Goal: Task Accomplishment & Management: Use online tool/utility

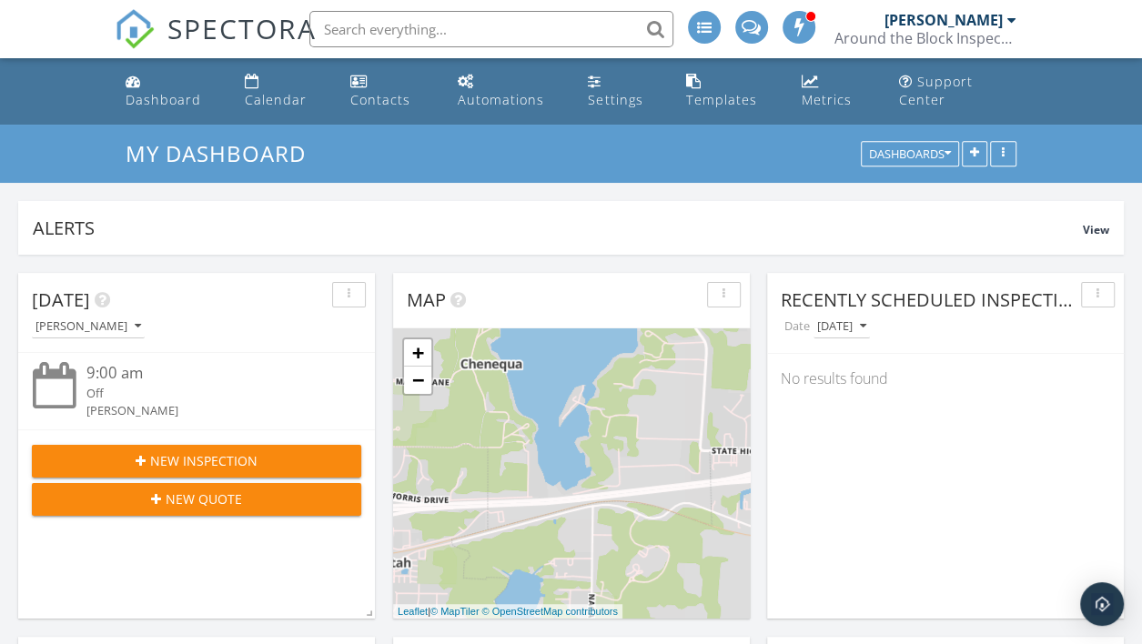
scroll to position [390, 356]
click at [279, 98] on div "Calendar" at bounding box center [276, 99] width 62 height 17
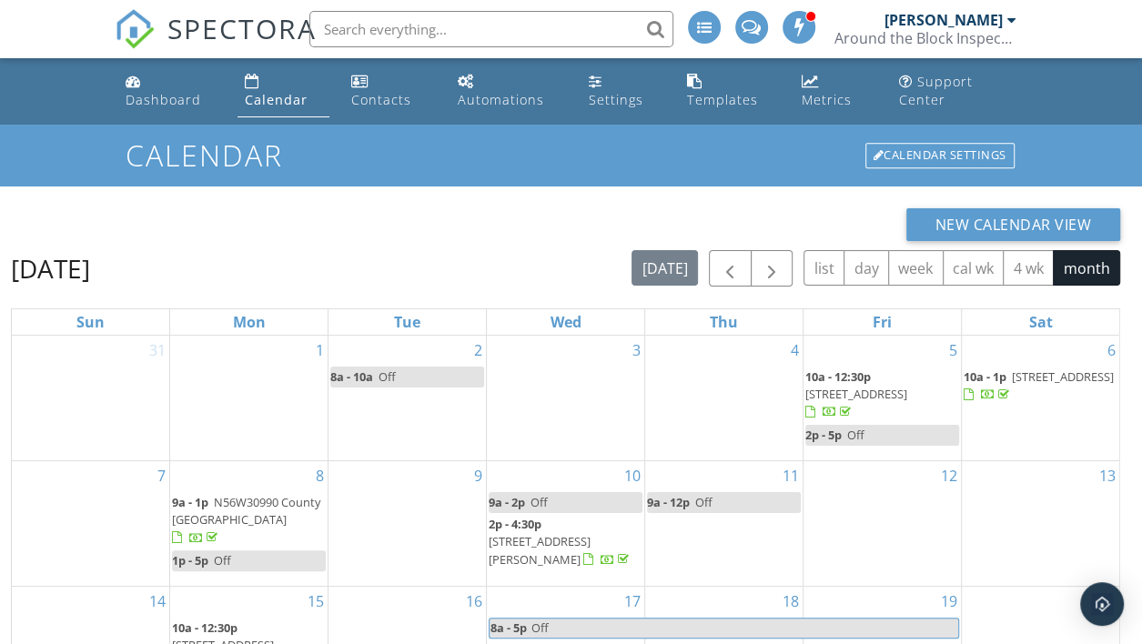
scroll to position [260, 0]
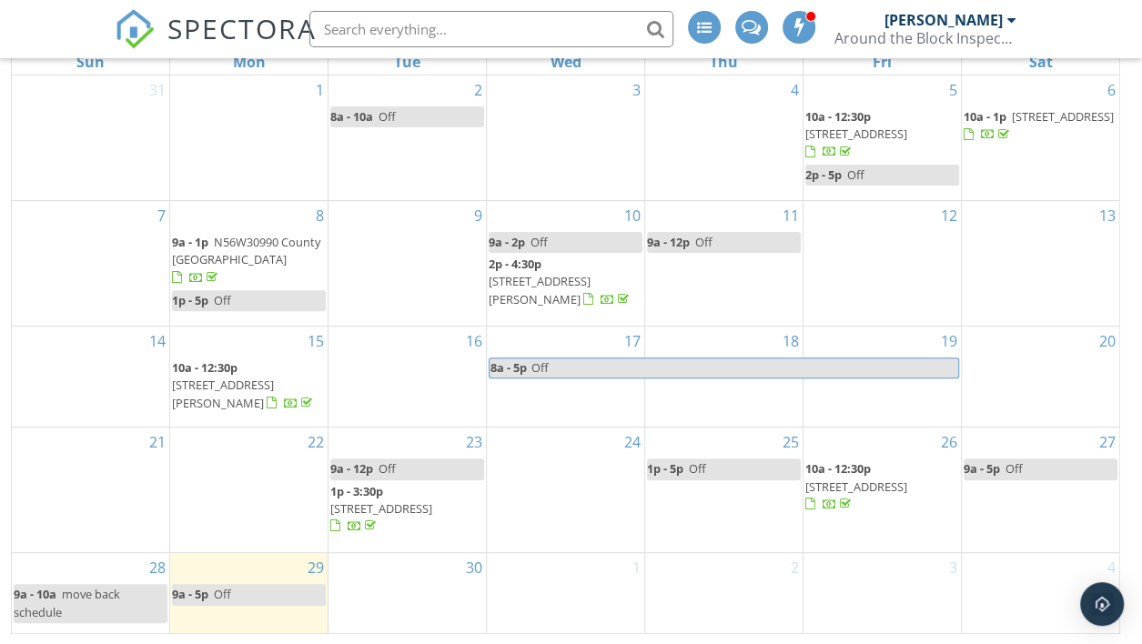
click at [867, 490] on span "805 N Oakwood Ave, Oconomowoc 53066" at bounding box center [857, 487] width 102 height 16
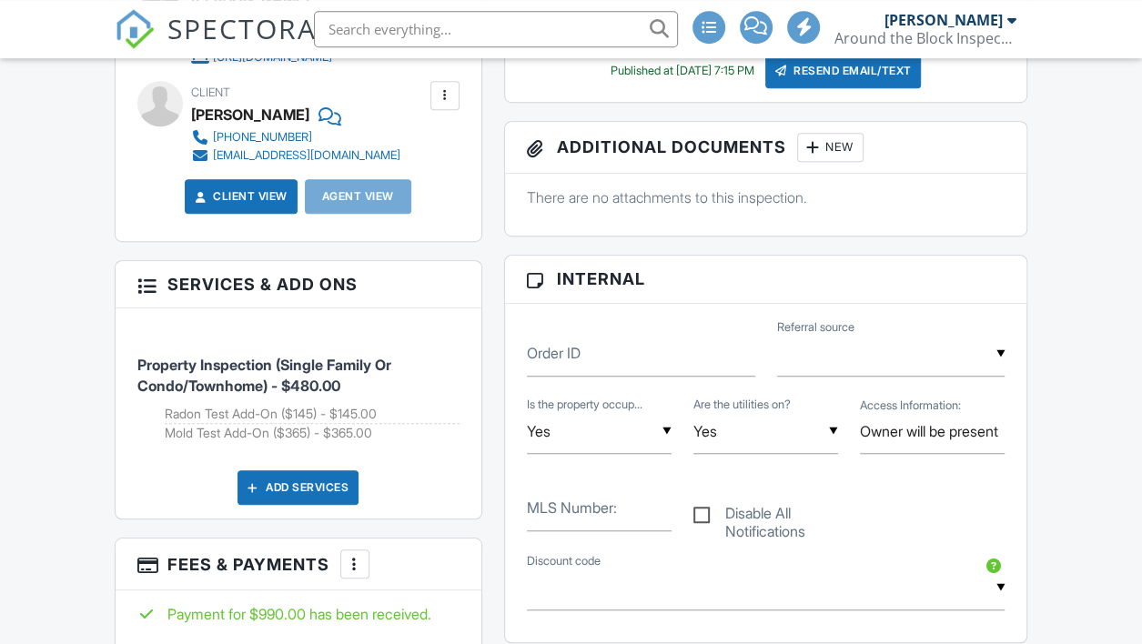
scroll to position [192, 0]
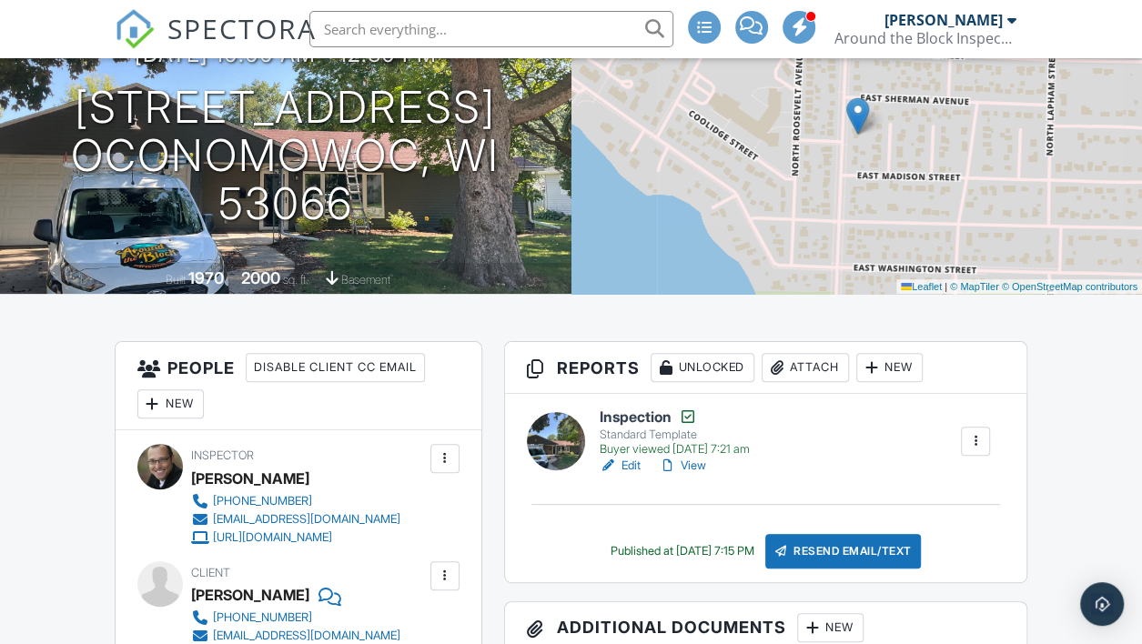
click at [626, 475] on link "Edit" at bounding box center [620, 466] width 41 height 18
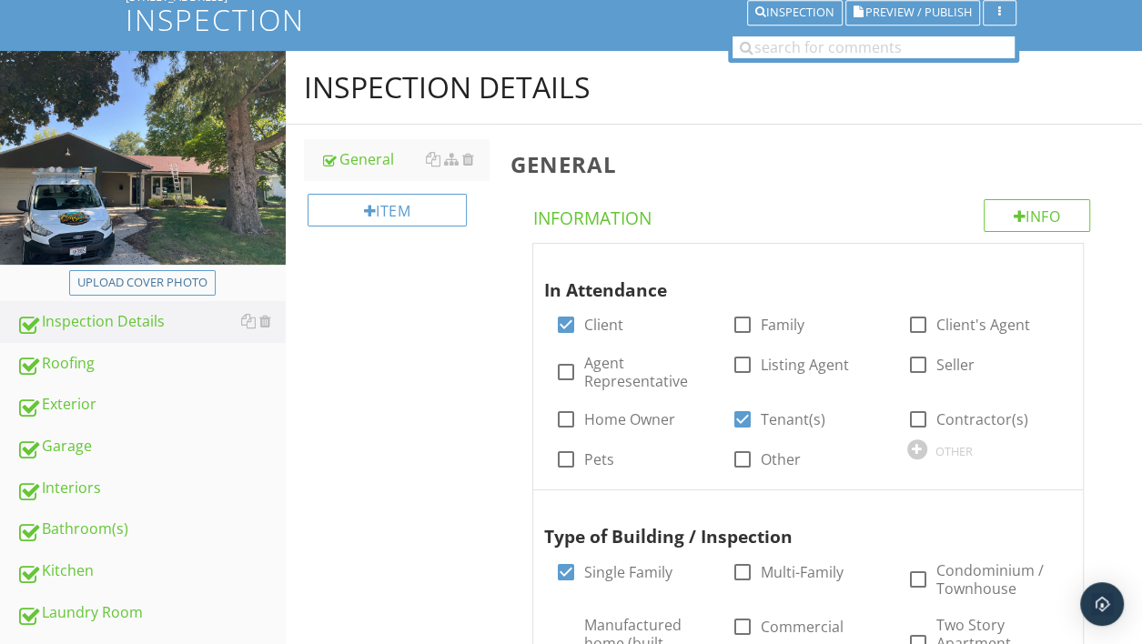
scroll to position [384, 0]
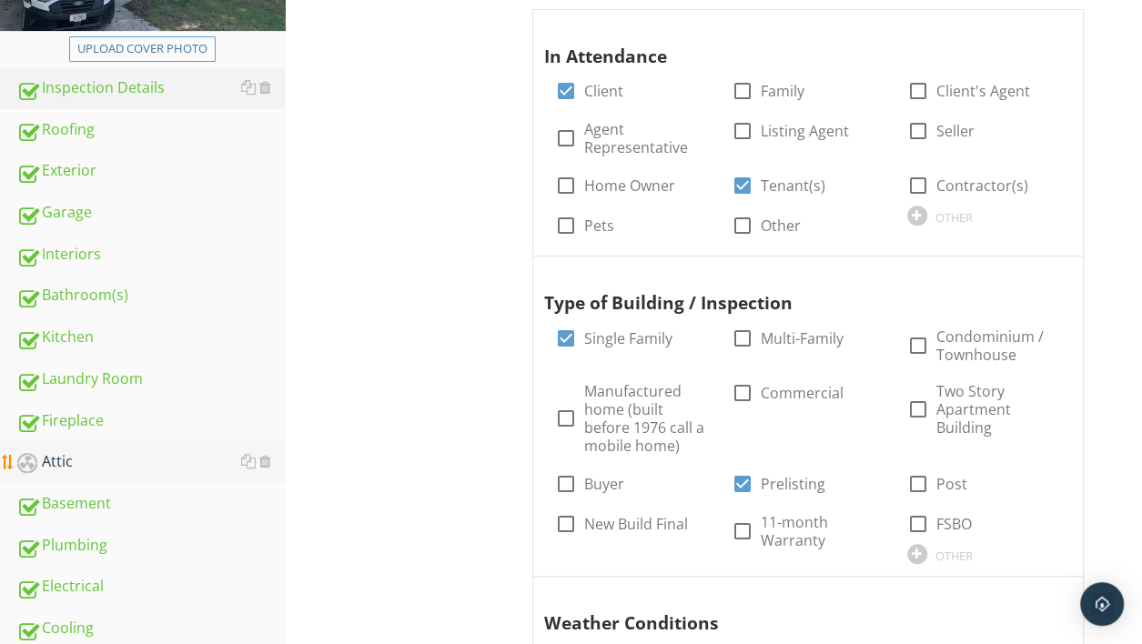
click at [77, 460] on div "Attic" at bounding box center [150, 463] width 269 height 24
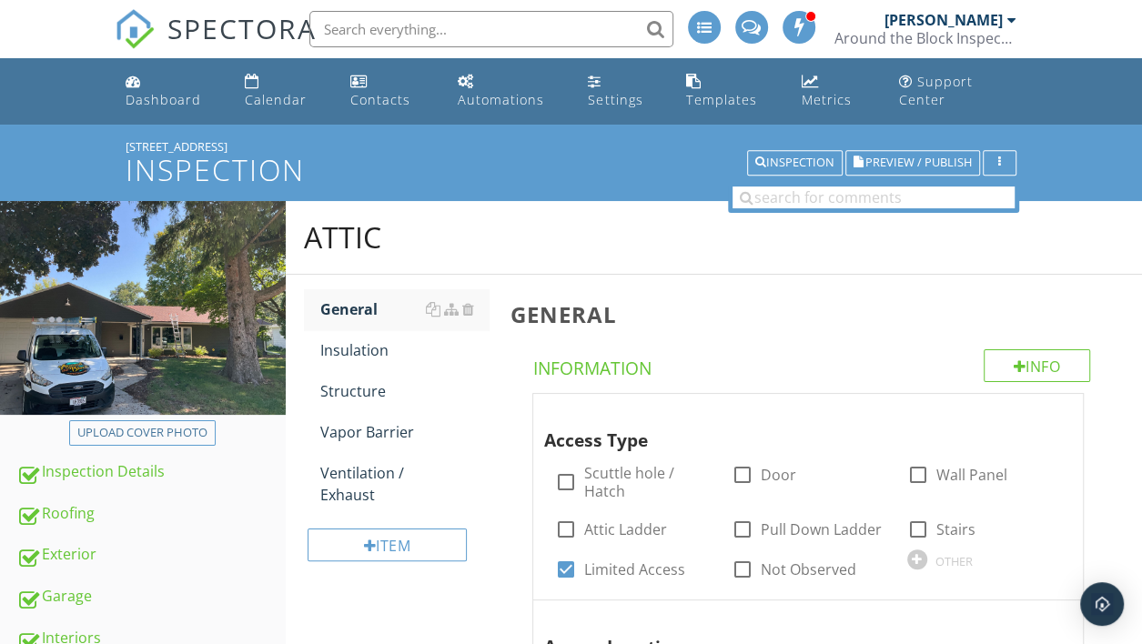
scroll to position [384, 0]
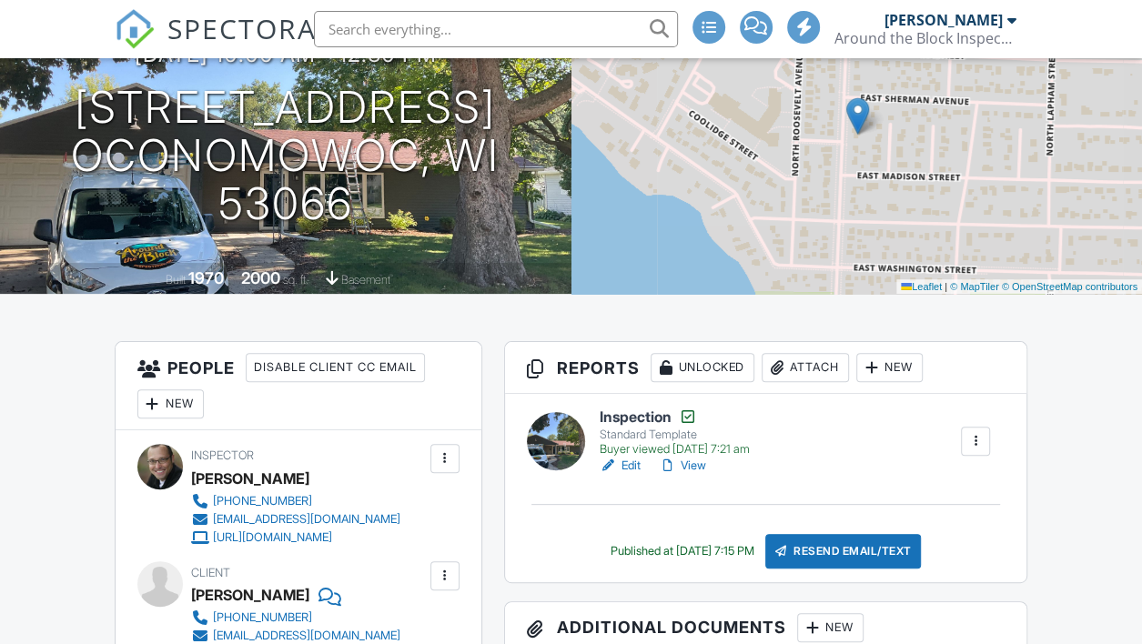
scroll to position [192, 0]
click at [806, 382] on div "Attach" at bounding box center [805, 367] width 87 height 29
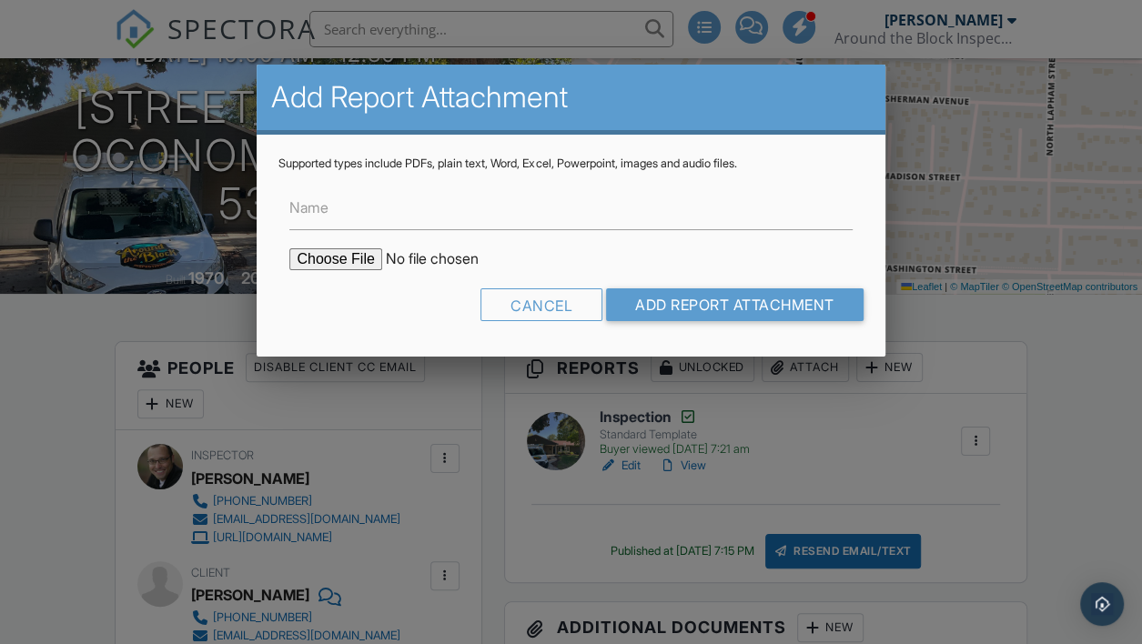
click at [314, 257] on input "file" at bounding box center [443, 259] width 309 height 22
type input "C:\fakepath\805 N Oakwood Ave.pdf"
click at [425, 215] on input "Name" at bounding box center [570, 208] width 563 height 45
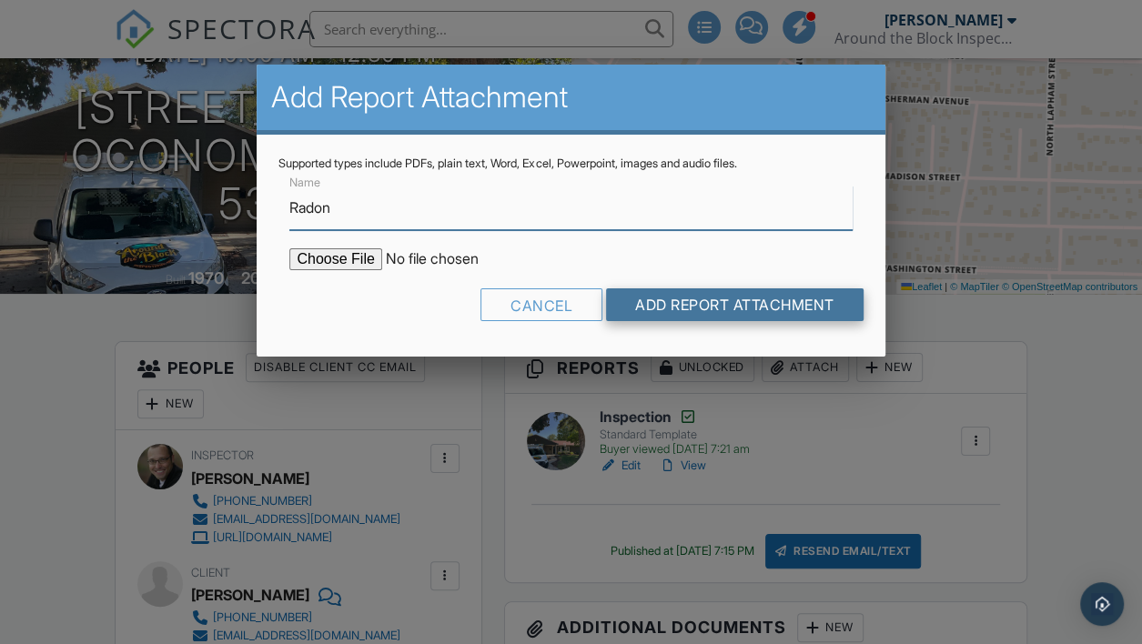
type input "Radon"
click at [664, 309] on input "Add Report Attachment" at bounding box center [735, 305] width 258 height 33
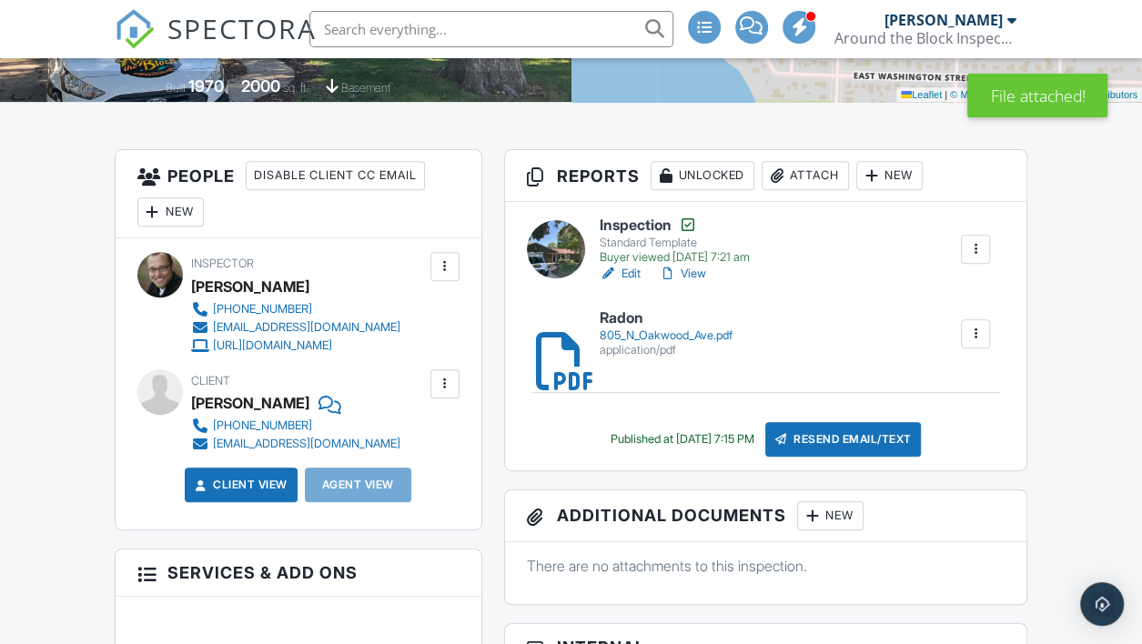
scroll to position [384, 0]
click at [658, 343] on div "805_N_Oakwood_Ave.pdf" at bounding box center [665, 336] width 133 height 15
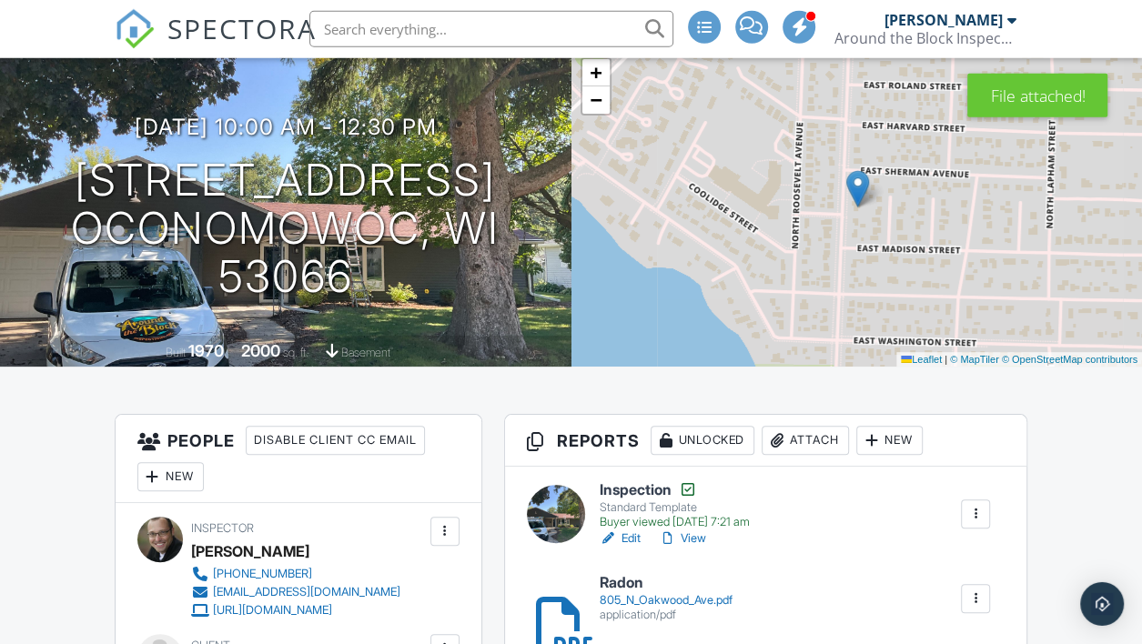
scroll to position [192, 0]
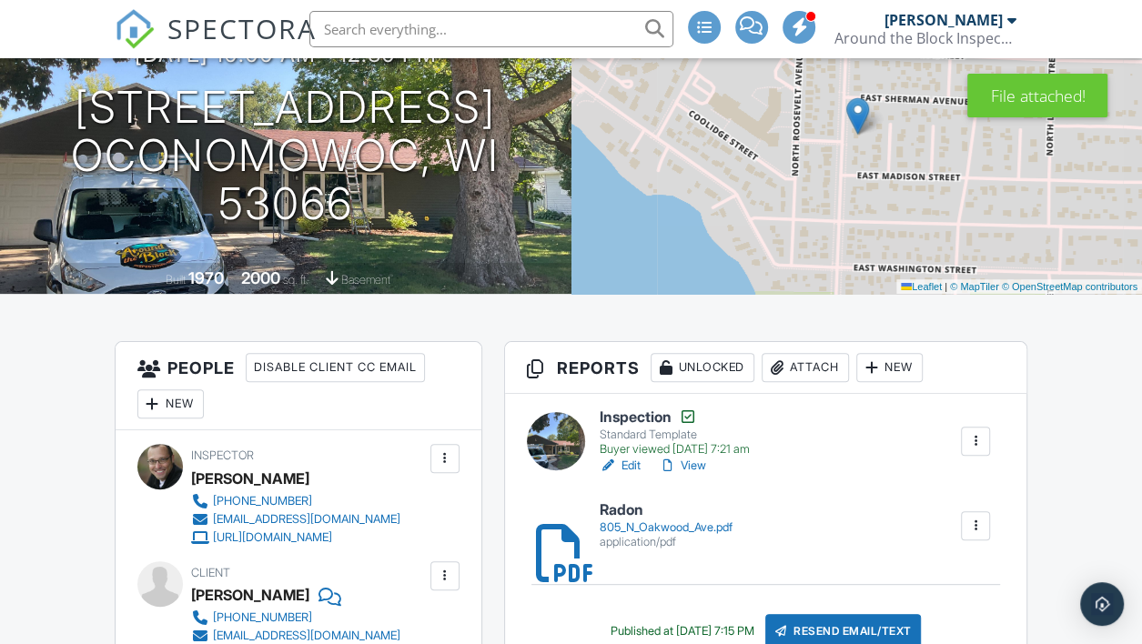
click at [627, 475] on link "Edit" at bounding box center [620, 466] width 41 height 18
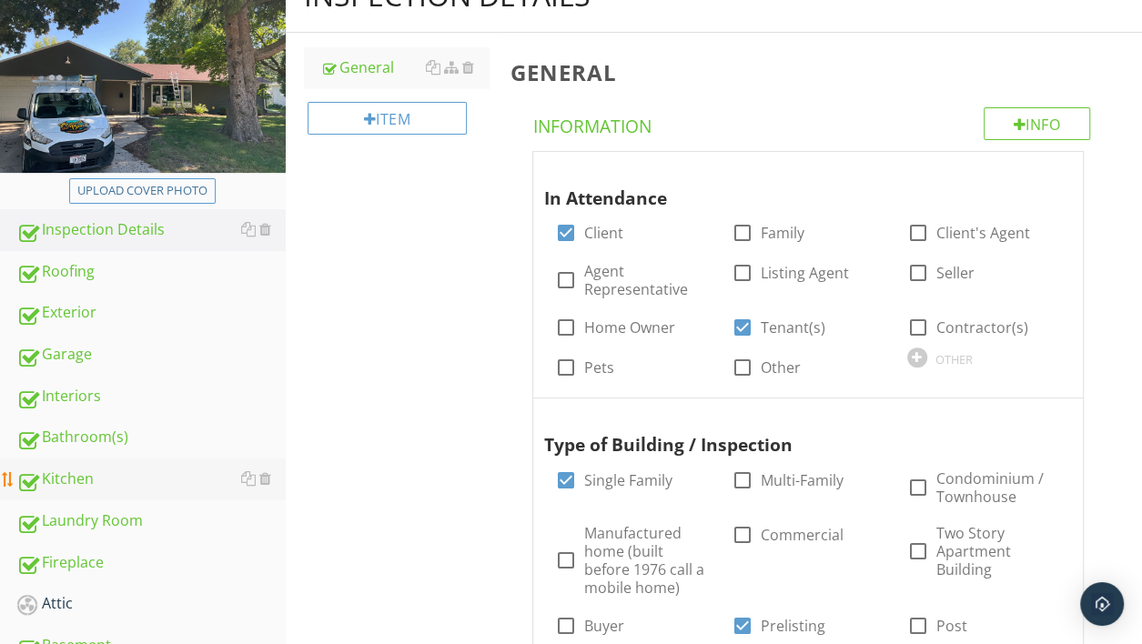
scroll to position [288, 0]
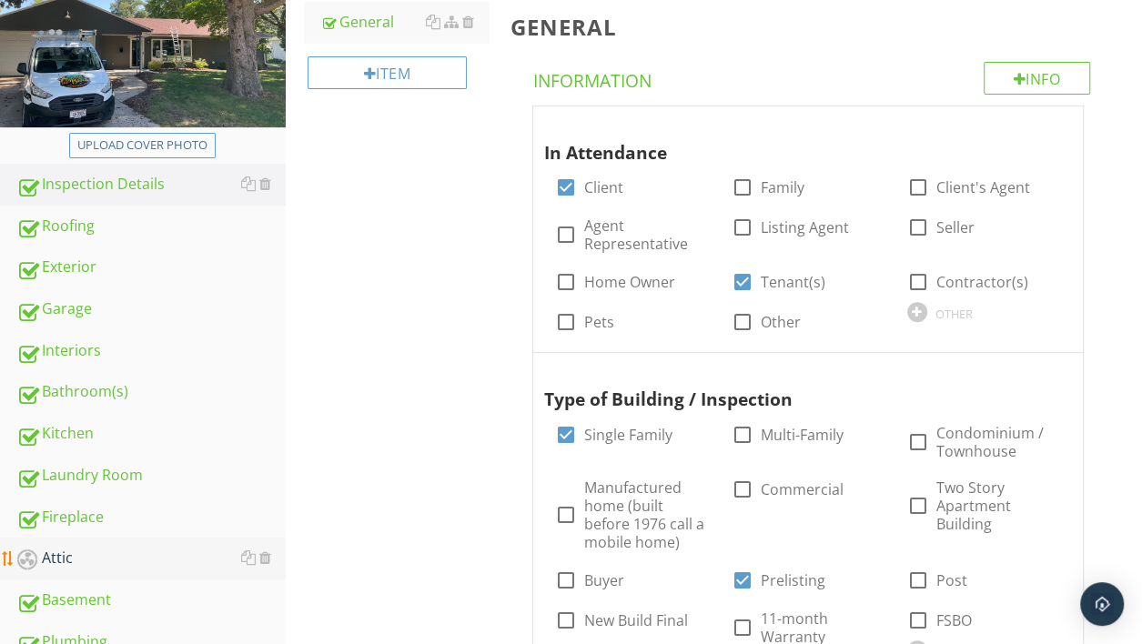
click at [64, 553] on div "Attic" at bounding box center [150, 559] width 269 height 24
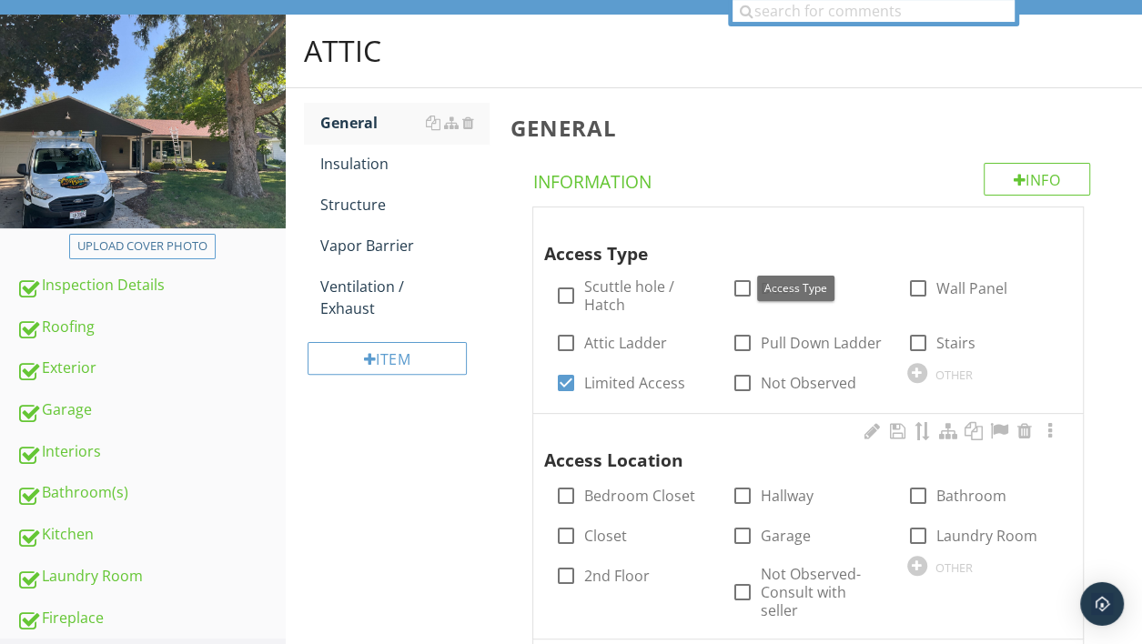
scroll to position [192, 0]
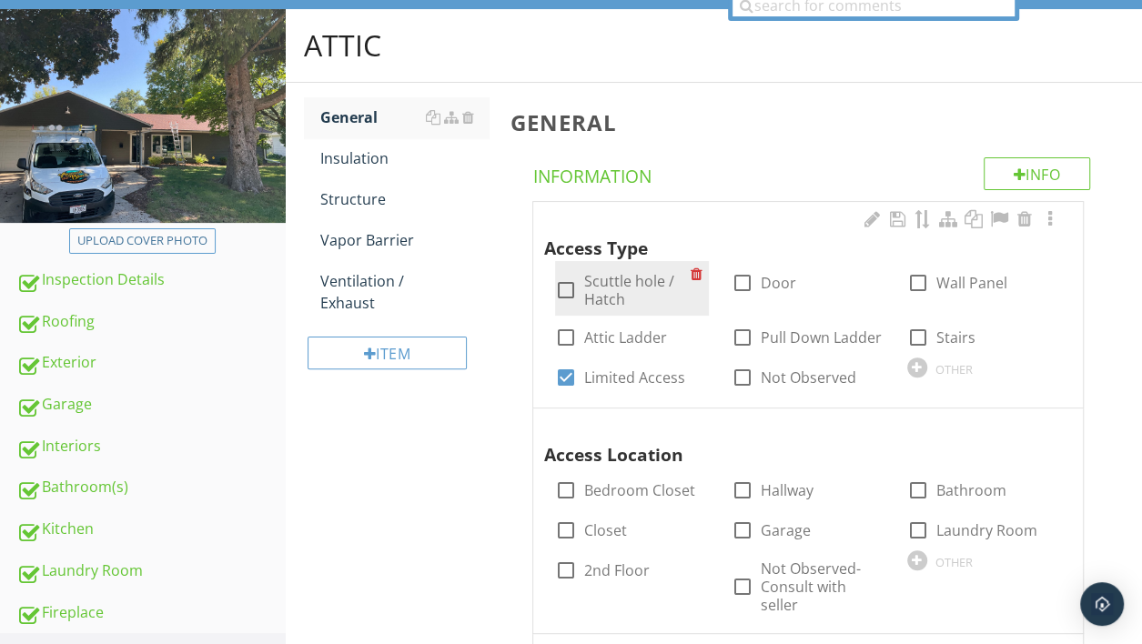
drag, startPoint x: 567, startPoint y: 292, endPoint x: 562, endPoint y: 304, distance: 13.0
click at [567, 297] on div at bounding box center [566, 290] width 31 height 31
checkbox input "true"
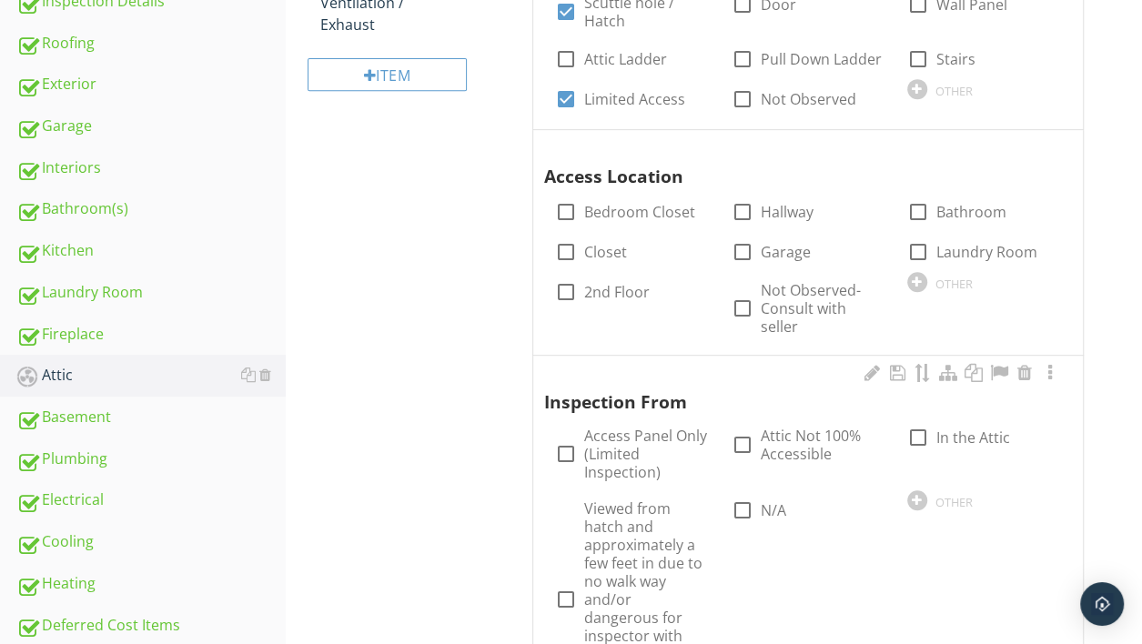
scroll to position [481, 0]
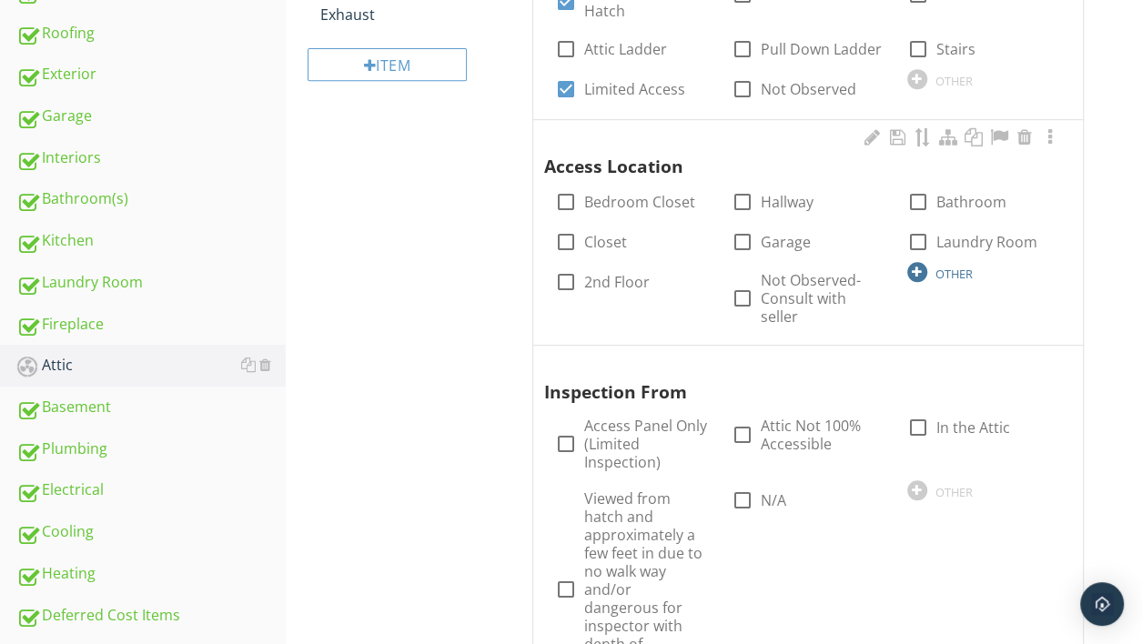
click at [914, 271] on div at bounding box center [918, 272] width 20 height 20
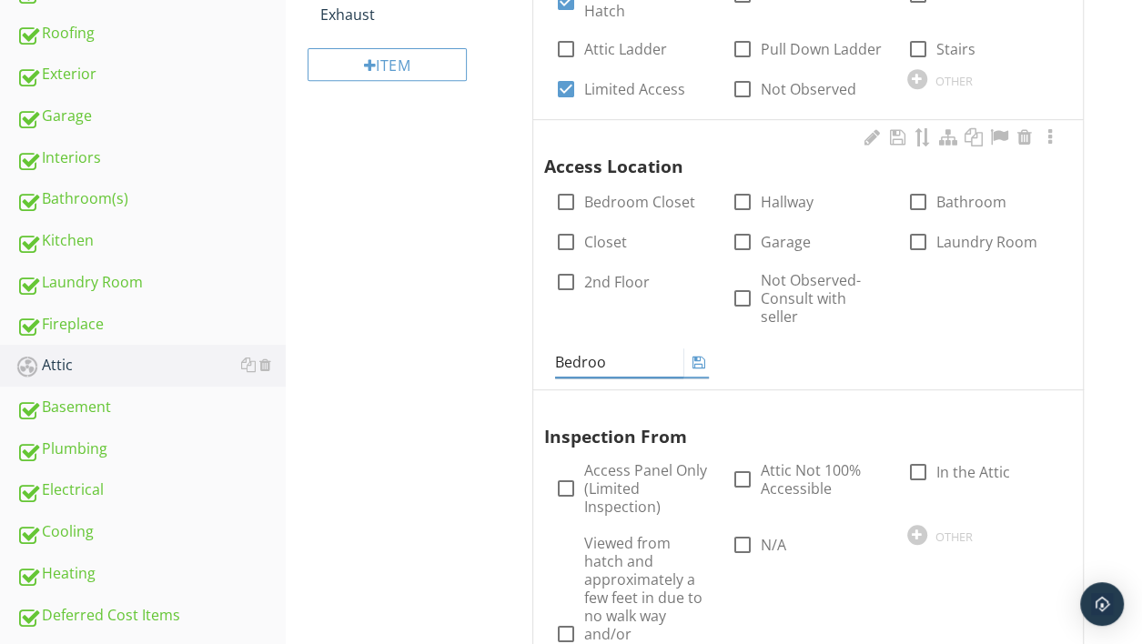
type input "Bedroom"
click at [702, 355] on icon at bounding box center [698, 362] width 13 height 15
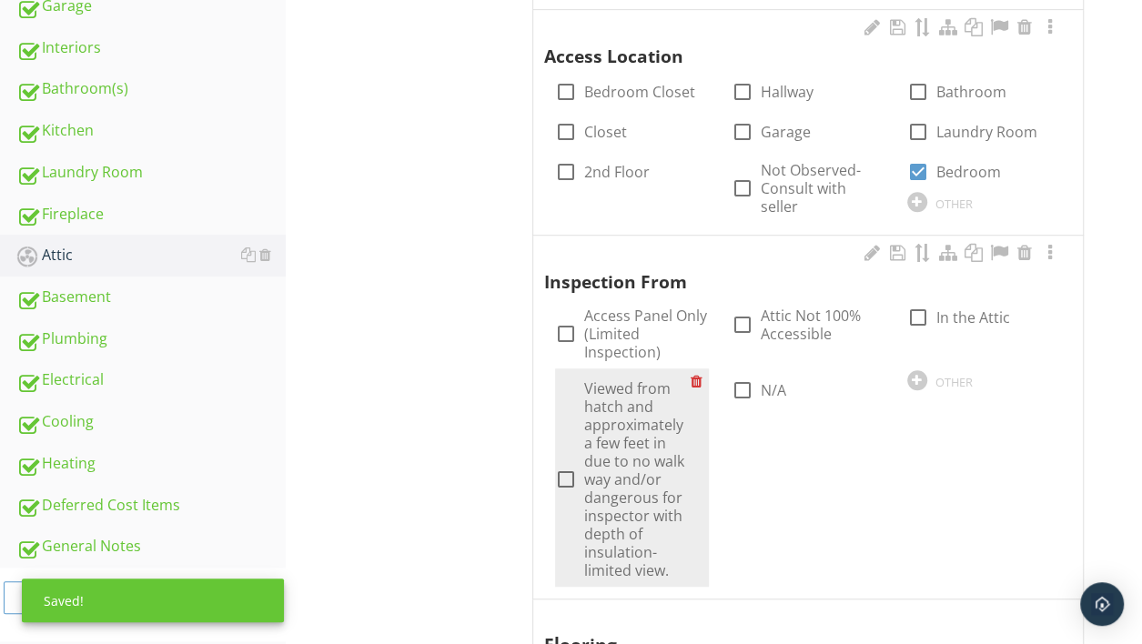
scroll to position [673, 0]
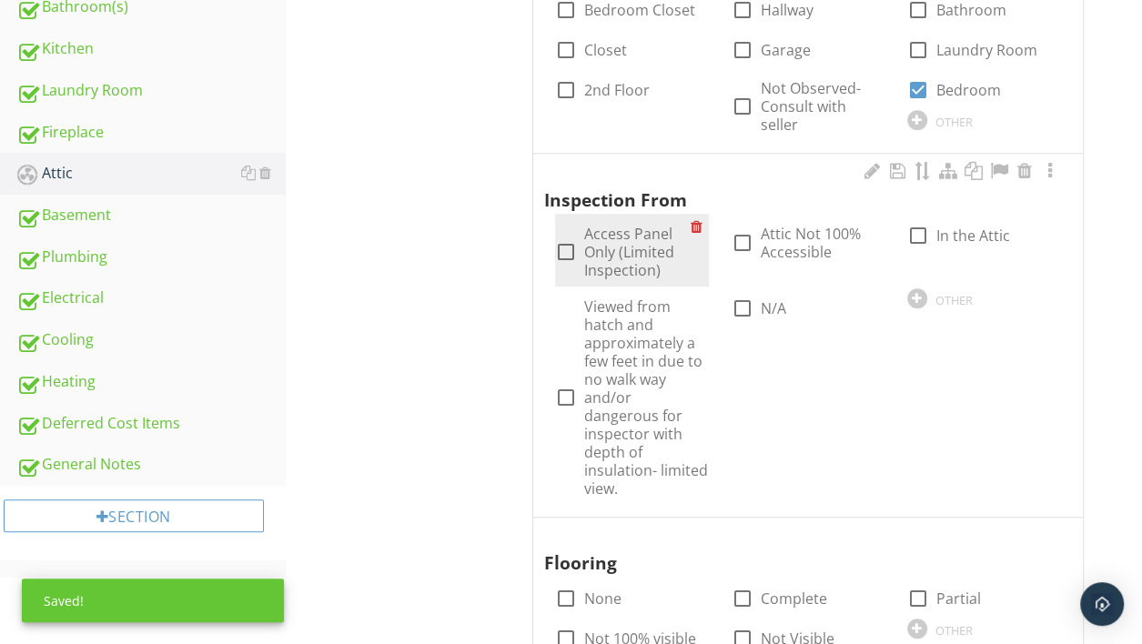
drag, startPoint x: 563, startPoint y: 235, endPoint x: 589, endPoint y: 251, distance: 31.1
click at [563, 237] on div at bounding box center [566, 252] width 31 height 31
checkbox input "true"
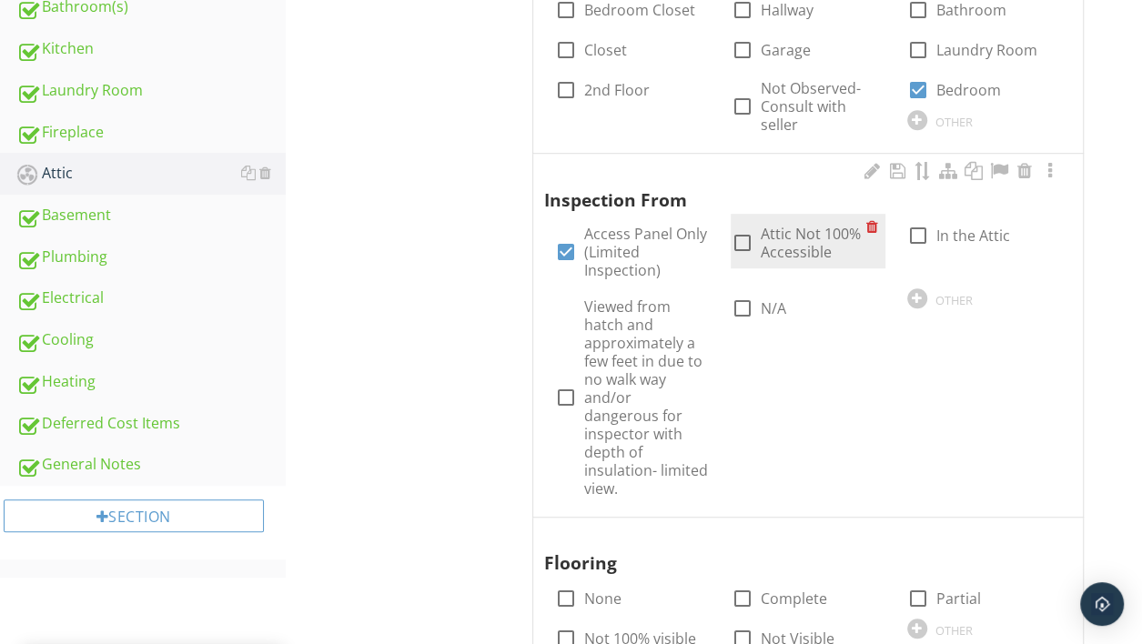
click at [745, 231] on div at bounding box center [741, 243] width 31 height 31
checkbox input "true"
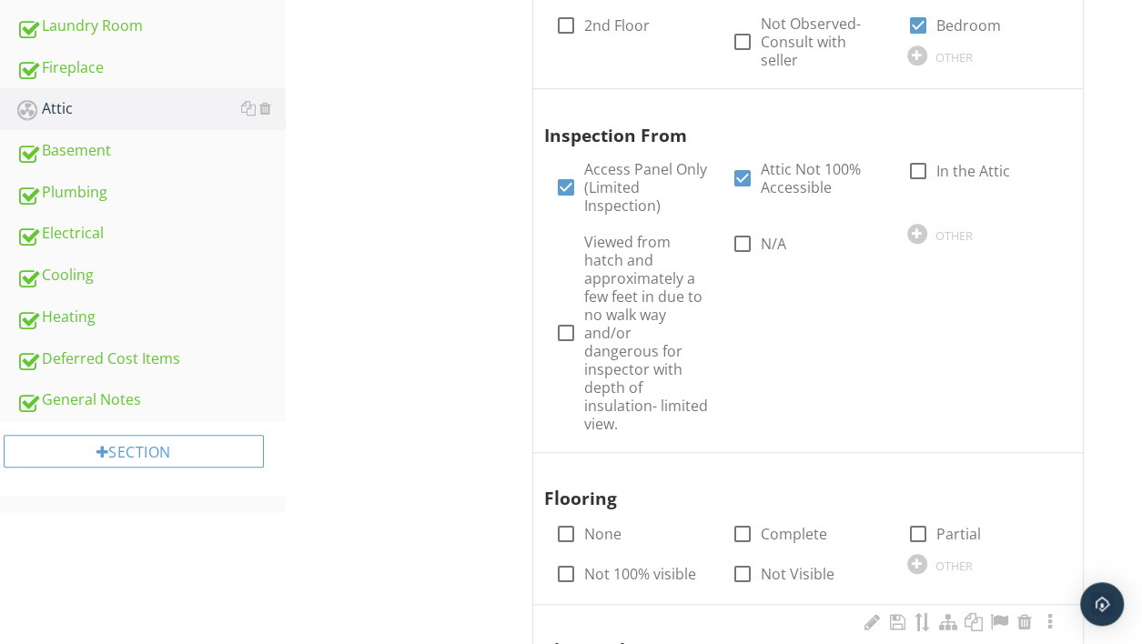
scroll to position [961, 0]
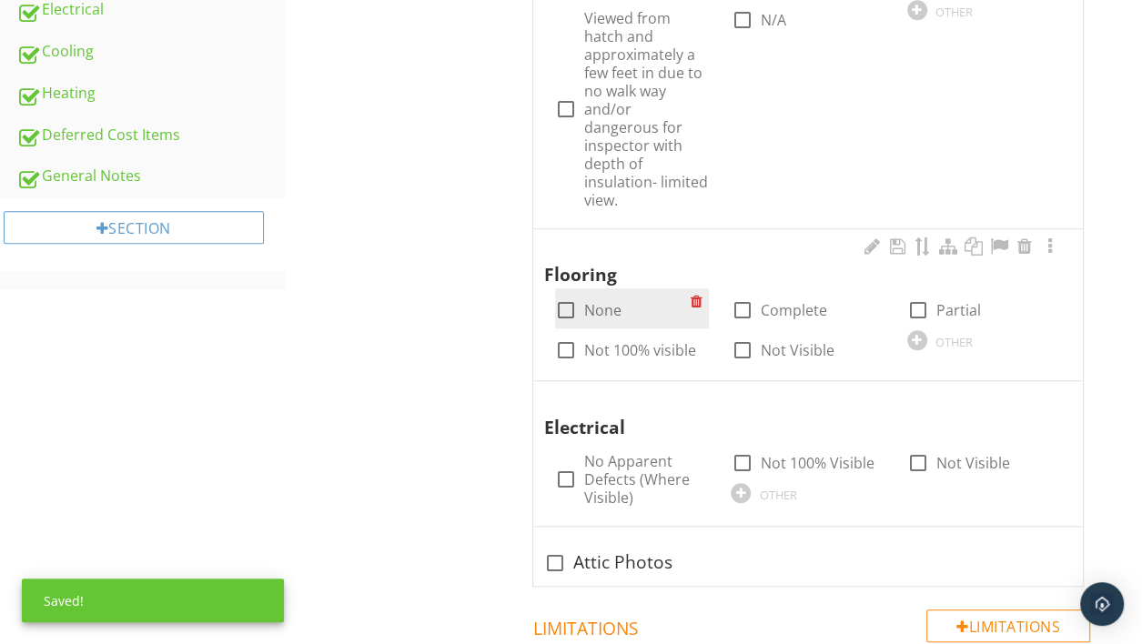
click at [567, 295] on div at bounding box center [566, 310] width 31 height 31
checkbox input "true"
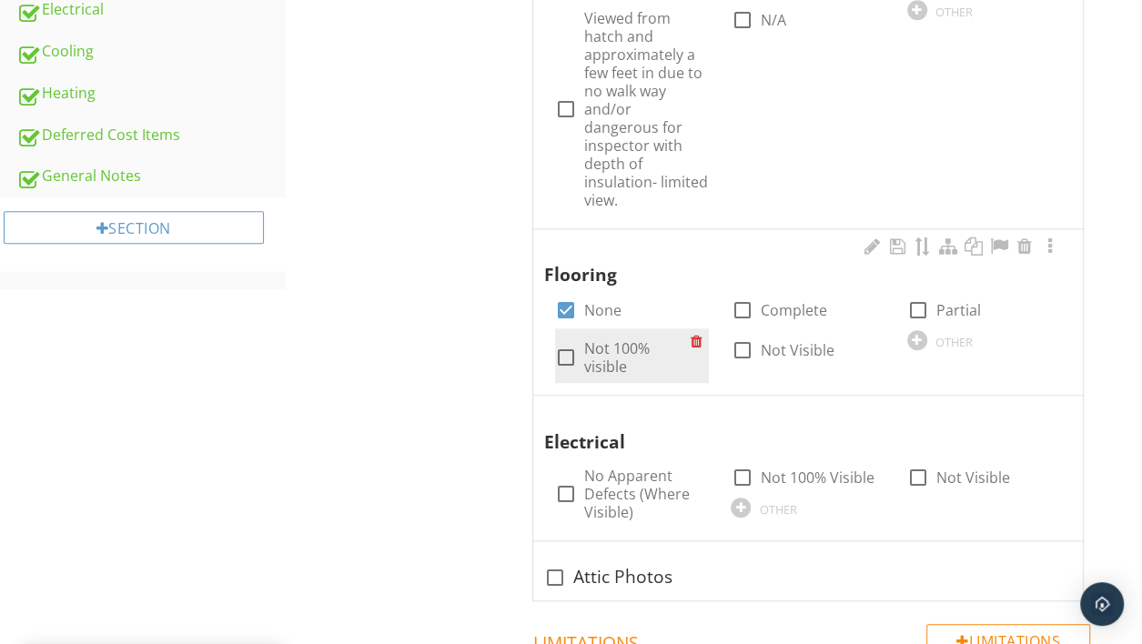
click at [571, 342] on div at bounding box center [566, 357] width 31 height 31
checkbox input "true"
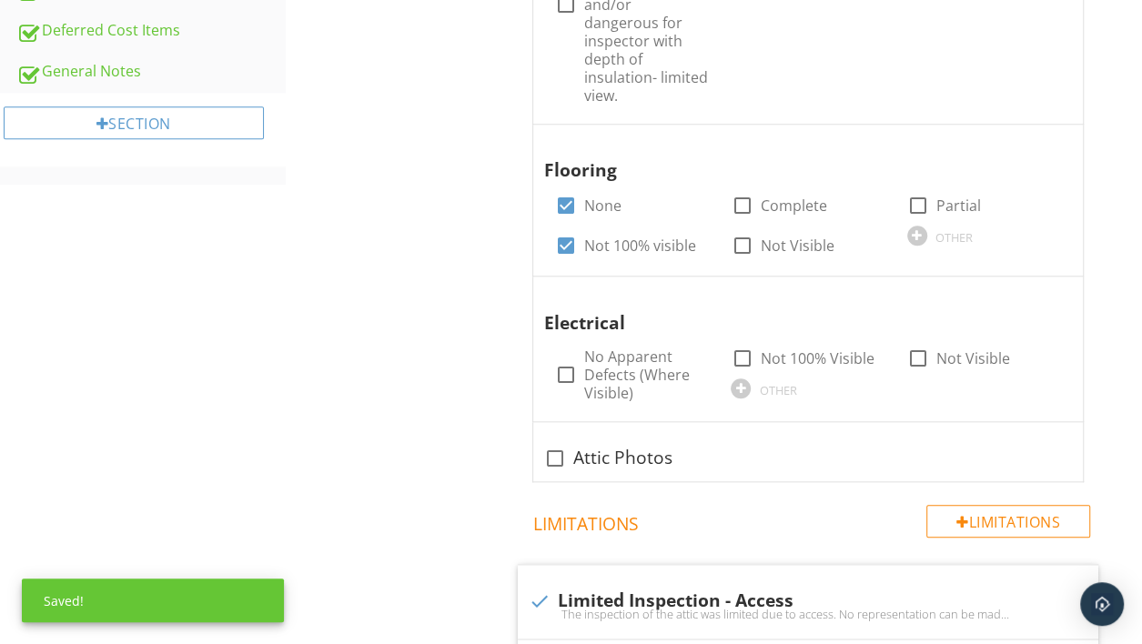
scroll to position [1153, 0]
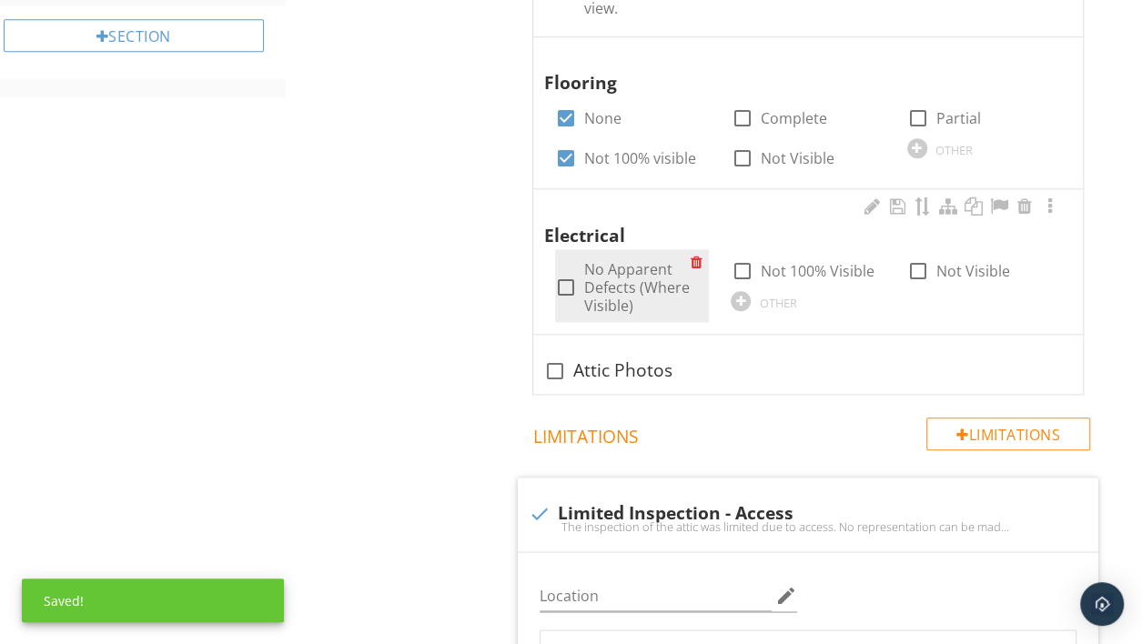
click at [568, 272] on div at bounding box center [566, 287] width 31 height 31
checkbox input "true"
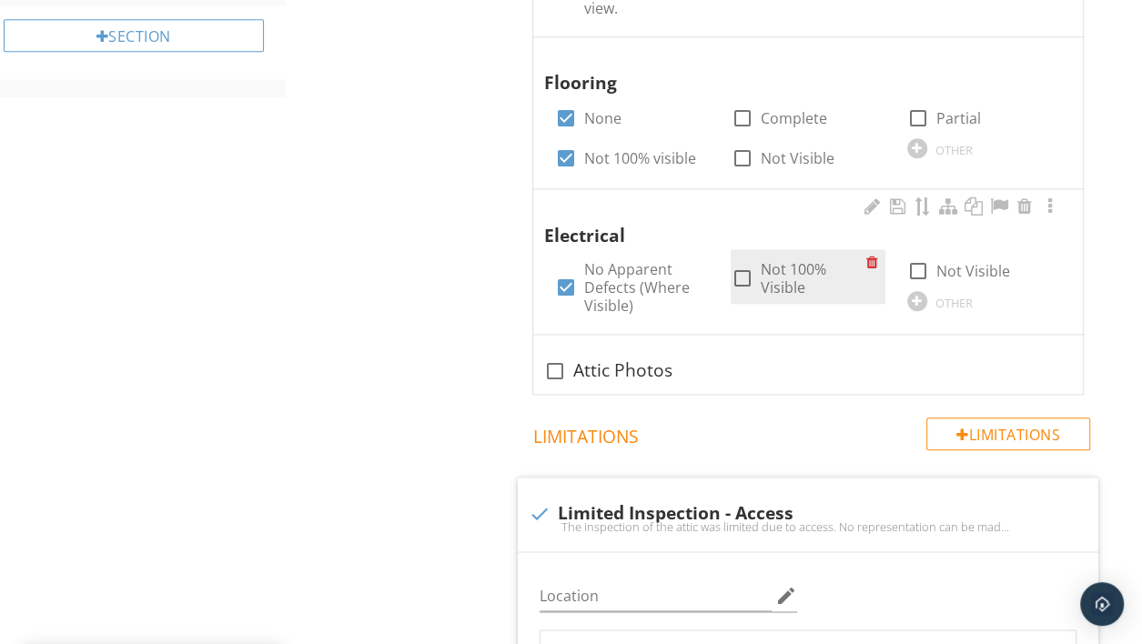
click at [739, 263] on div at bounding box center [741, 278] width 31 height 31
checkbox input "true"
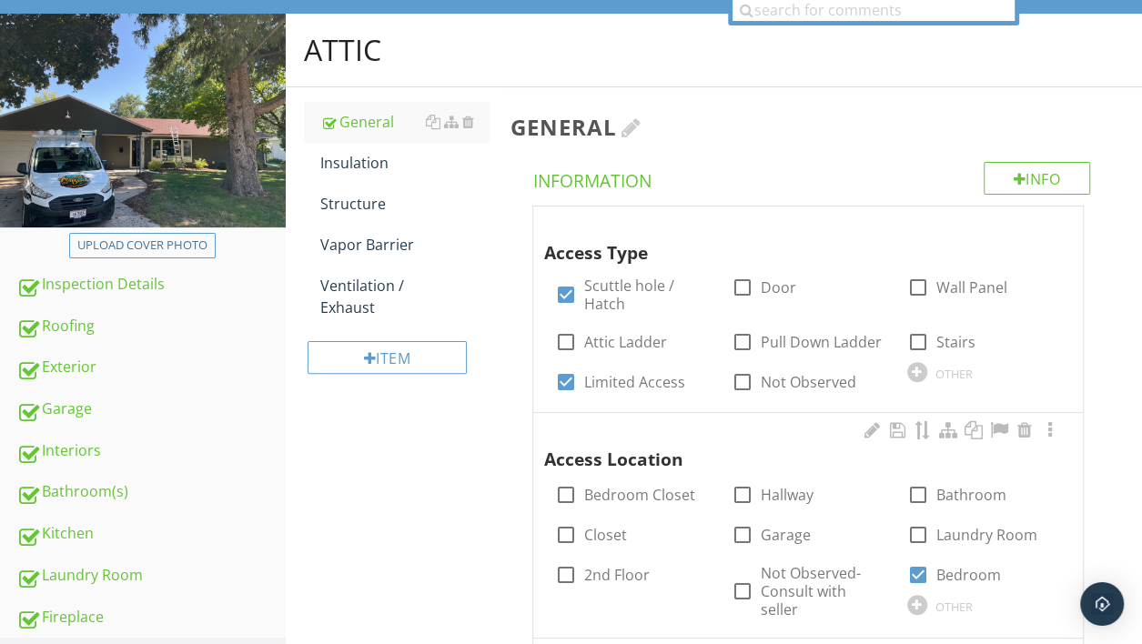
scroll to position [0, 0]
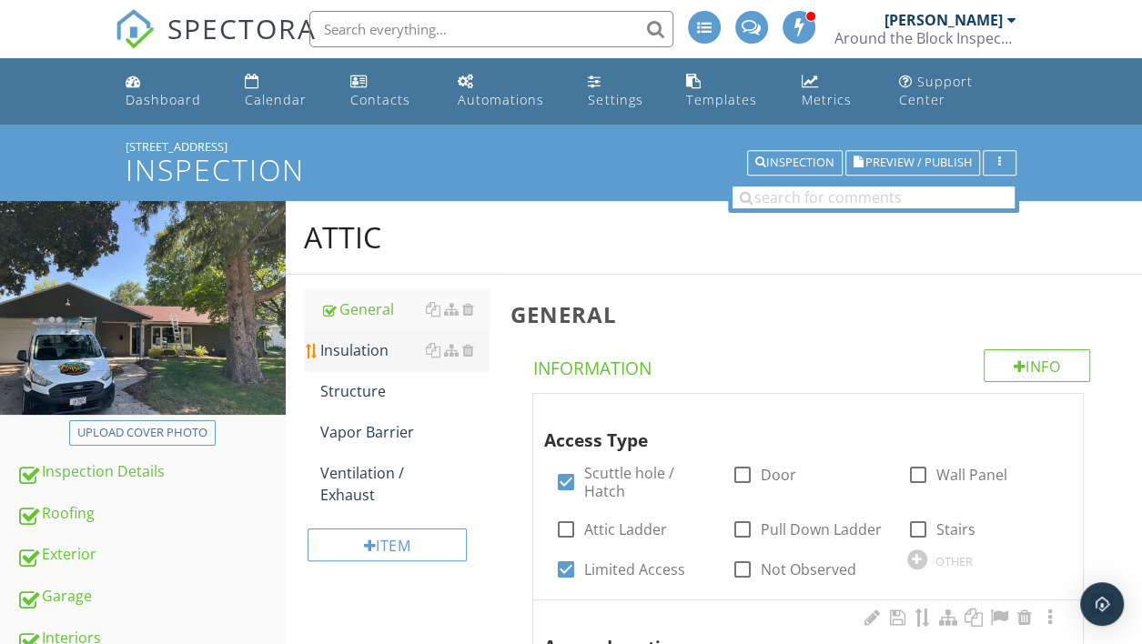
click at [331, 344] on div "Insulation" at bounding box center [404, 351] width 168 height 22
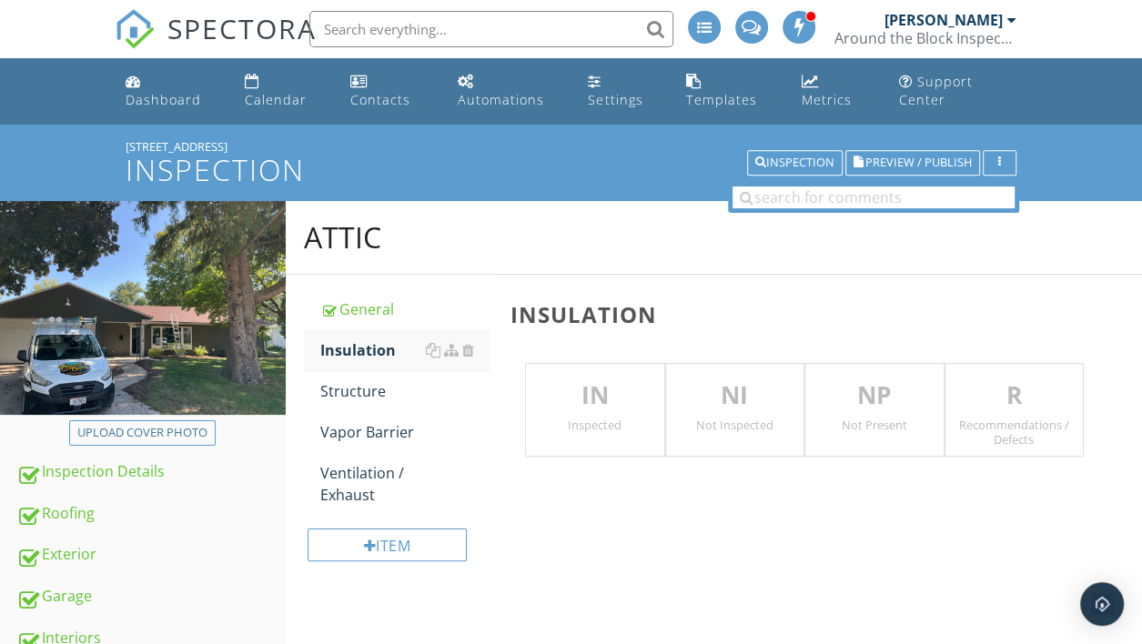
click at [590, 401] on p "IN" at bounding box center [594, 396] width 137 height 36
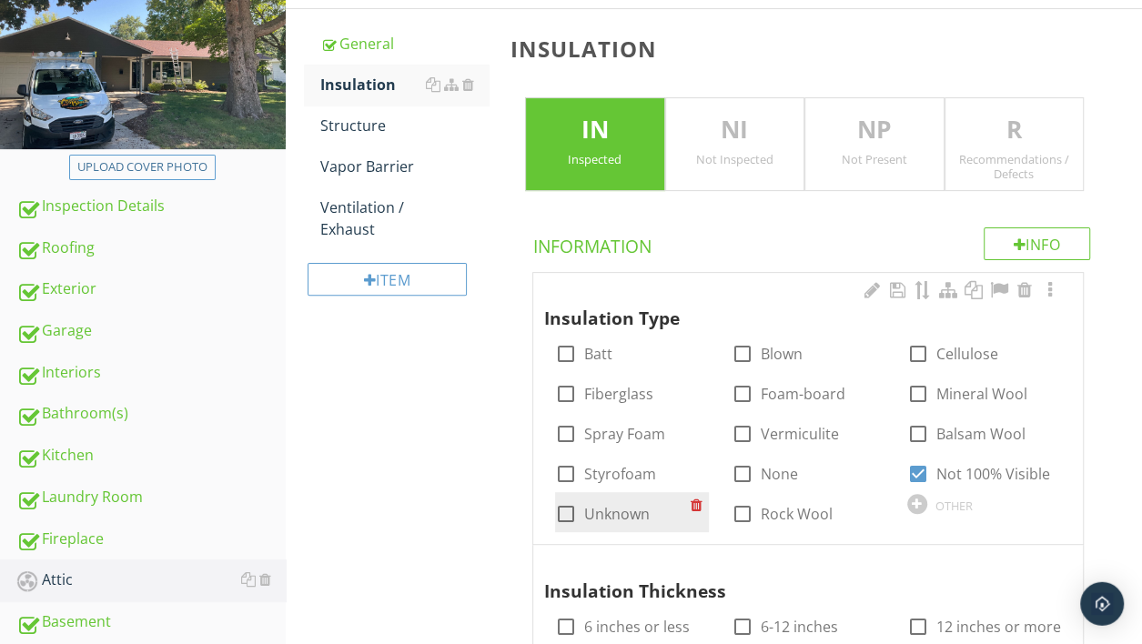
scroll to position [384, 0]
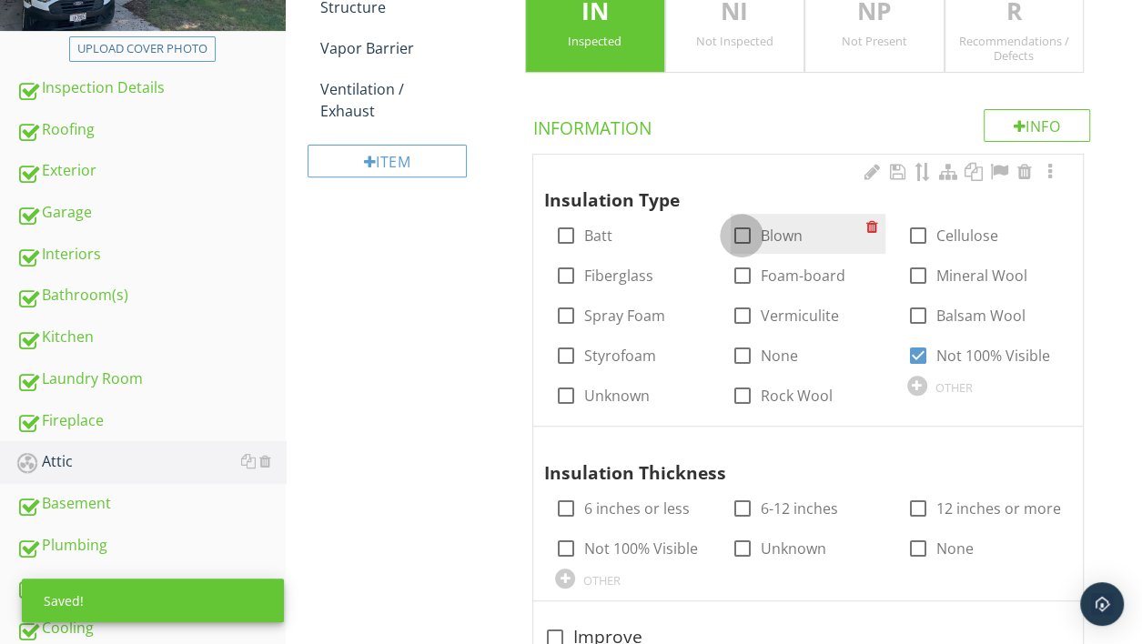
click at [745, 237] on div at bounding box center [741, 235] width 31 height 31
checkbox input "true"
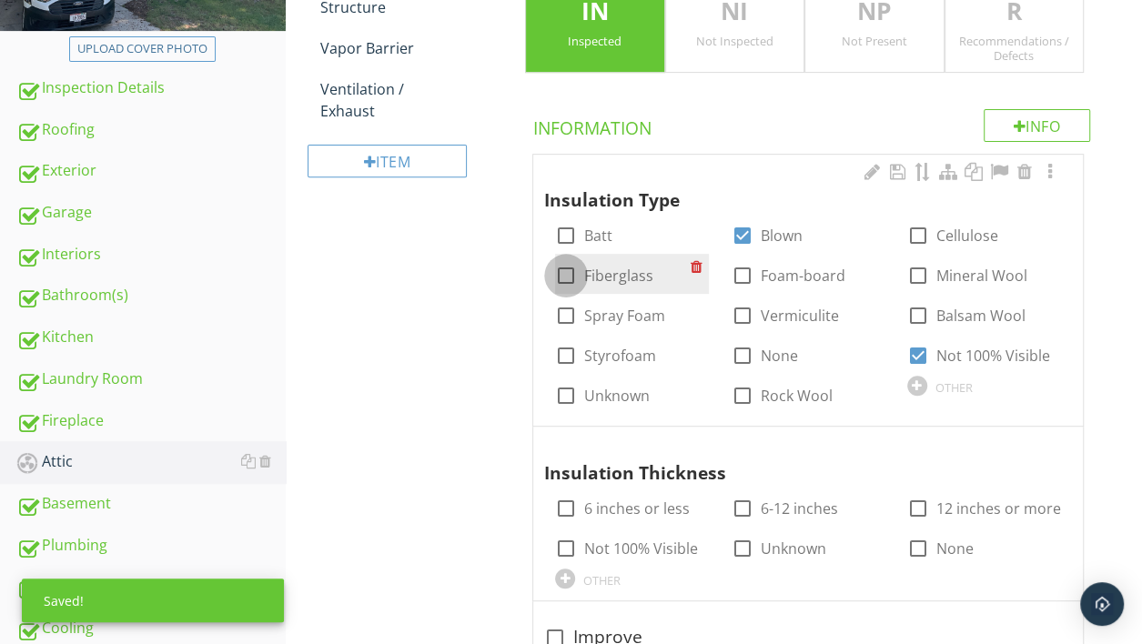
click at [573, 270] on div at bounding box center [566, 275] width 31 height 31
checkbox input "true"
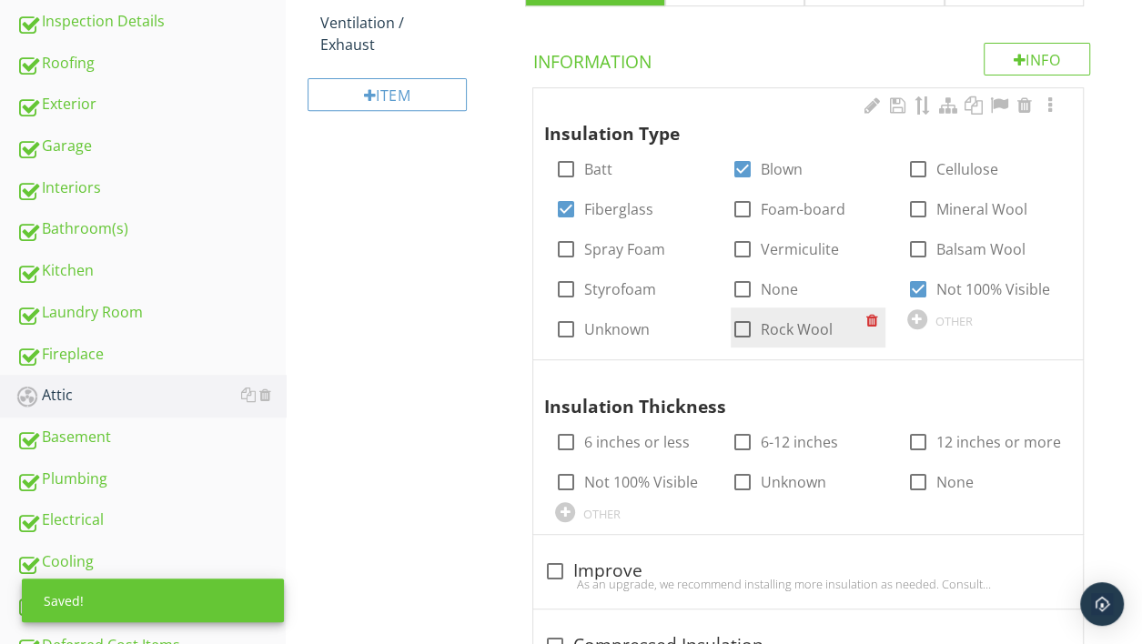
scroll to position [481, 0]
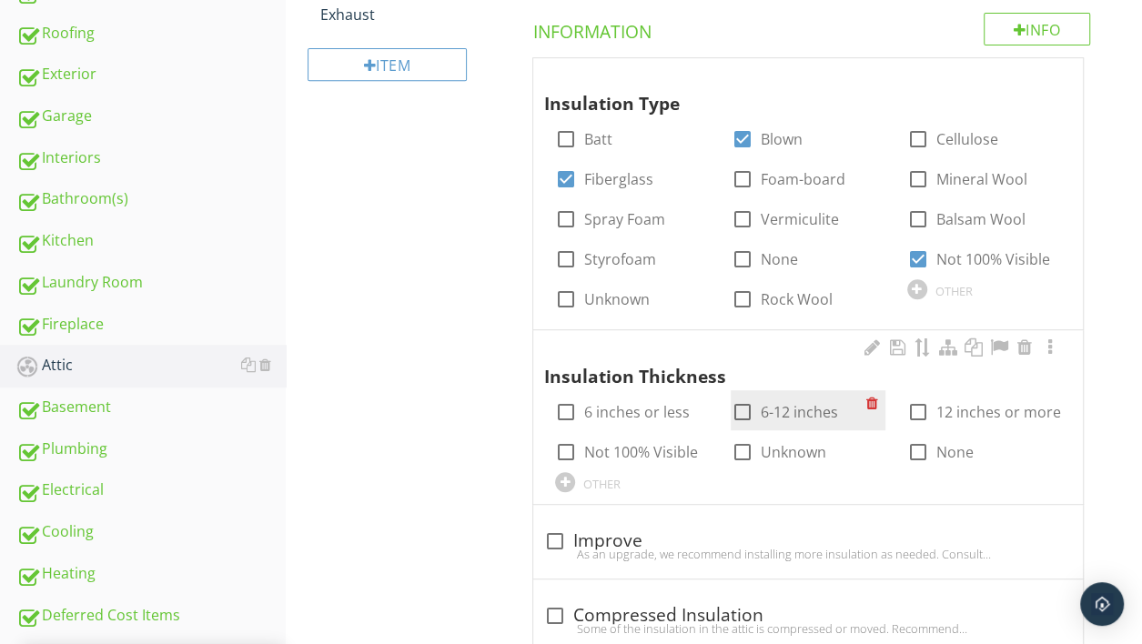
drag, startPoint x: 748, startPoint y: 404, endPoint x: 735, endPoint y: 416, distance: 17.4
click at [748, 405] on div at bounding box center [741, 412] width 31 height 31
checkbox input "true"
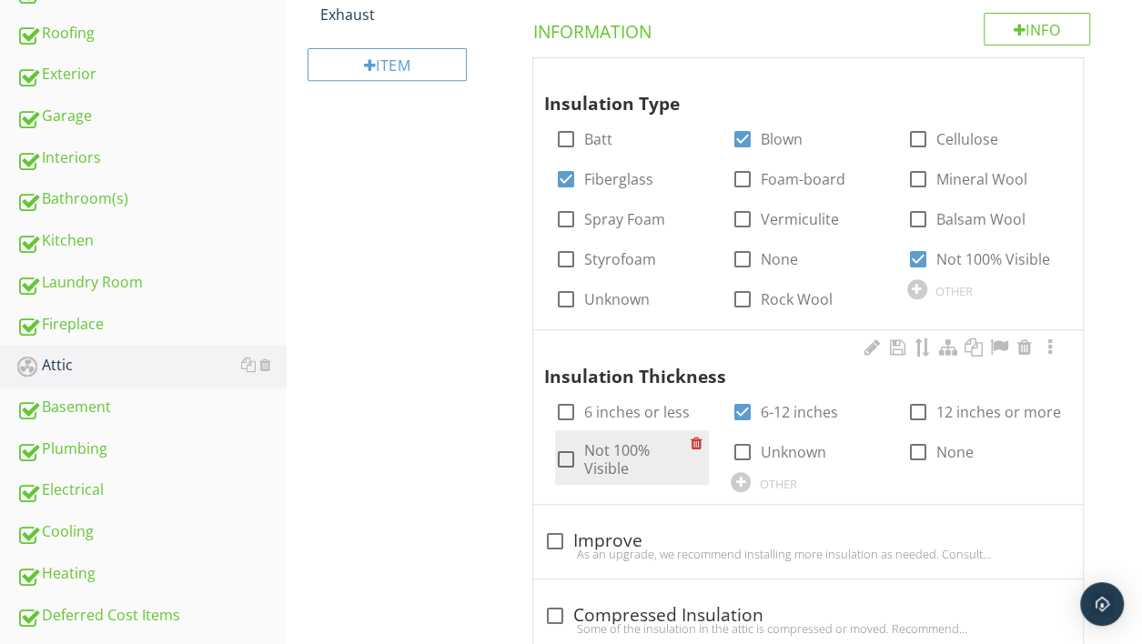
click at [569, 451] on div at bounding box center [566, 459] width 31 height 31
checkbox input "true"
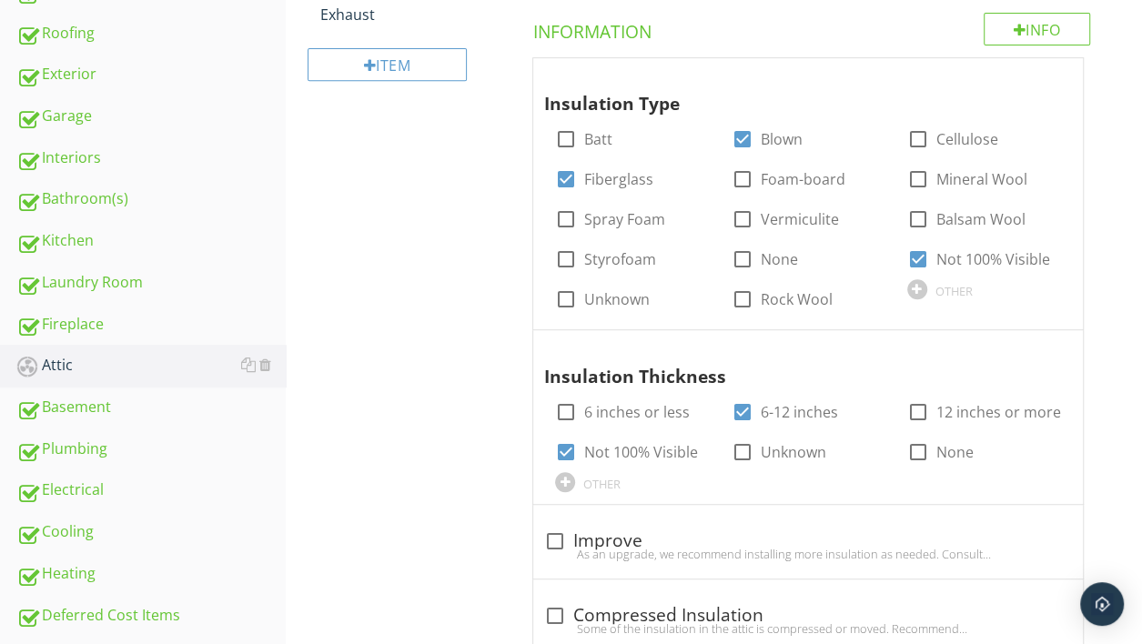
scroll to position [683, 0]
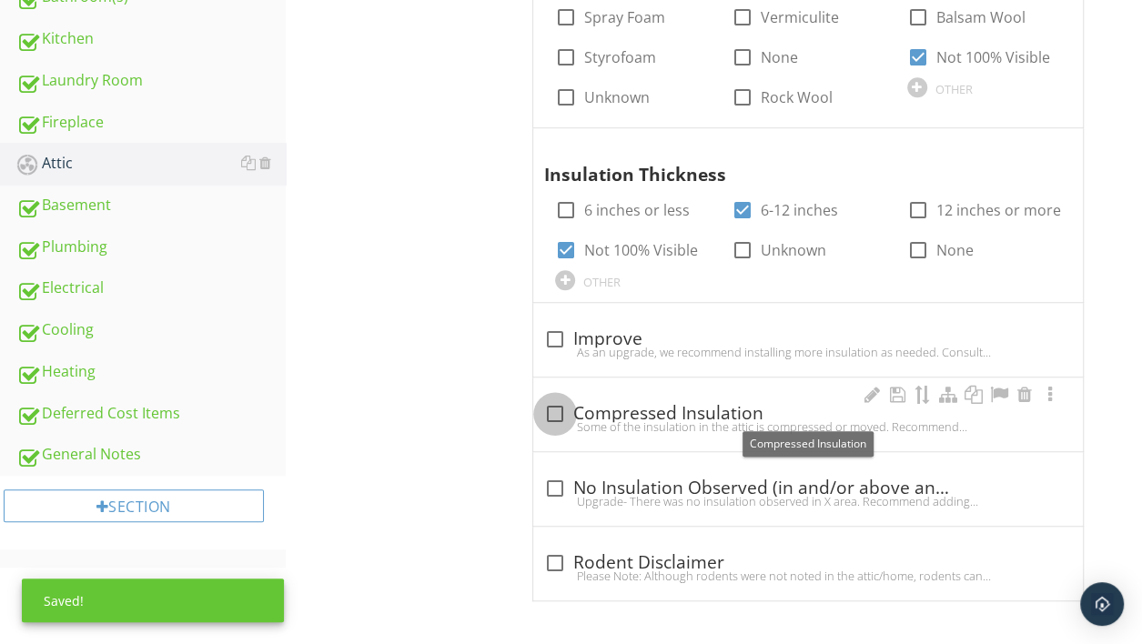
drag, startPoint x: 556, startPoint y: 409, endPoint x: 524, endPoint y: 421, distance: 34.3
click at [557, 409] on div at bounding box center [555, 414] width 31 height 31
checkbox input "true"
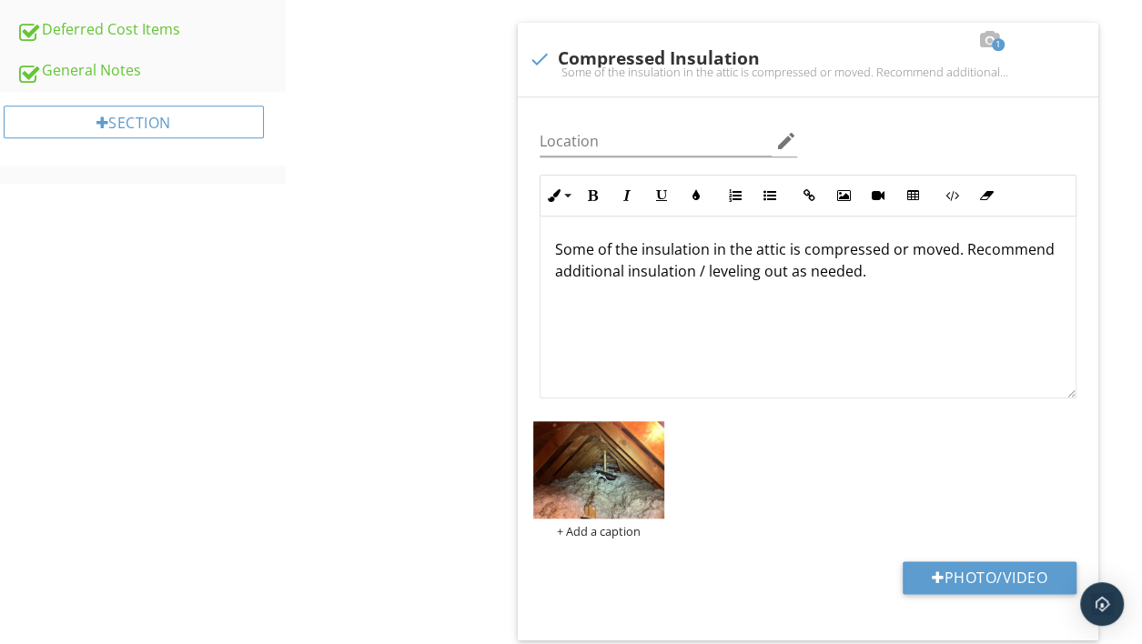
scroll to position [1285, 0]
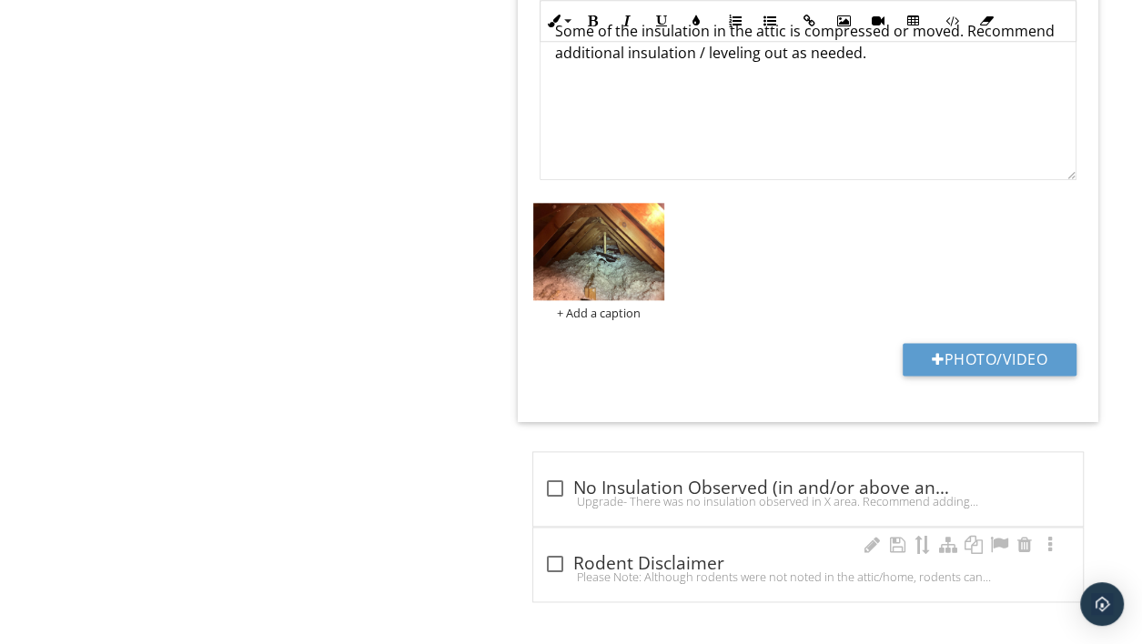
click at [552, 556] on div at bounding box center [555, 564] width 31 height 31
checkbox input "true"
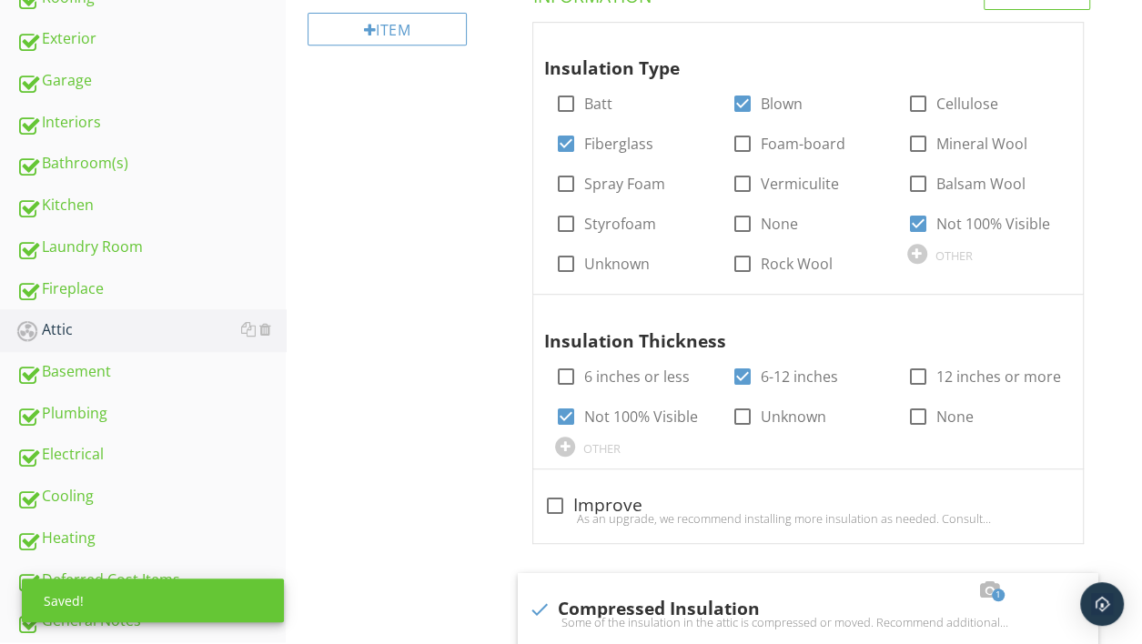
scroll to position [0, 0]
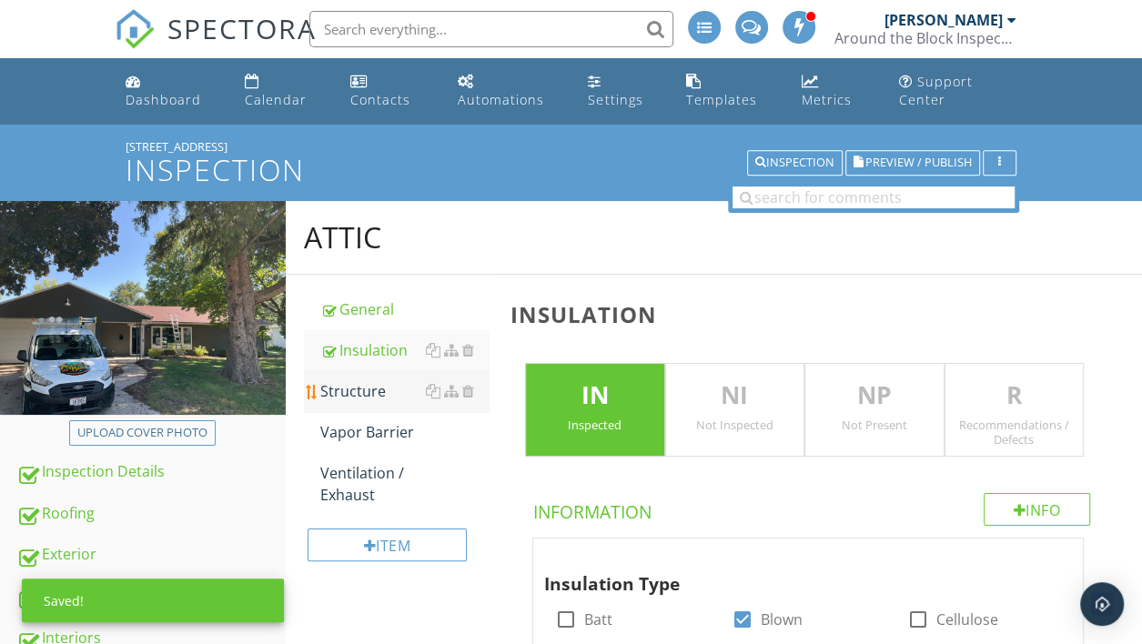
click at [357, 387] on div "Structure" at bounding box center [404, 391] width 168 height 22
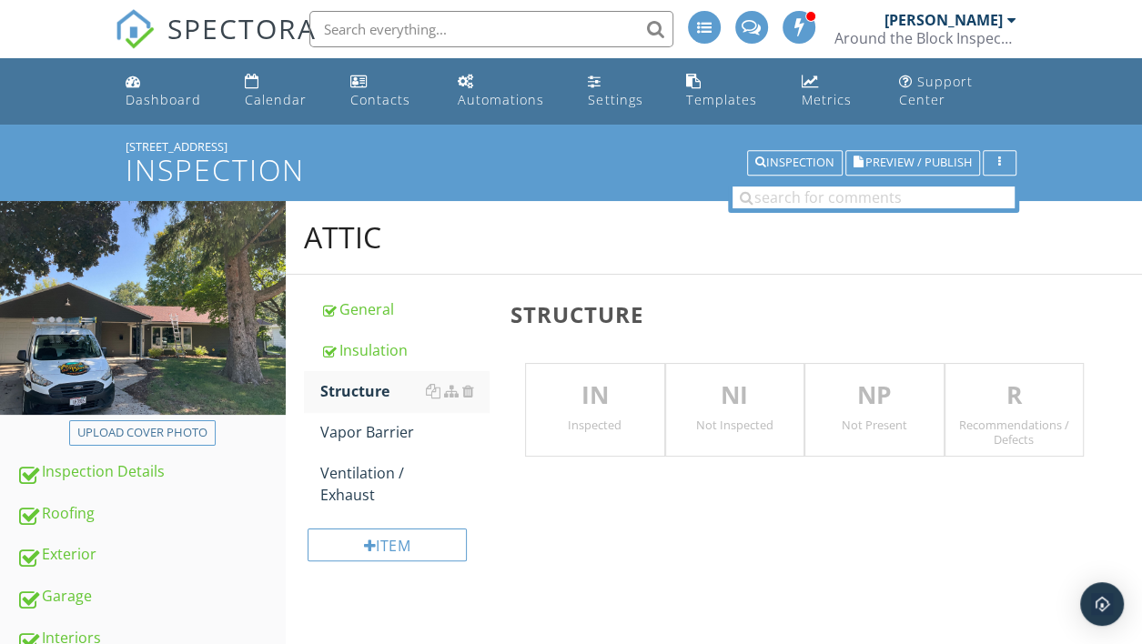
click at [609, 418] on div "Inspected" at bounding box center [594, 425] width 137 height 15
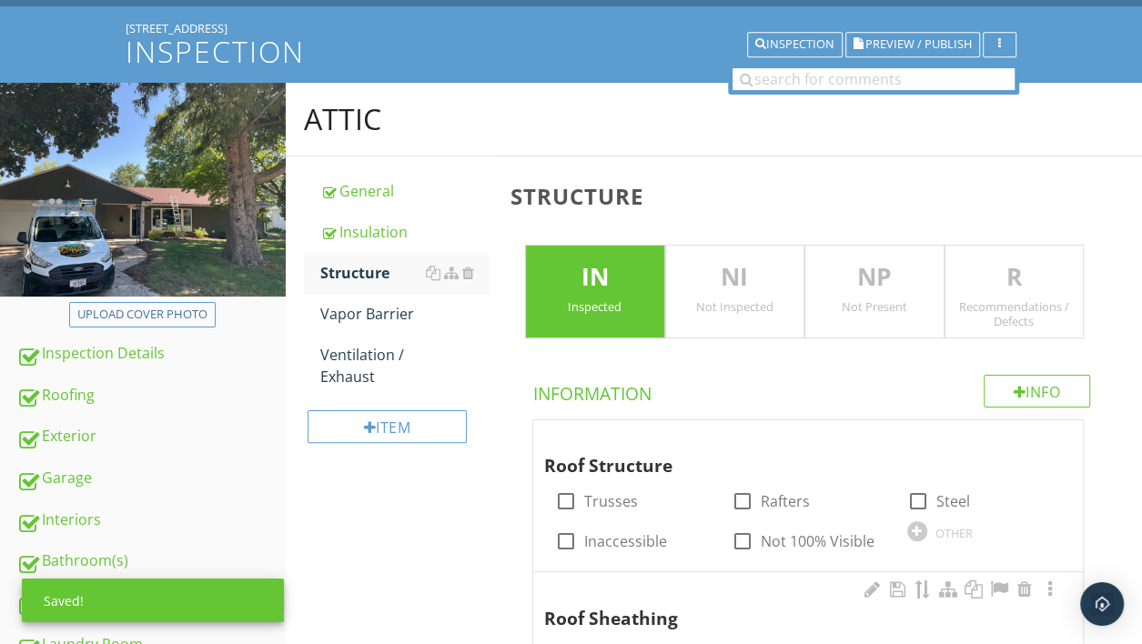
scroll to position [288, 0]
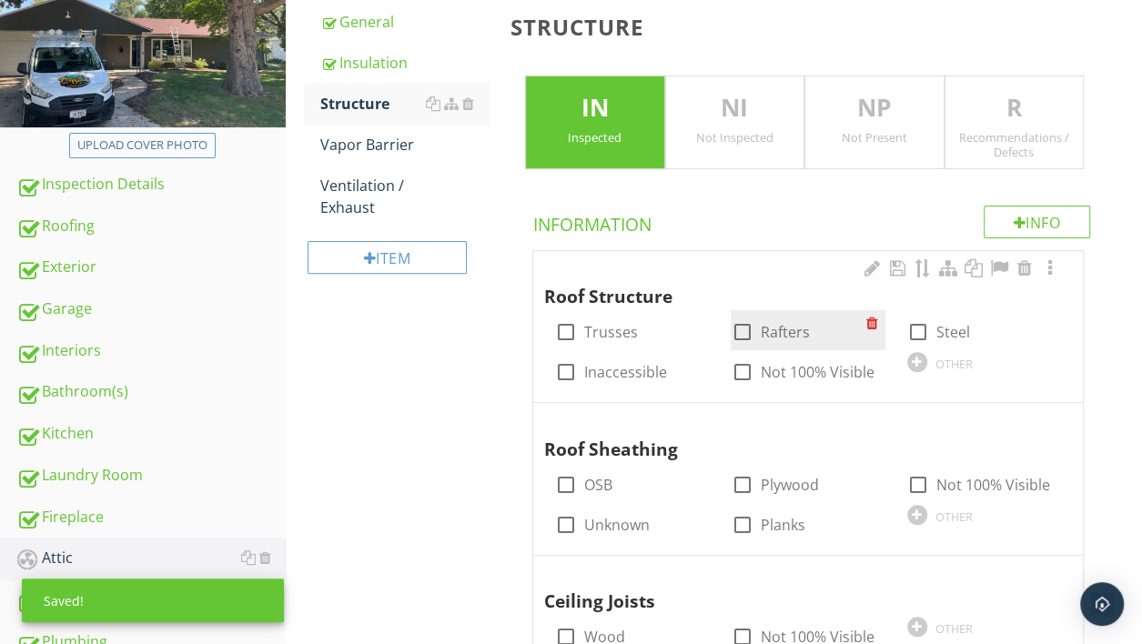
click at [749, 334] on div at bounding box center [741, 332] width 31 height 31
checkbox input "true"
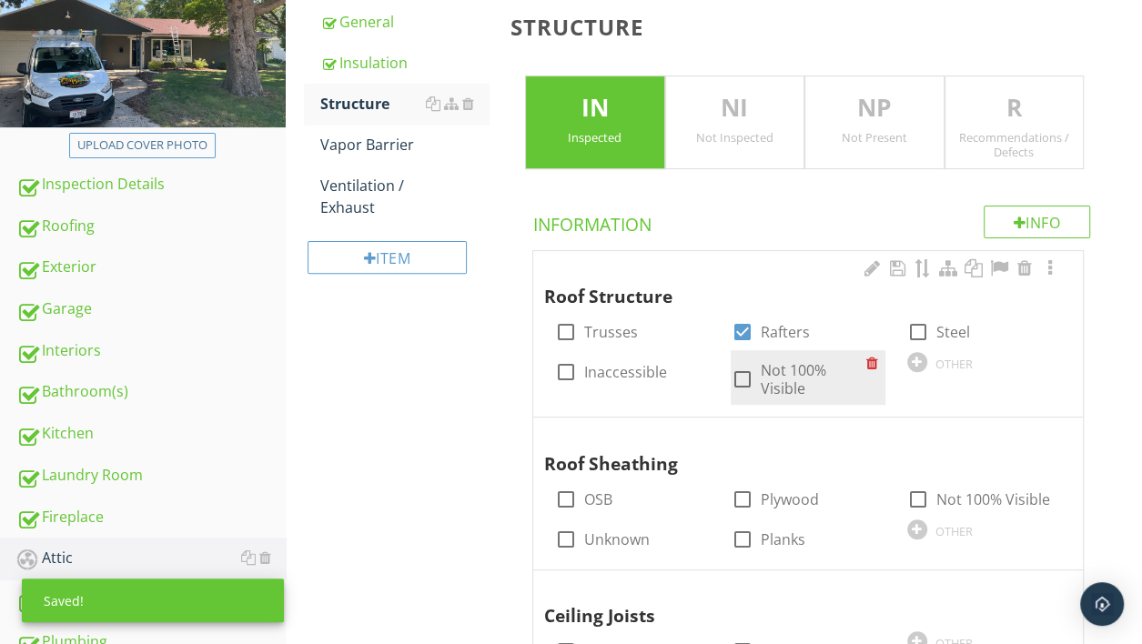
click at [745, 370] on div at bounding box center [741, 379] width 31 height 31
checkbox input "true"
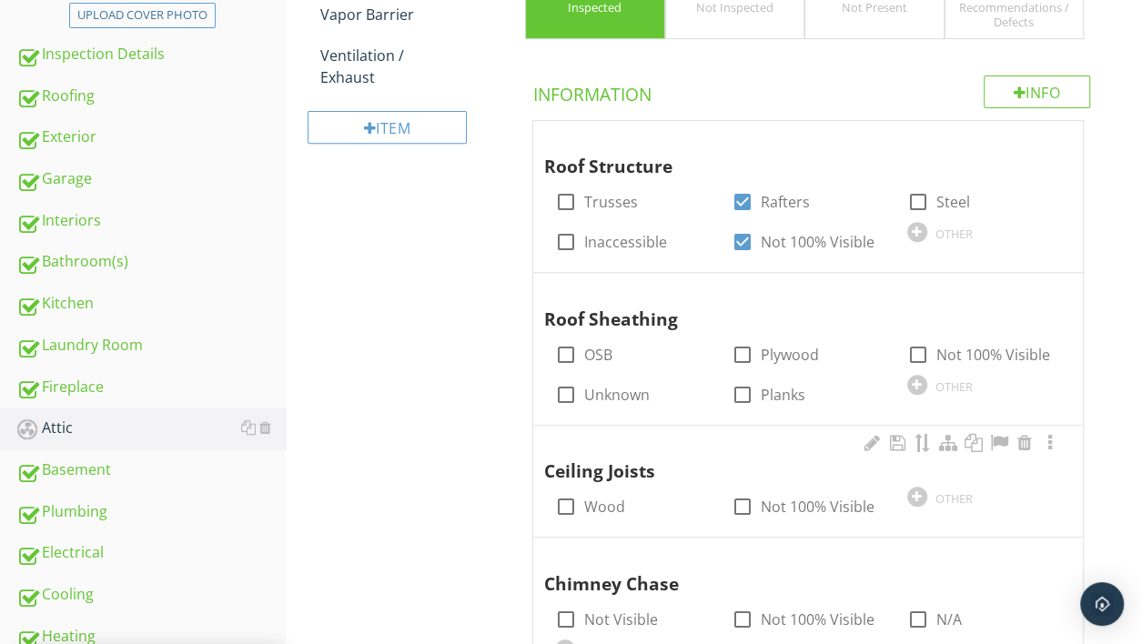
scroll to position [481, 0]
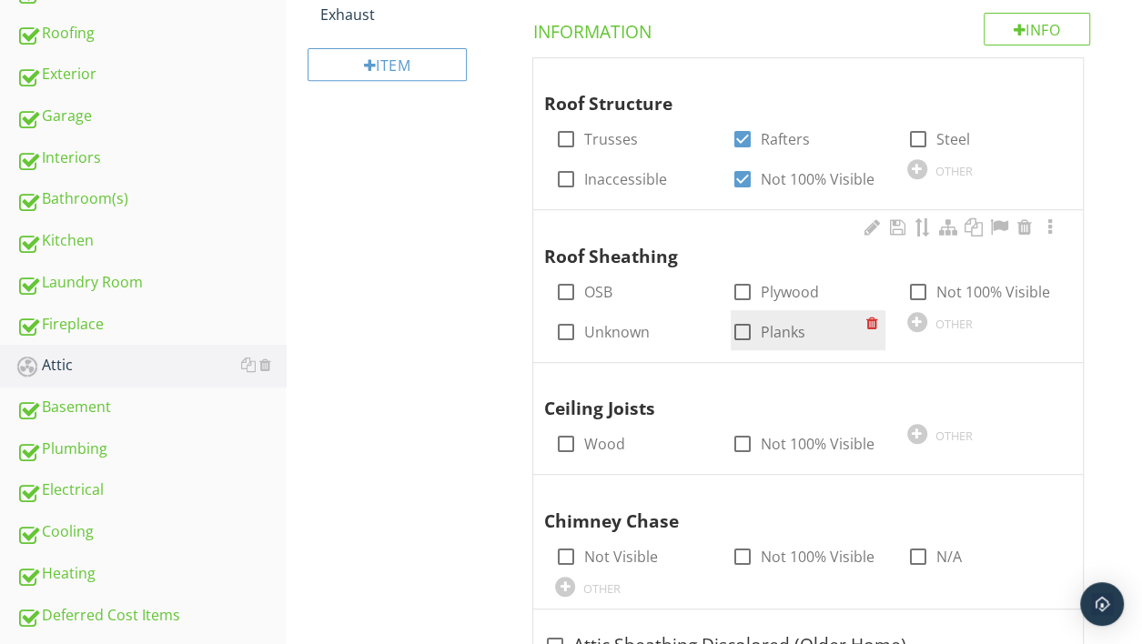
click at [742, 319] on div at bounding box center [741, 332] width 31 height 31
checkbox input "true"
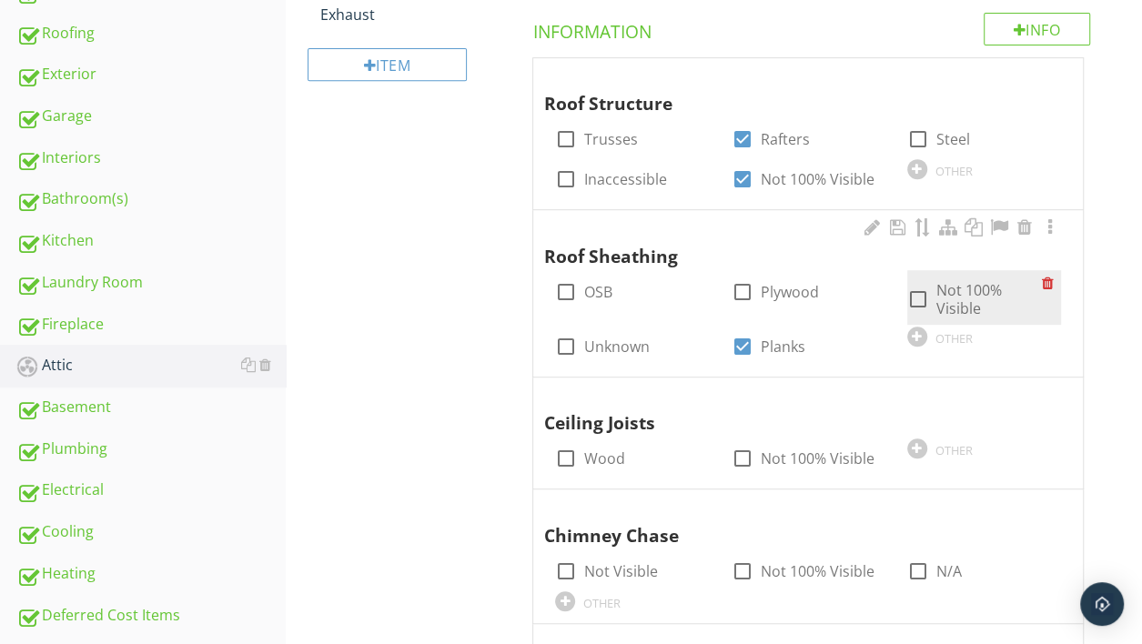
click at [918, 289] on div at bounding box center [918, 299] width 31 height 31
checkbox input "true"
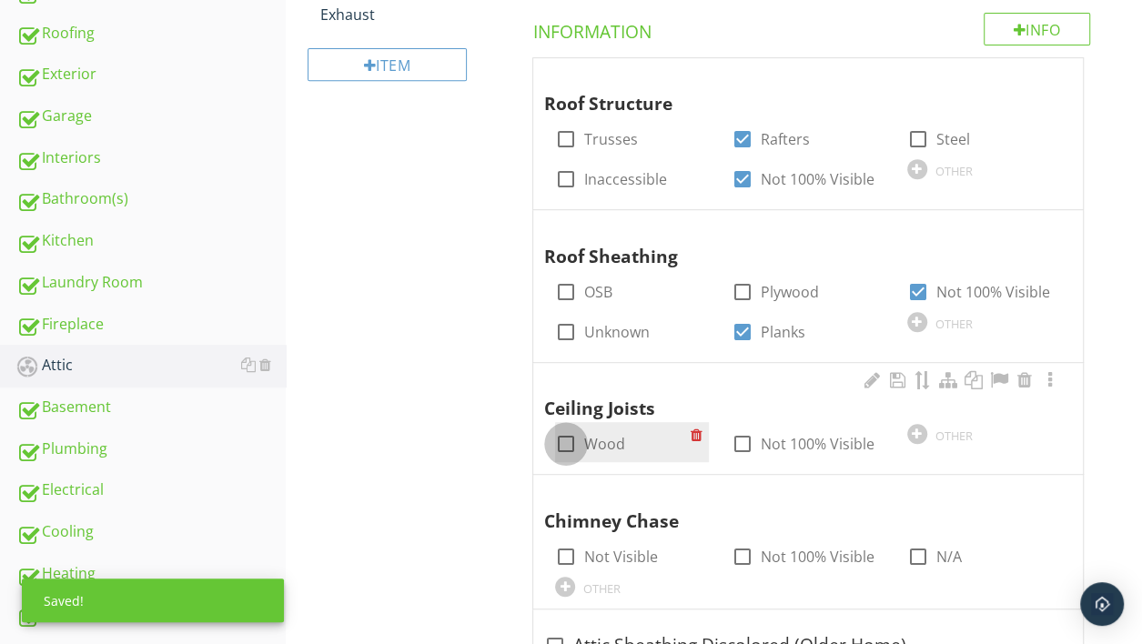
drag, startPoint x: 559, startPoint y: 439, endPoint x: 618, endPoint y: 447, distance: 59.7
click at [561, 440] on div at bounding box center [566, 444] width 31 height 31
checkbox input "true"
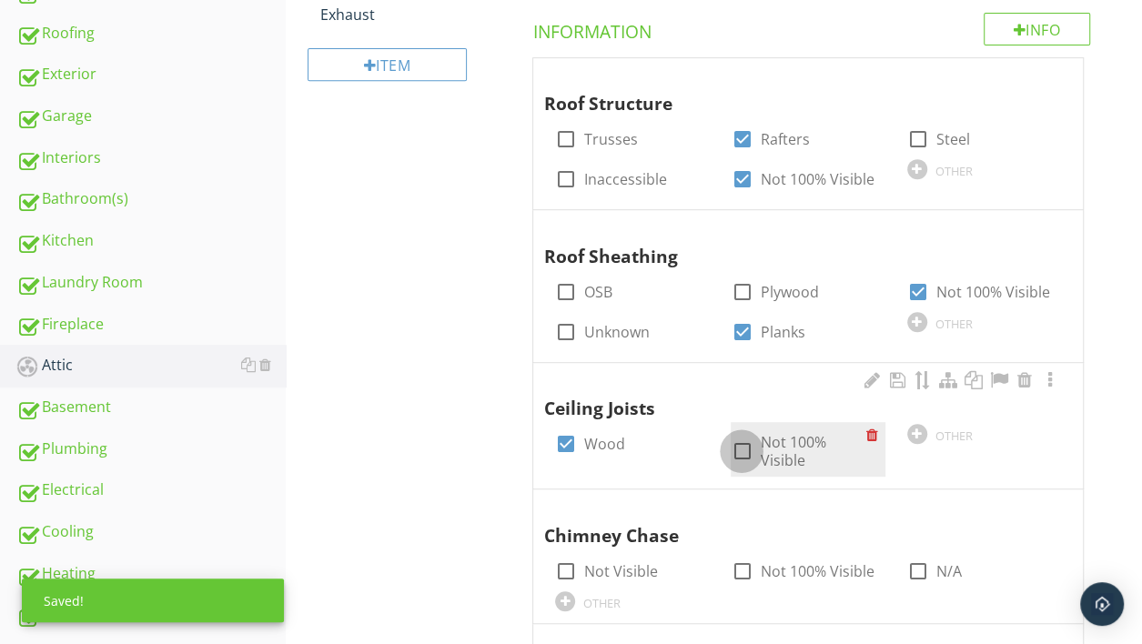
click at [746, 443] on div at bounding box center [741, 451] width 31 height 31
checkbox input "true"
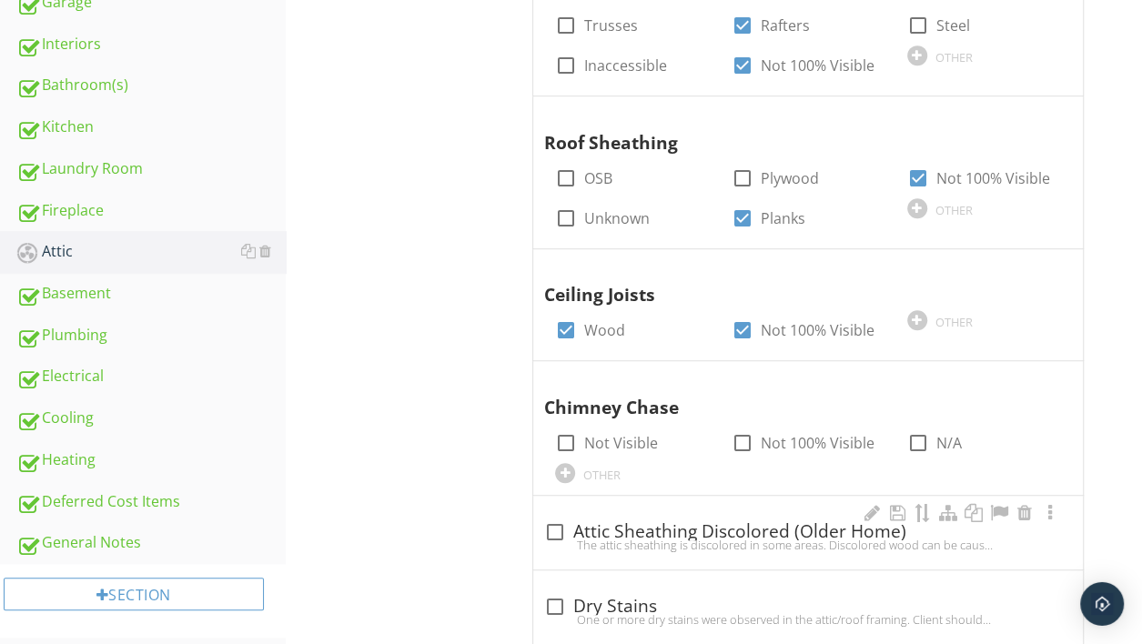
scroll to position [638, 0]
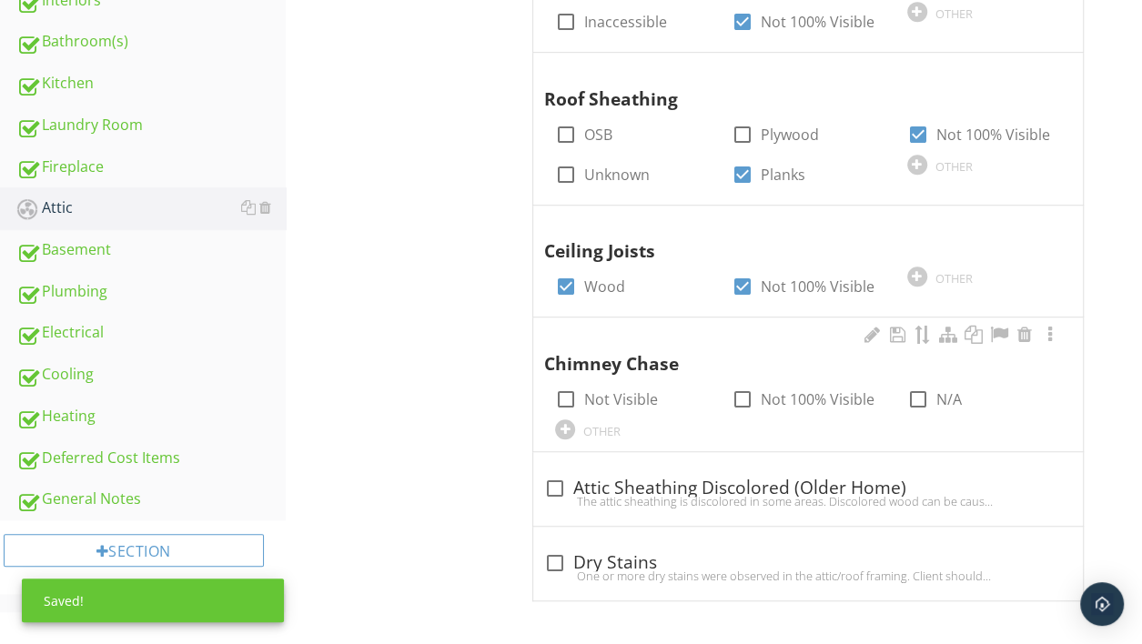
drag, startPoint x: 925, startPoint y: 398, endPoint x: 900, endPoint y: 408, distance: 26.5
click at [921, 401] on div at bounding box center [918, 399] width 31 height 31
checkbox input "true"
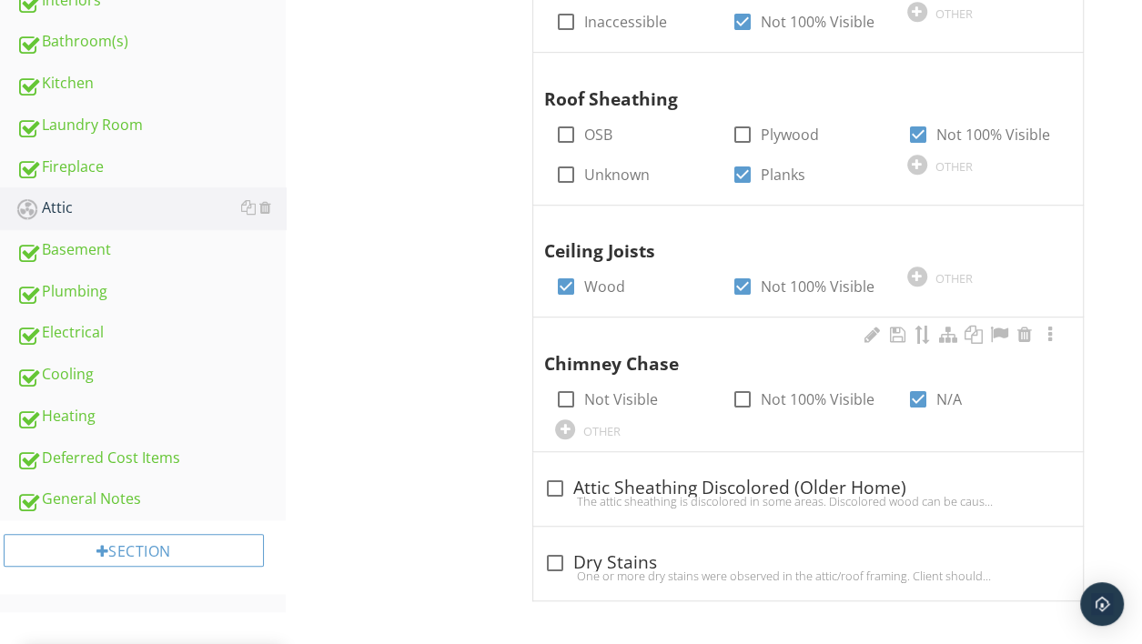
click at [564, 429] on div at bounding box center [565, 430] width 20 height 20
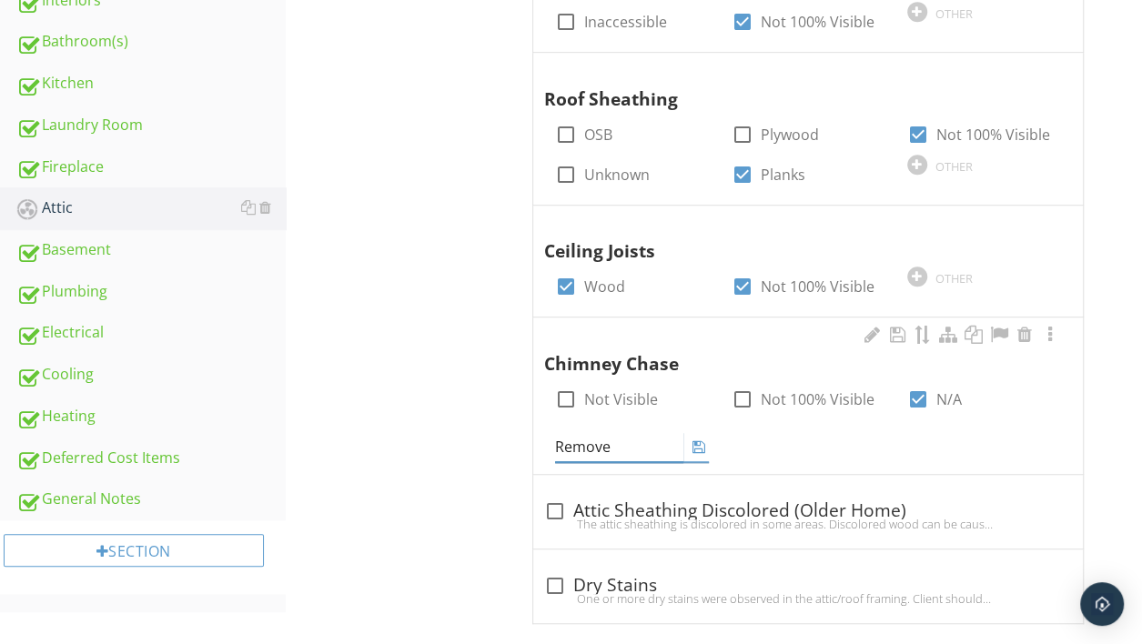
type input "Removed"
click at [699, 451] on icon at bounding box center [698, 447] width 13 height 15
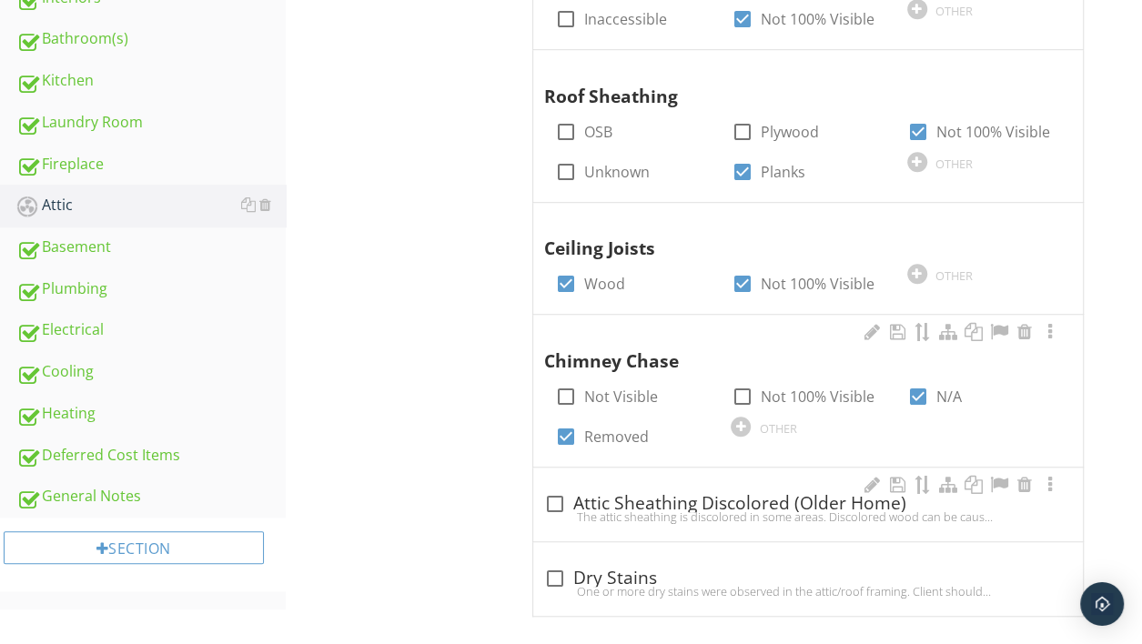
scroll to position [656, 0]
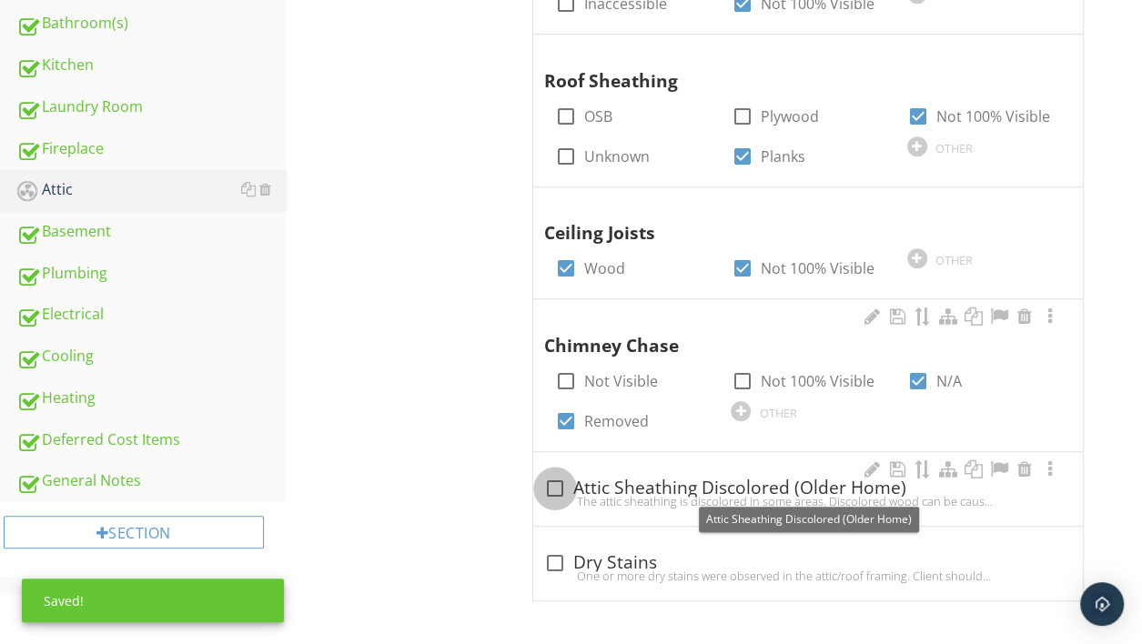
click at [554, 485] on div at bounding box center [555, 488] width 31 height 31
checkbox input "true"
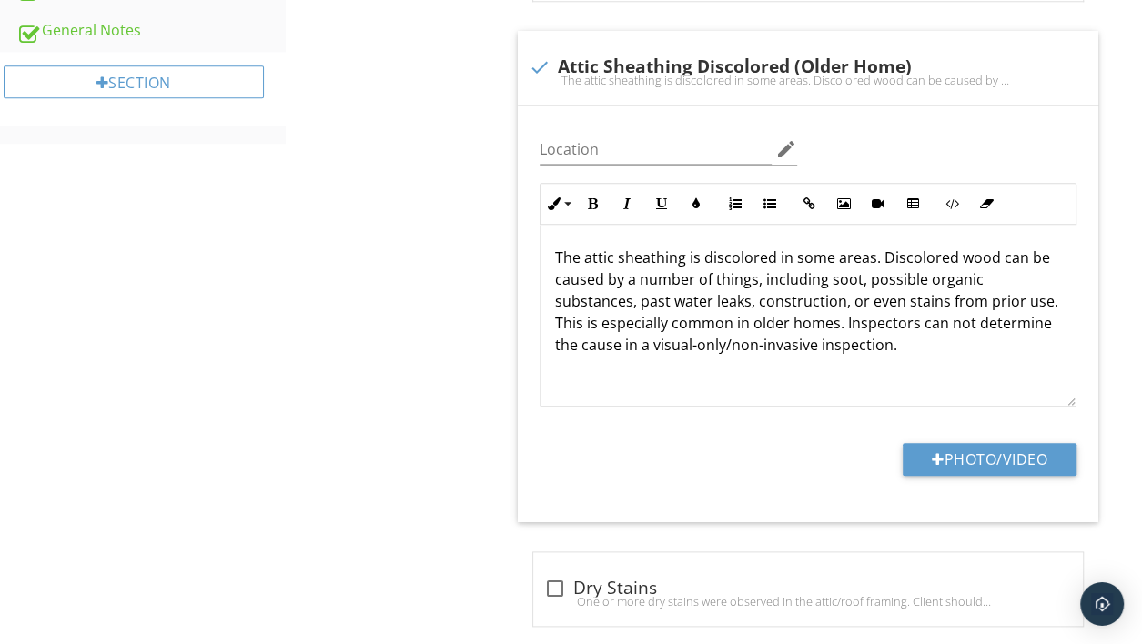
scroll to position [1131, 0]
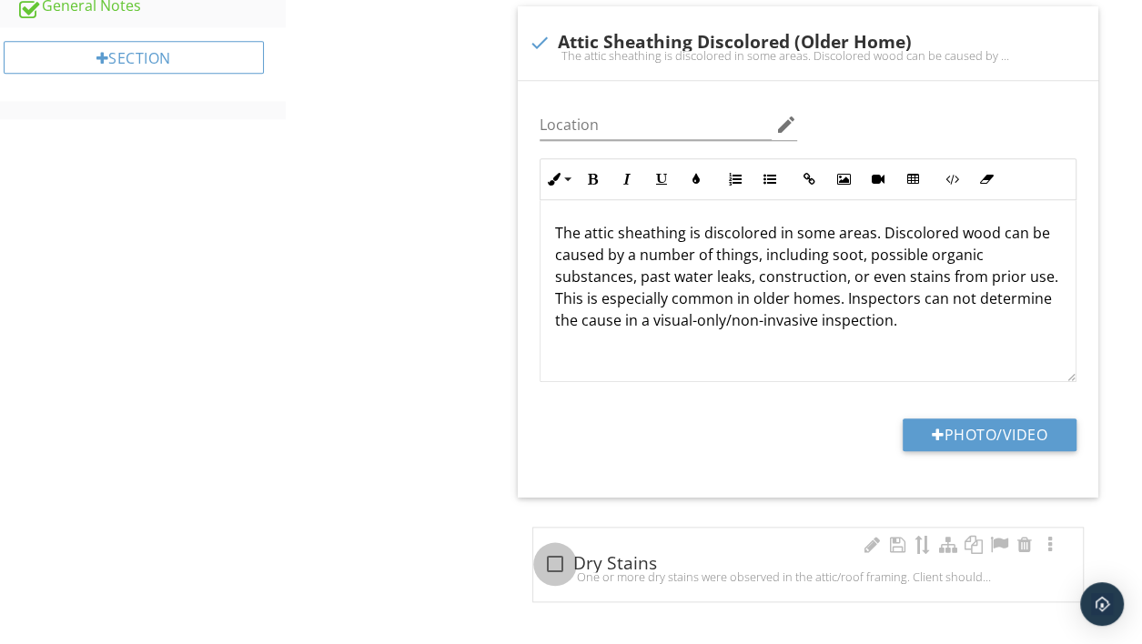
click at [559, 555] on div at bounding box center [555, 564] width 31 height 31
checkbox input "true"
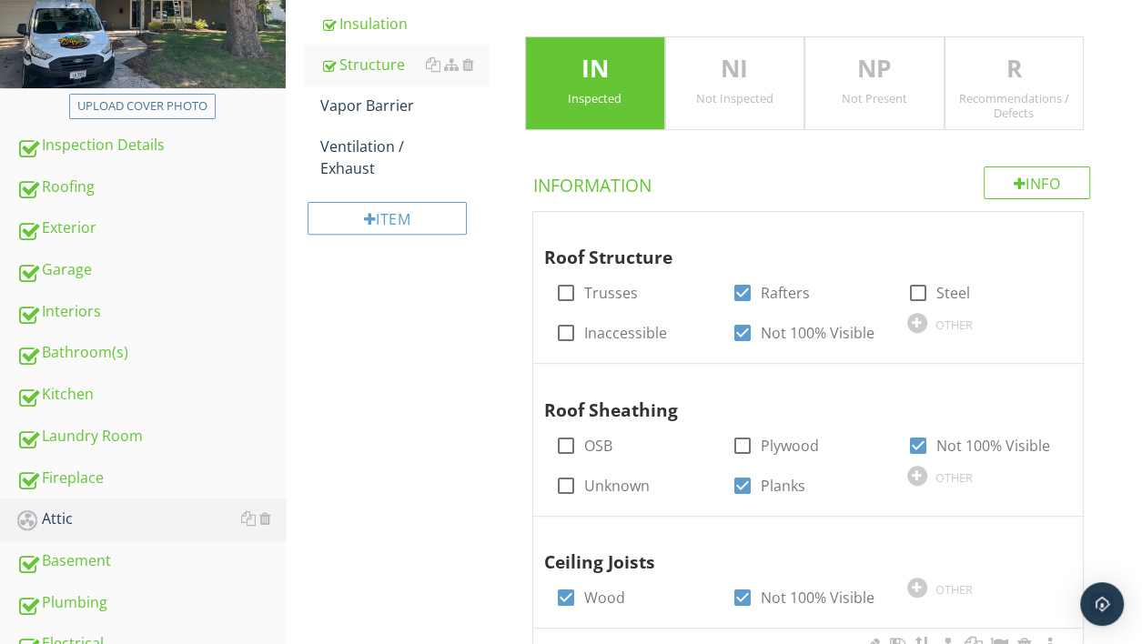
scroll to position [135, 0]
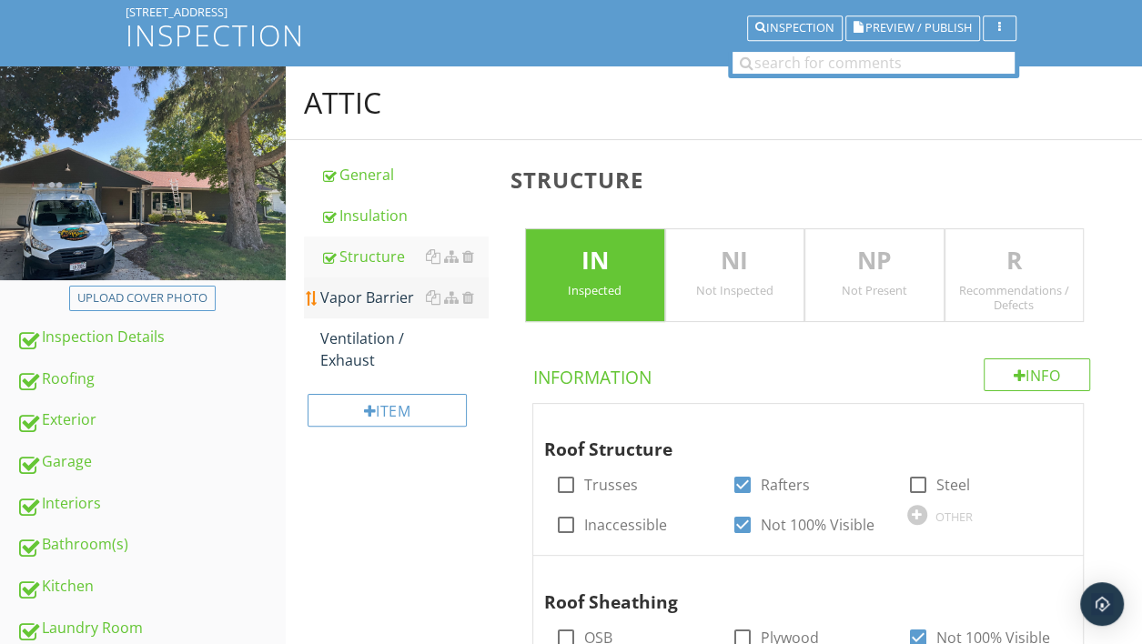
click at [391, 304] on div "Vapor Barrier" at bounding box center [404, 298] width 168 height 22
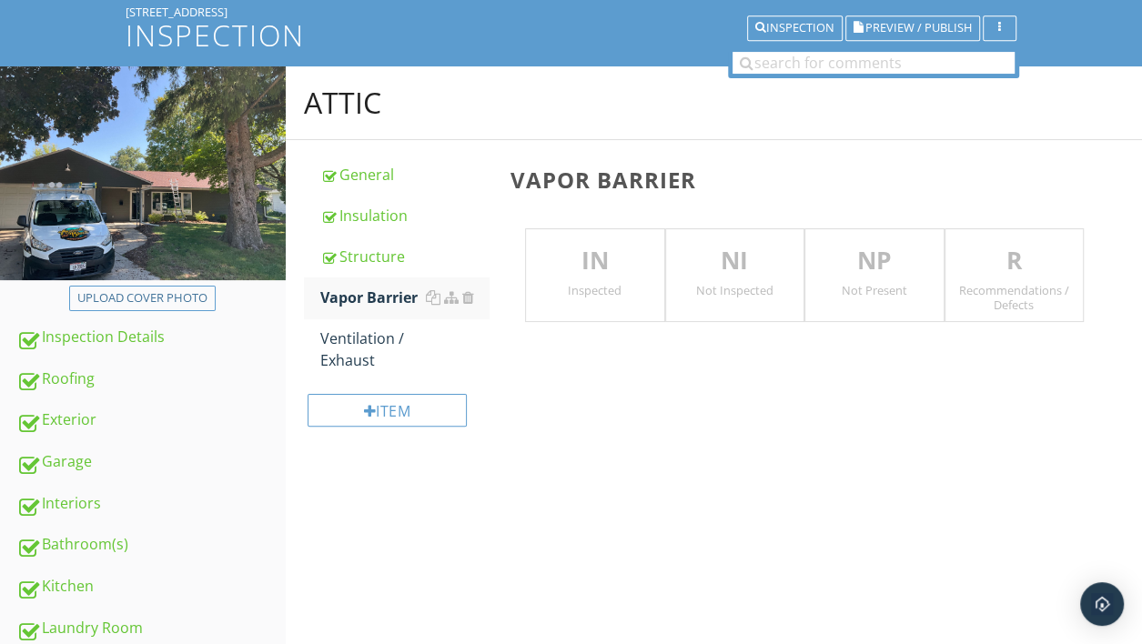
drag, startPoint x: 596, startPoint y: 301, endPoint x: 584, endPoint y: 314, distance: 17.4
click at [596, 300] on div "IN Inspected" at bounding box center [594, 275] width 139 height 95
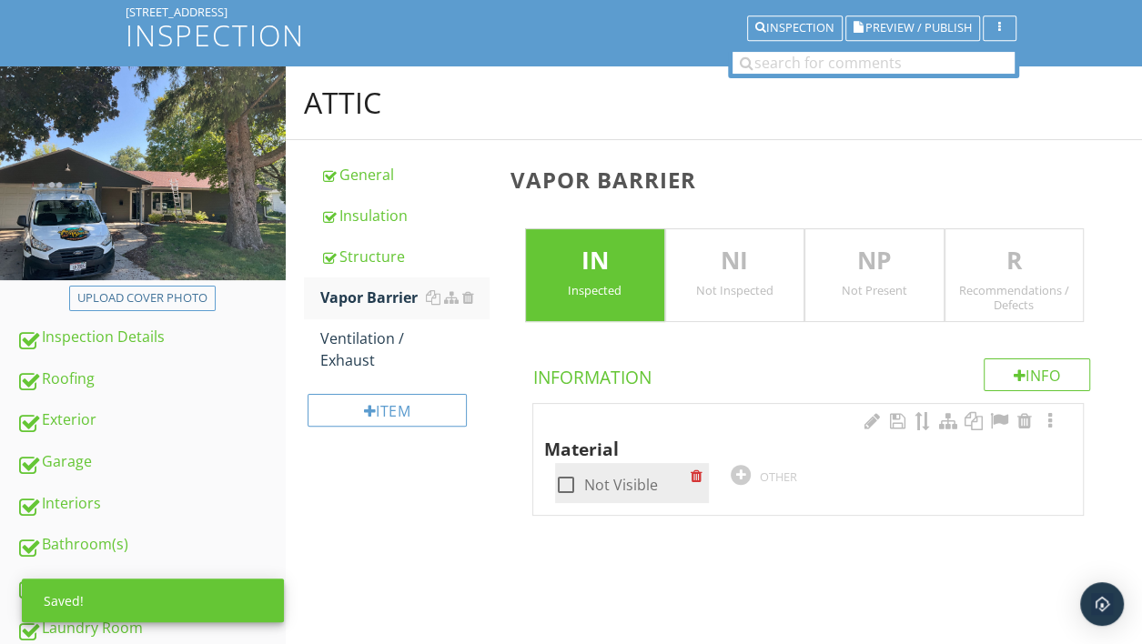
click at [564, 484] on div at bounding box center [566, 485] width 31 height 31
checkbox input "true"
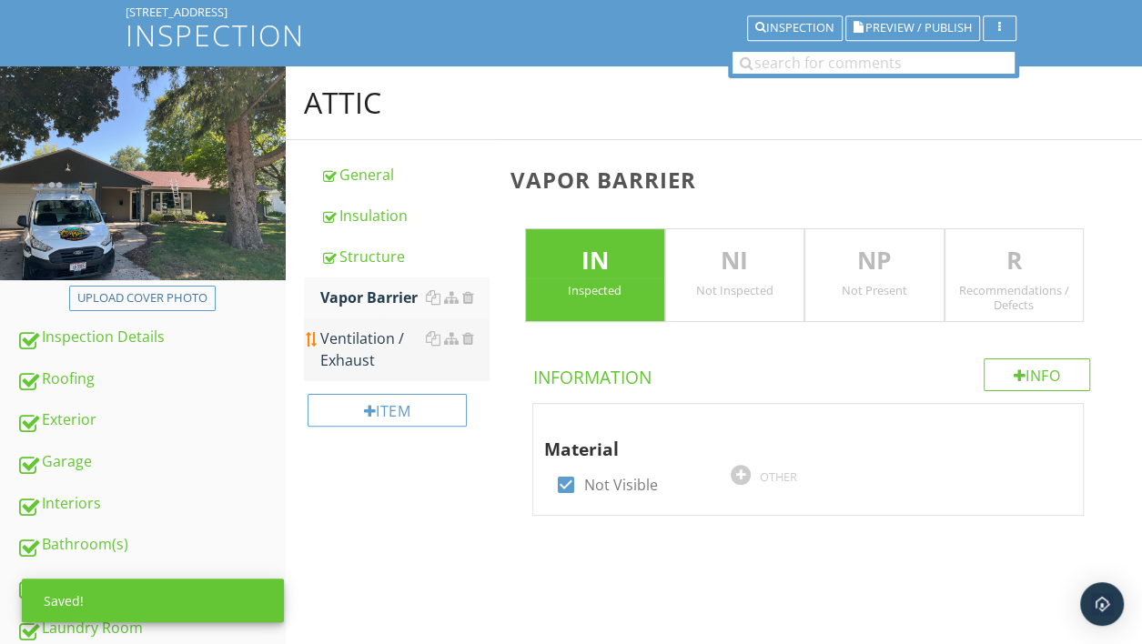
click at [371, 345] on div "Ventilation / Exhaust" at bounding box center [404, 350] width 168 height 44
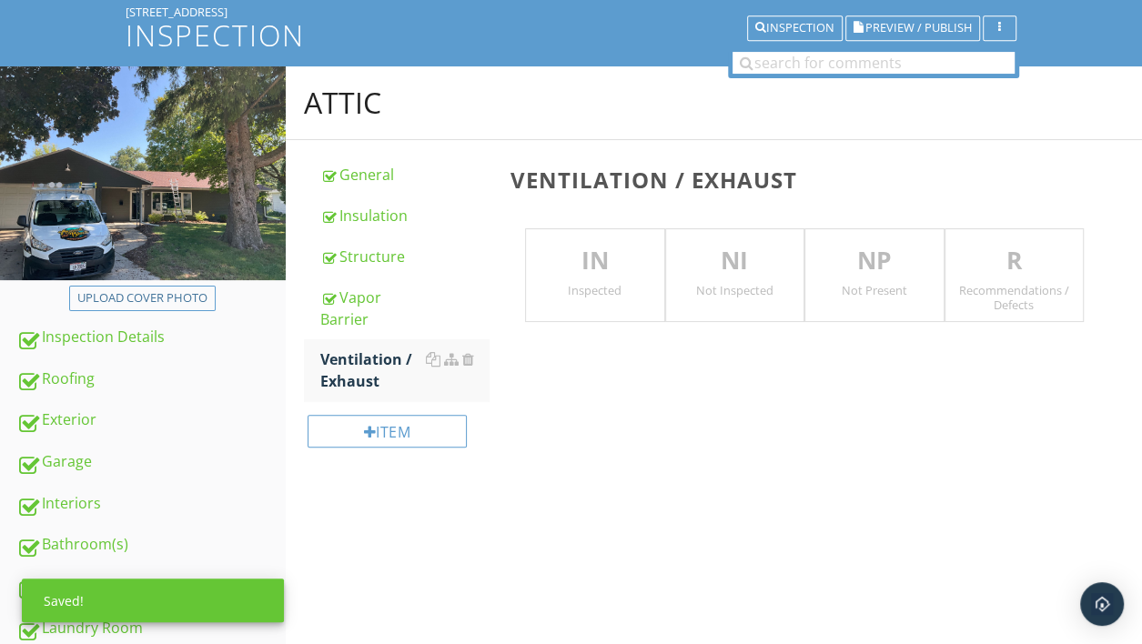
click at [631, 288] on div "Inspected" at bounding box center [594, 290] width 137 height 15
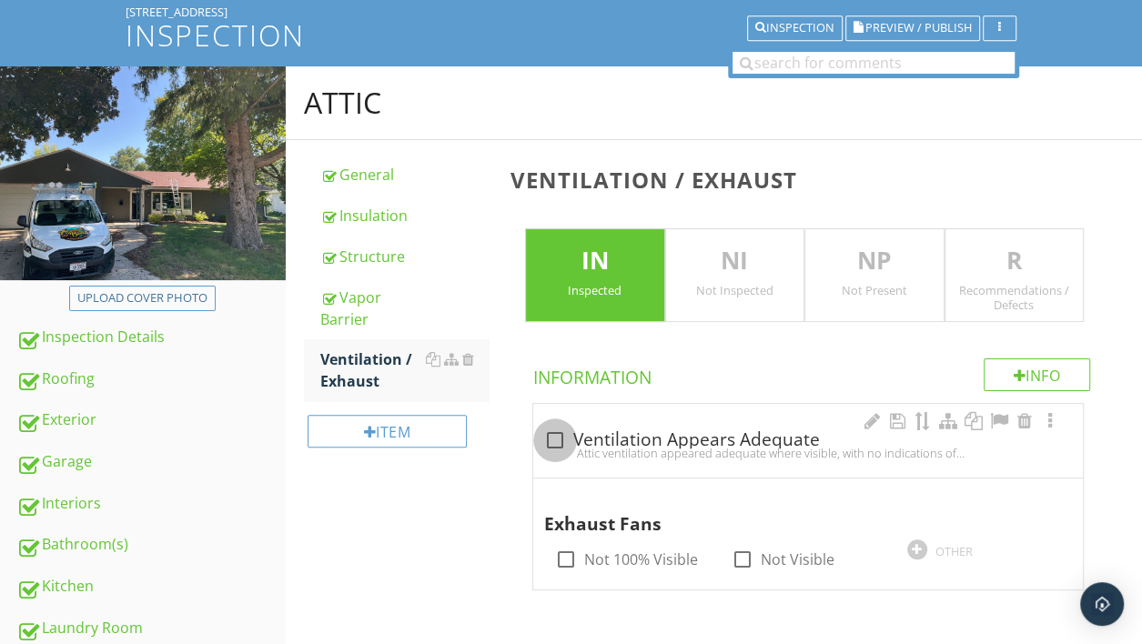
click at [554, 443] on div at bounding box center [555, 440] width 31 height 31
checkbox input "true"
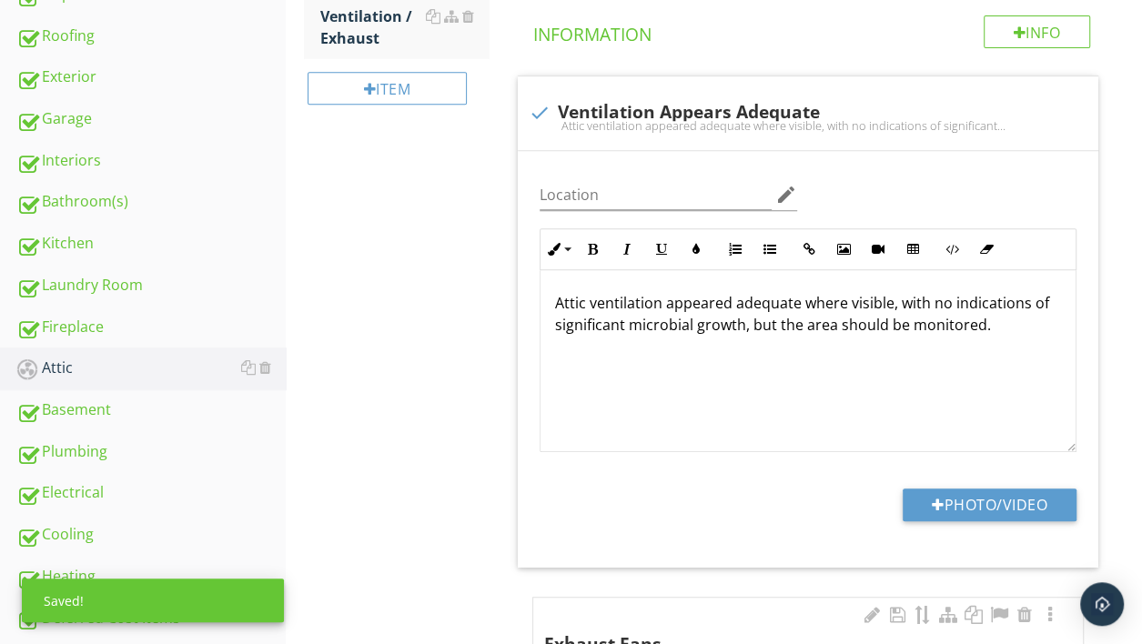
scroll to position [609, 0]
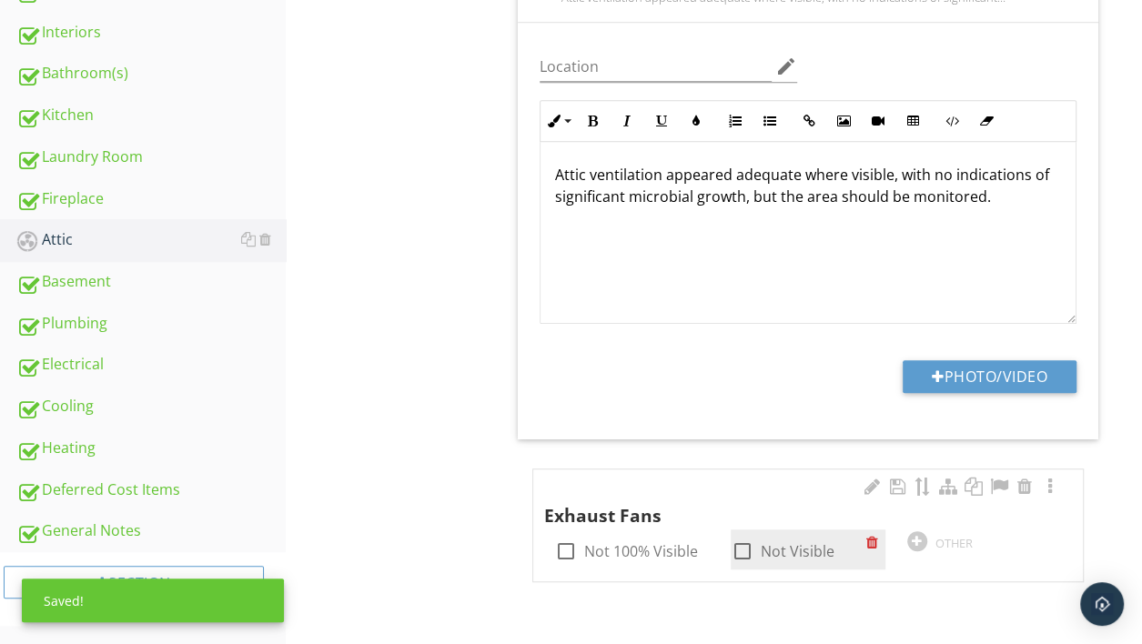
click at [740, 544] on div at bounding box center [741, 551] width 31 height 31
checkbox input "true"
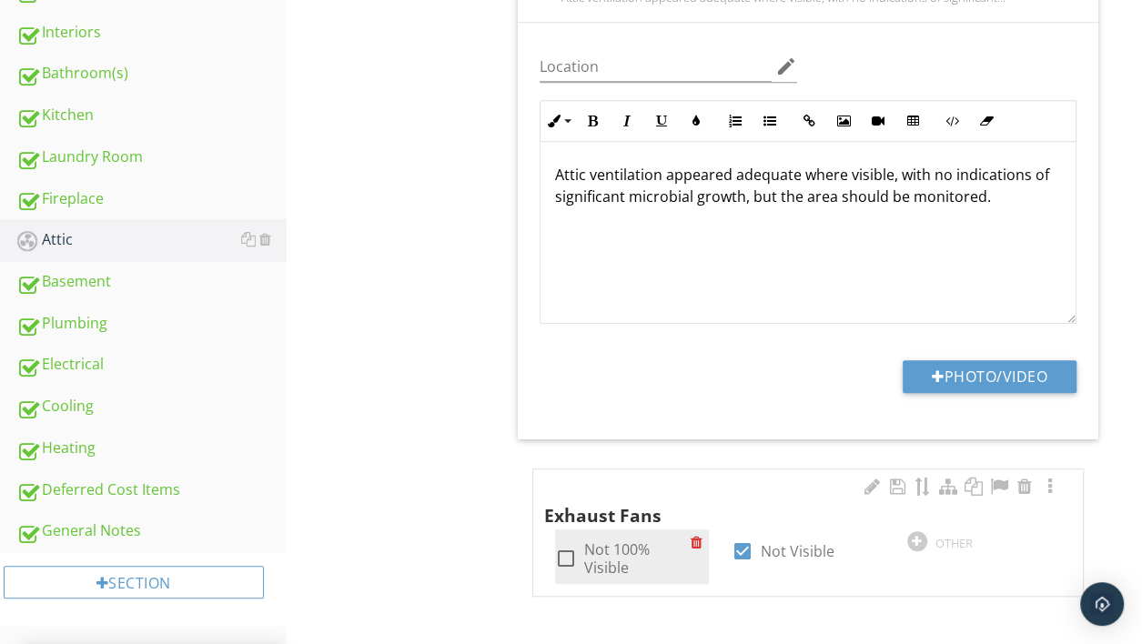
click at [565, 560] on div at bounding box center [566, 558] width 31 height 31
checkbox input "true"
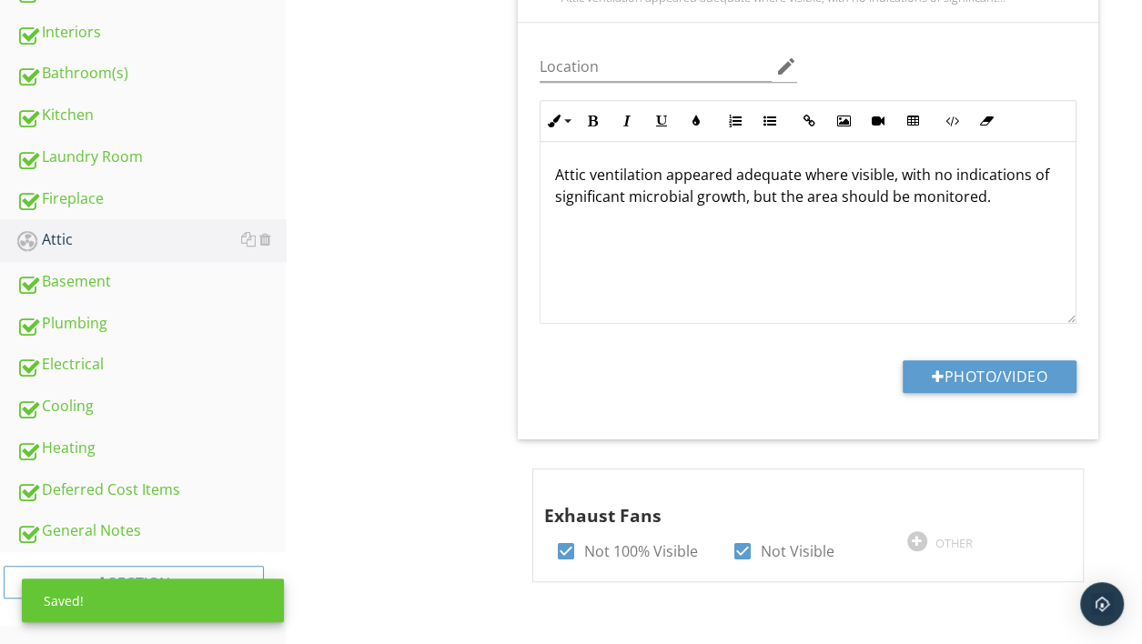
scroll to position [32, 0]
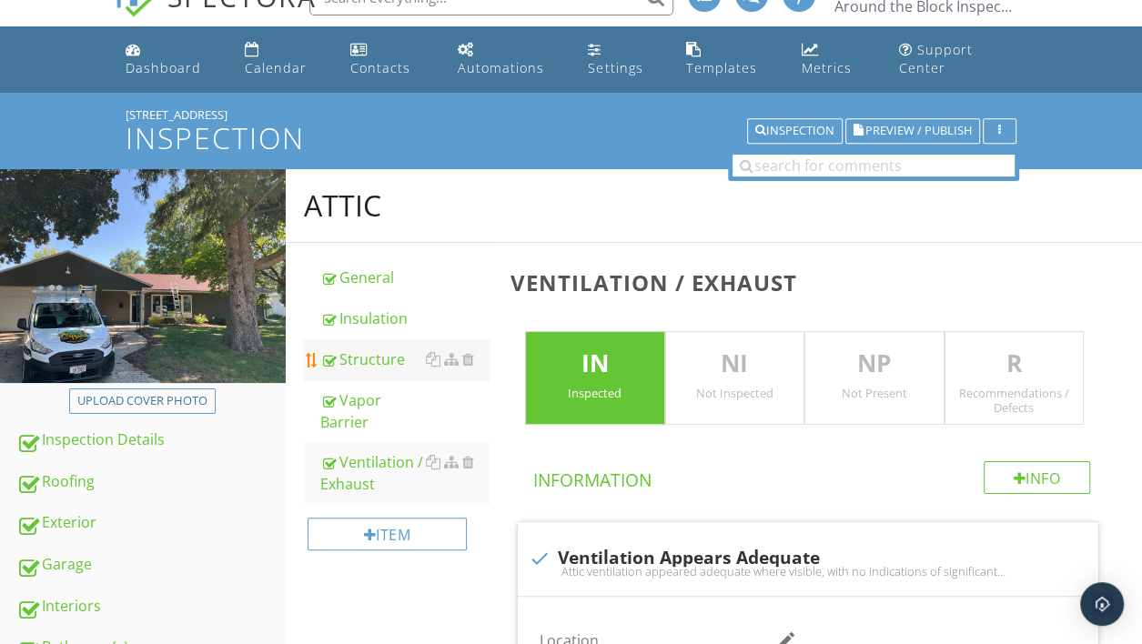
click at [370, 361] on div "Structure" at bounding box center [404, 360] width 168 height 22
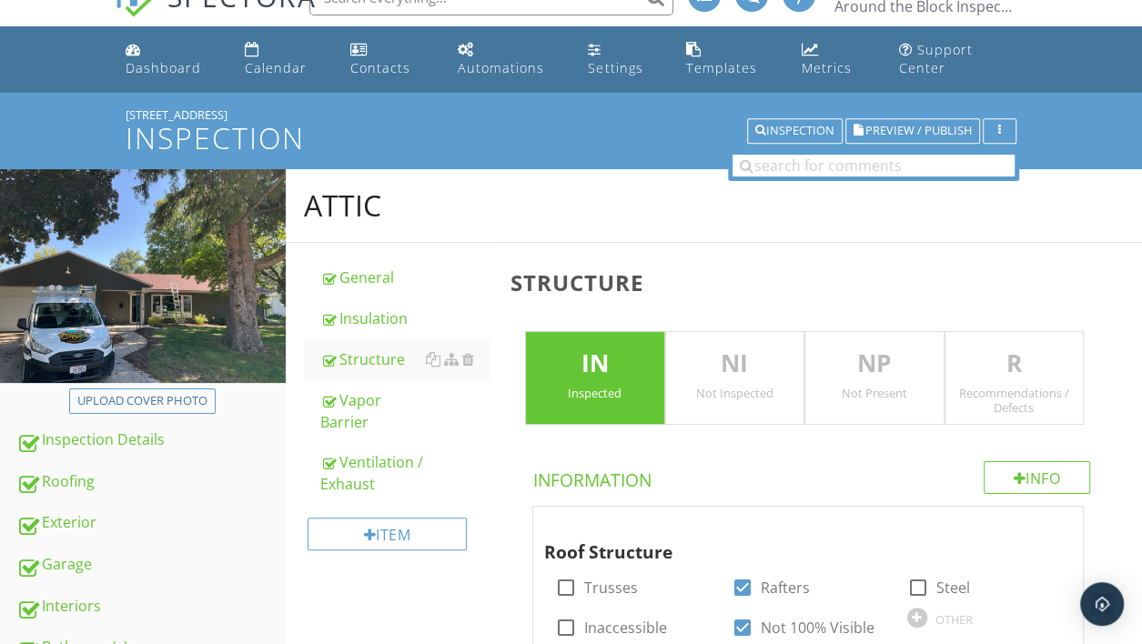
click at [1025, 376] on p "R" at bounding box center [1014, 364] width 137 height 36
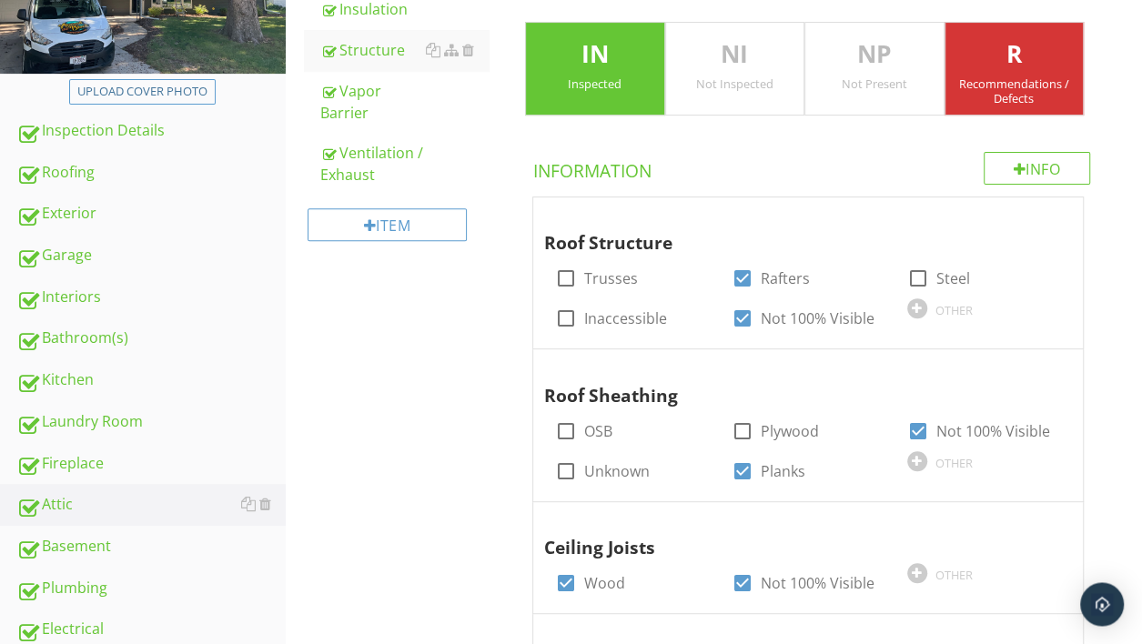
scroll to position [225, 0]
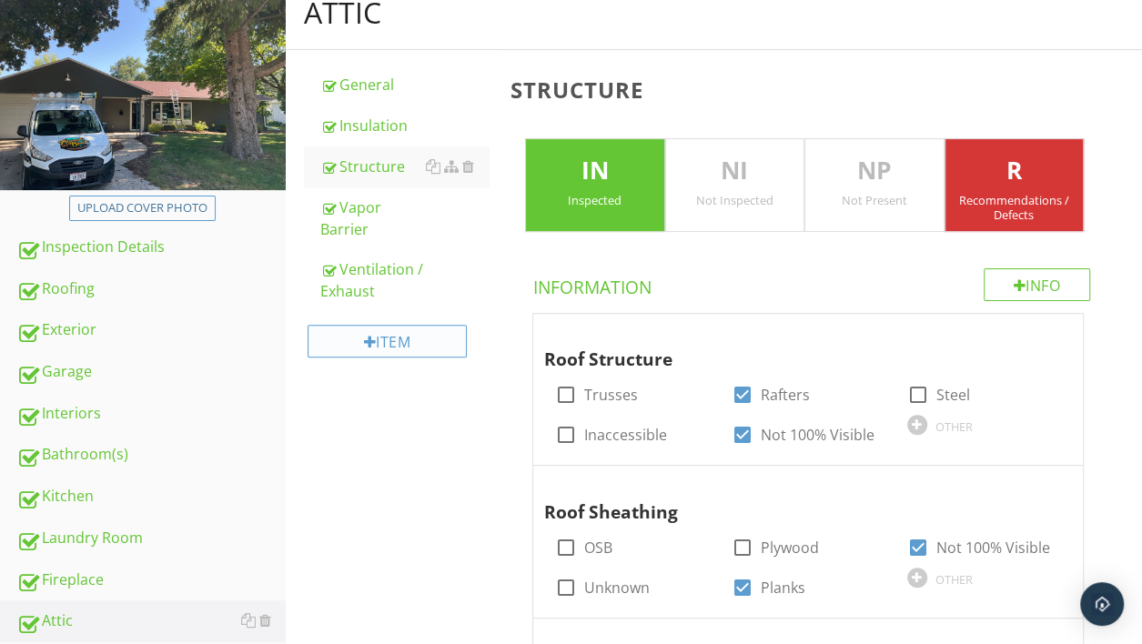
click at [380, 349] on div "Item" at bounding box center [387, 341] width 159 height 33
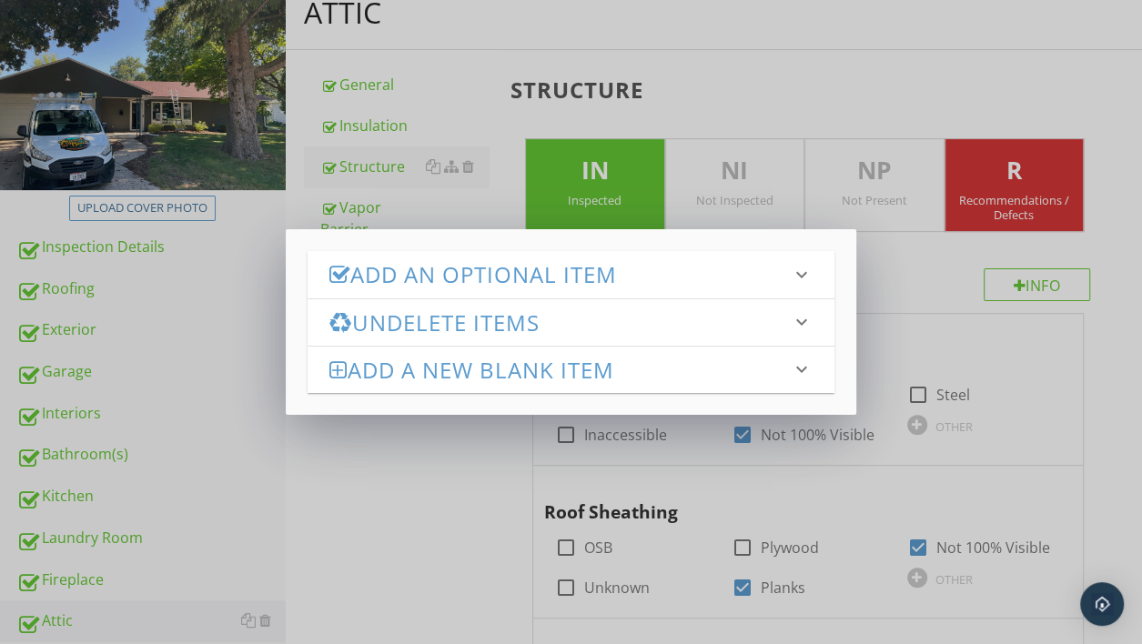
click at [451, 278] on h3 "Add an Optional Item" at bounding box center [561, 274] width 462 height 25
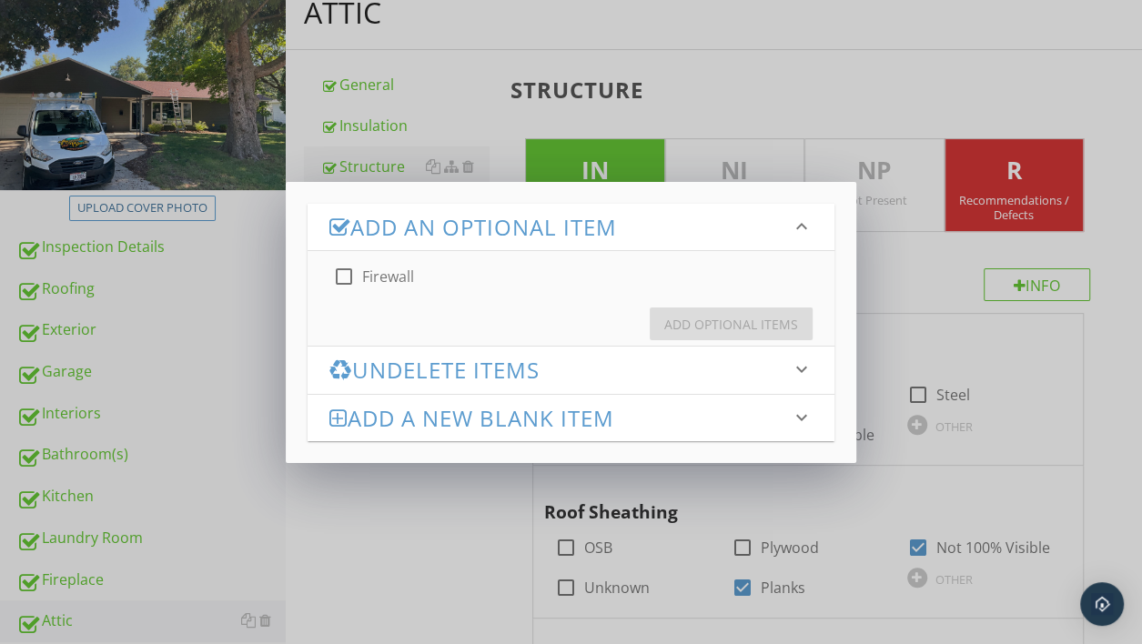
click at [806, 228] on icon "keyboard_arrow_down" at bounding box center [802, 227] width 22 height 22
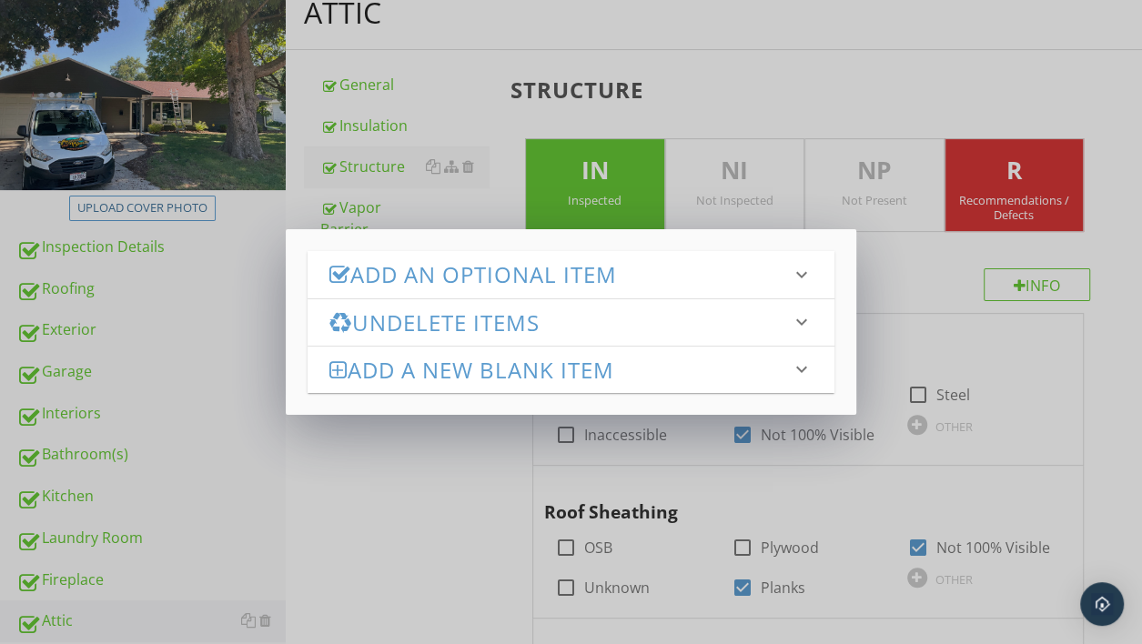
click at [421, 556] on div "Add an Optional Item keyboard_arrow_down check_box_outline_blank Firewall Add O…" at bounding box center [571, 322] width 1142 height 644
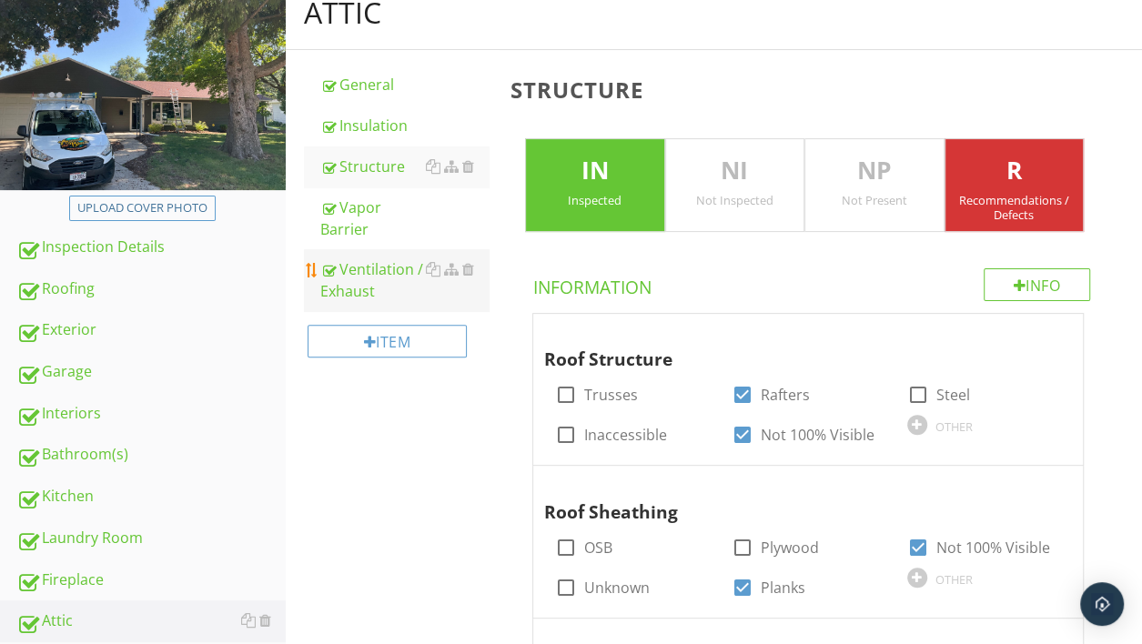
click at [384, 269] on div "Ventilation / Exhaust" at bounding box center [404, 281] width 168 height 44
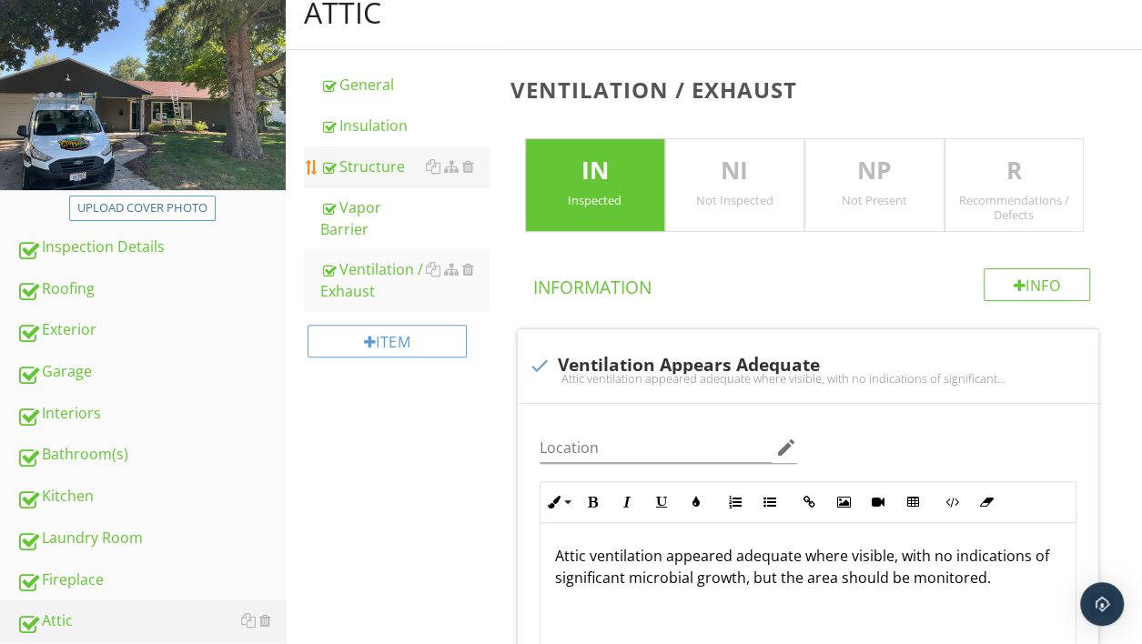
click at [367, 180] on link "Structure" at bounding box center [404, 167] width 168 height 40
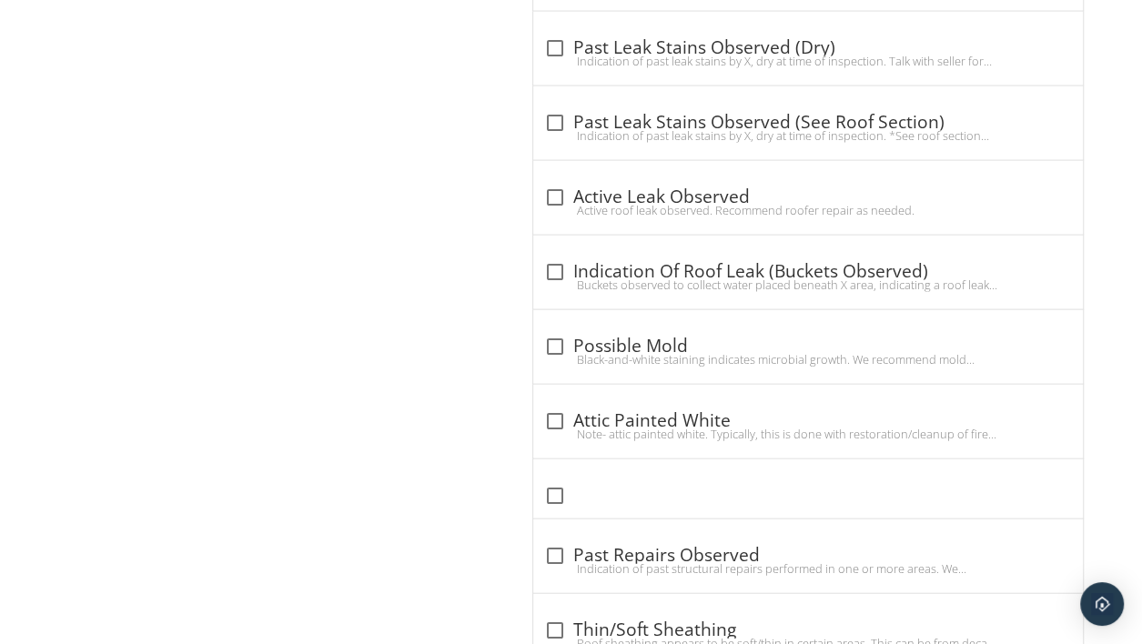
scroll to position [2435, 0]
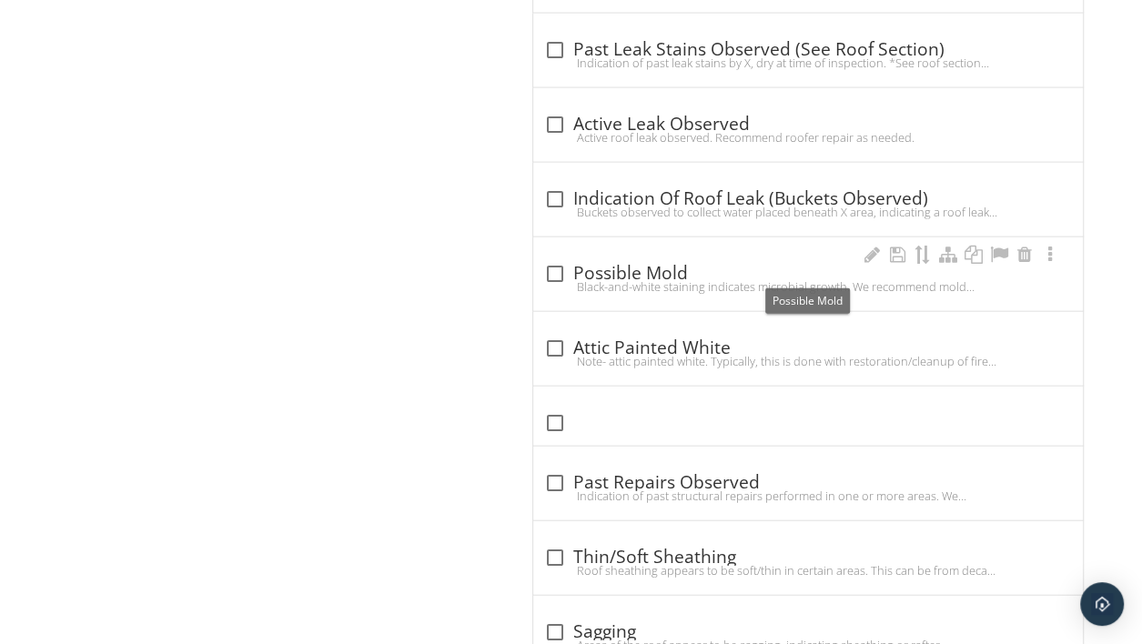
click at [557, 267] on div at bounding box center [555, 274] width 31 height 31
checkbox input "true"
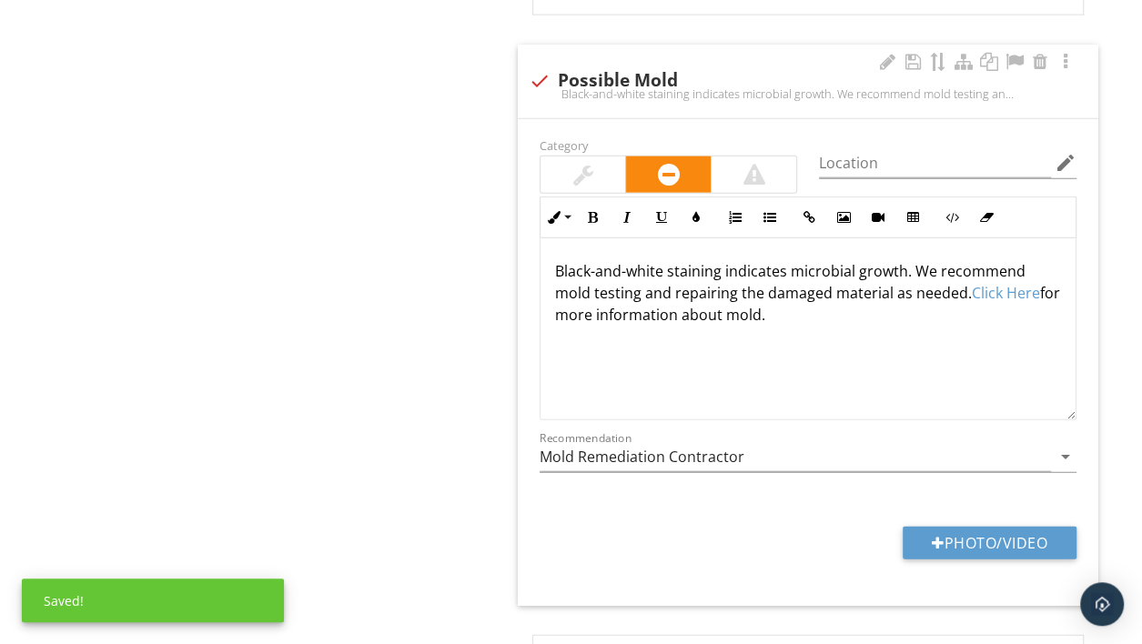
scroll to position [2628, 0]
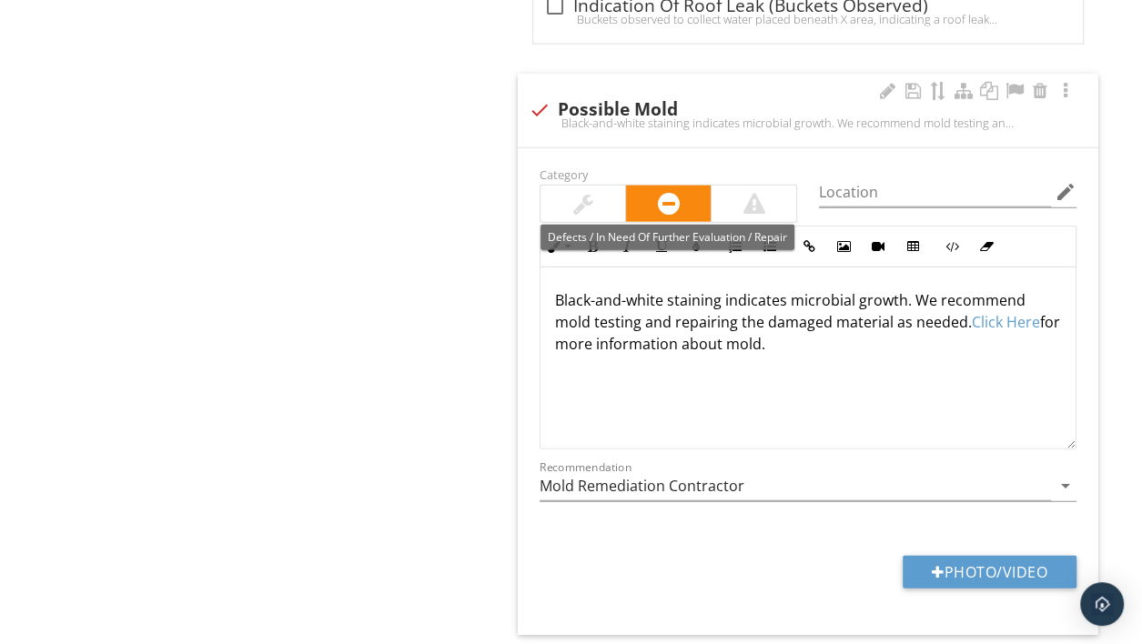
drag, startPoint x: 584, startPoint y: 207, endPoint x: 594, endPoint y: 221, distance: 17.7
click at [584, 208] on div at bounding box center [583, 204] width 20 height 22
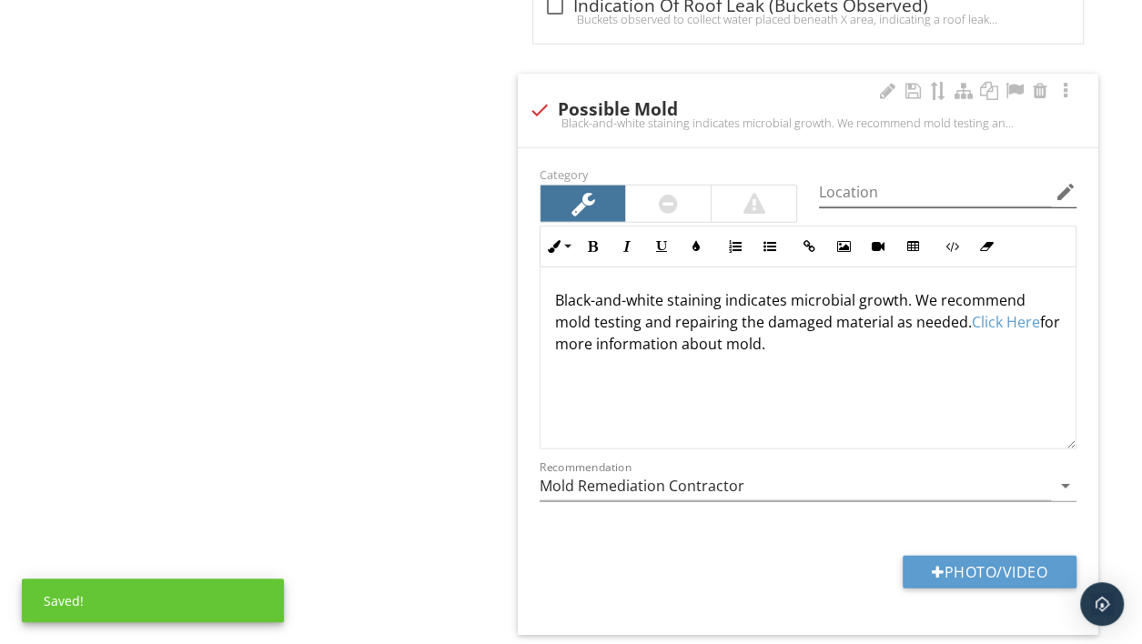
click at [1061, 187] on icon "edit" at bounding box center [1066, 192] width 22 height 22
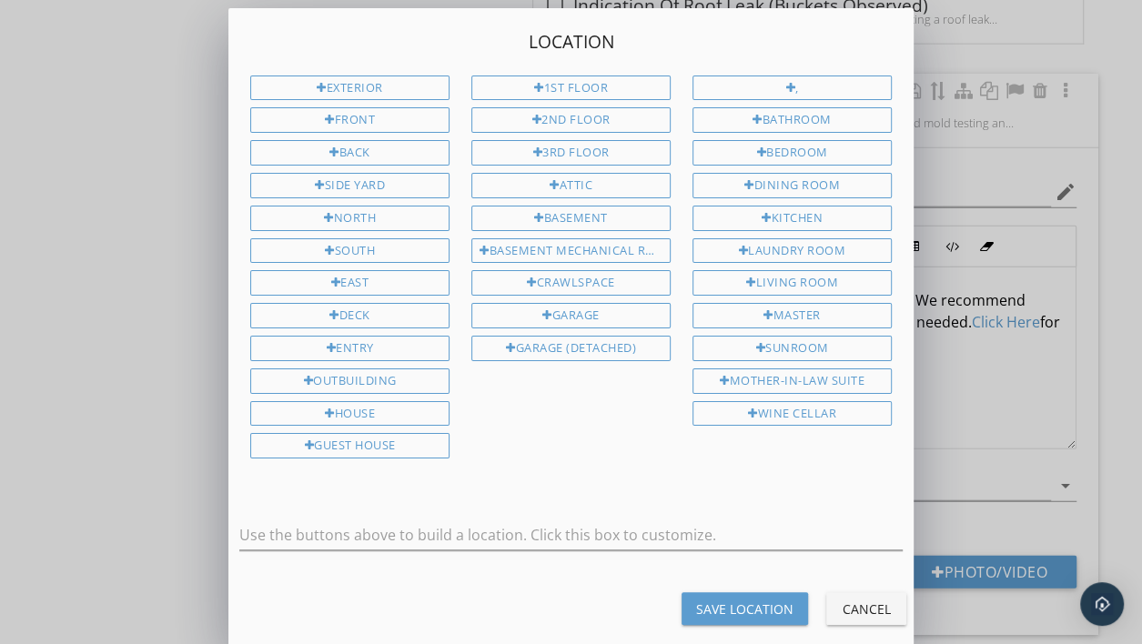
drag, startPoint x: 562, startPoint y: 182, endPoint x: 563, endPoint y: 194, distance: 12.0
click at [562, 183] on div "Attic" at bounding box center [571, 185] width 199 height 25
type input "Attic"
click at [718, 600] on div "Save Location" at bounding box center [744, 609] width 97 height 19
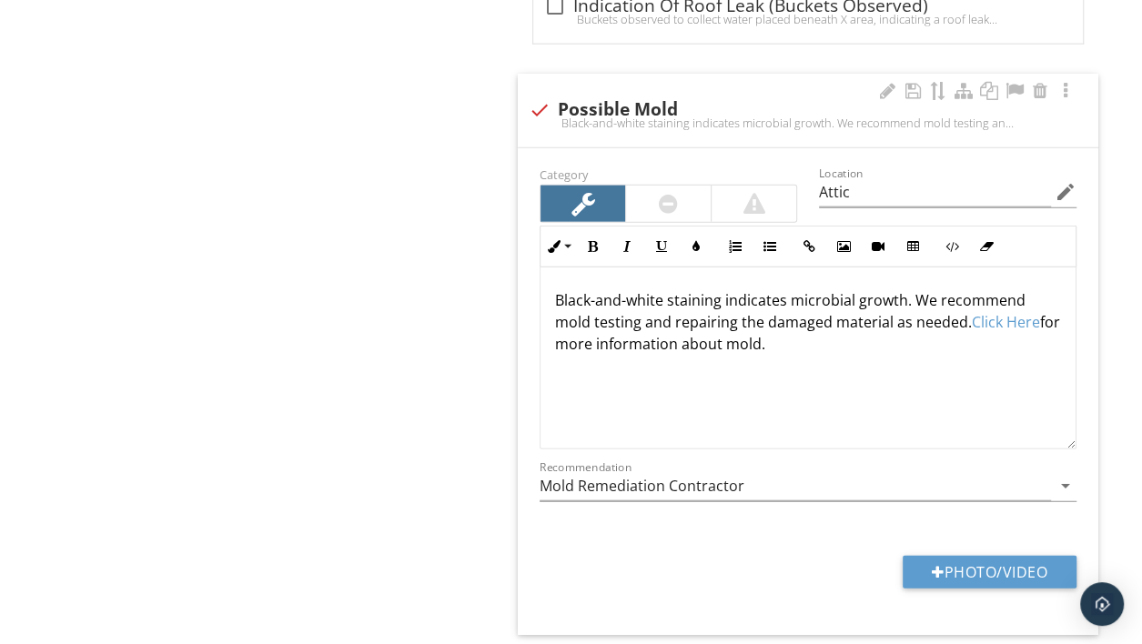
type input "Attic"
click at [637, 319] on p "Black-and-white staining indicates microbial growth. We recommend mold testing …" at bounding box center [808, 322] width 506 height 66
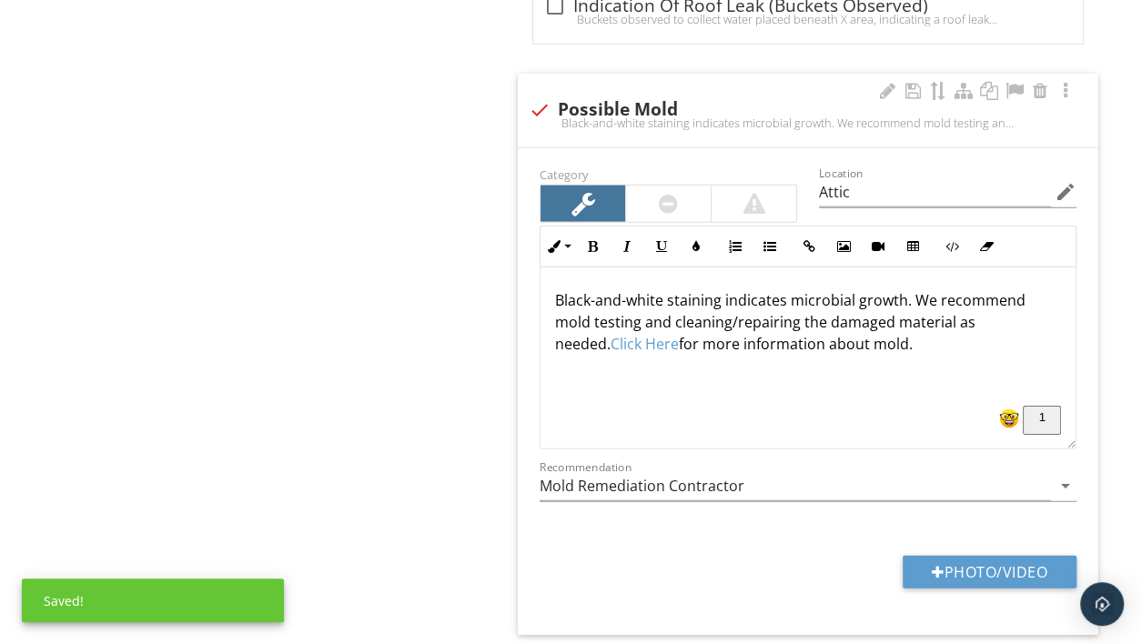
click at [857, 314] on p "Black-and-white staining indicates microbial growth. We recommend mold testing …" at bounding box center [808, 322] width 506 height 66
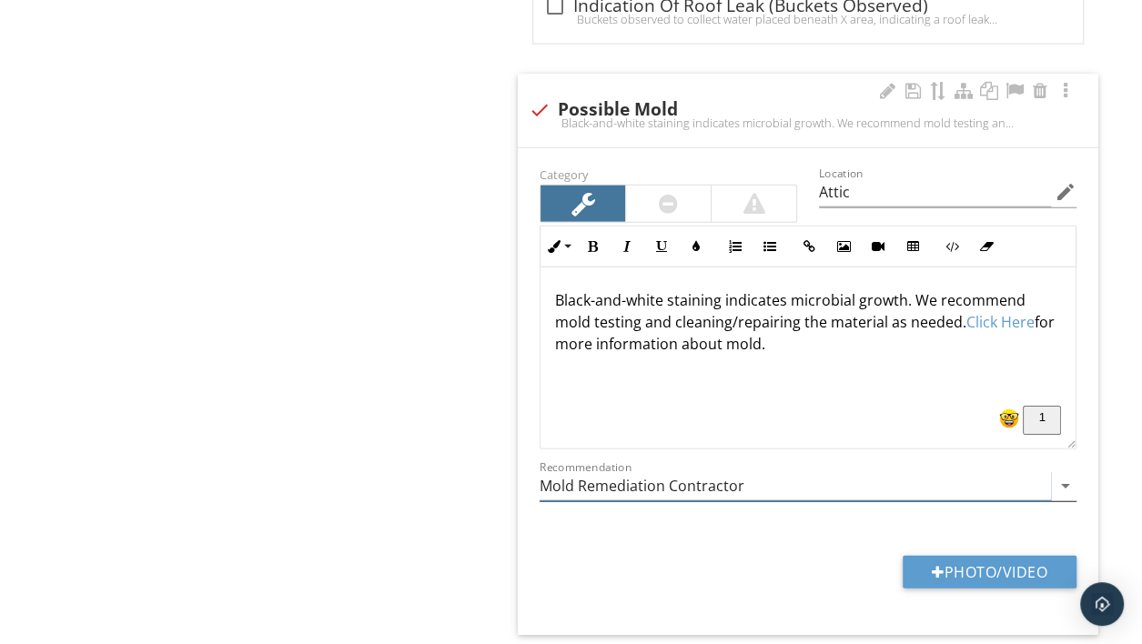
click at [986, 473] on input "Mold Remediation Contractor" at bounding box center [796, 487] width 512 height 30
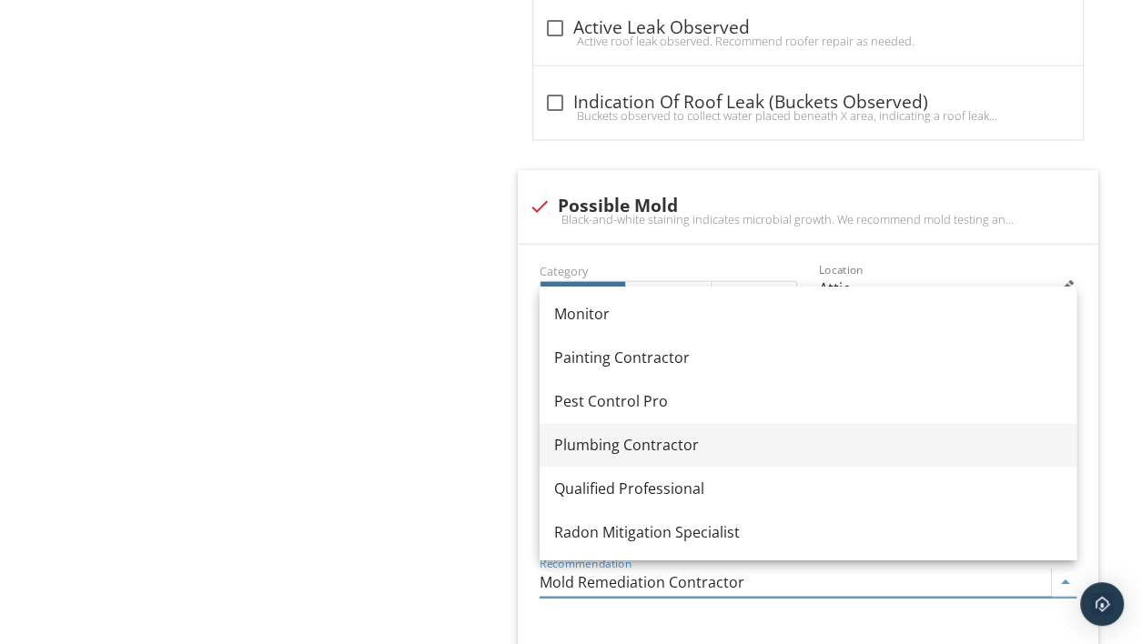
scroll to position [1394, 0]
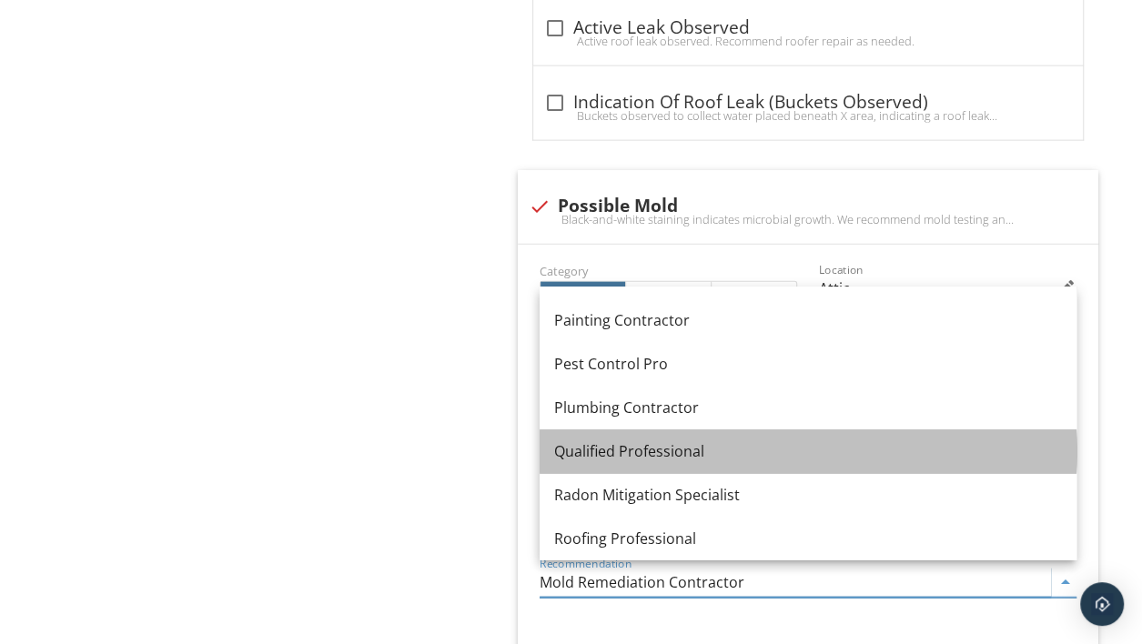
click at [627, 451] on div "Qualified Professional" at bounding box center [808, 452] width 508 height 22
type input "Attic"
type input "Qualified Professional"
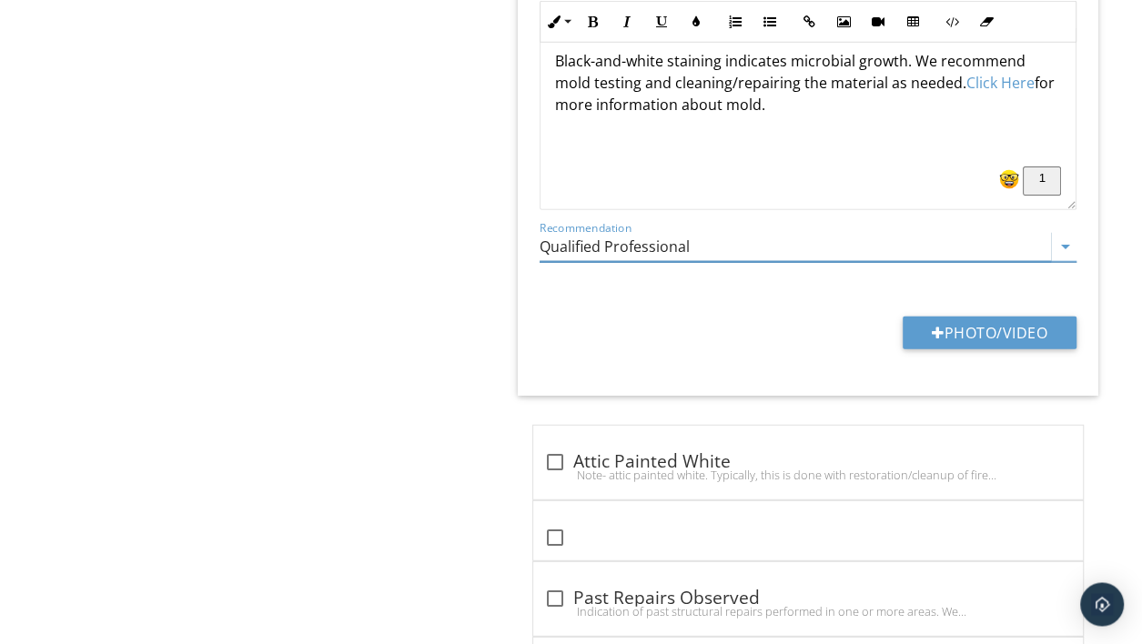
scroll to position [2628, 0]
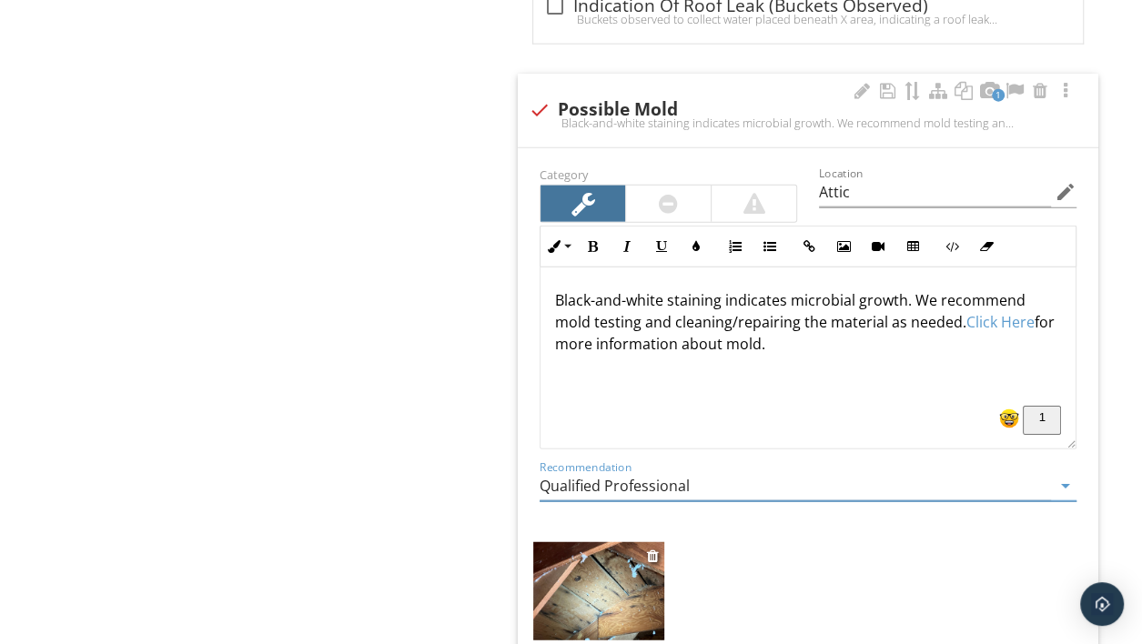
click at [600, 607] on img at bounding box center [598, 592] width 130 height 98
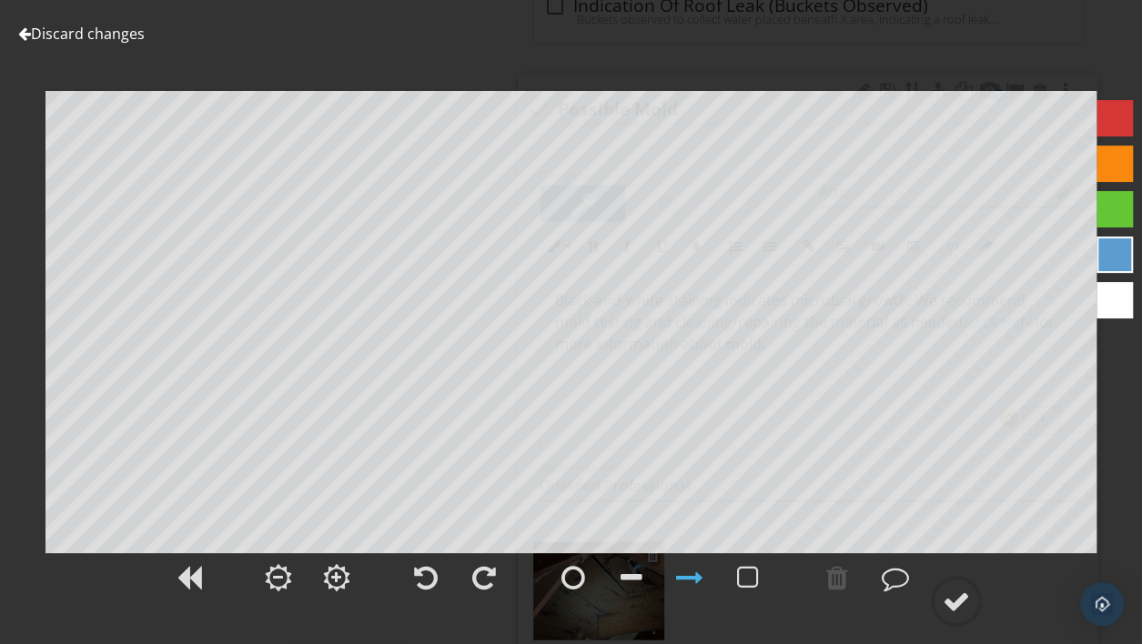
click at [600, 607] on span at bounding box center [573, 600] width 55 height 20
click at [23, 35] on div at bounding box center [24, 33] width 13 height 15
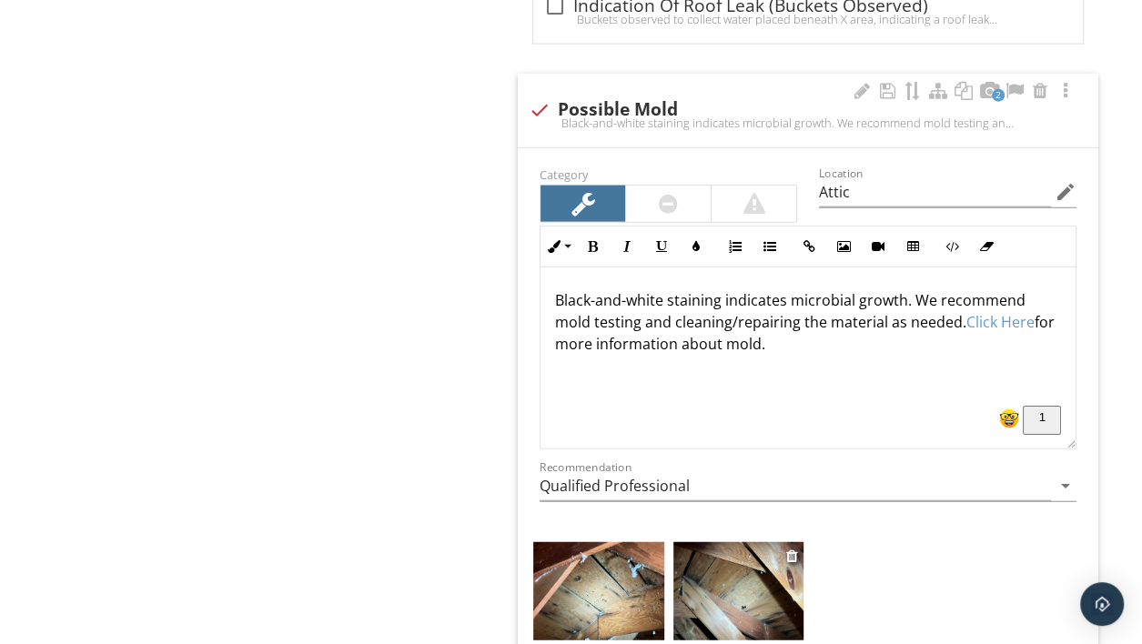
click at [748, 588] on img at bounding box center [739, 592] width 130 height 98
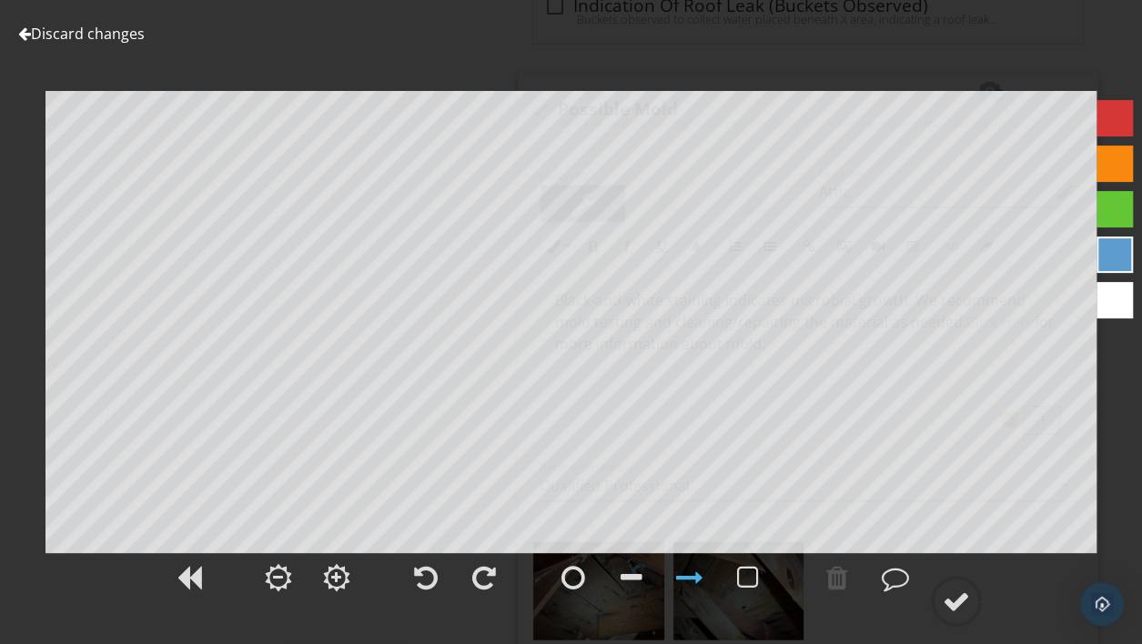
click at [25, 34] on div at bounding box center [24, 33] width 13 height 15
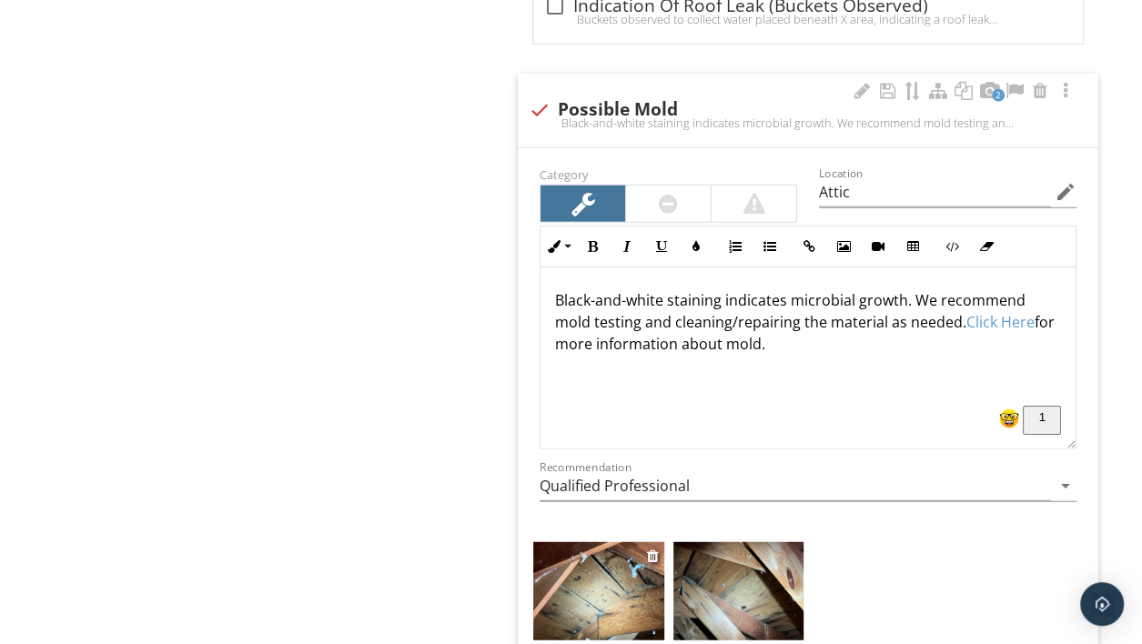
click at [586, 577] on img at bounding box center [598, 592] width 130 height 98
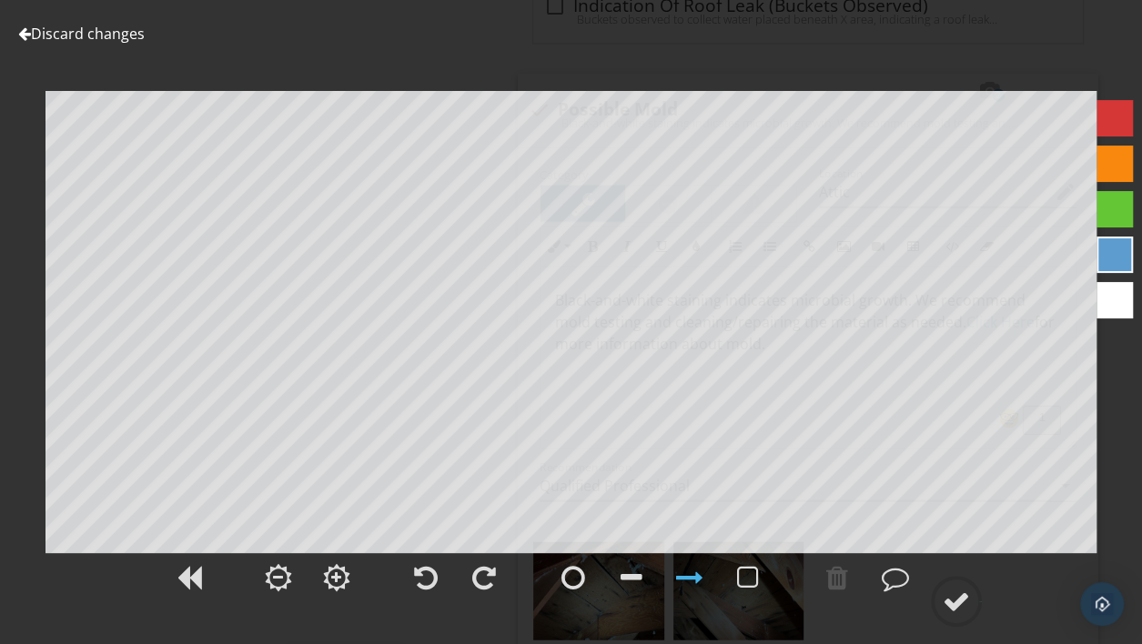
click at [13, 37] on div "Discard changes Add Location" at bounding box center [571, 322] width 1142 height 644
click at [25, 31] on div at bounding box center [24, 33] width 13 height 15
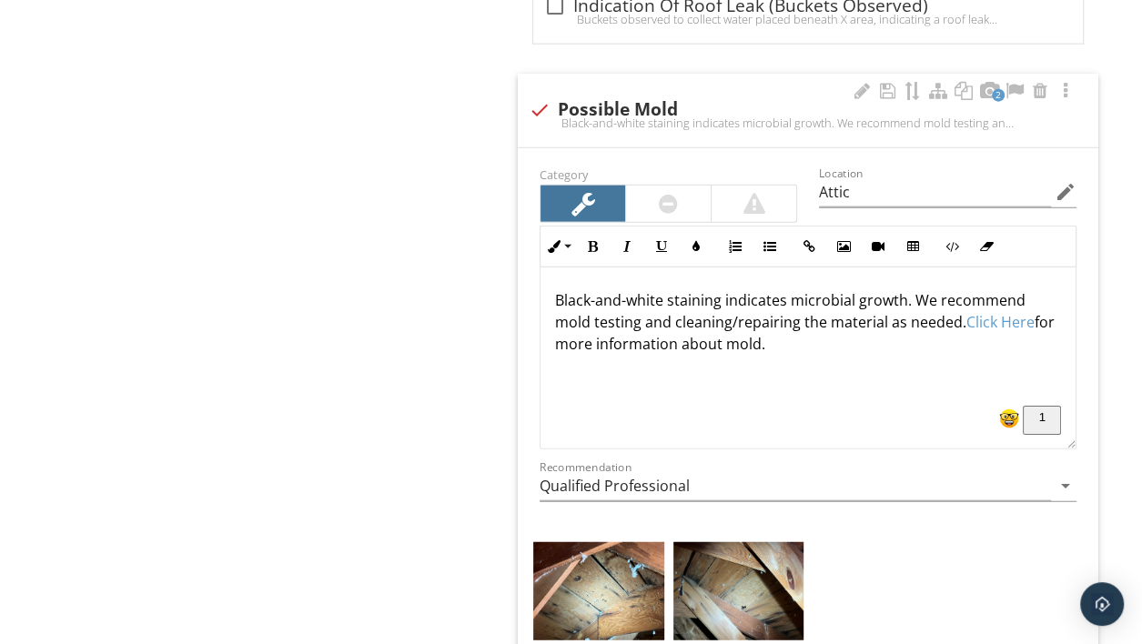
click at [752, 343] on p "Black-and-white staining indicates microbial growth. We recommend mold testing …" at bounding box center [808, 322] width 506 height 66
click at [635, 317] on p "Black-and-white staining indicates microbial growth. We recommend mold testing …" at bounding box center [808, 322] width 506 height 66
click at [755, 313] on p "Black-and-white staining indicates microbial growth. We recommend mold testing …" at bounding box center [808, 322] width 506 height 66
click at [634, 314] on p "Black-and-white staining indicates microbial growth. We recommend mold testing …" at bounding box center [808, 322] width 506 height 66
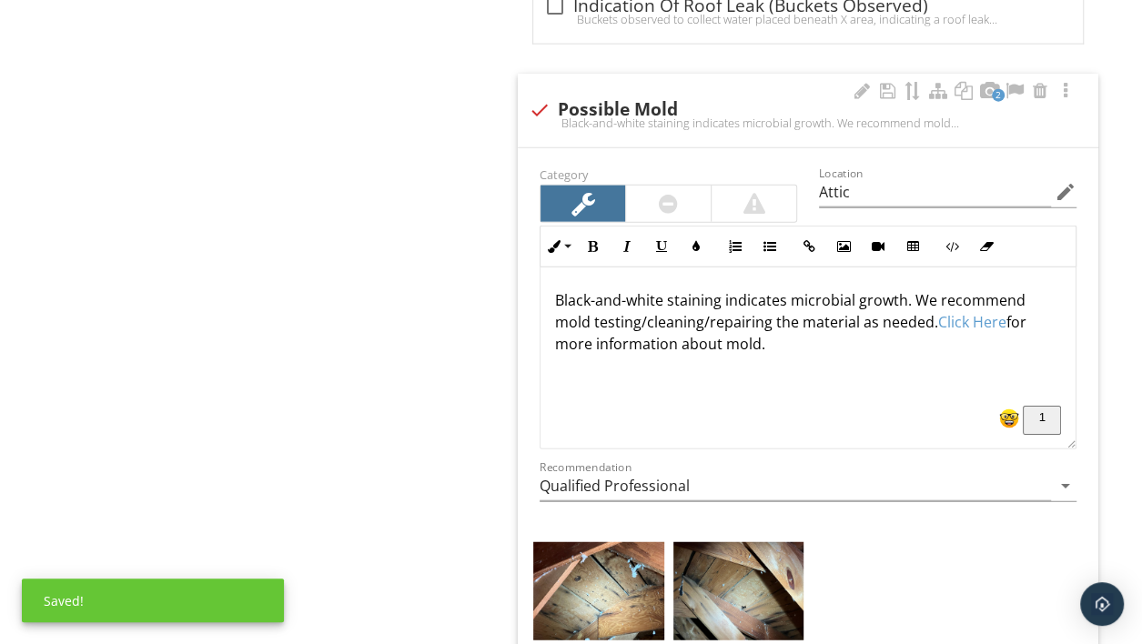
click at [788, 349] on div "Black-and-white staining indicates microbial growth. We recommend mold testing/…" at bounding box center [808, 359] width 535 height 182
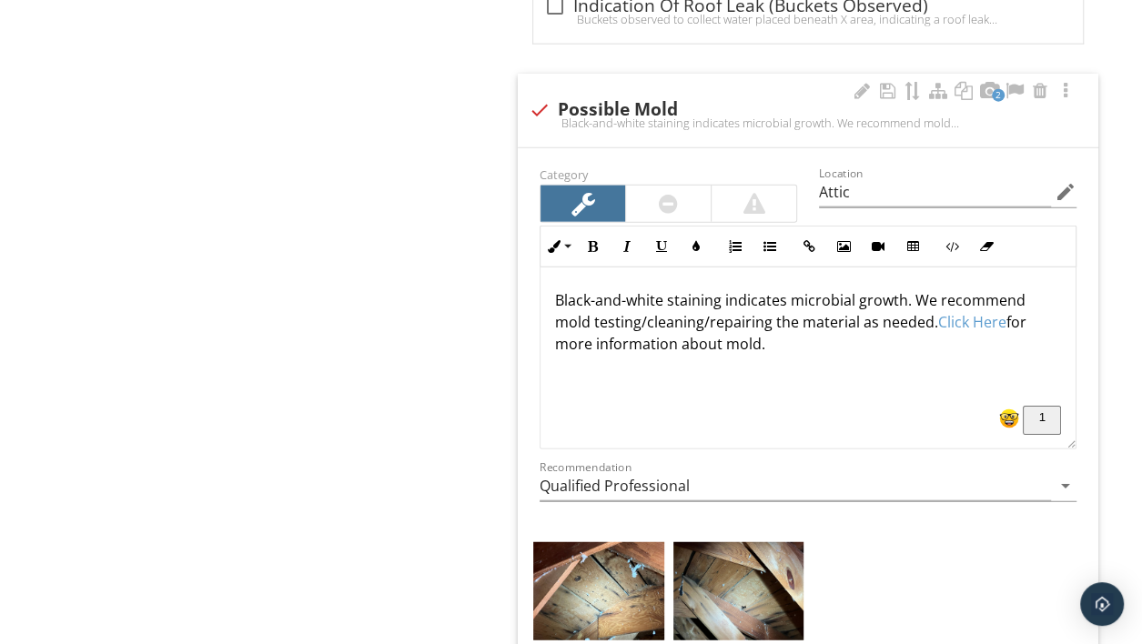
click at [606, 316] on p "Black-and-white staining indicates microbial growth. We recommend mold testing/…" at bounding box center [808, 322] width 506 height 66
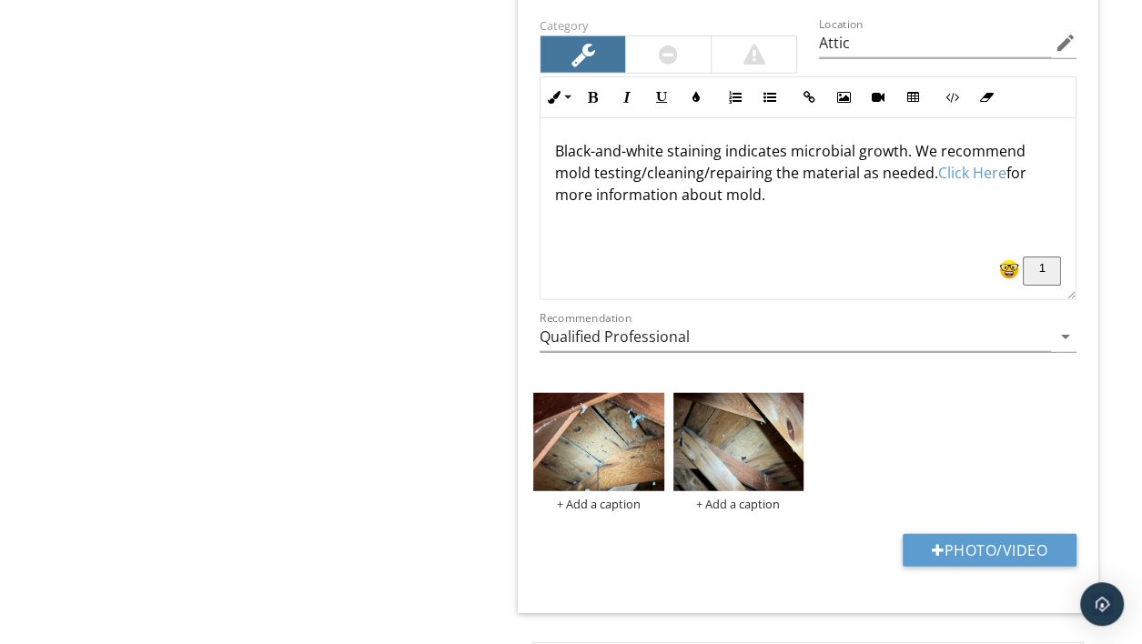
scroll to position [2820, 0]
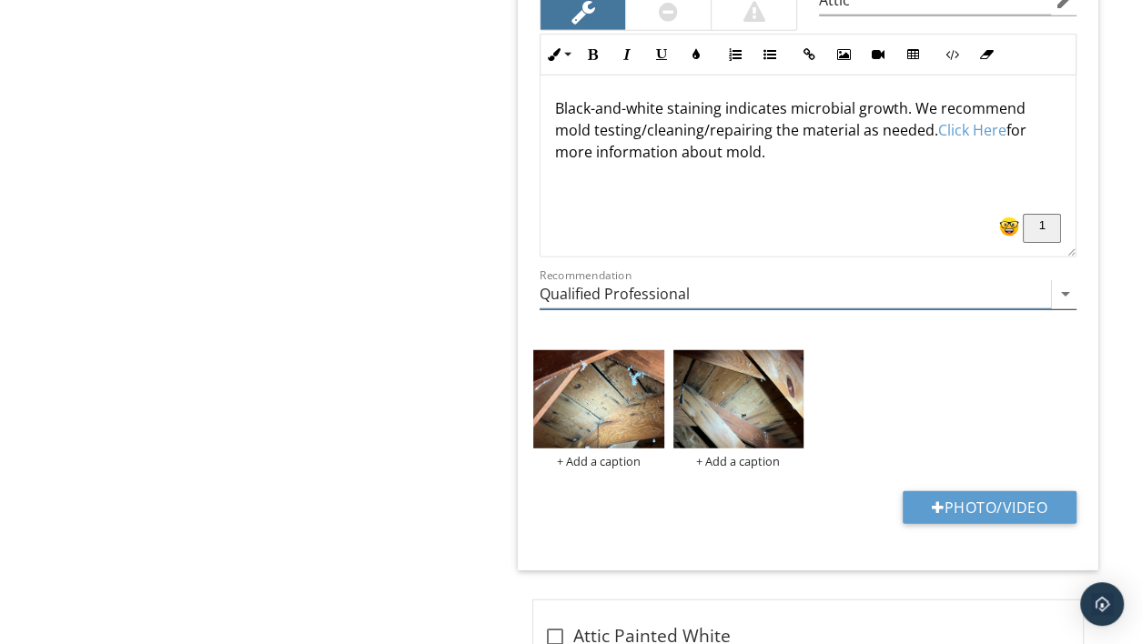
click at [938, 282] on input "Qualified Professional" at bounding box center [796, 294] width 512 height 30
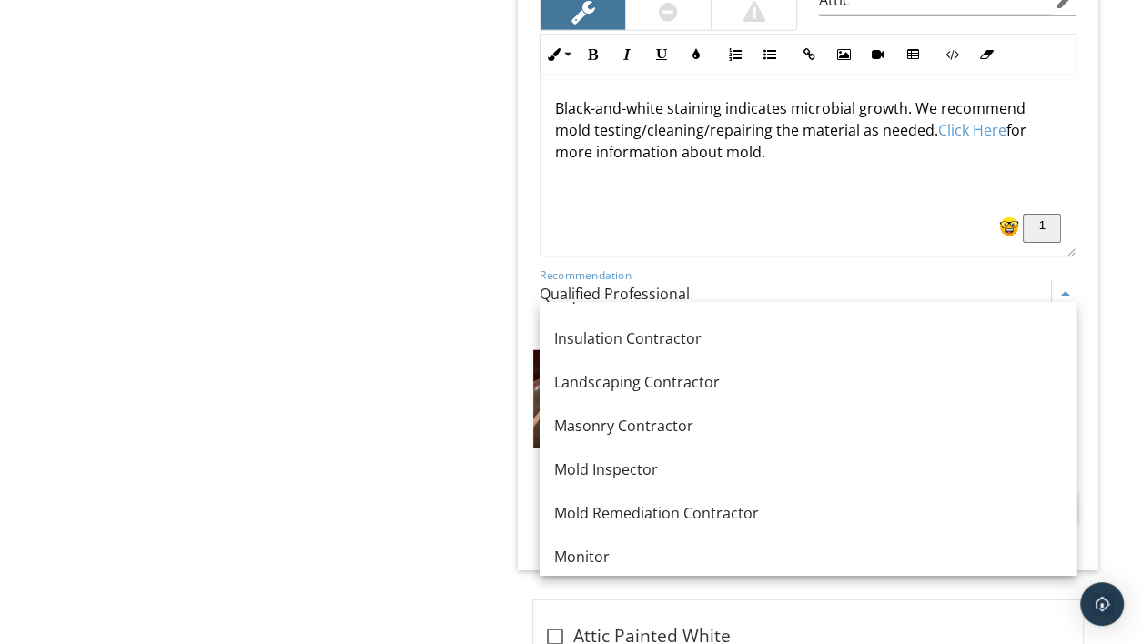
scroll to position [1161, 0]
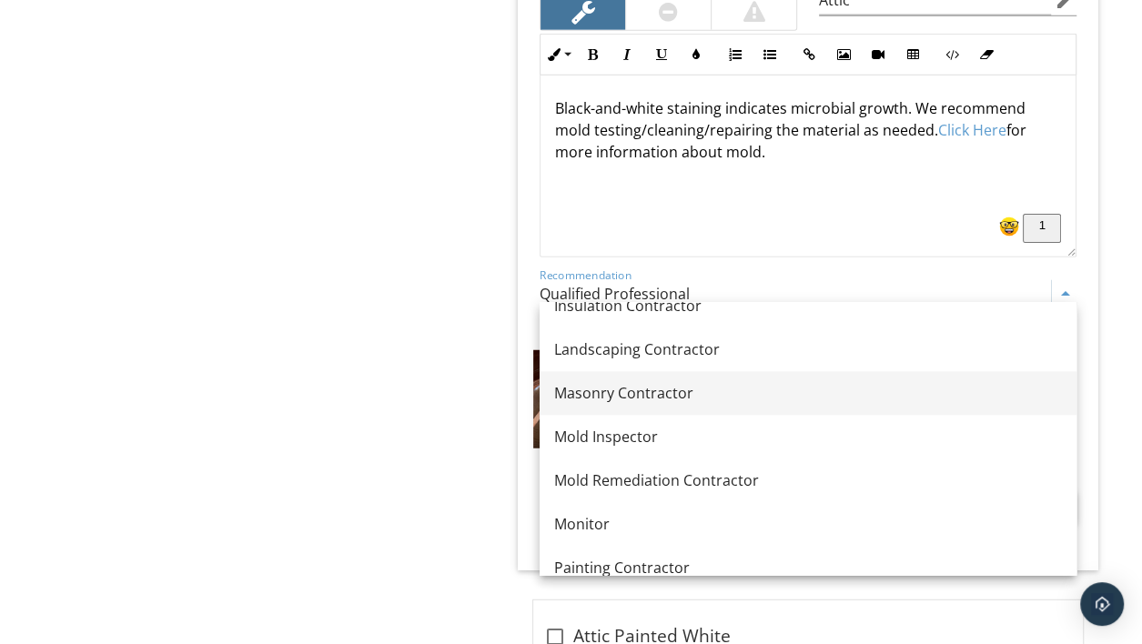
click at [592, 416] on div "No Recommendation Appliance Repair Carpentry Contractor Chimney Repair Contract…" at bounding box center [808, 263] width 537 height 2243
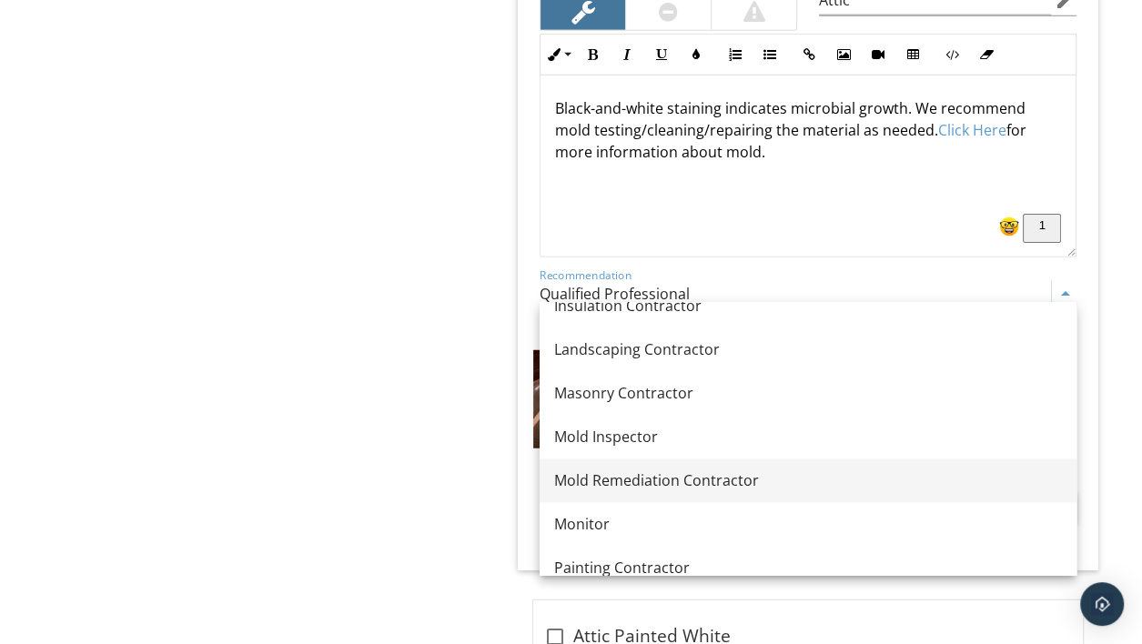
click at [604, 478] on div "Mold Remediation Contractor" at bounding box center [808, 482] width 508 height 22
type input "Attic"
type input "Mold Remediation Contractor"
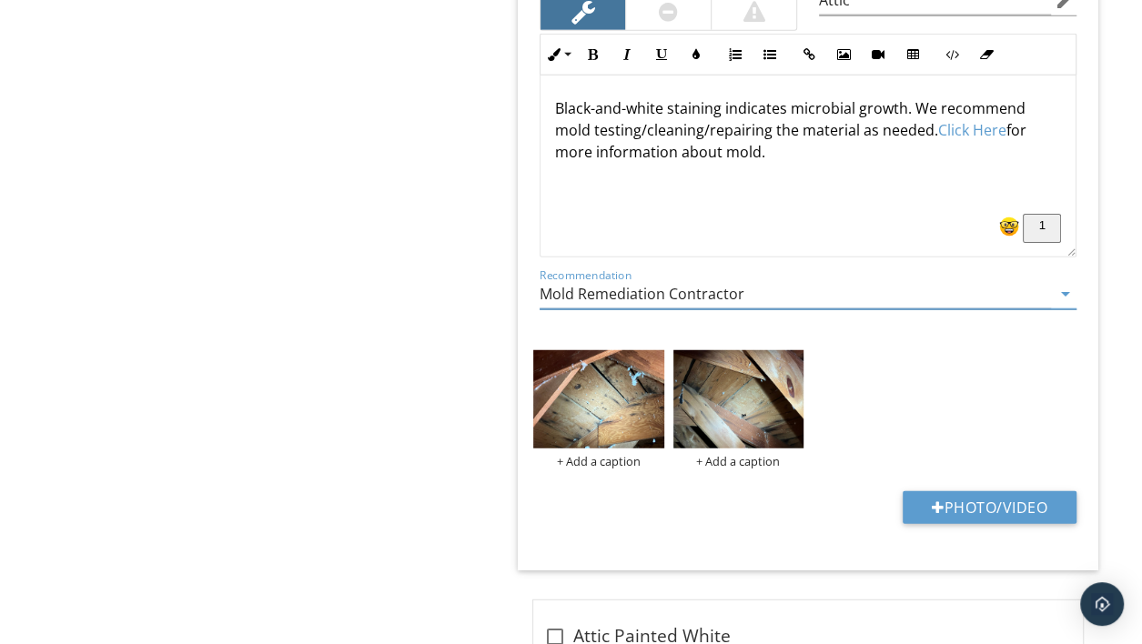
click at [756, 158] on div "Black-and-white staining indicates microbial growth. We recommend mold testing/…" at bounding box center [808, 167] width 535 height 182
click at [729, 126] on p "Black-and-white staining indicates microbial growth. We recommend mold testing/…" at bounding box center [808, 130] width 506 height 66
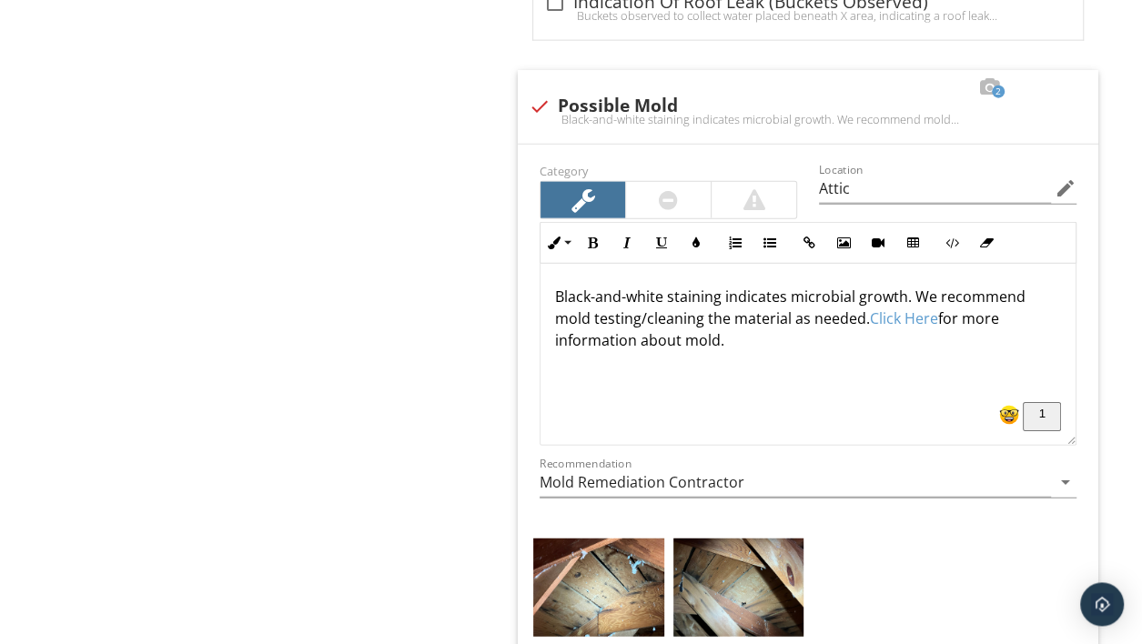
scroll to position [2628, 0]
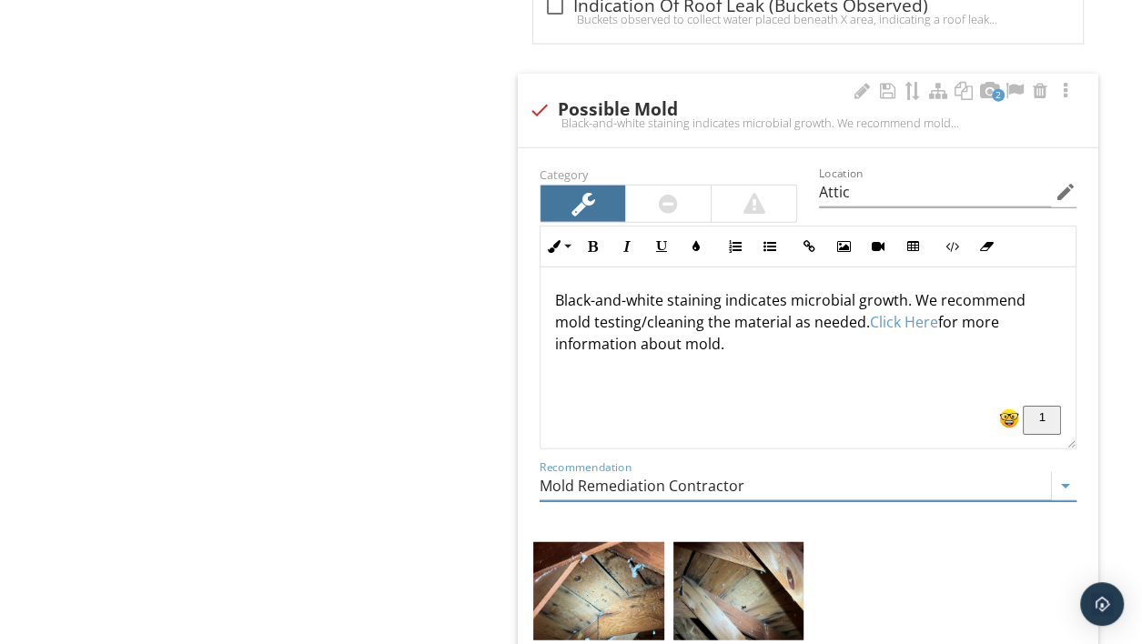
click at [923, 478] on input "Mold Remediation Contractor" at bounding box center [796, 487] width 512 height 30
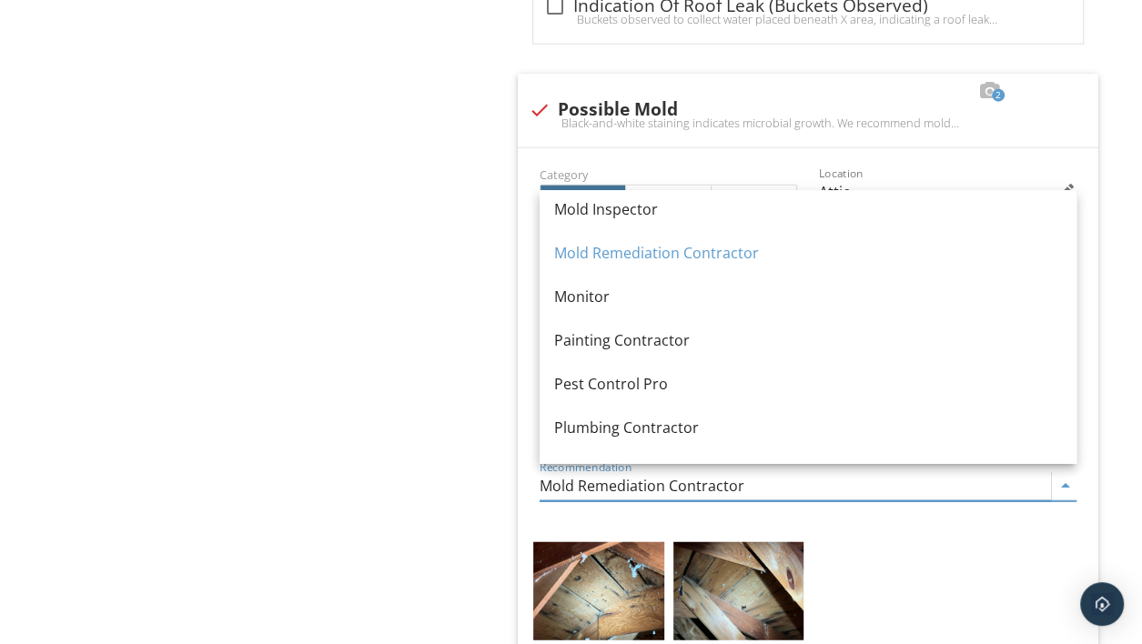
scroll to position [1394, 0]
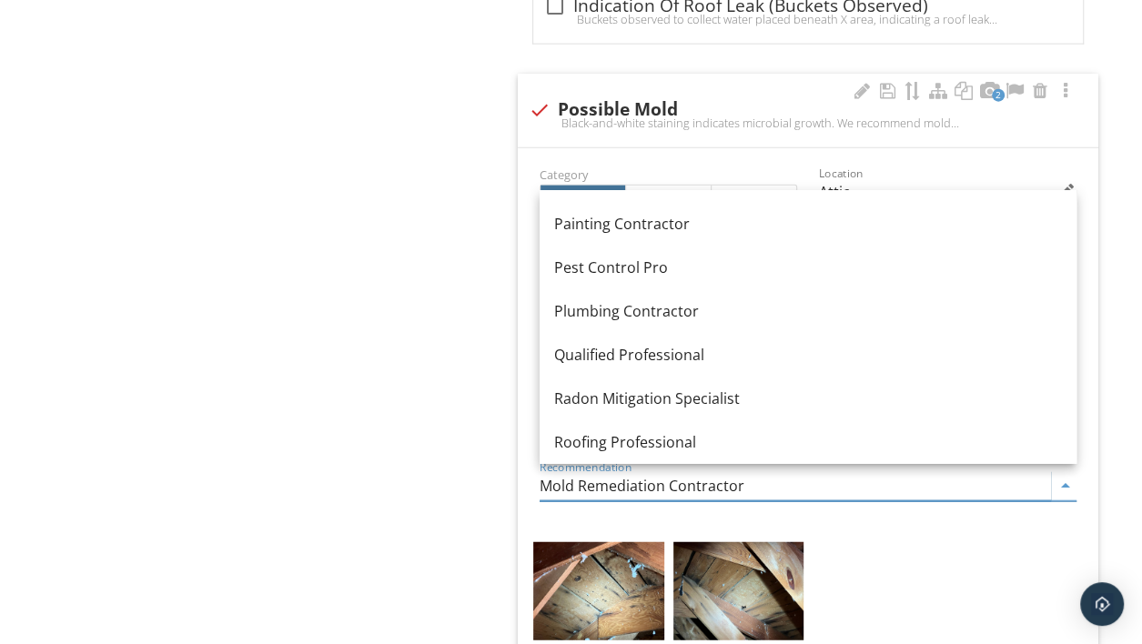
click at [625, 363] on div "Qualified Professional" at bounding box center [808, 356] width 508 height 22
type input "Attic"
type input "Qualified Professional"
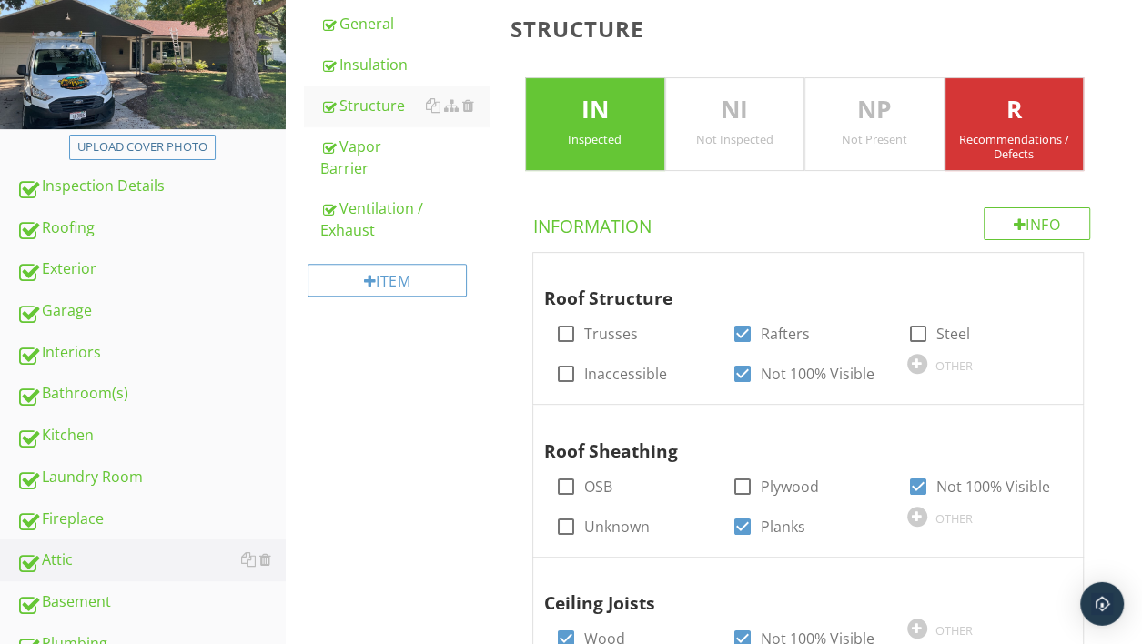
scroll to position [88, 0]
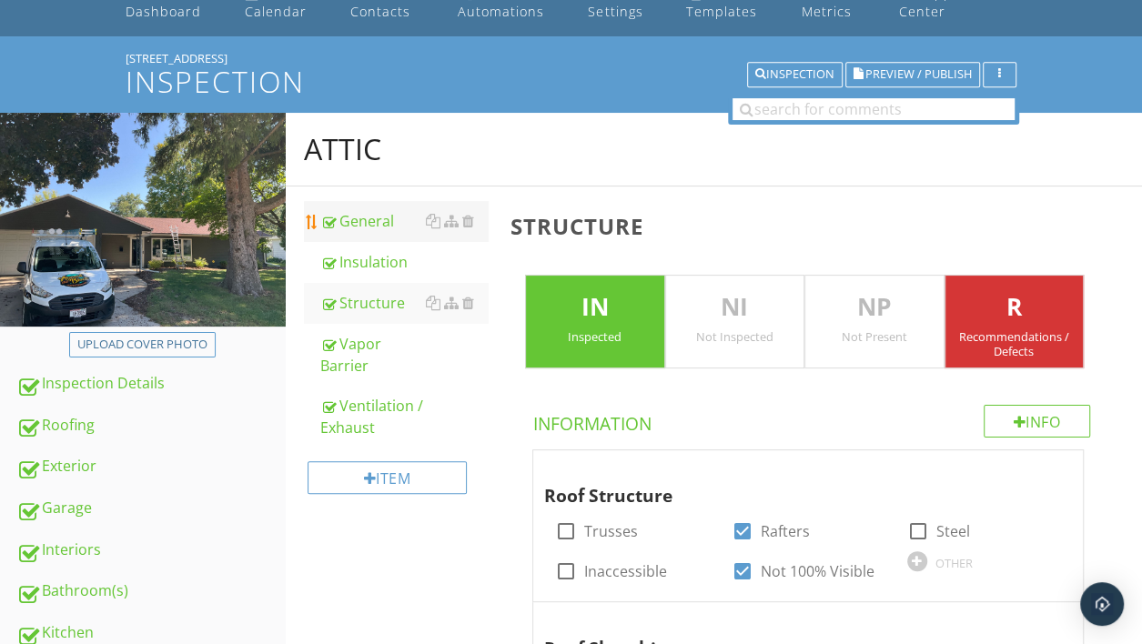
click at [377, 227] on div "General" at bounding box center [404, 221] width 168 height 22
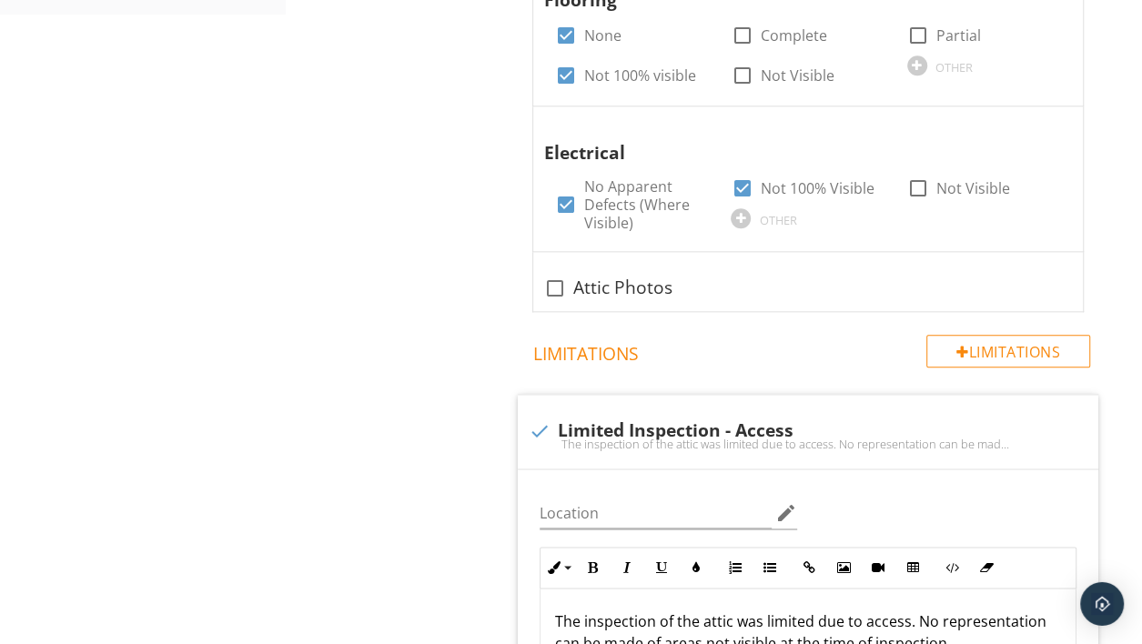
scroll to position [1010, 0]
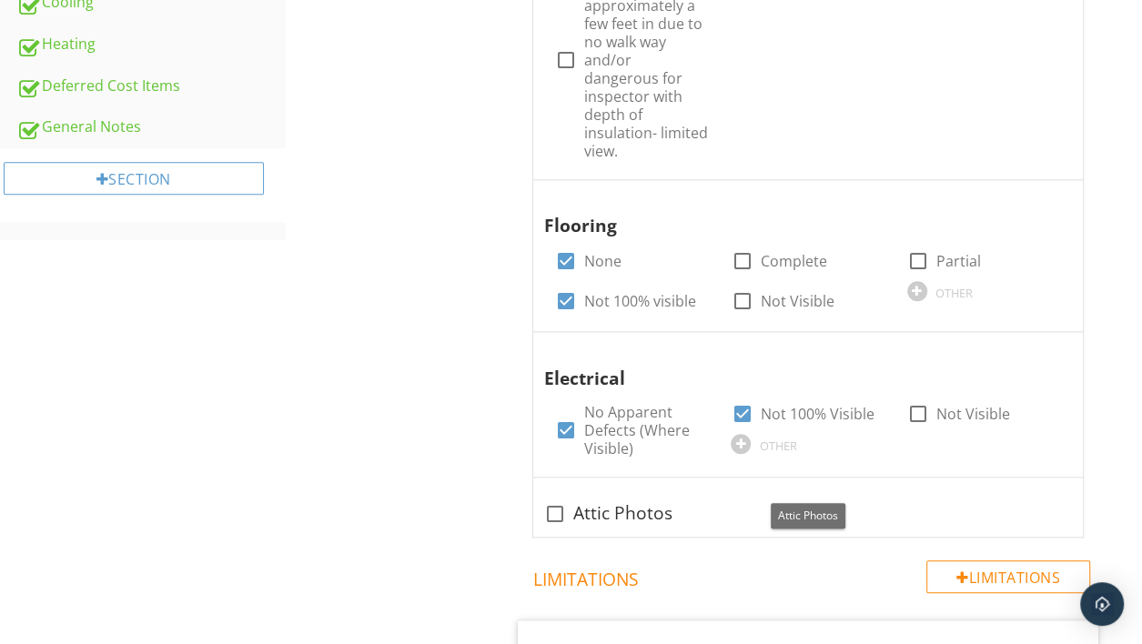
drag, startPoint x: 560, startPoint y: 487, endPoint x: 451, endPoint y: 494, distance: 108.6
click at [558, 499] on div at bounding box center [555, 514] width 31 height 31
checkbox input "true"
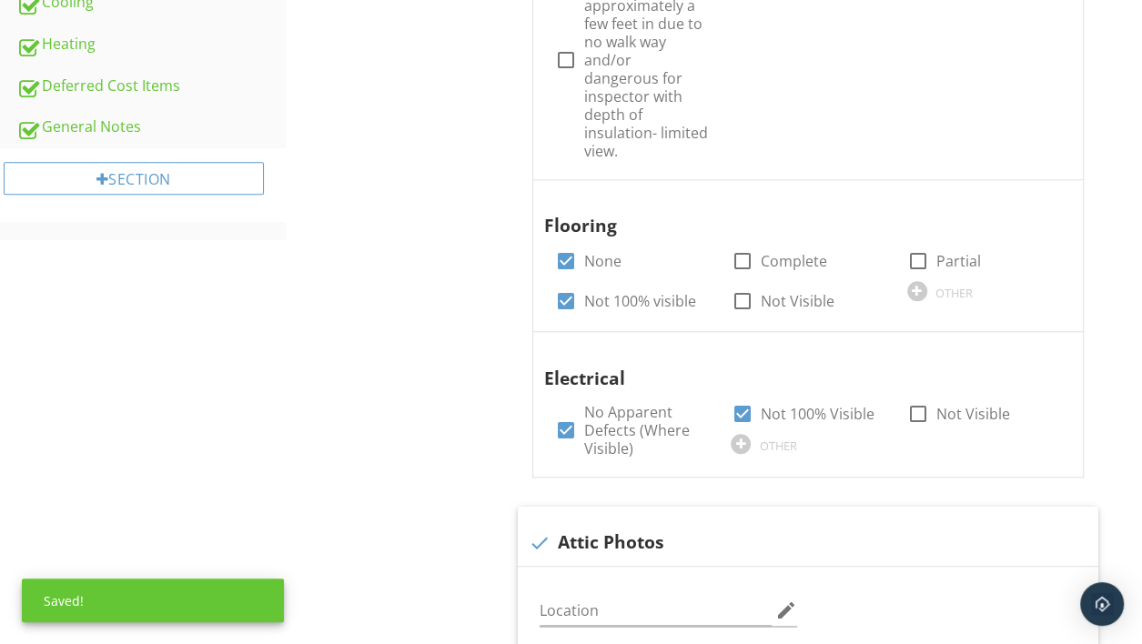
scroll to position [1394, 0]
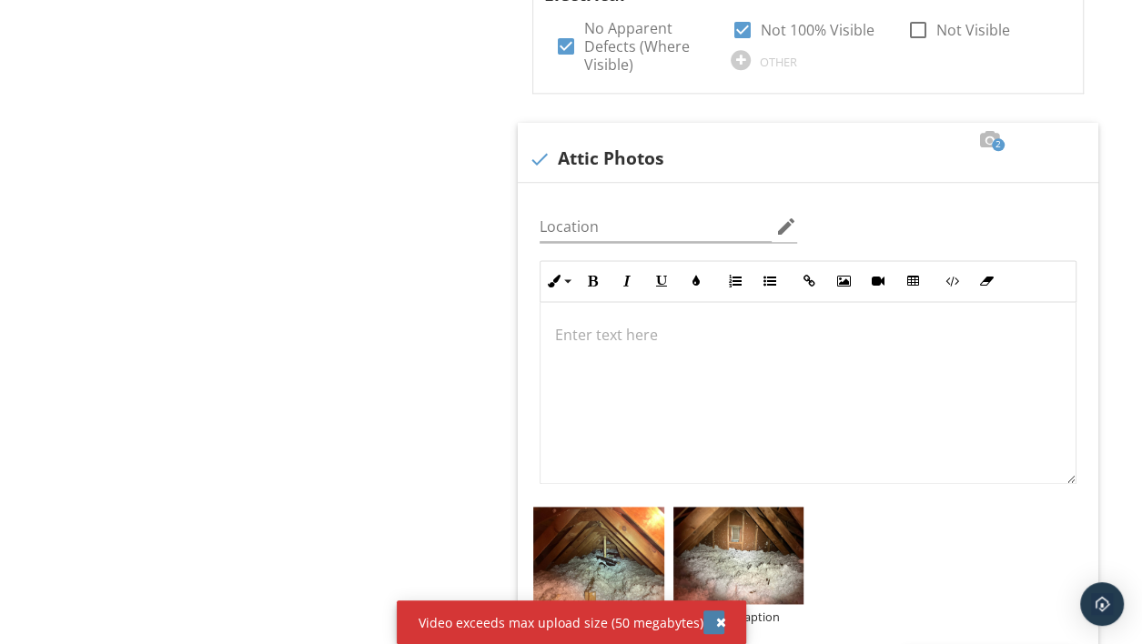
click at [718, 617] on div "button" at bounding box center [721, 622] width 10 height 13
click at [720, 624] on div "button" at bounding box center [721, 622] width 10 height 13
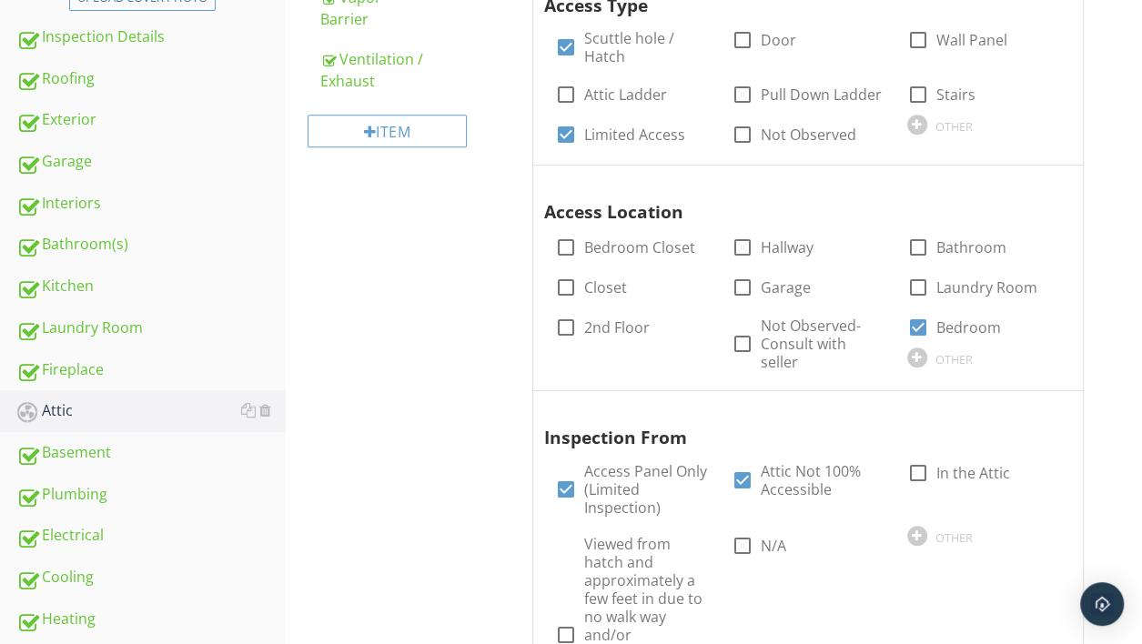
scroll to position [242, 0]
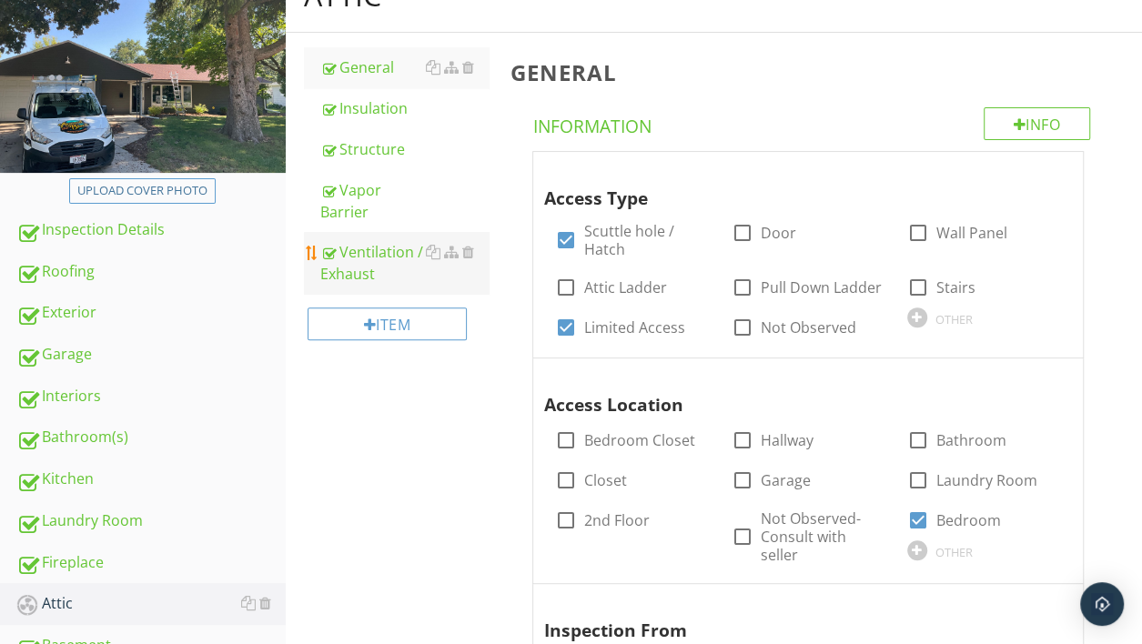
click at [361, 269] on div "Ventilation / Exhaust" at bounding box center [404, 263] width 168 height 44
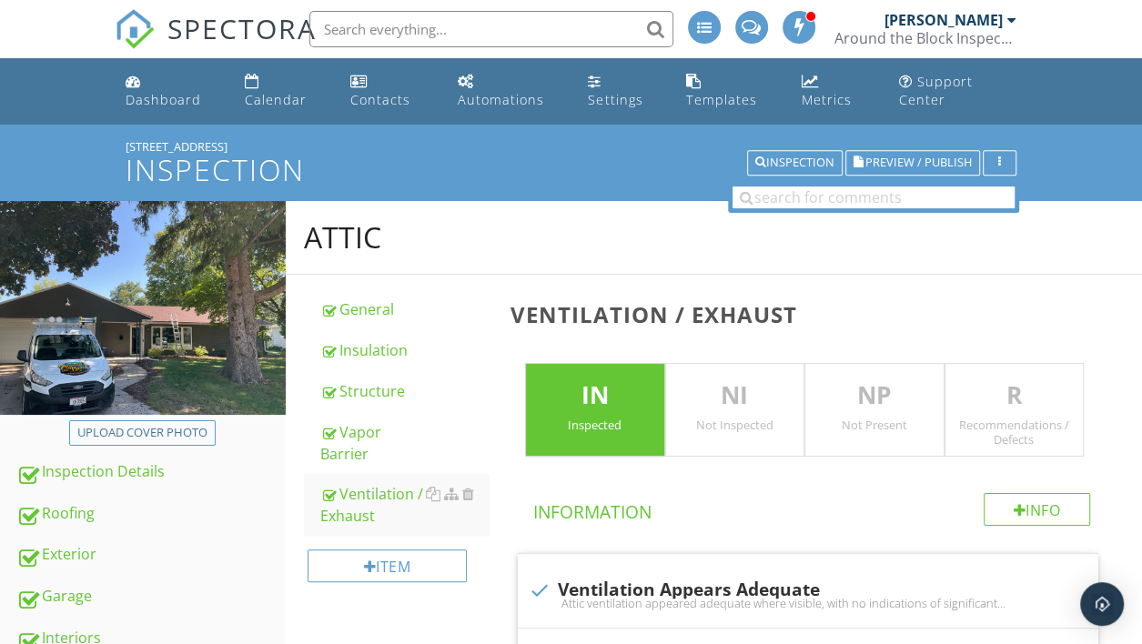
click at [986, 410] on p "R" at bounding box center [1014, 396] width 137 height 36
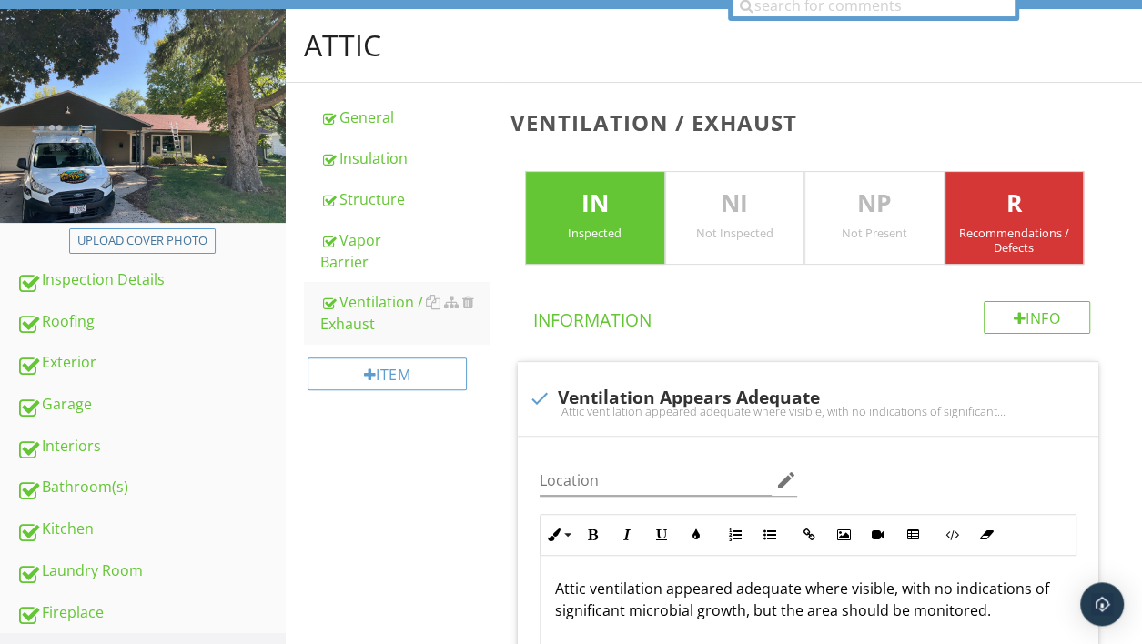
scroll to position [32, 0]
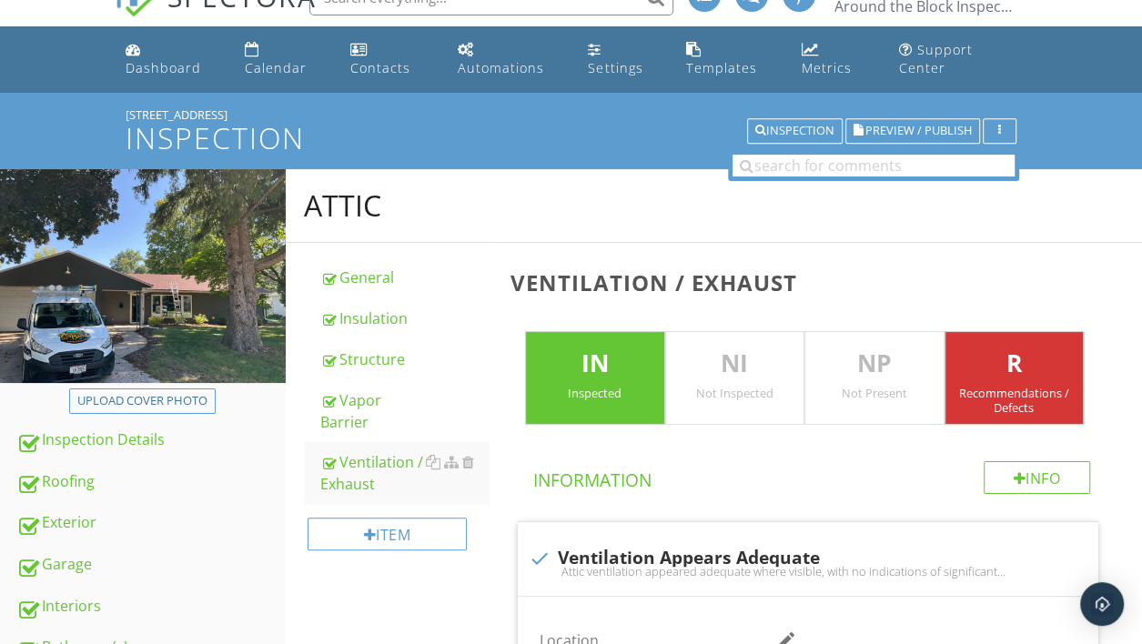
click at [1034, 360] on p "R" at bounding box center [1014, 364] width 137 height 36
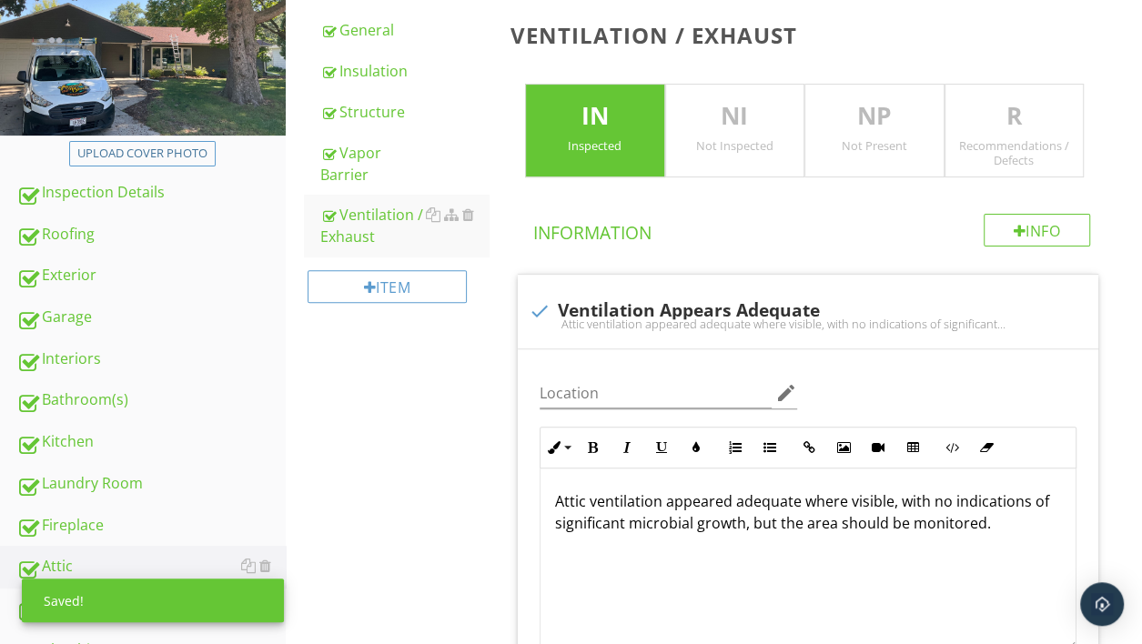
scroll to position [512, 0]
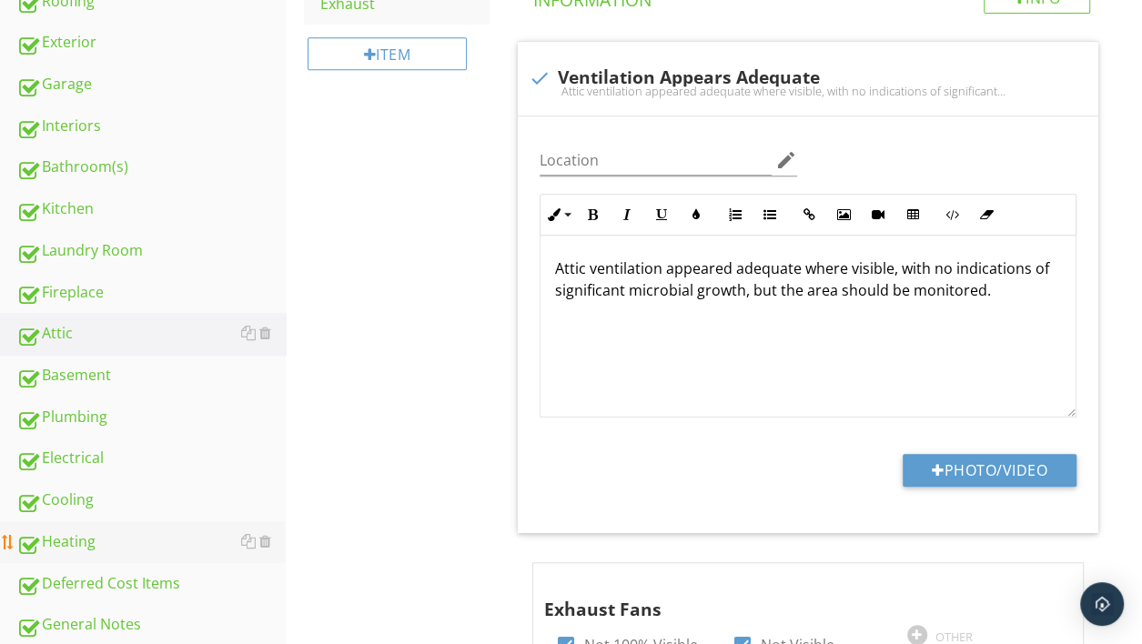
click at [68, 536] on div "Heating" at bounding box center [150, 543] width 269 height 24
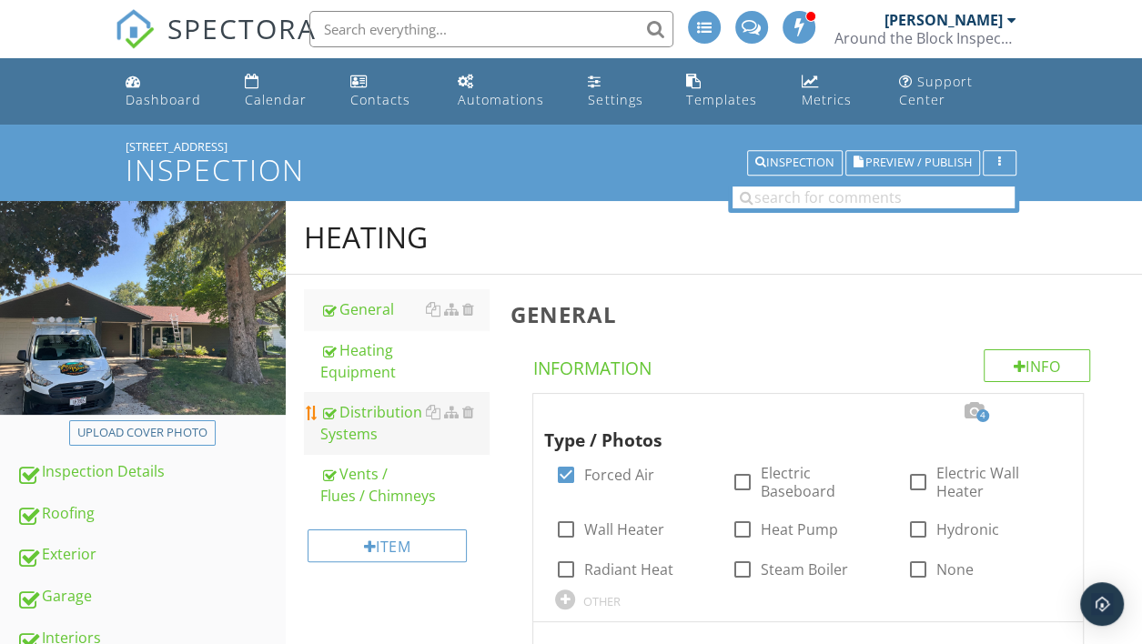
click at [369, 415] on div "Distribution Systems" at bounding box center [404, 423] width 168 height 44
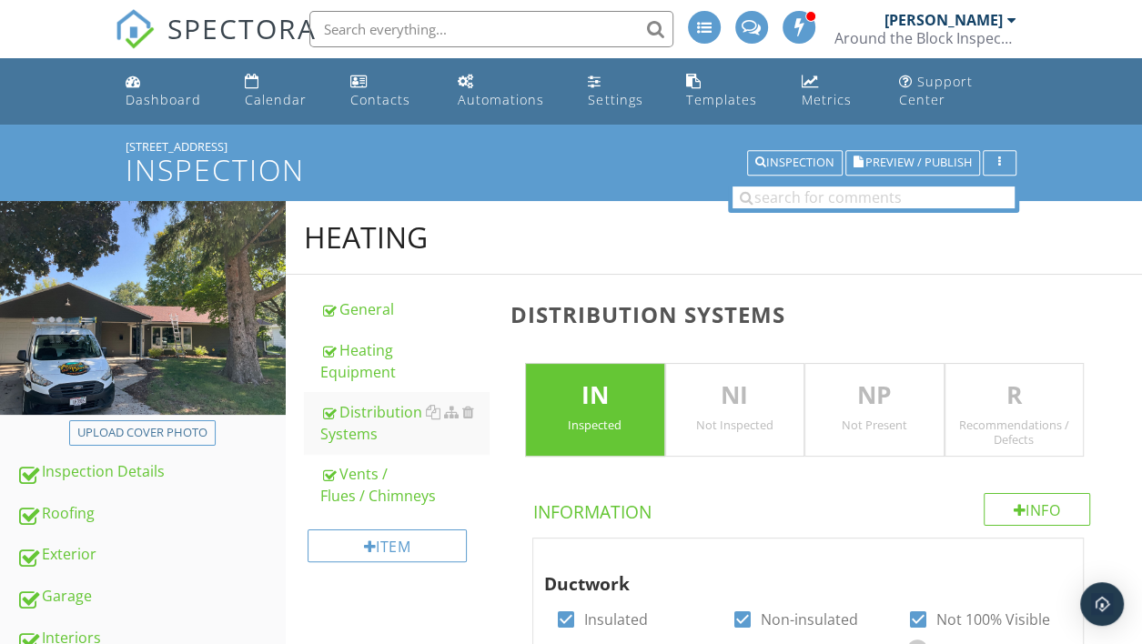
click at [1030, 434] on div "Recommendations / Defects" at bounding box center [1014, 432] width 137 height 29
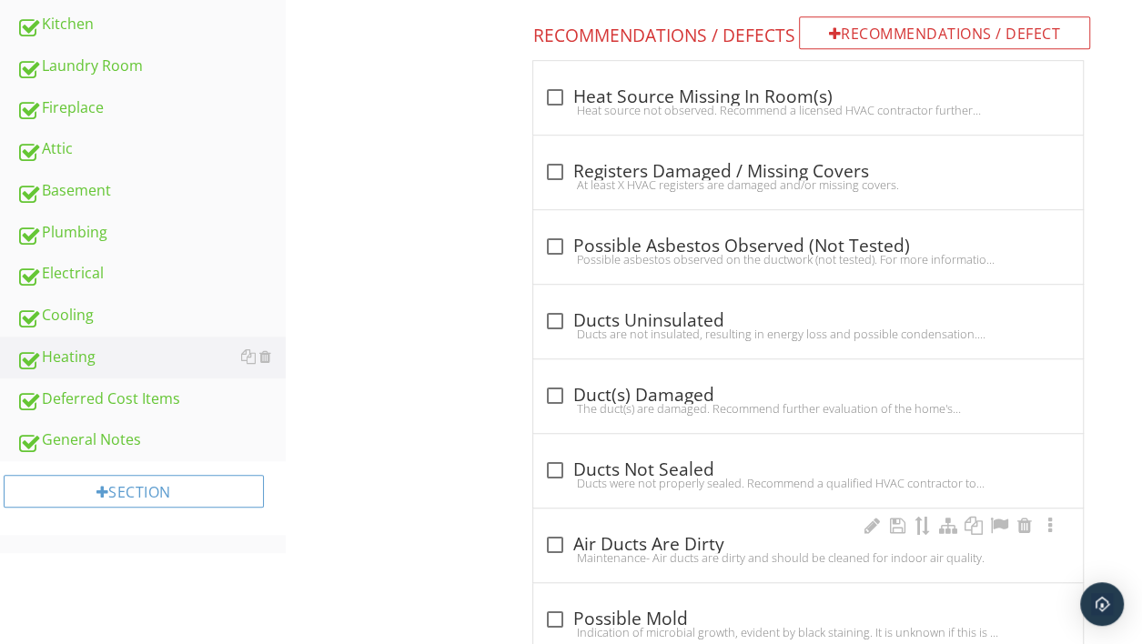
scroll to position [635, 0]
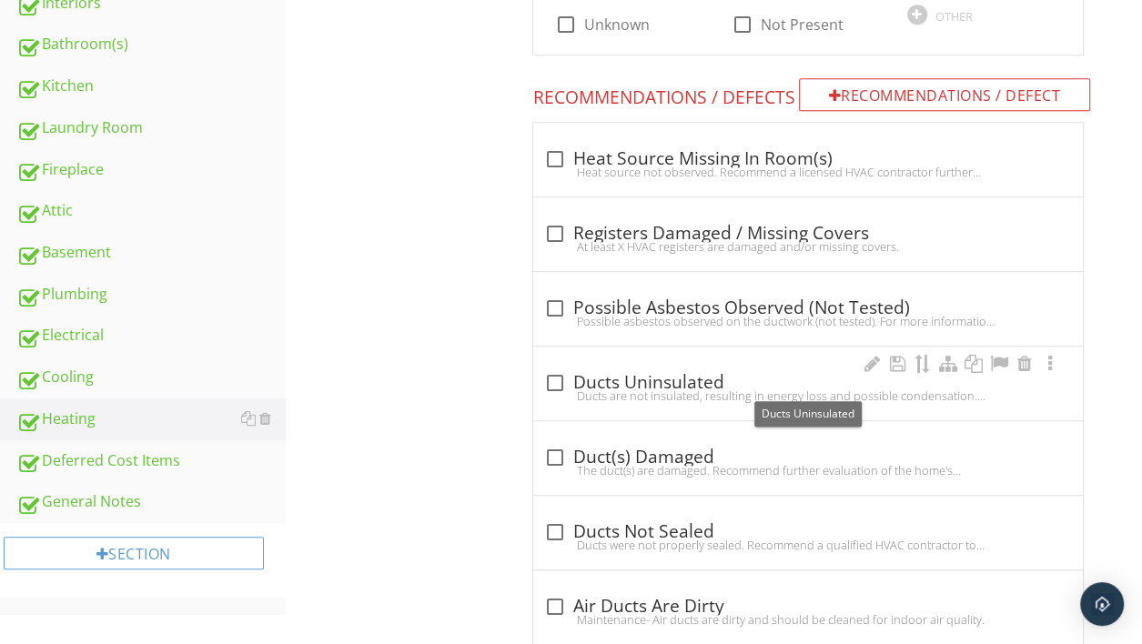
click at [553, 380] on div at bounding box center [555, 383] width 31 height 31
checkbox input "true"
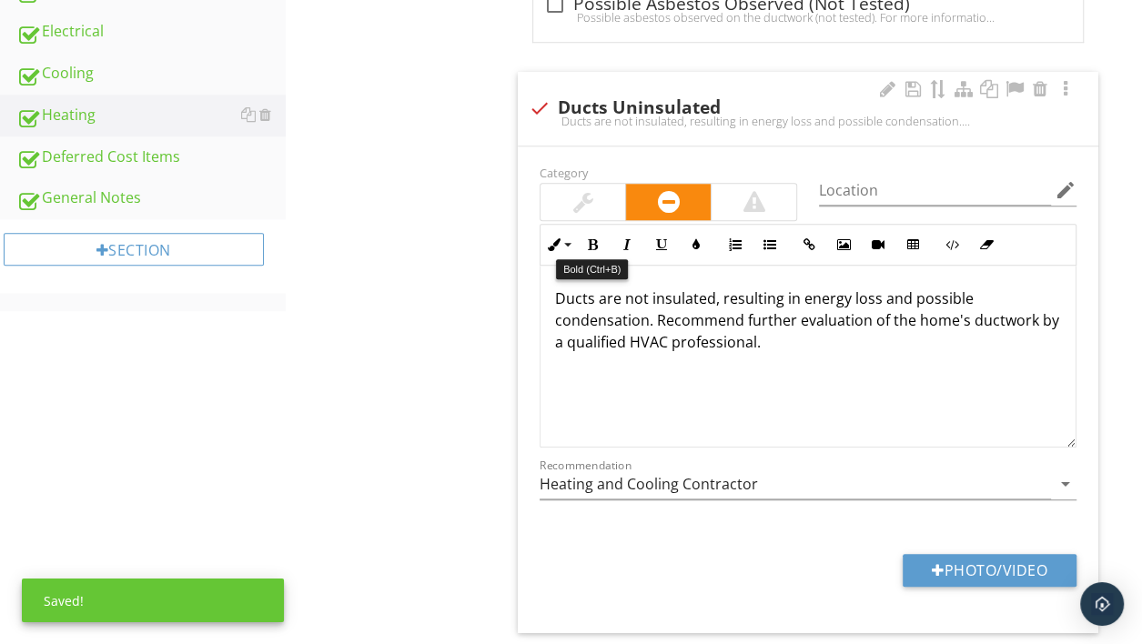
scroll to position [923, 0]
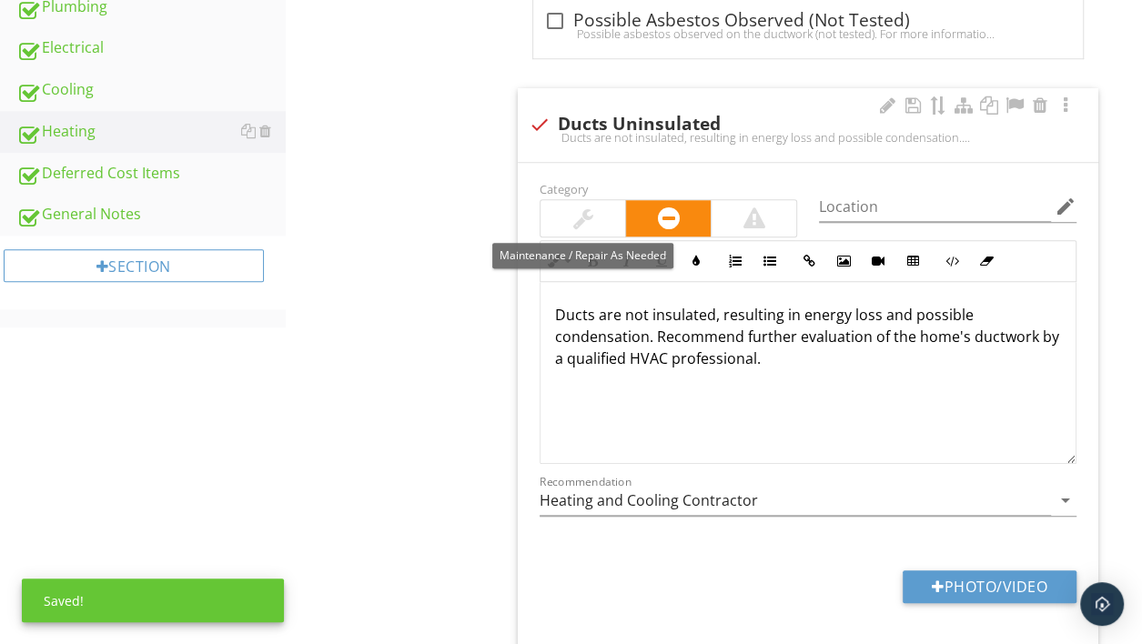
click at [582, 222] on div at bounding box center [583, 219] width 20 height 22
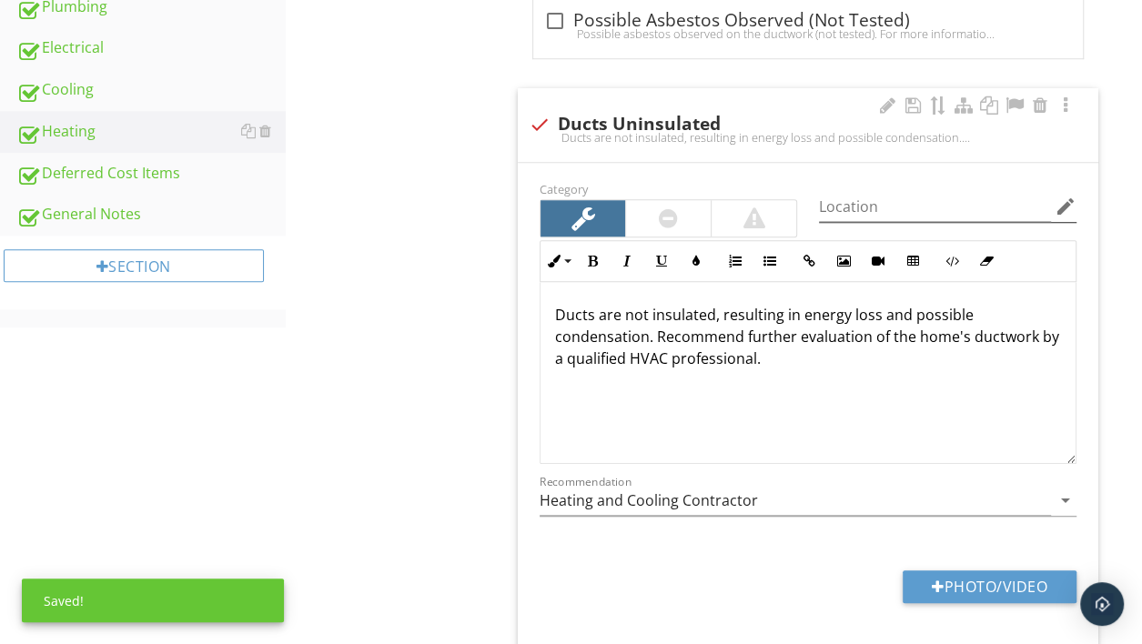
click at [1064, 199] on icon "edit" at bounding box center [1066, 207] width 22 height 22
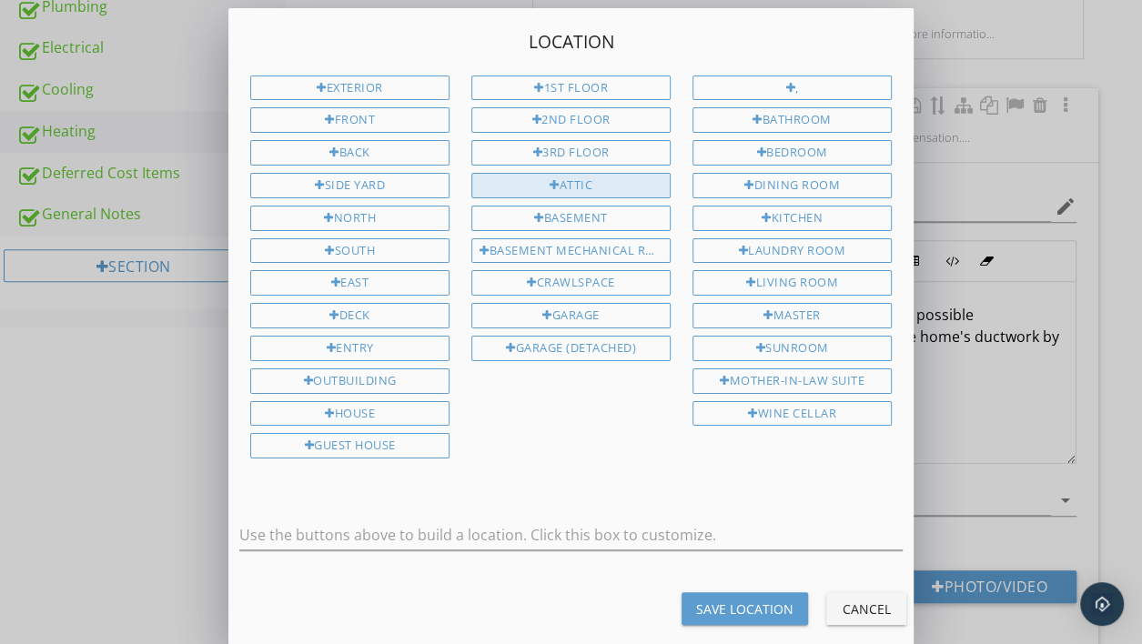
click at [553, 180] on div at bounding box center [555, 186] width 10 height 12
type input "Attic"
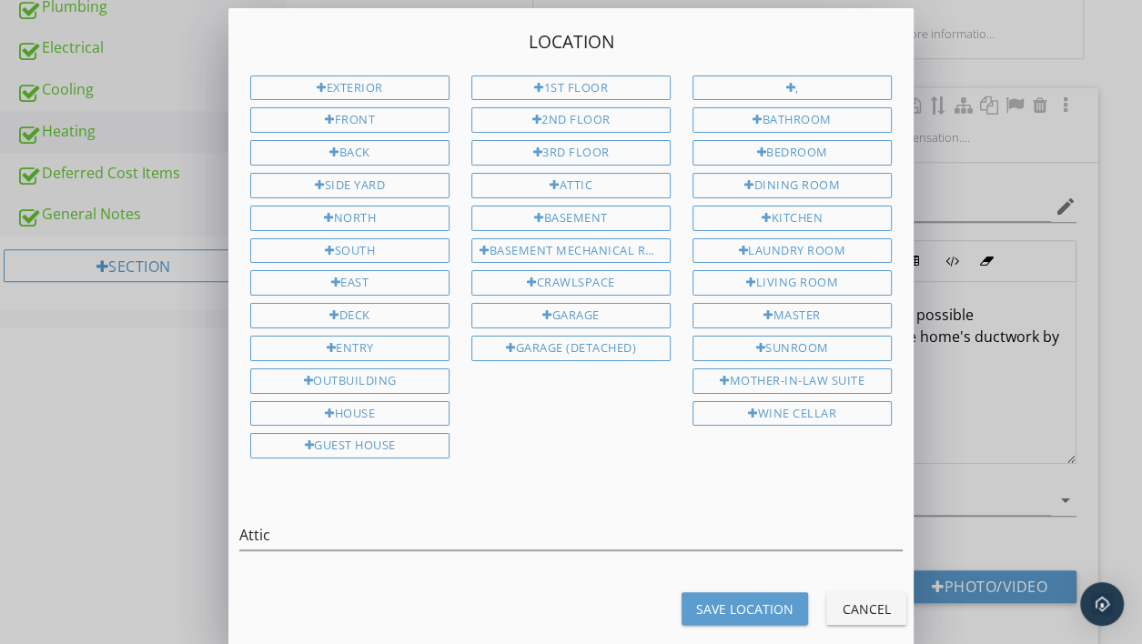
click at [731, 600] on div "Save Location" at bounding box center [744, 609] width 97 height 19
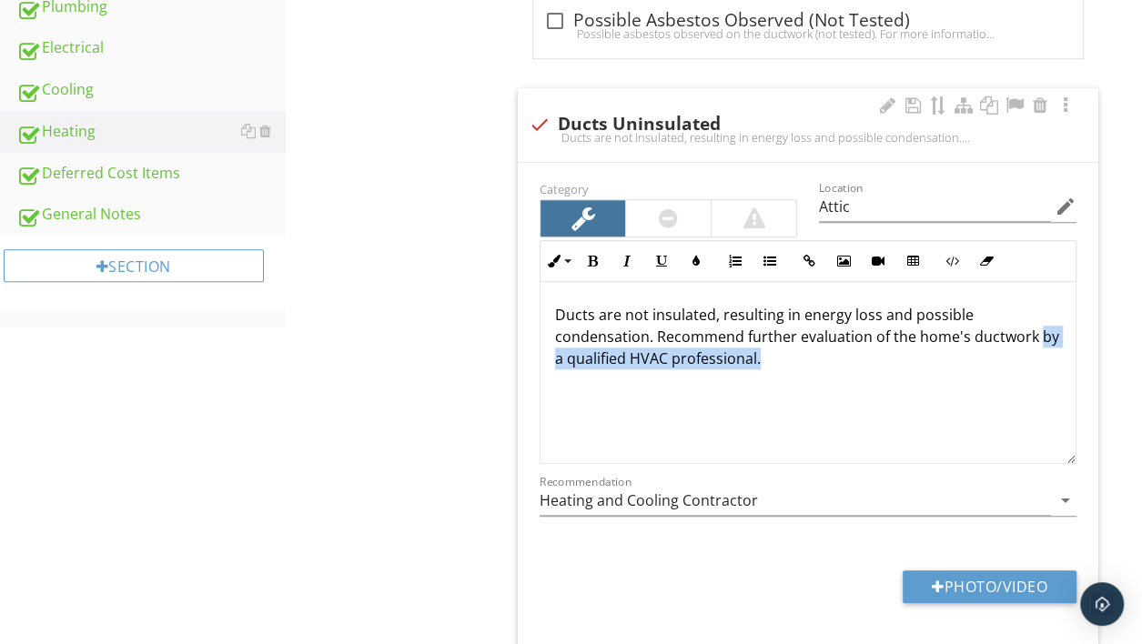
drag, startPoint x: 1035, startPoint y: 331, endPoint x: 1036, endPoint y: 374, distance: 42.8
click at [1036, 374] on div "Ducts are not insulated, resulting in energy loss and possible condensation. Re…" at bounding box center [808, 373] width 535 height 182
type input "Attic"
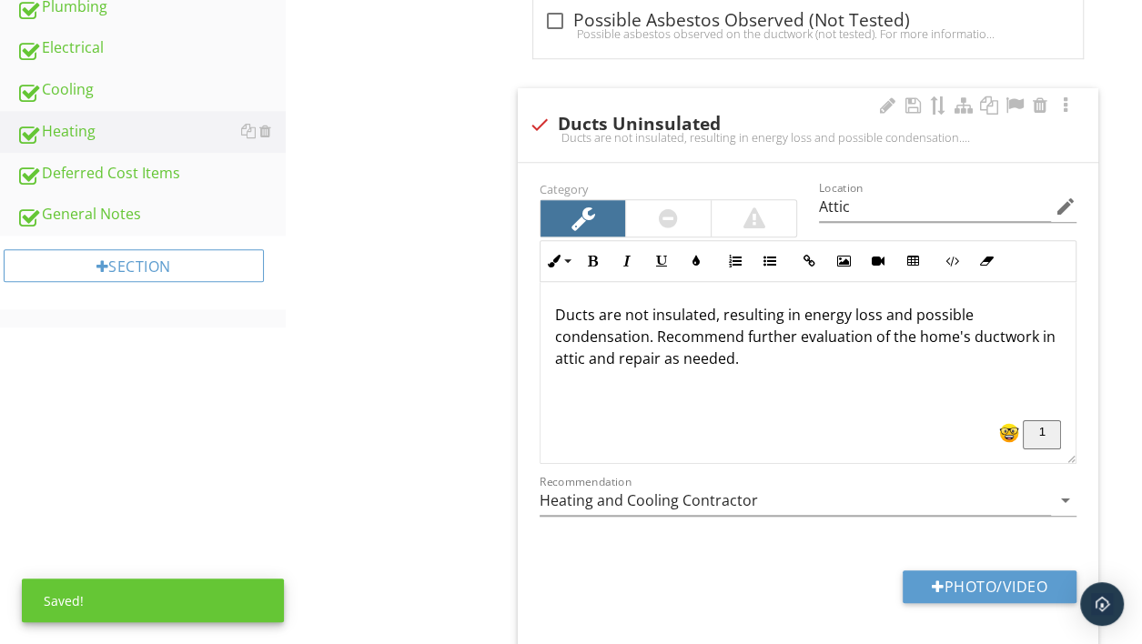
click at [713, 311] on p "Ducts are not insulated, resulting in energy loss and possible condensation. Re…" at bounding box center [808, 337] width 506 height 66
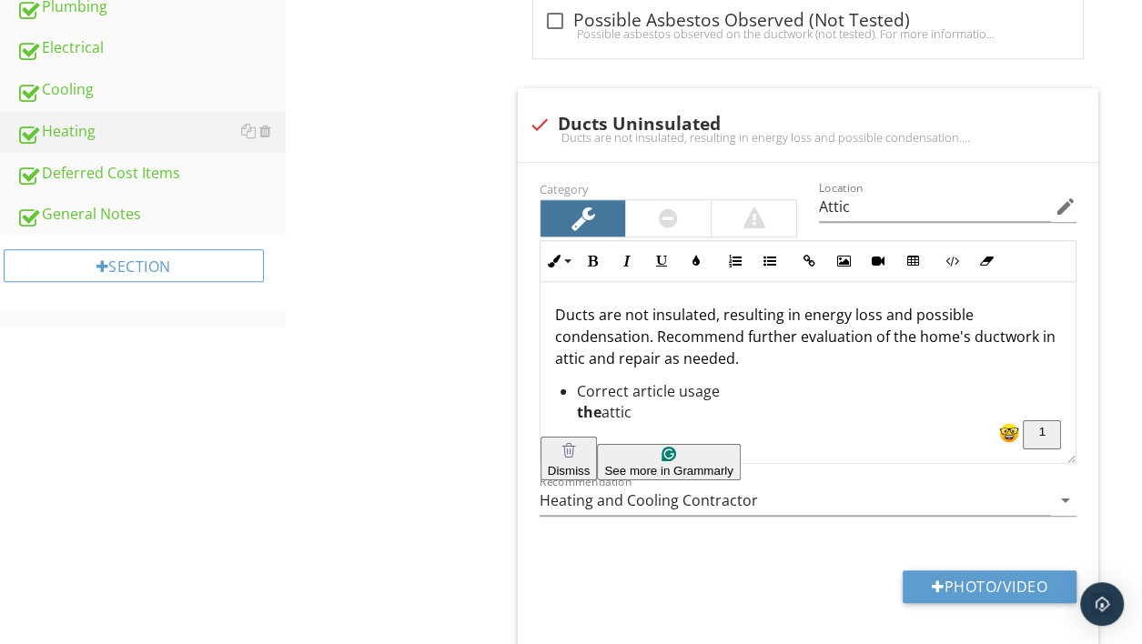
click at [574, 404] on html "SPECTORA Eric Shaffer Around the Block Inspections, Inc. Role: Inspector Change…" at bounding box center [571, 89] width 1142 height 2025
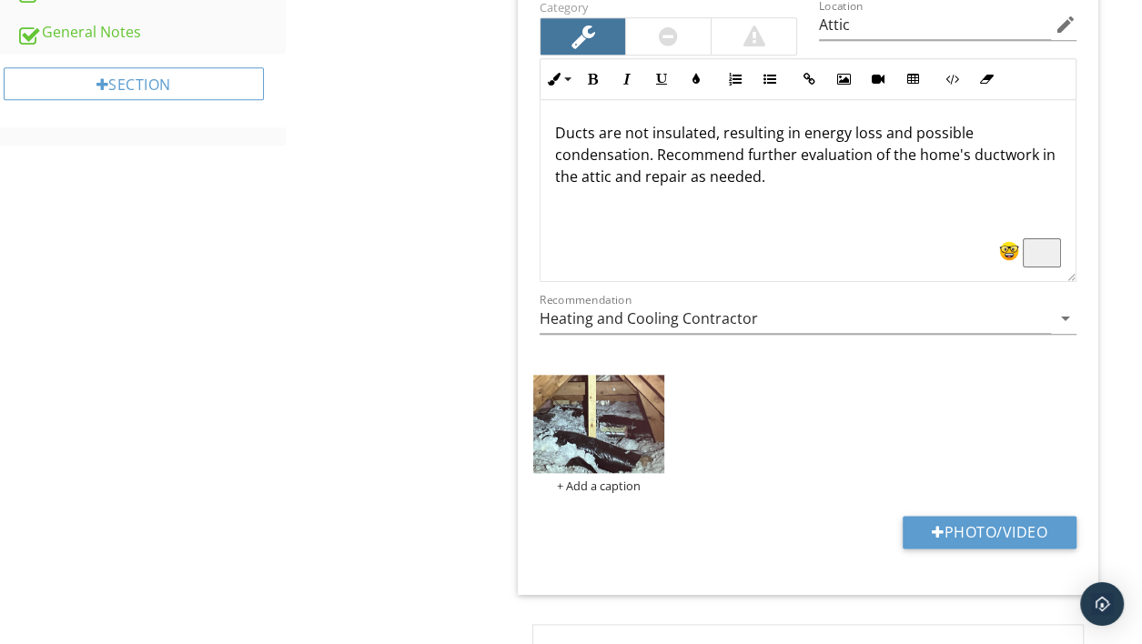
scroll to position [1116, 0]
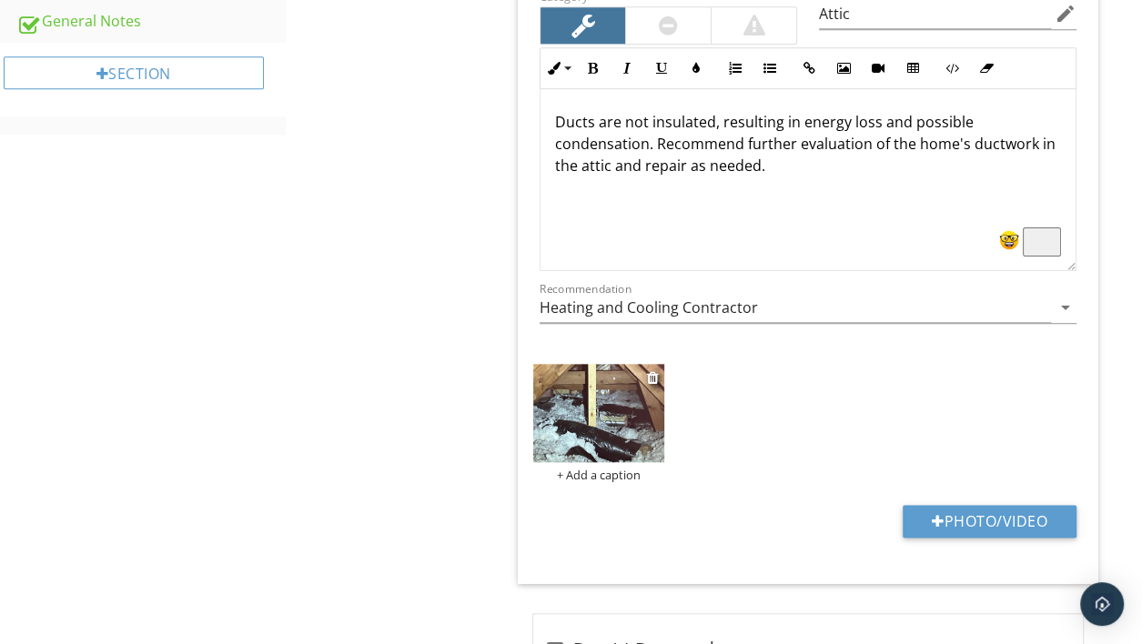
click at [630, 406] on img at bounding box center [598, 413] width 130 height 98
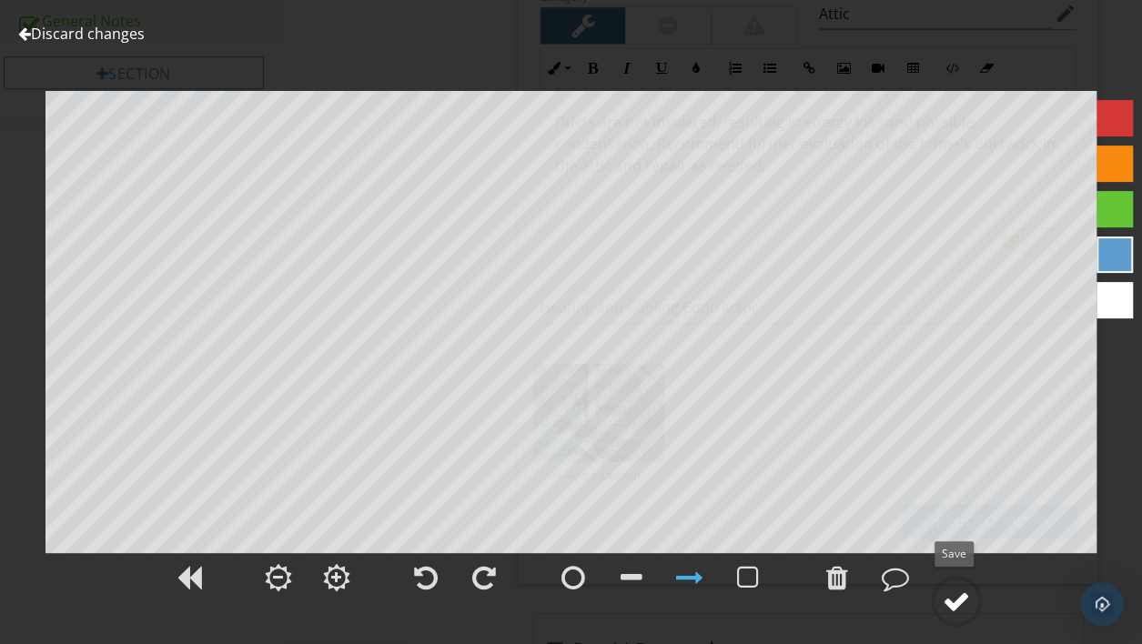
click at [951, 599] on div at bounding box center [956, 601] width 27 height 27
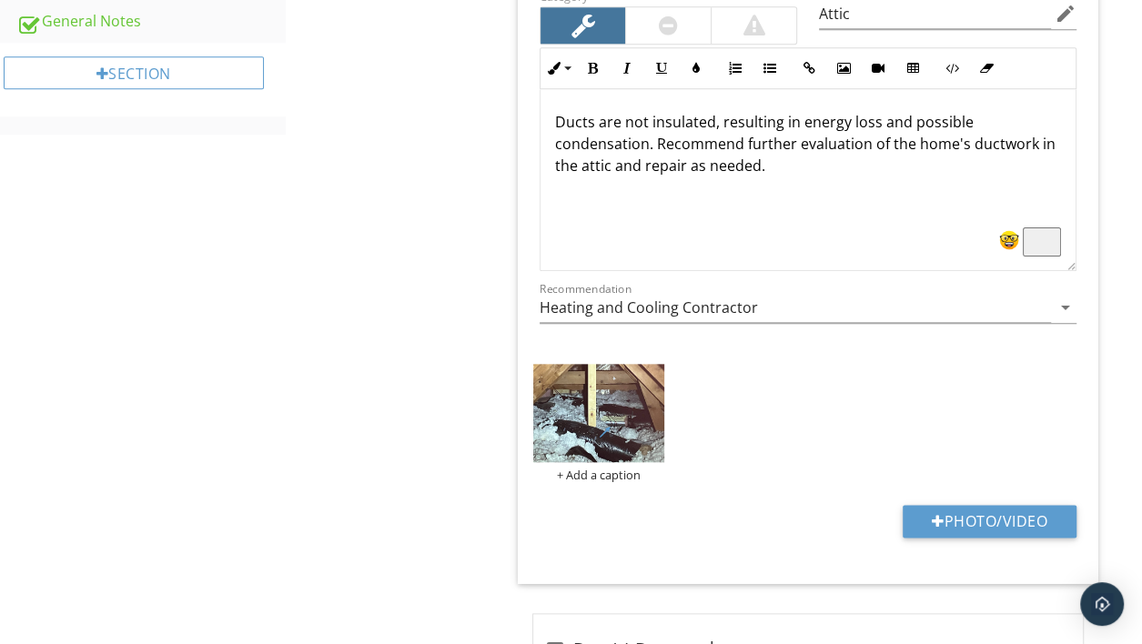
click at [714, 120] on p "Ducts are not insulated, resulting in energy loss and possible condensation. Re…" at bounding box center [808, 144] width 506 height 66
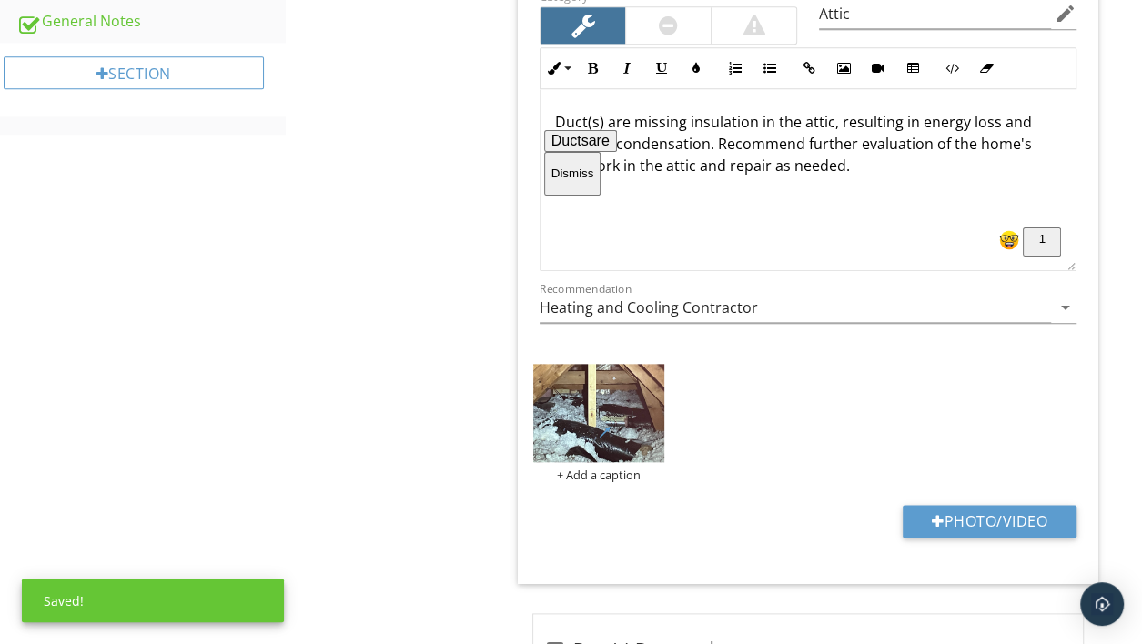
click at [589, 147] on span "Ducts" at bounding box center [570, 140] width 37 height 15
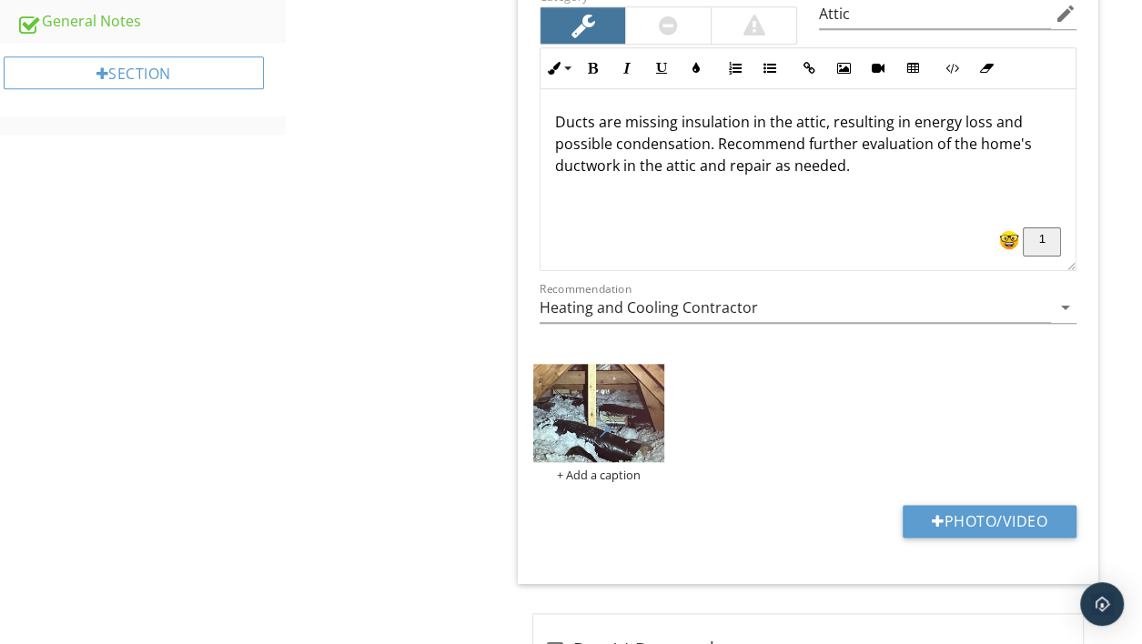
click at [593, 117] on p "Ducts are missing insulation in the attic, resulting in energy loss and possibl…" at bounding box center [808, 144] width 506 height 66
click at [614, 437] on img at bounding box center [598, 413] width 130 height 98
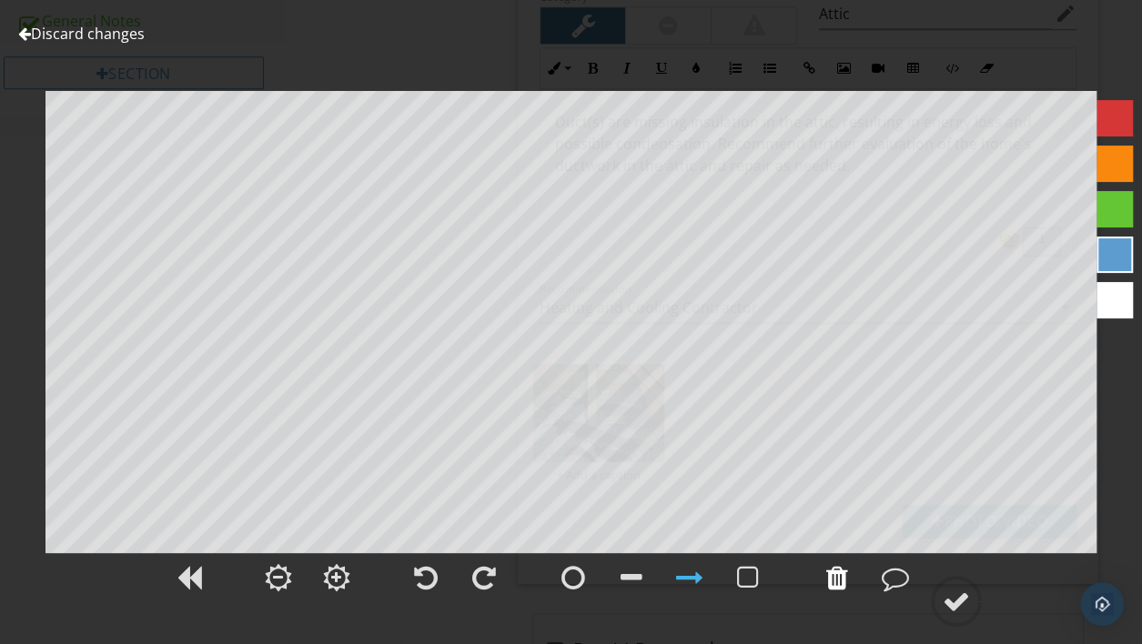
click at [843, 574] on div at bounding box center [837, 577] width 22 height 27
click at [955, 592] on div at bounding box center [956, 601] width 27 height 27
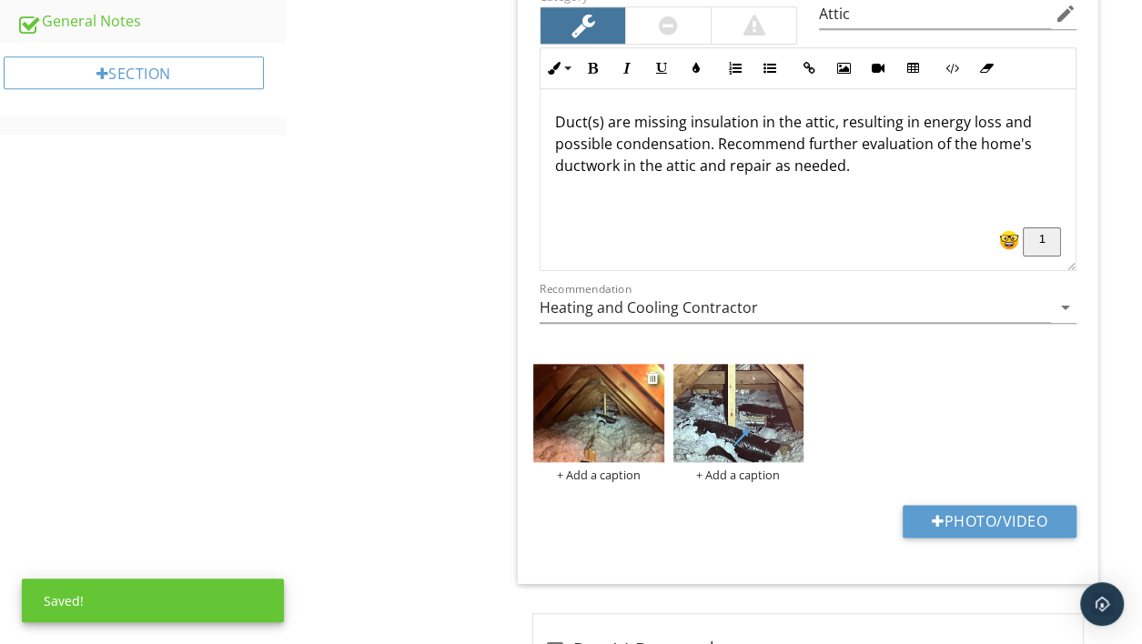
click at [602, 419] on img at bounding box center [598, 413] width 130 height 98
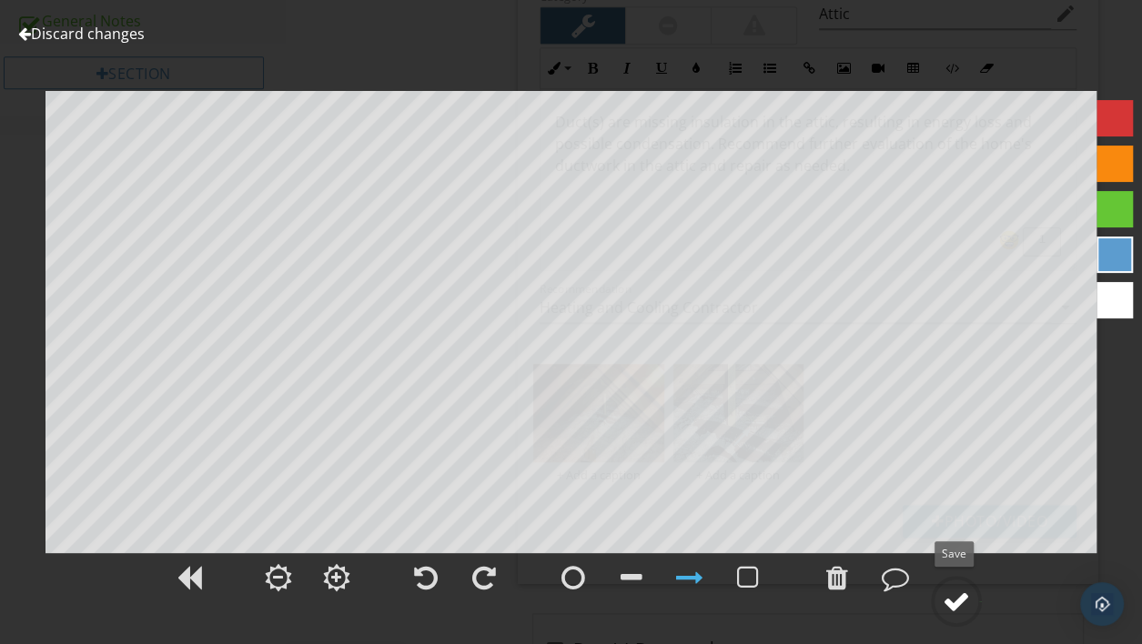
click at [942, 595] on circle at bounding box center [956, 601] width 47 height 47
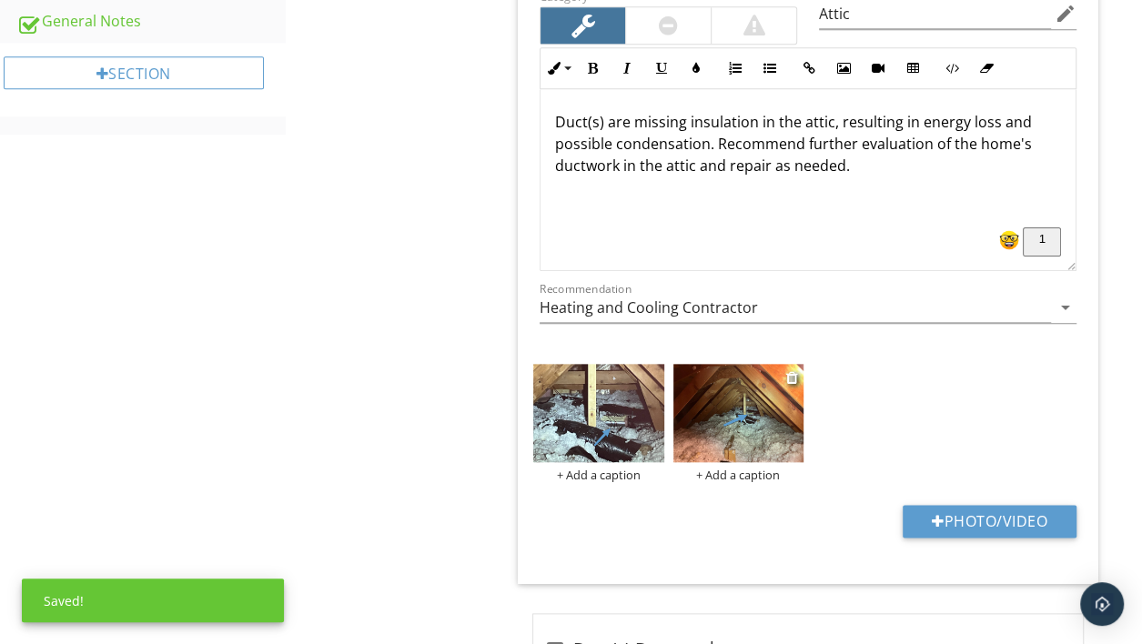
click at [734, 421] on img at bounding box center [739, 413] width 130 height 98
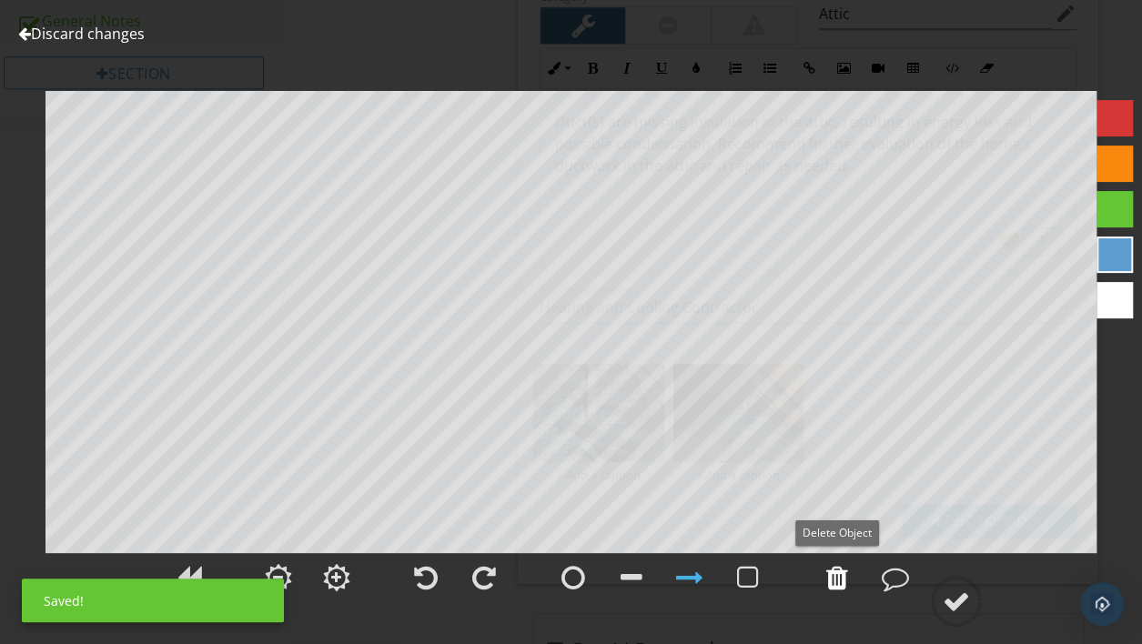
click at [840, 578] on div at bounding box center [837, 577] width 22 height 27
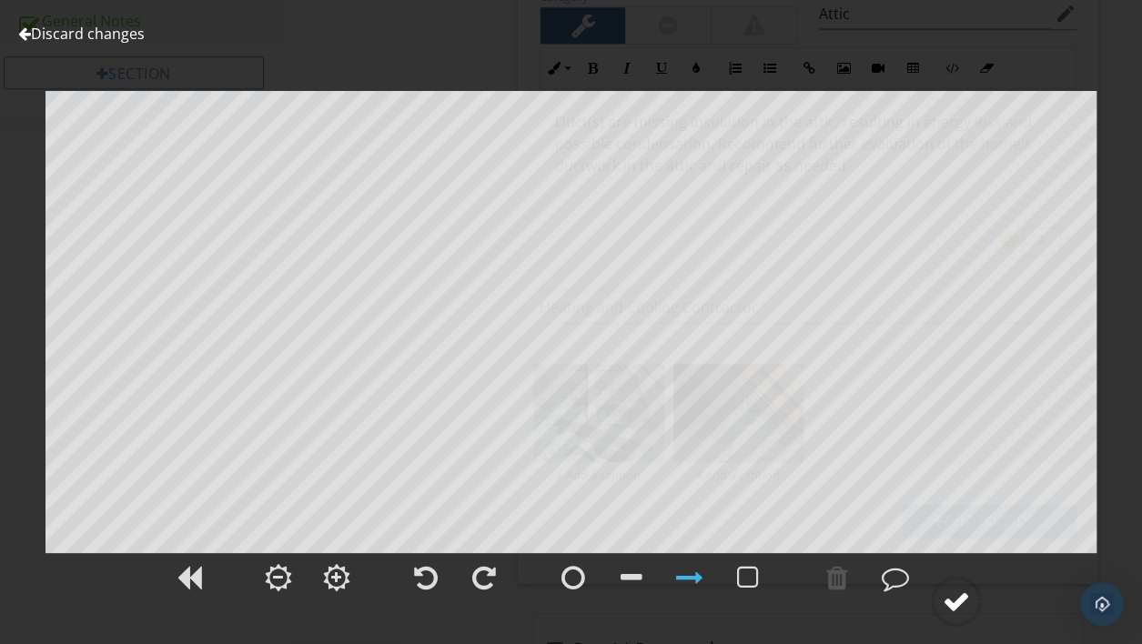
click at [960, 607] on div at bounding box center [956, 601] width 27 height 27
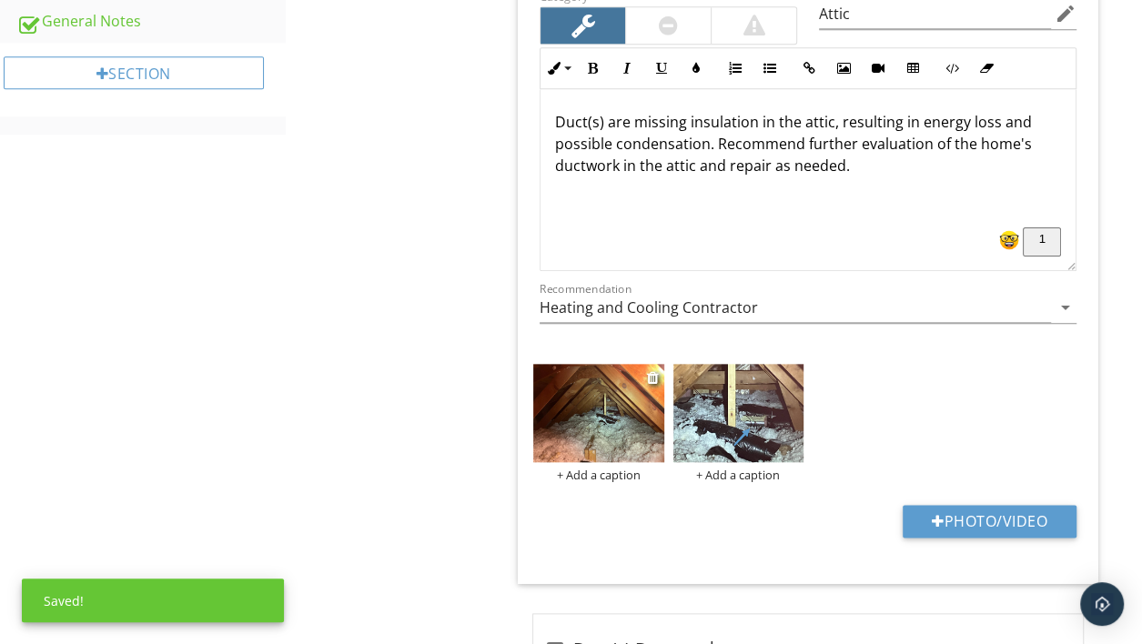
click at [610, 409] on img at bounding box center [598, 413] width 130 height 98
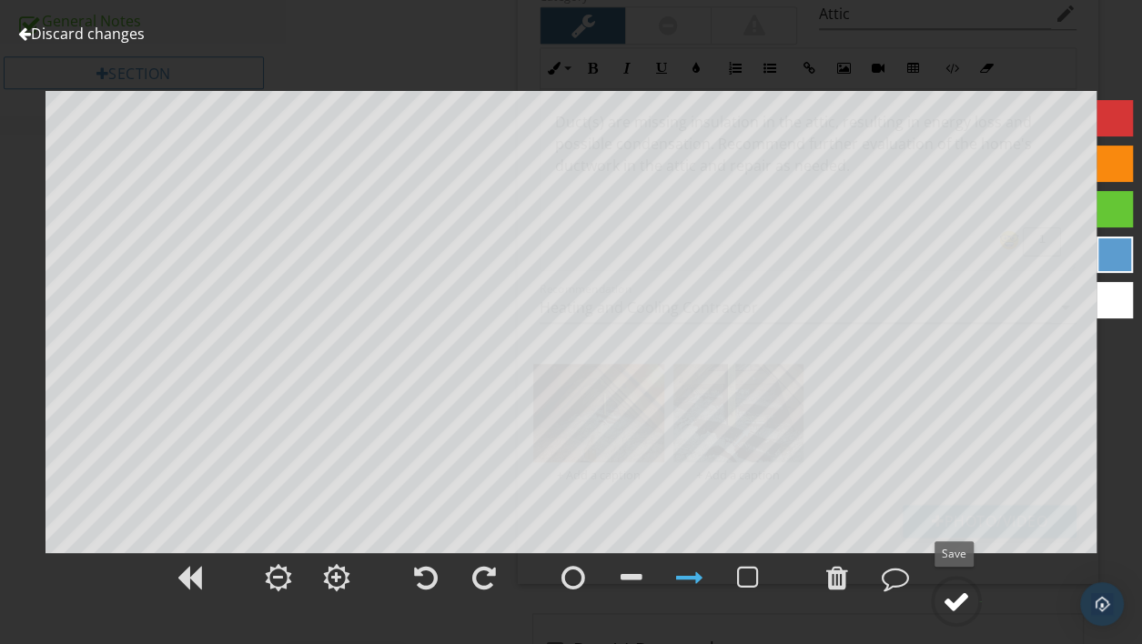
click at [962, 598] on div at bounding box center [956, 601] width 27 height 27
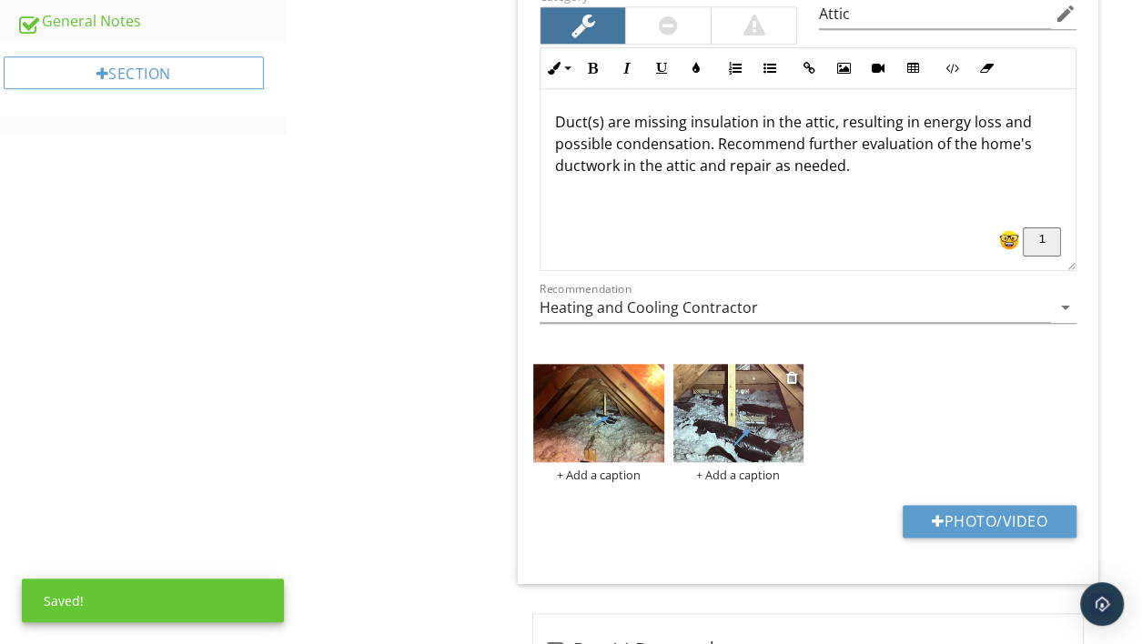
click at [733, 430] on img at bounding box center [739, 413] width 130 height 98
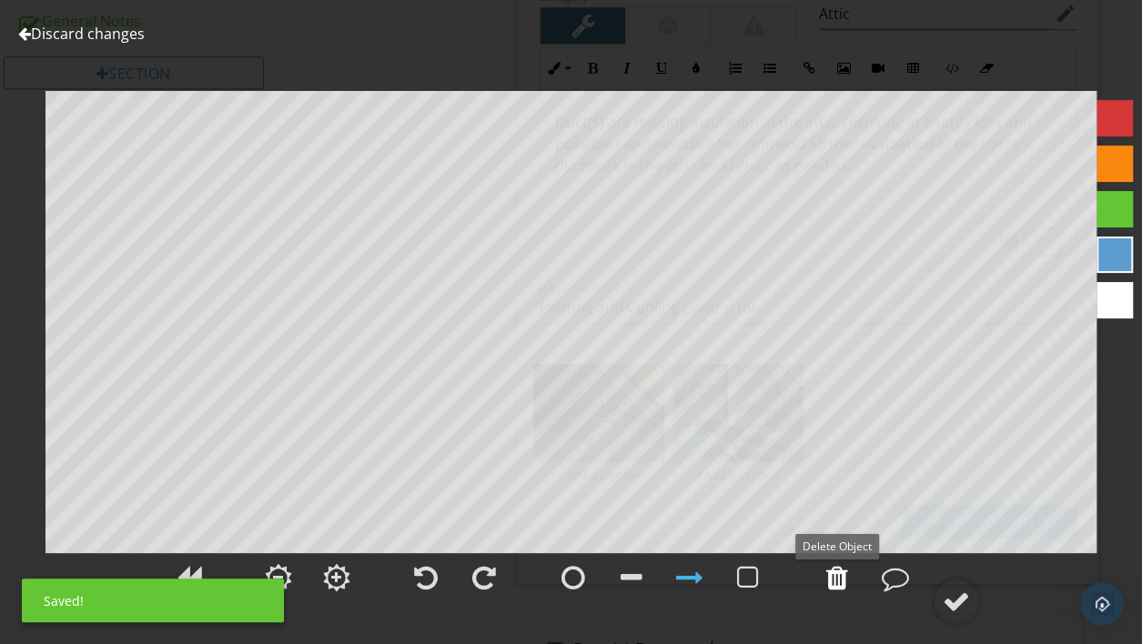
click at [835, 580] on div at bounding box center [837, 577] width 22 height 27
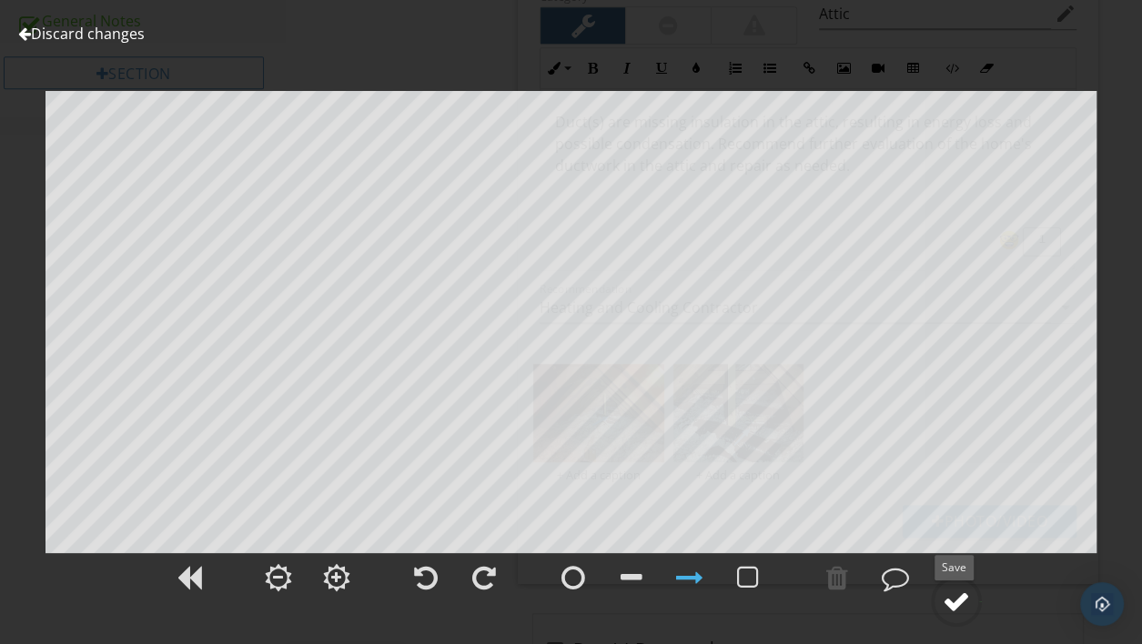
click at [962, 610] on div at bounding box center [956, 601] width 27 height 27
type input "Attic"
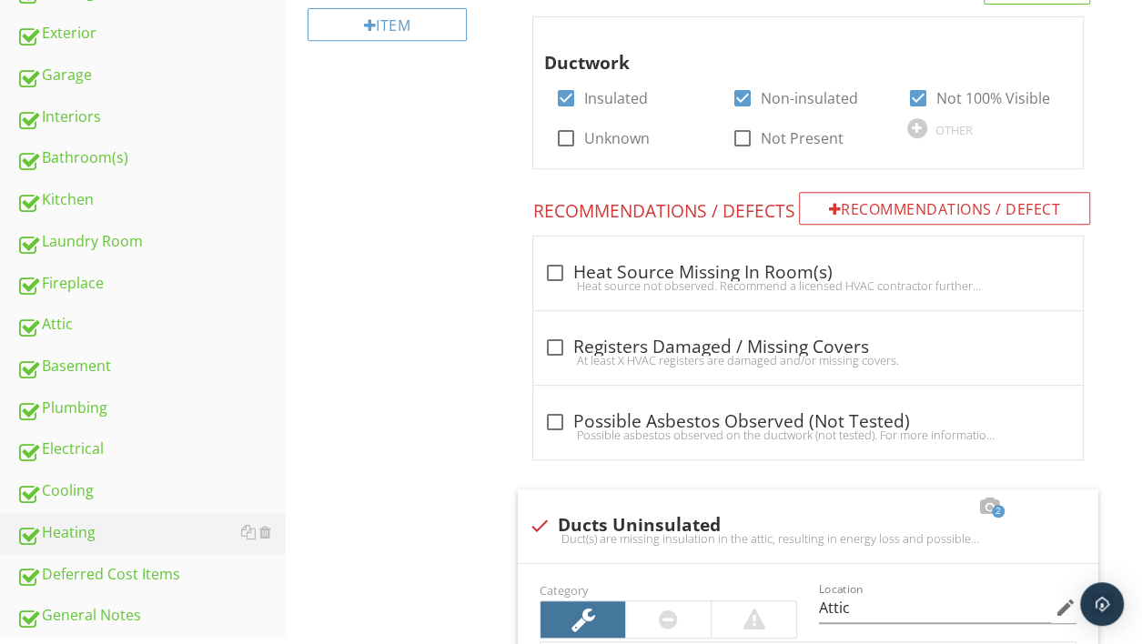
scroll to position [58, 0]
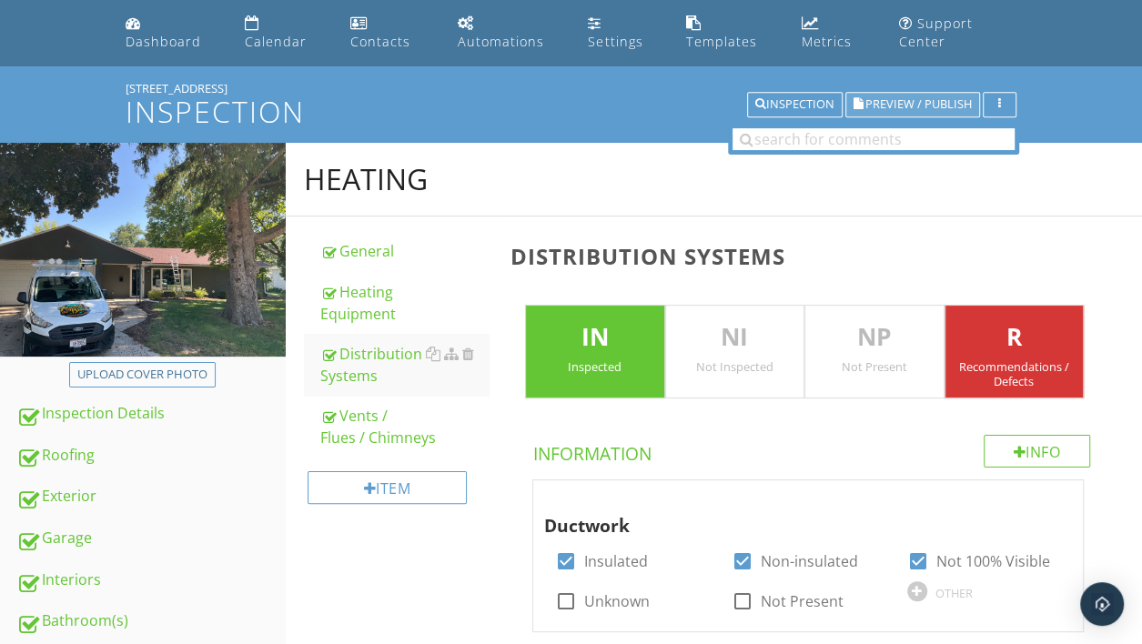
click at [917, 105] on span "Preview / Publish" at bounding box center [919, 105] width 106 height 12
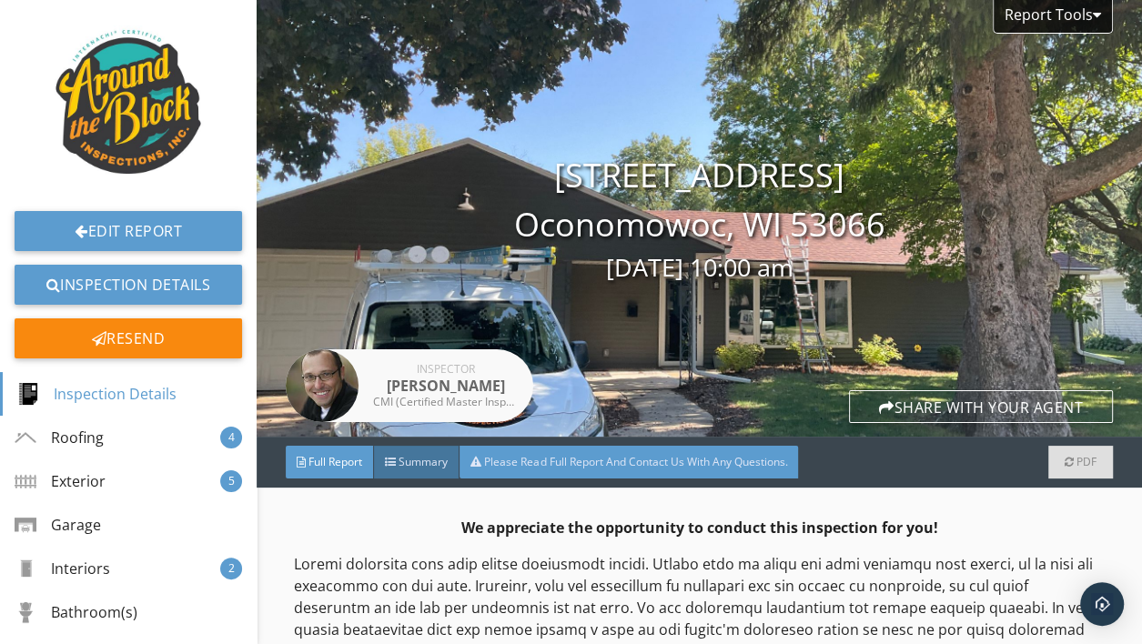
click at [607, 472] on div "Please Read Full Report And Contact Us With Any Questions." at bounding box center [629, 462] width 339 height 33
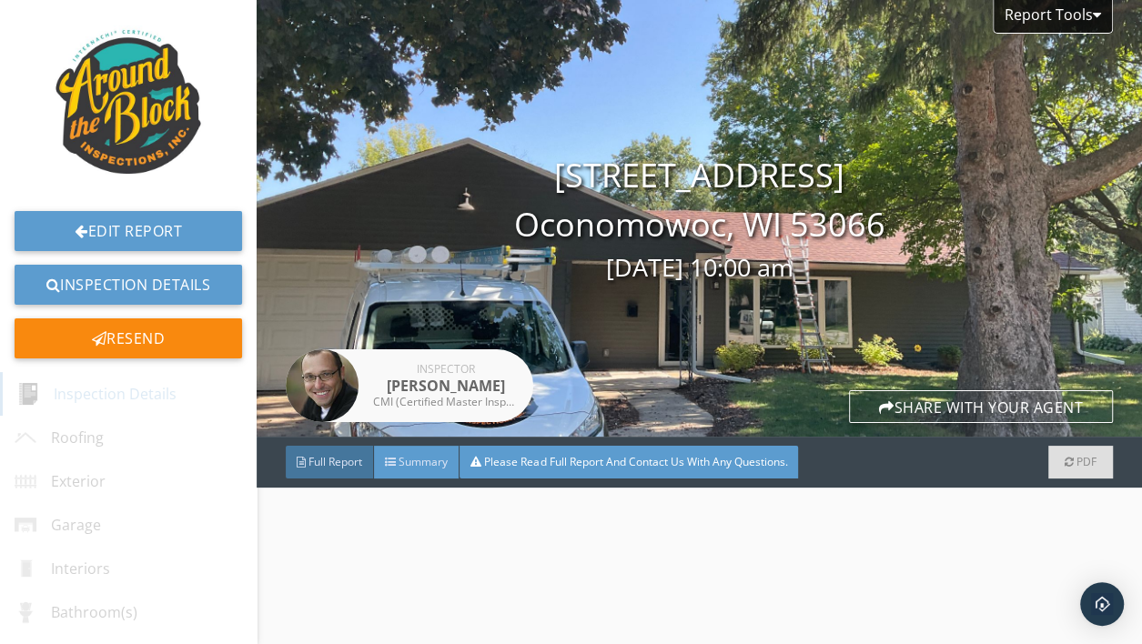
click at [419, 460] on span "Summary" at bounding box center [423, 461] width 49 height 15
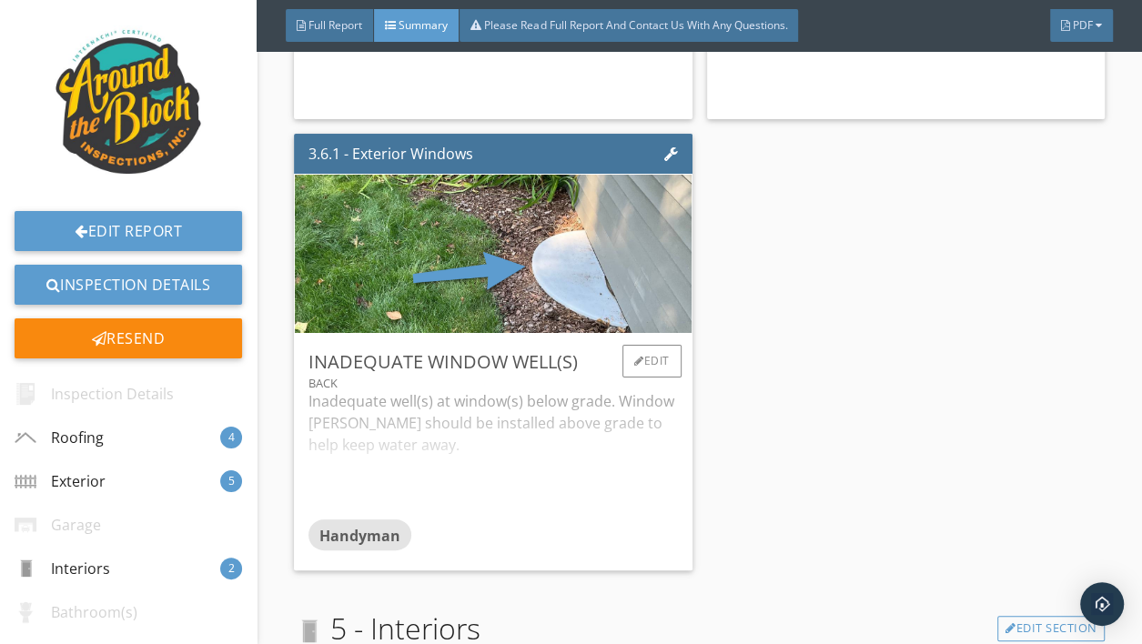
scroll to position [2555, 0]
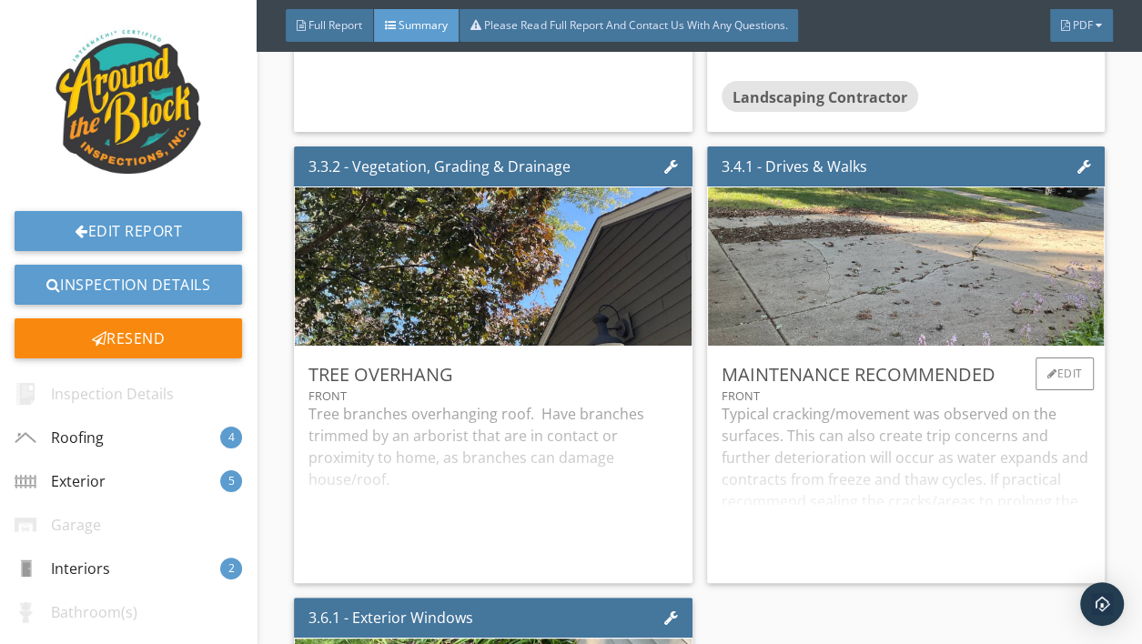
click at [856, 440] on div "Typical cracking/movement was observed on the surfaces. This can also create tr…" at bounding box center [907, 486] width 370 height 166
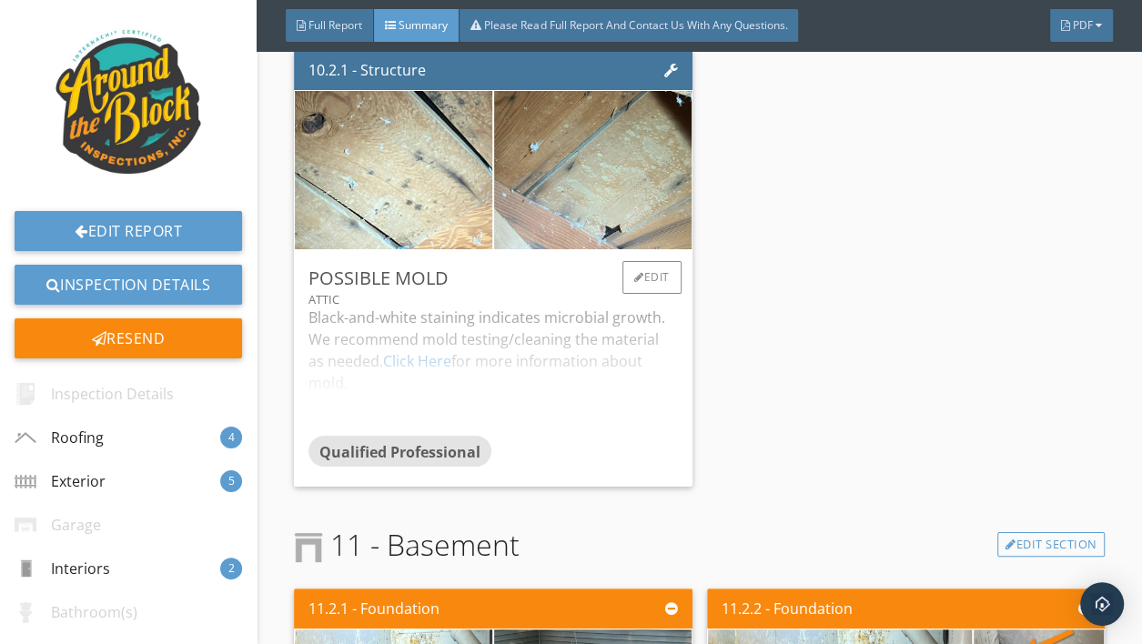
scroll to position [5342, 0]
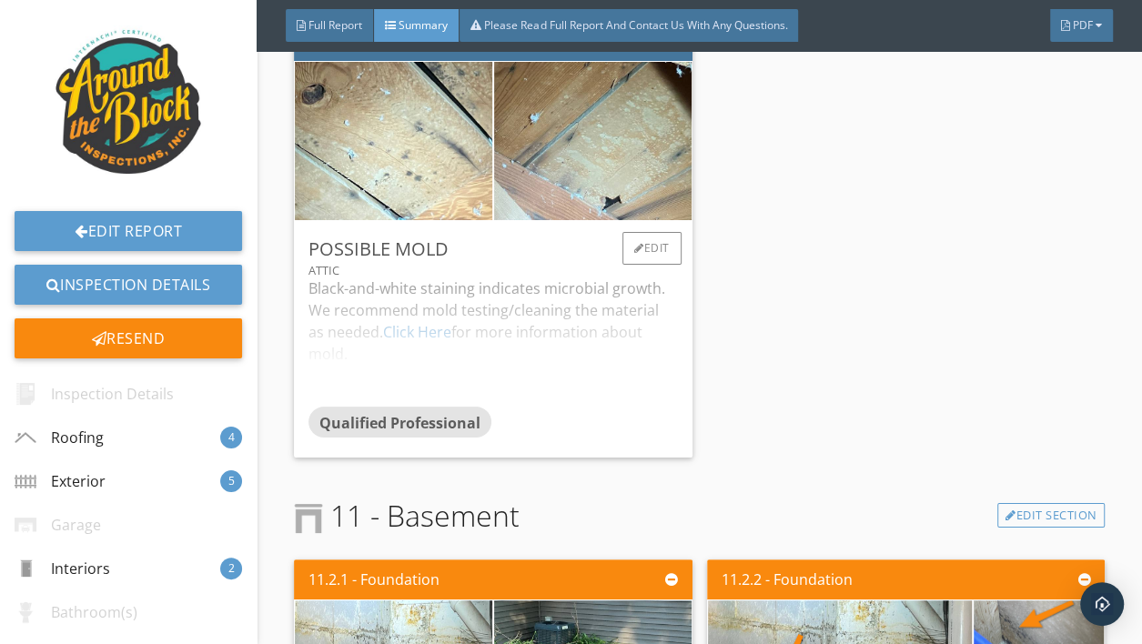
click at [530, 311] on div "Black-and-white staining indicates microbial growth. We recommend mold testing/…" at bounding box center [494, 342] width 370 height 129
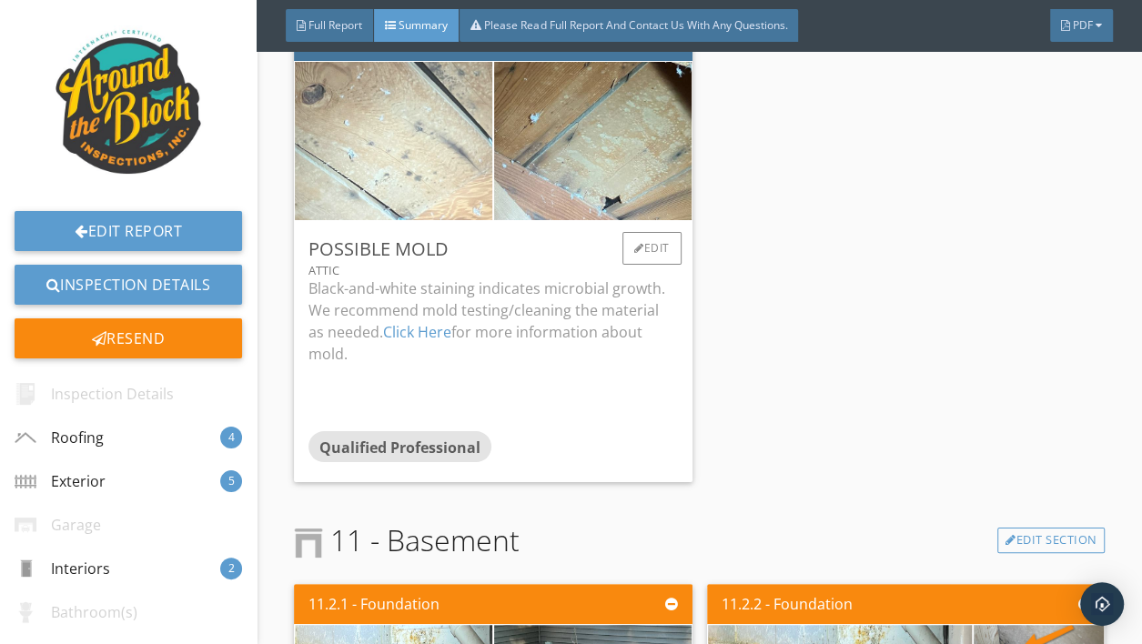
click at [435, 170] on img at bounding box center [393, 140] width 493 height 370
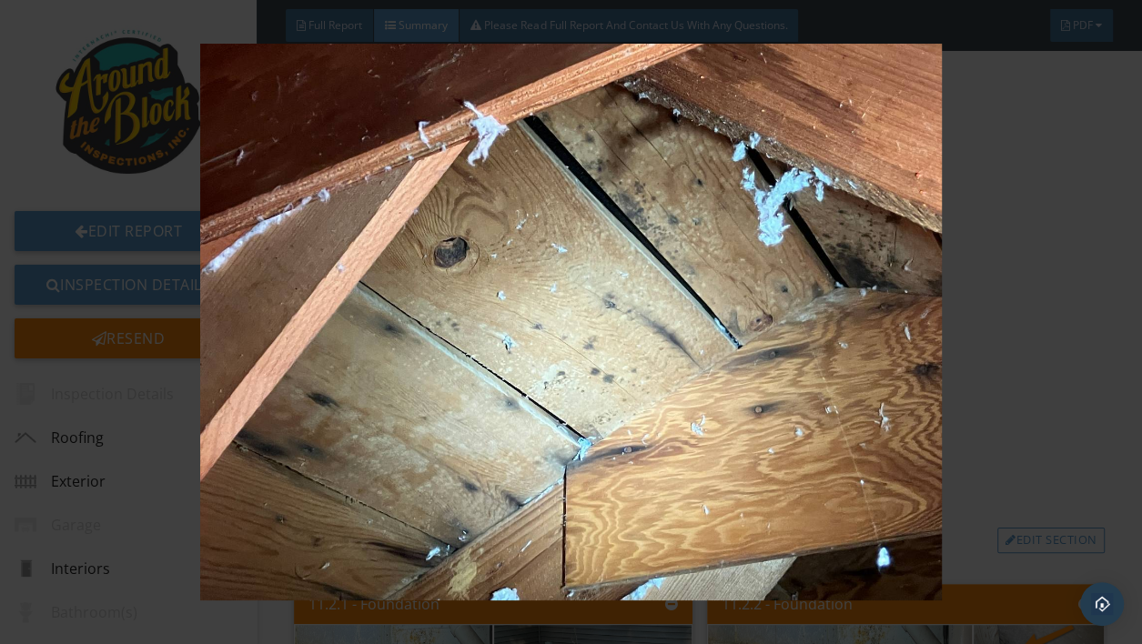
click at [547, 367] on img at bounding box center [570, 322] width 1029 height 557
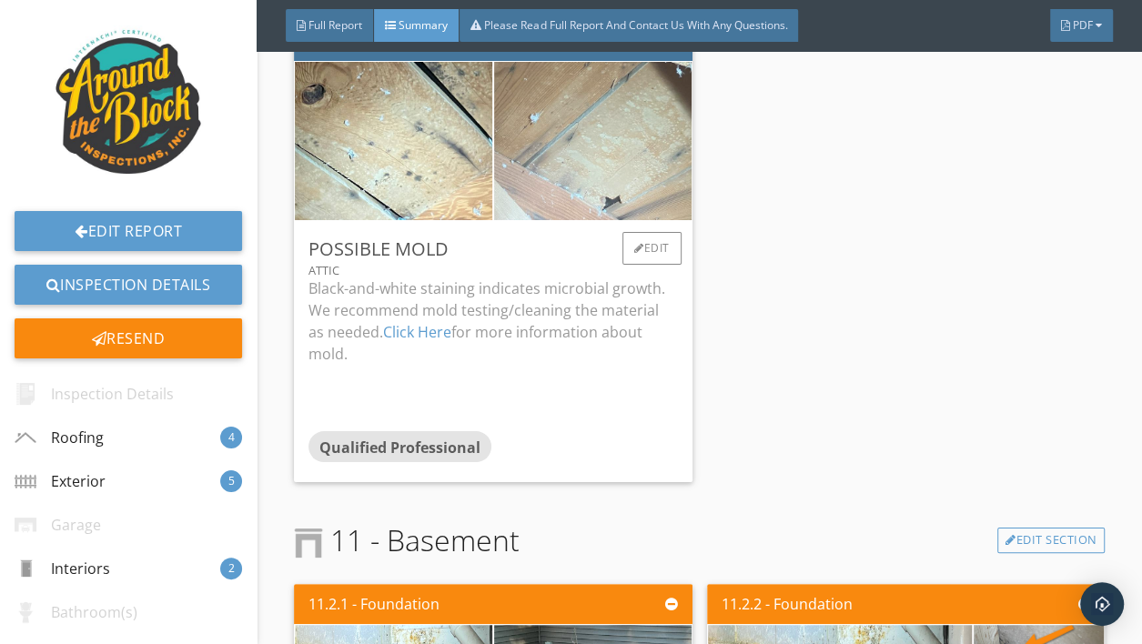
click at [610, 120] on img at bounding box center [592, 140] width 493 height 370
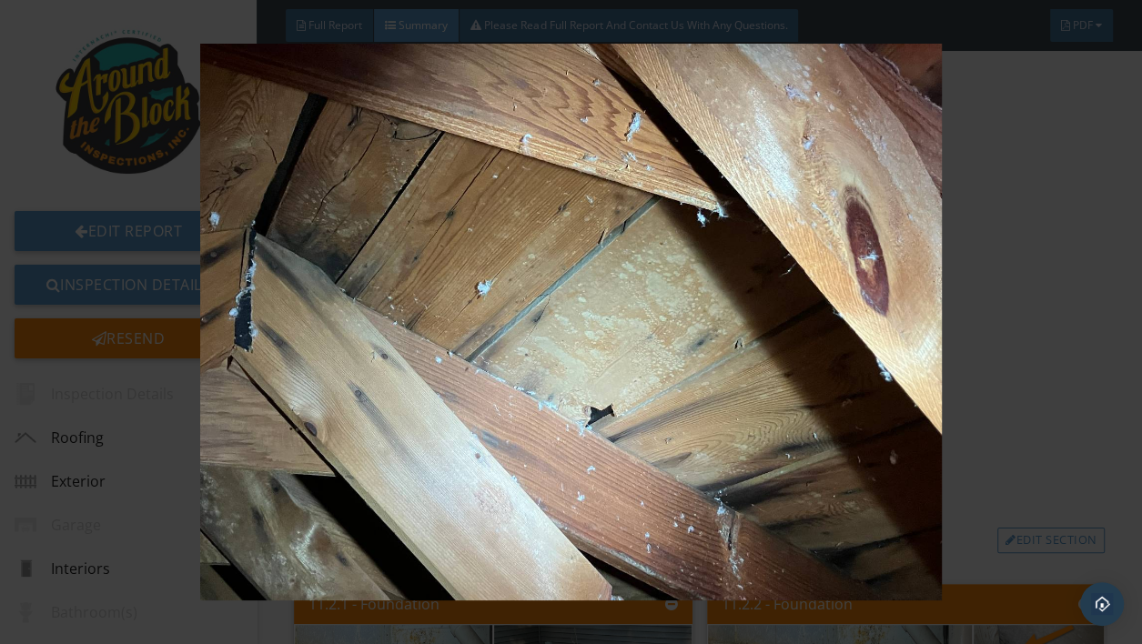
click at [556, 340] on img at bounding box center [570, 322] width 1029 height 557
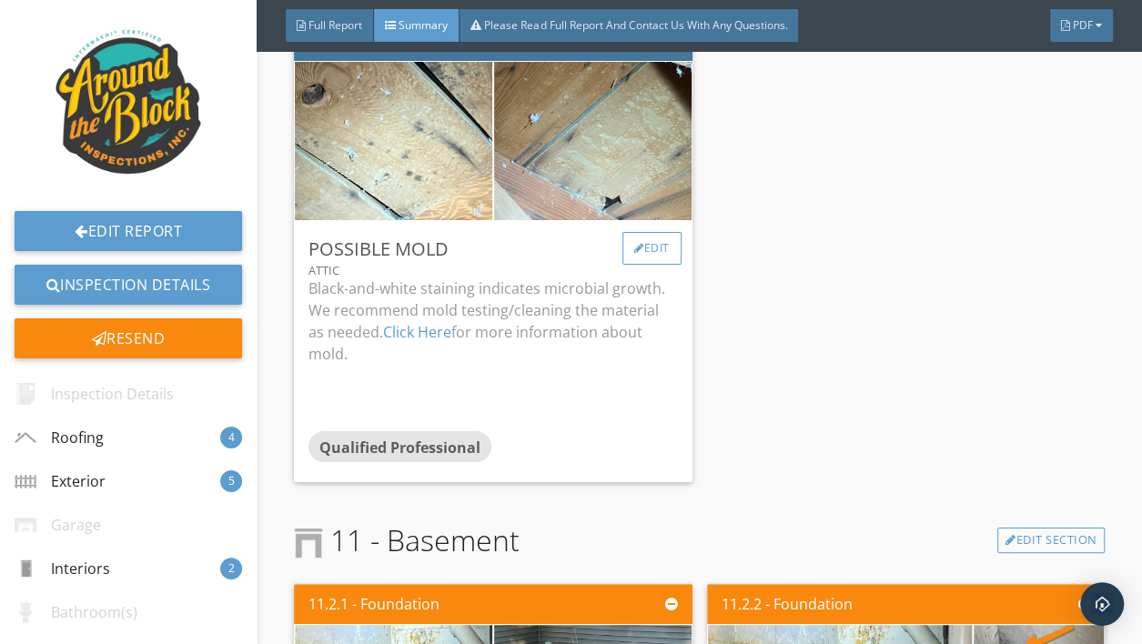
click at [634, 249] on div at bounding box center [639, 248] width 10 height 11
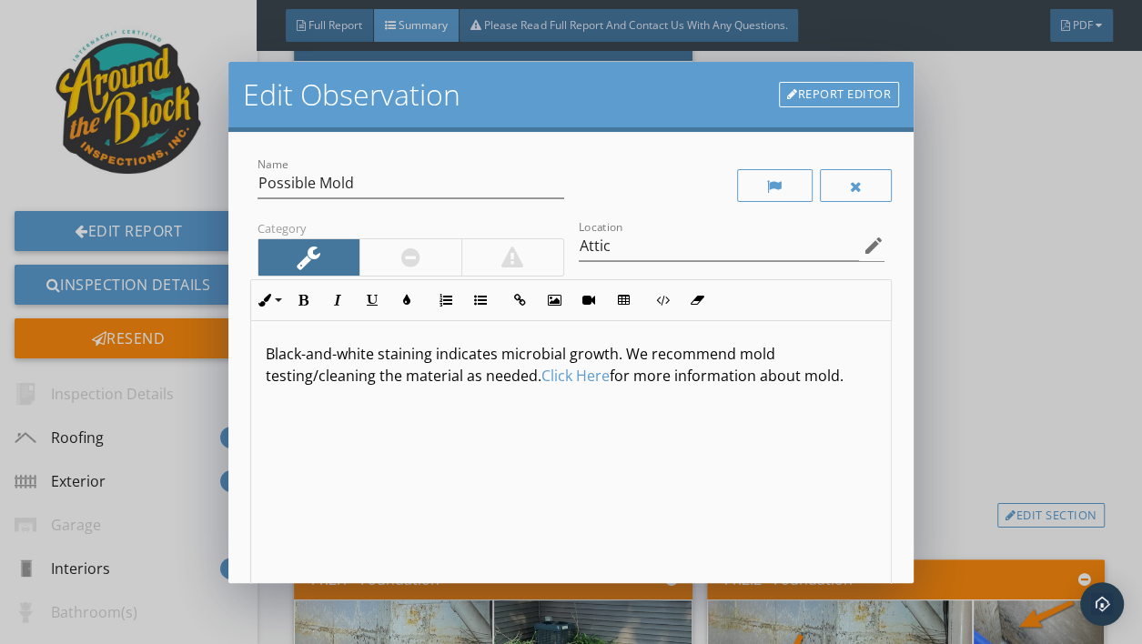
scroll to position [263, 0]
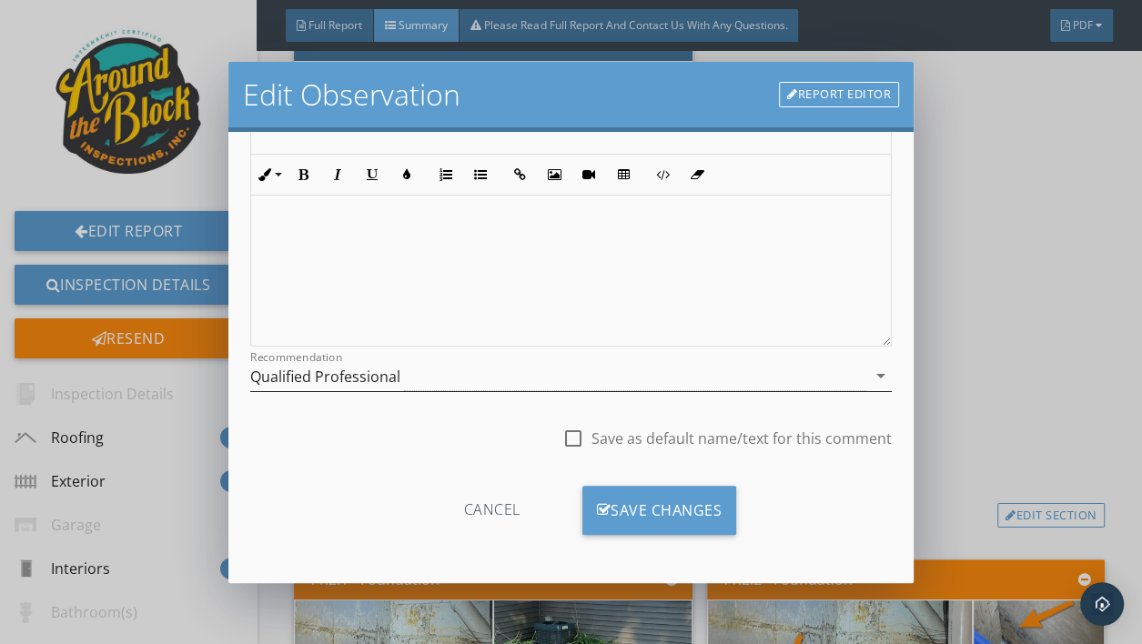
click at [668, 376] on div "Qualified Professional" at bounding box center [558, 376] width 616 height 30
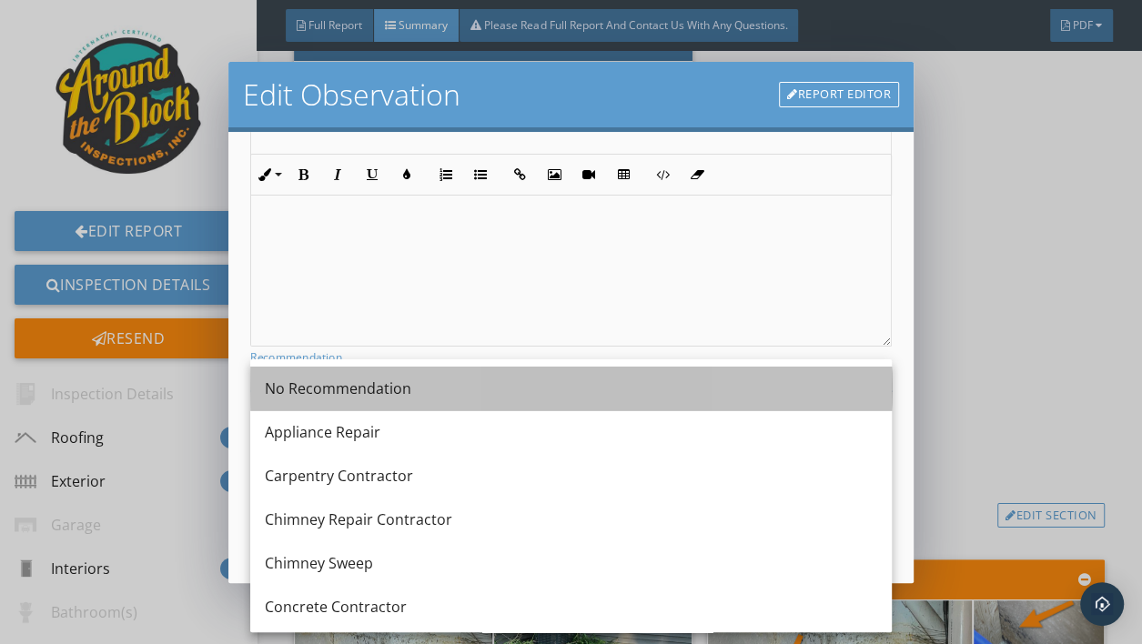
click at [450, 380] on div "No Recommendation" at bounding box center [571, 389] width 613 height 22
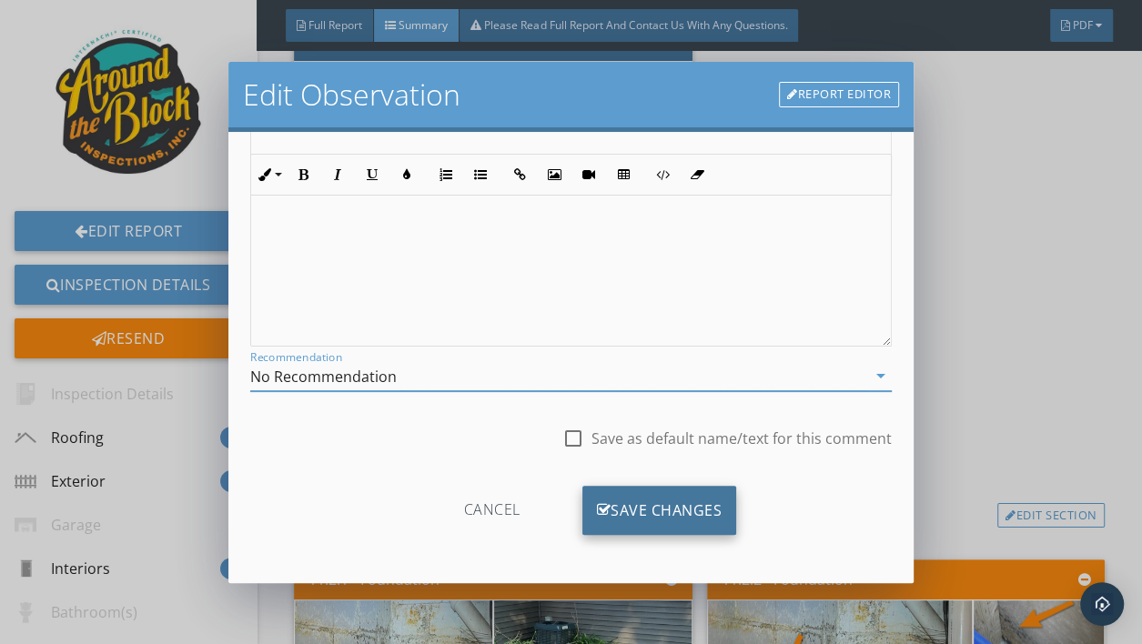
click at [646, 502] on div "Save Changes" at bounding box center [660, 510] width 155 height 49
type input "Attic"
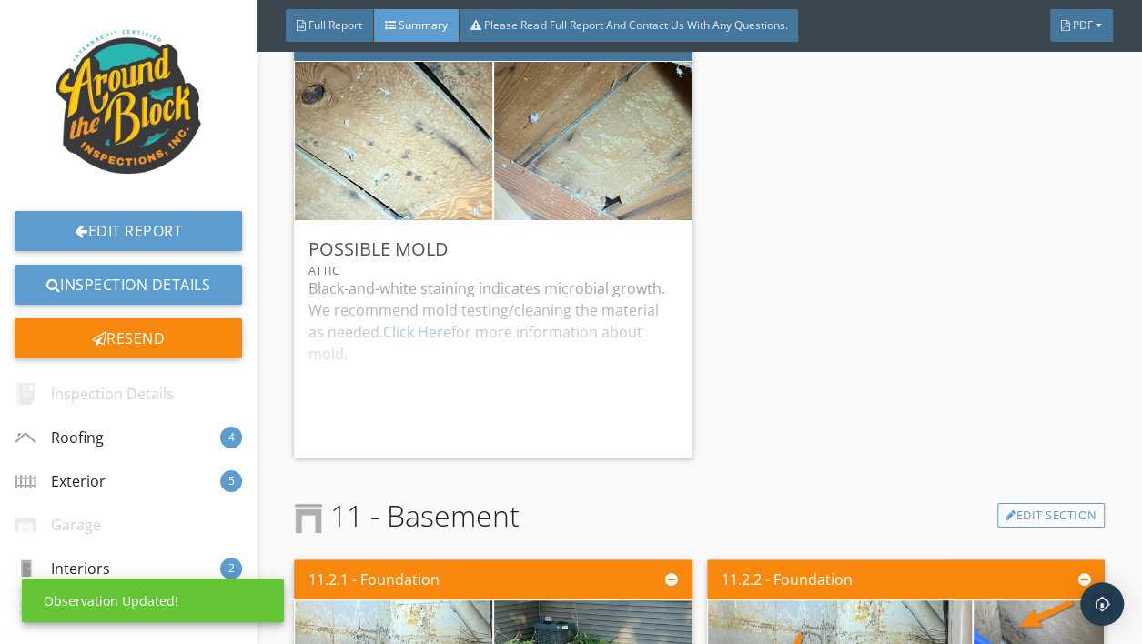
scroll to position [45, 0]
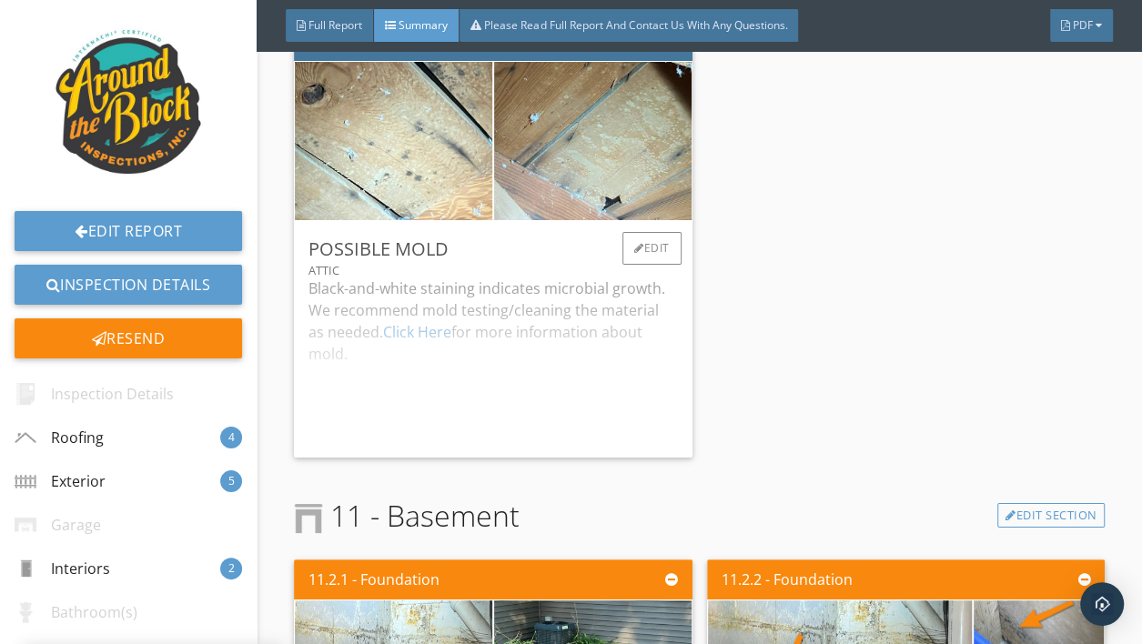
click at [599, 298] on div "Black-and-white staining indicates microbial growth. We recommend mold testing/…" at bounding box center [494, 361] width 370 height 166
click at [642, 250] on div "Edit" at bounding box center [652, 248] width 59 height 33
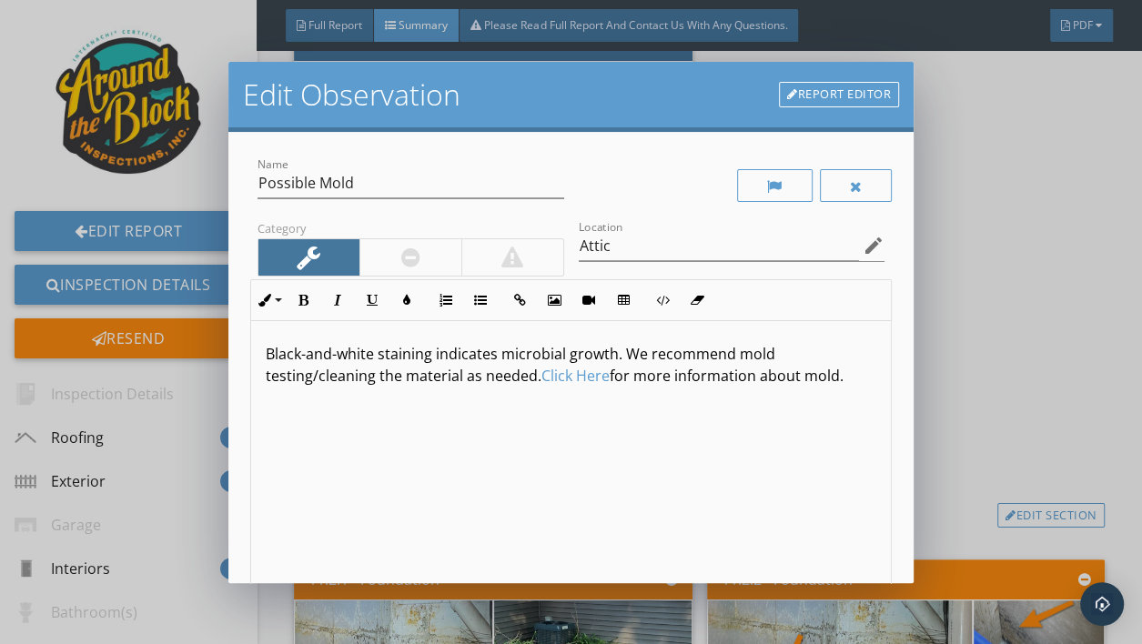
scroll to position [263, 0]
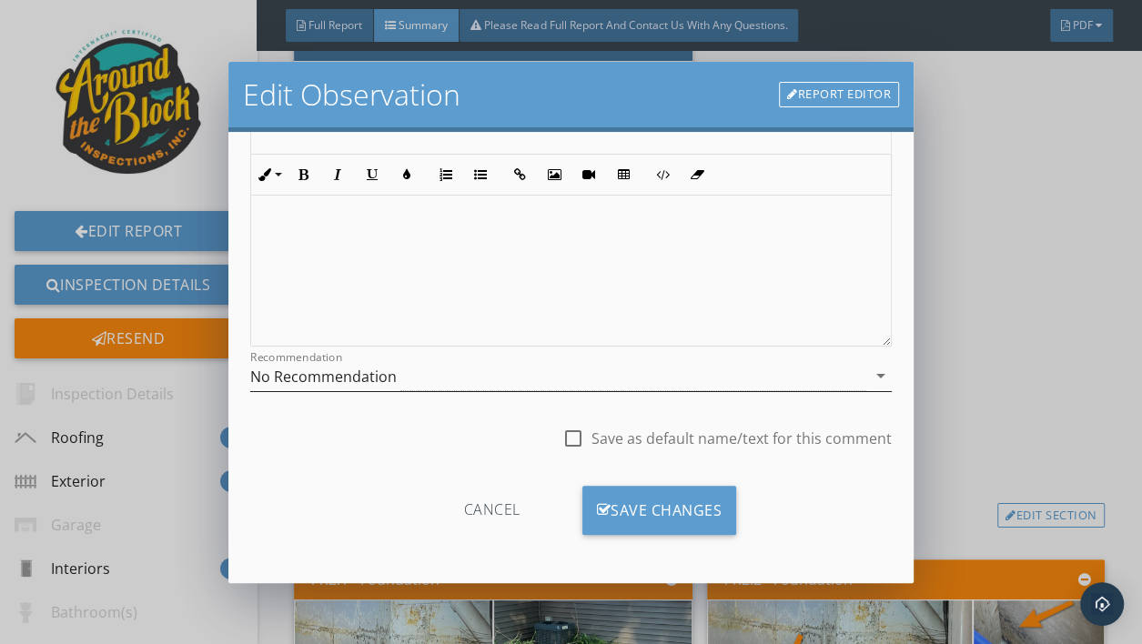
click at [451, 377] on div "No Recommendation" at bounding box center [558, 376] width 616 height 30
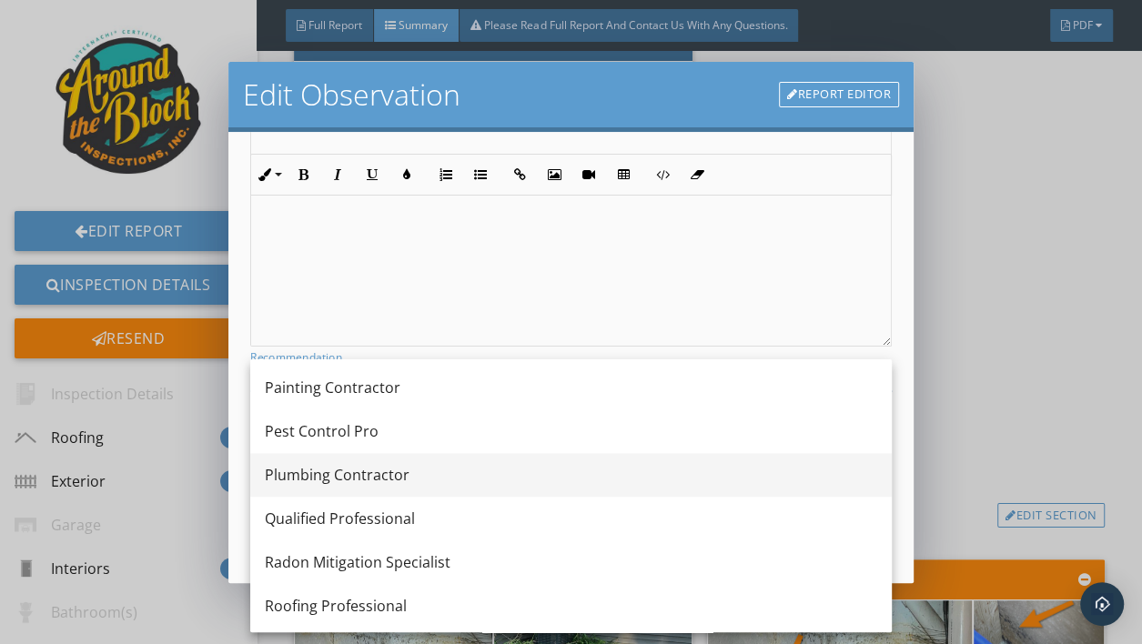
scroll to position [1394, 0]
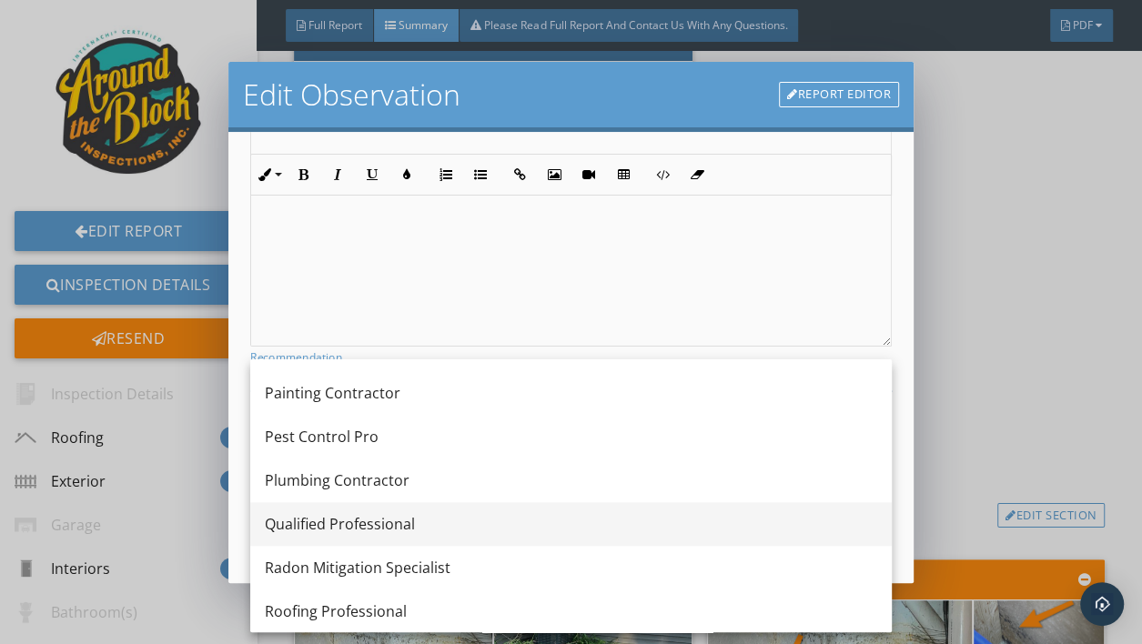
click at [370, 522] on div "Qualified Professional" at bounding box center [571, 524] width 613 height 22
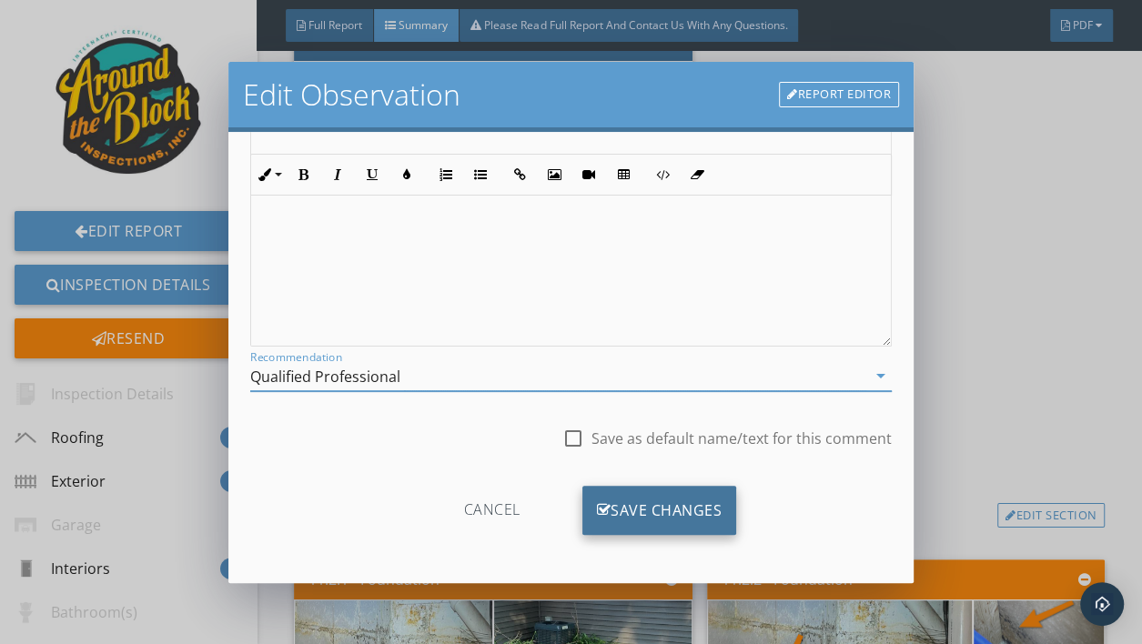
click at [641, 498] on div "Save Changes" at bounding box center [660, 510] width 155 height 49
type input "Attic"
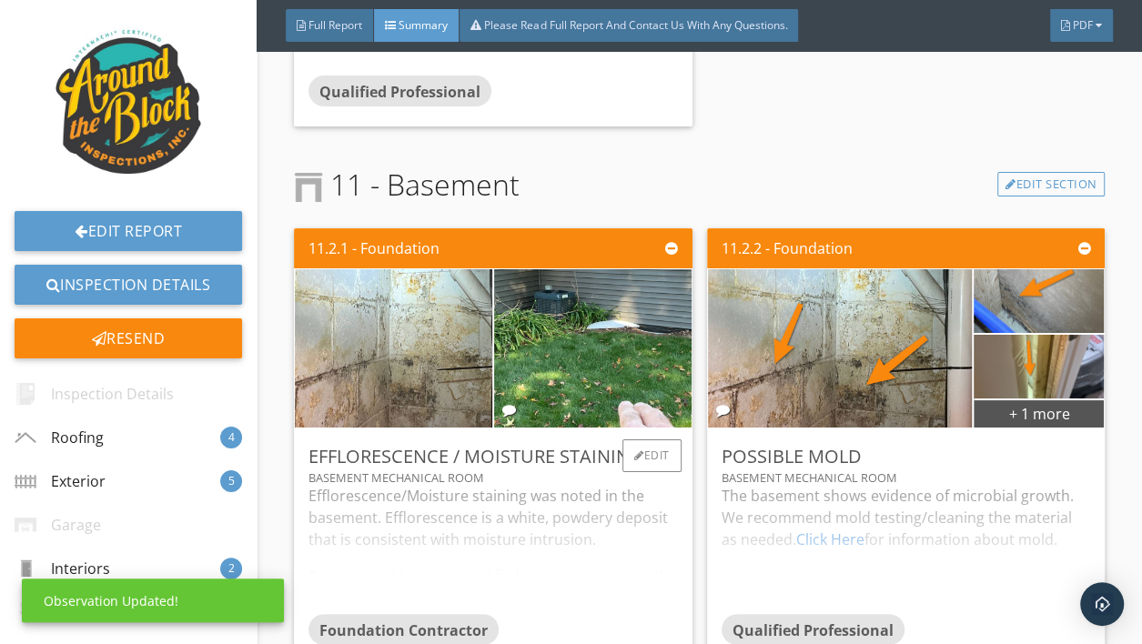
scroll to position [5691, 0]
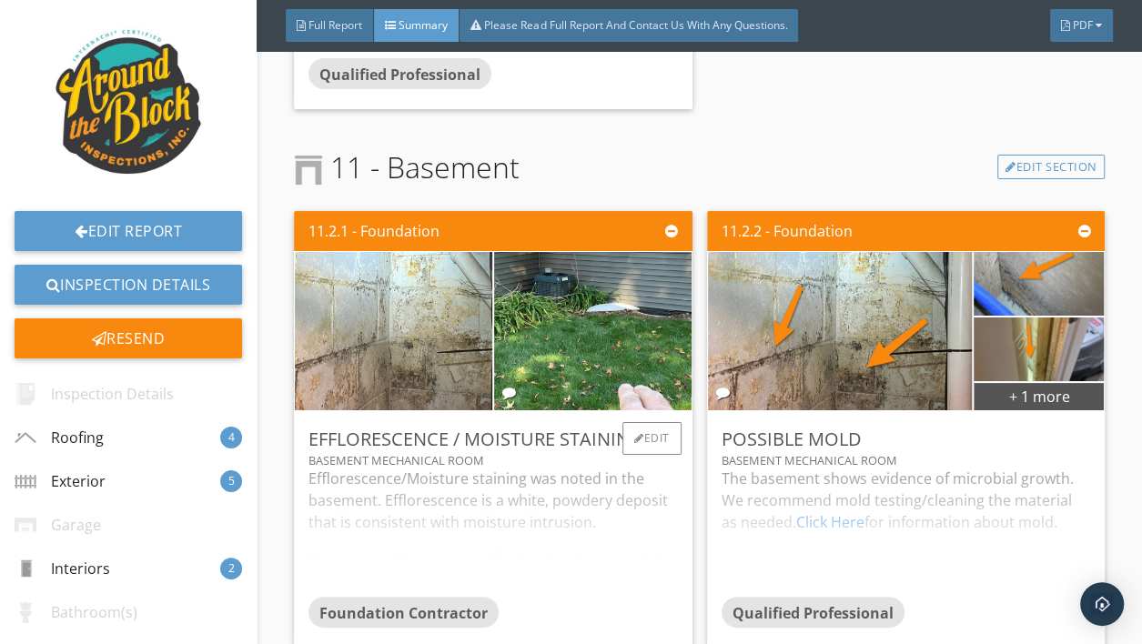
click at [472, 519] on div "Efflorescence/Moisture staining was noted in the basement. Efflorescence is a w…" at bounding box center [494, 532] width 370 height 129
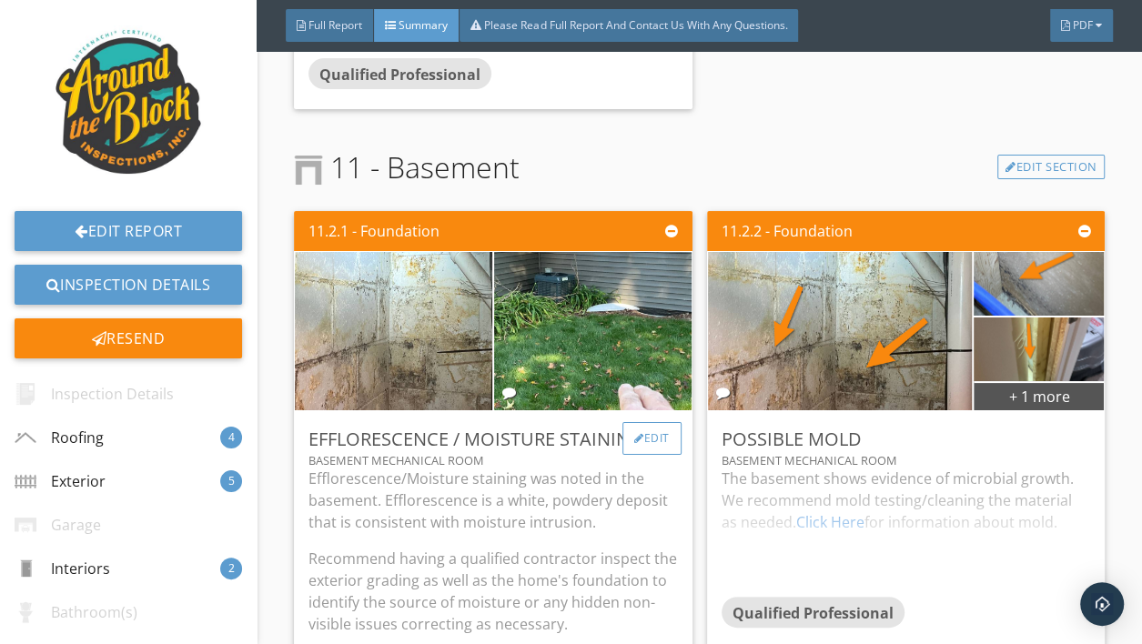
click at [654, 441] on div "Edit" at bounding box center [652, 438] width 59 height 33
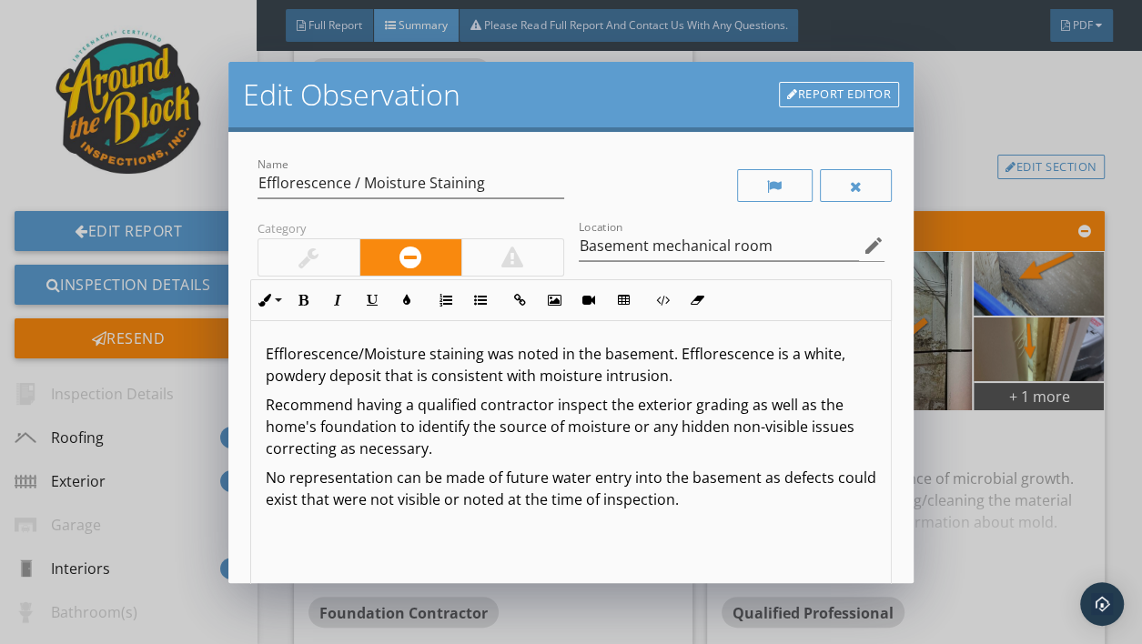
click at [266, 404] on p "Recommend having a qualified contractor inspect the exterior grading as well as…" at bounding box center [571, 427] width 611 height 66
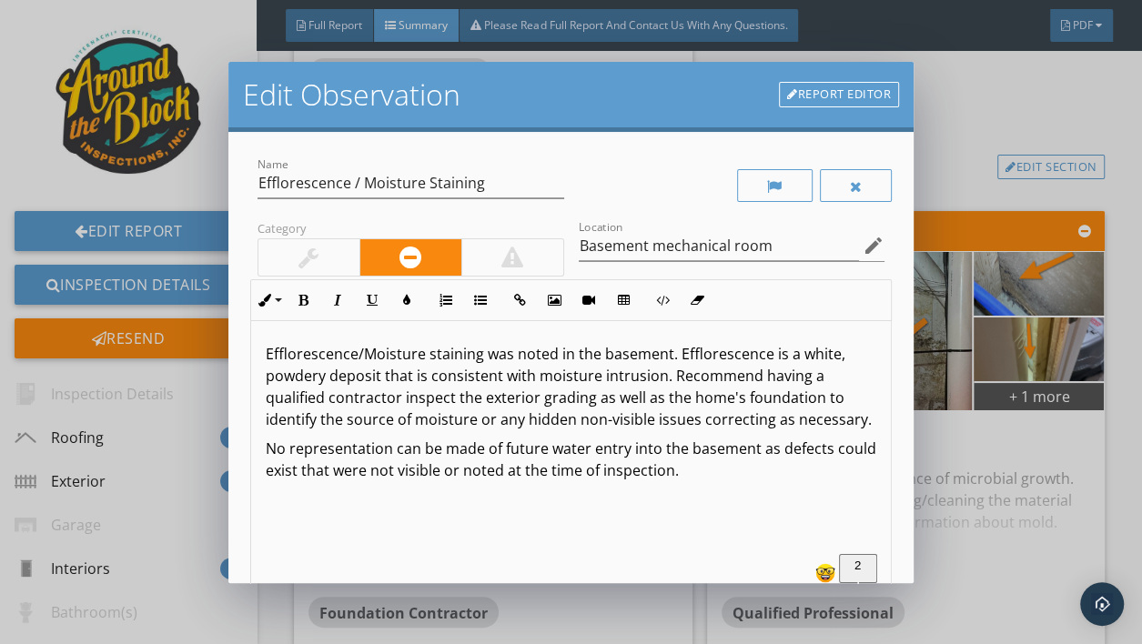
scroll to position [263, 0]
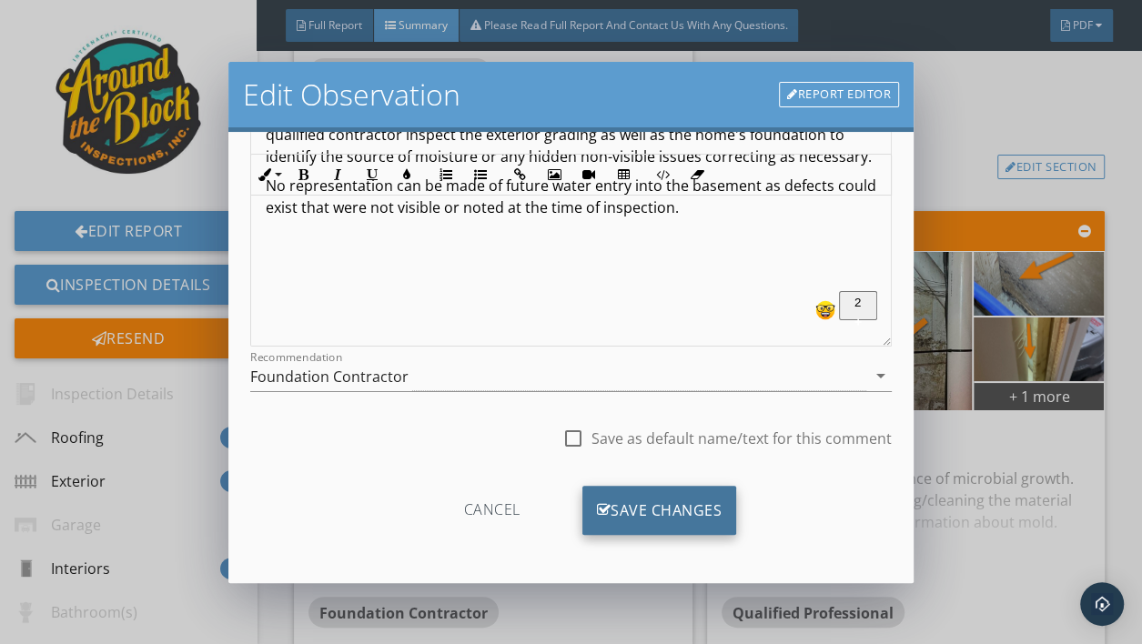
click at [652, 512] on div "Save Changes" at bounding box center [660, 510] width 155 height 49
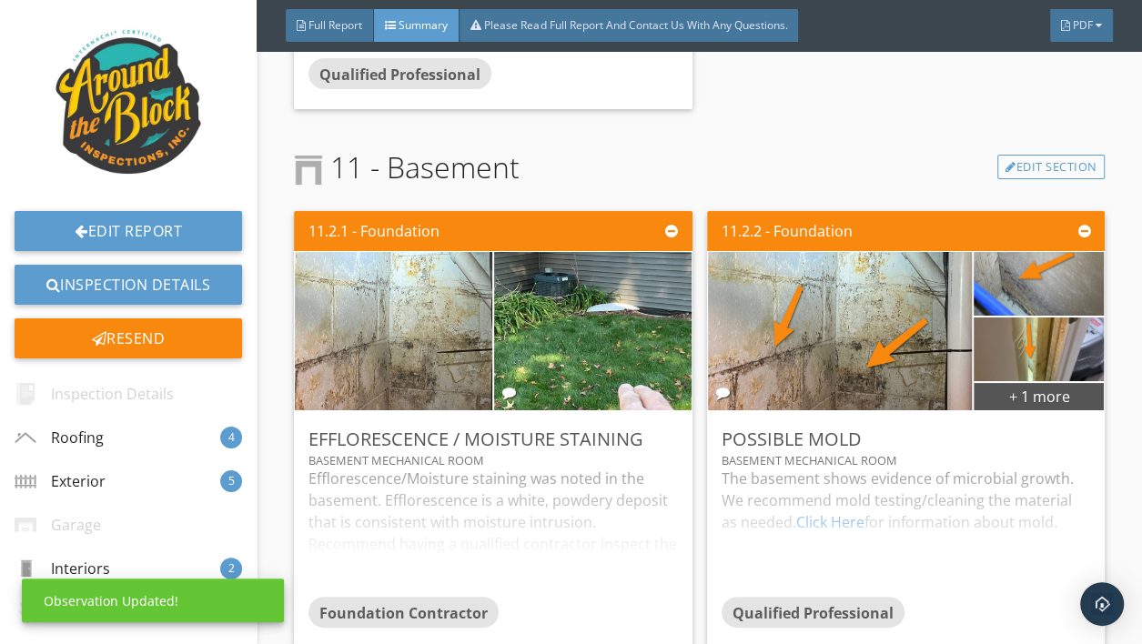
scroll to position [45, 0]
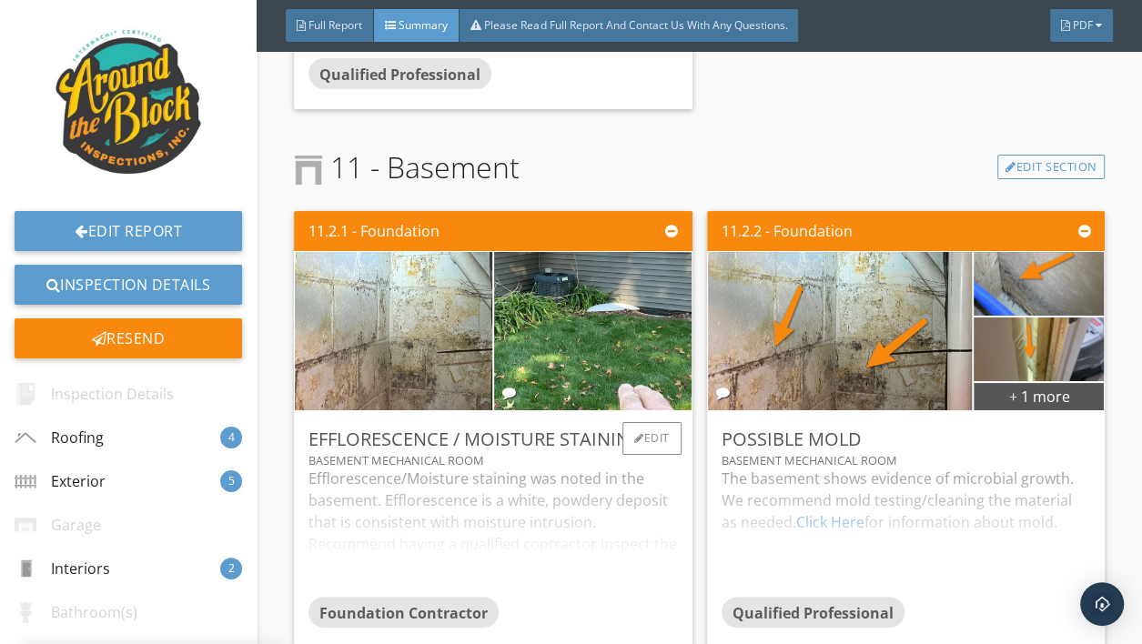
click at [411, 551] on div "Efflorescence/Moisture staining was noted in the basement. Efflorescence is a w…" at bounding box center [494, 532] width 370 height 129
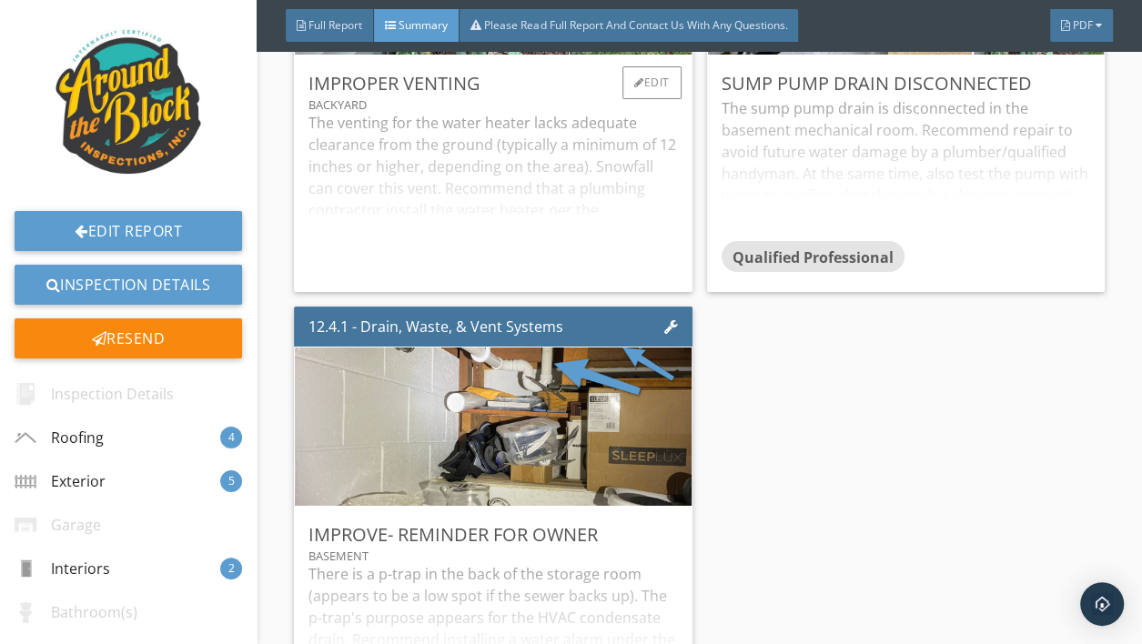
scroll to position [6969, 0]
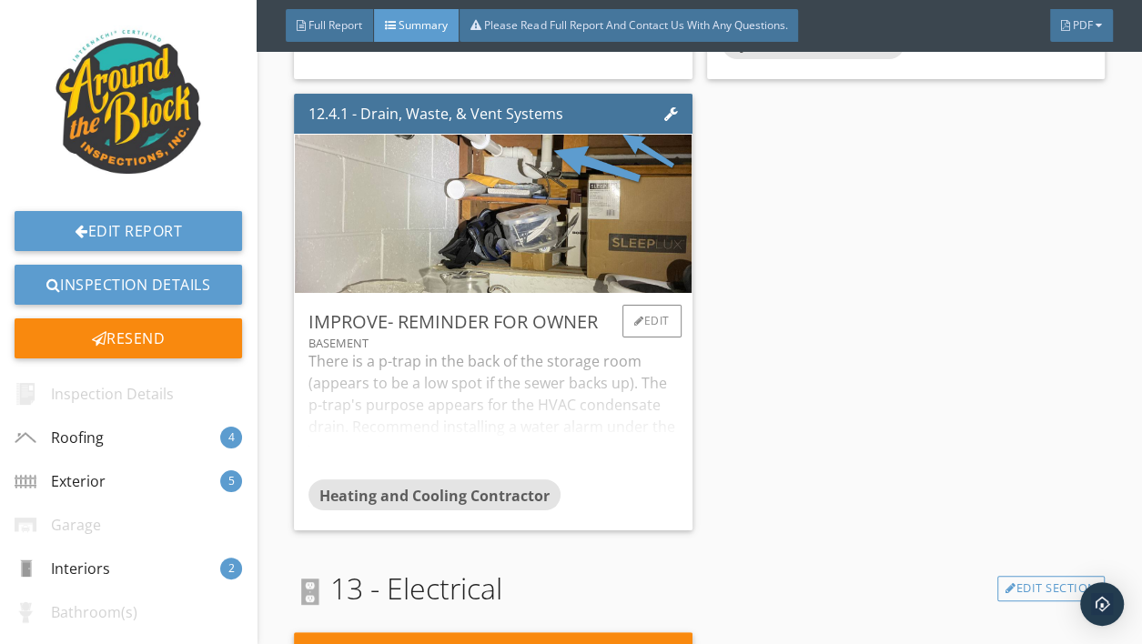
click at [430, 401] on div "There is a p-trap in the back of the storage room (appears to be a low spot if …" at bounding box center [494, 414] width 370 height 129
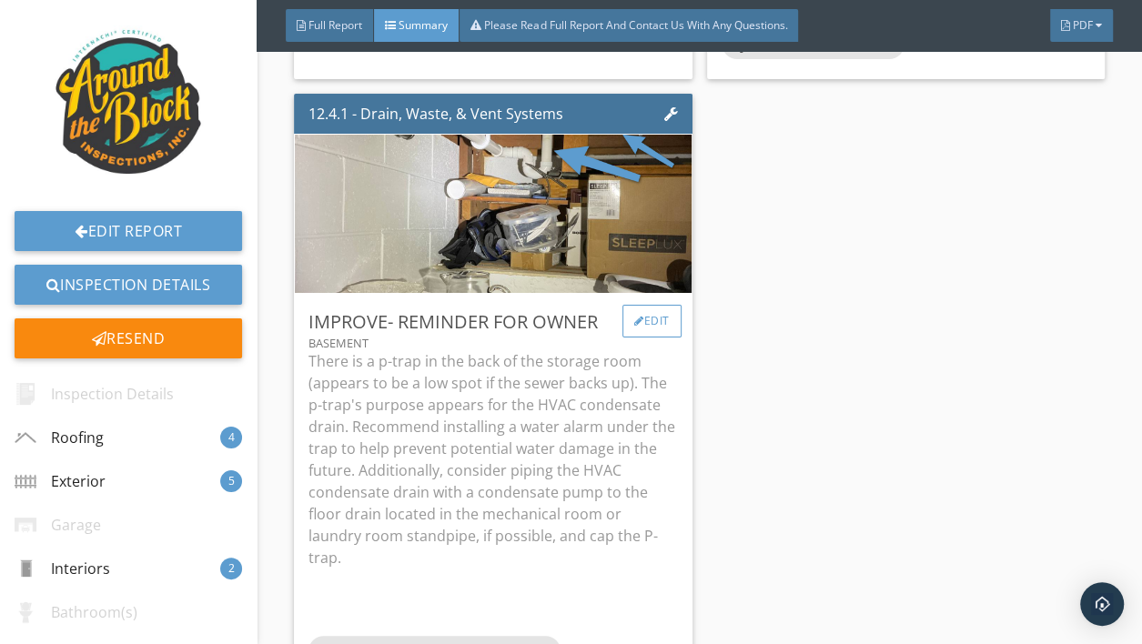
click at [635, 322] on div at bounding box center [639, 321] width 10 height 11
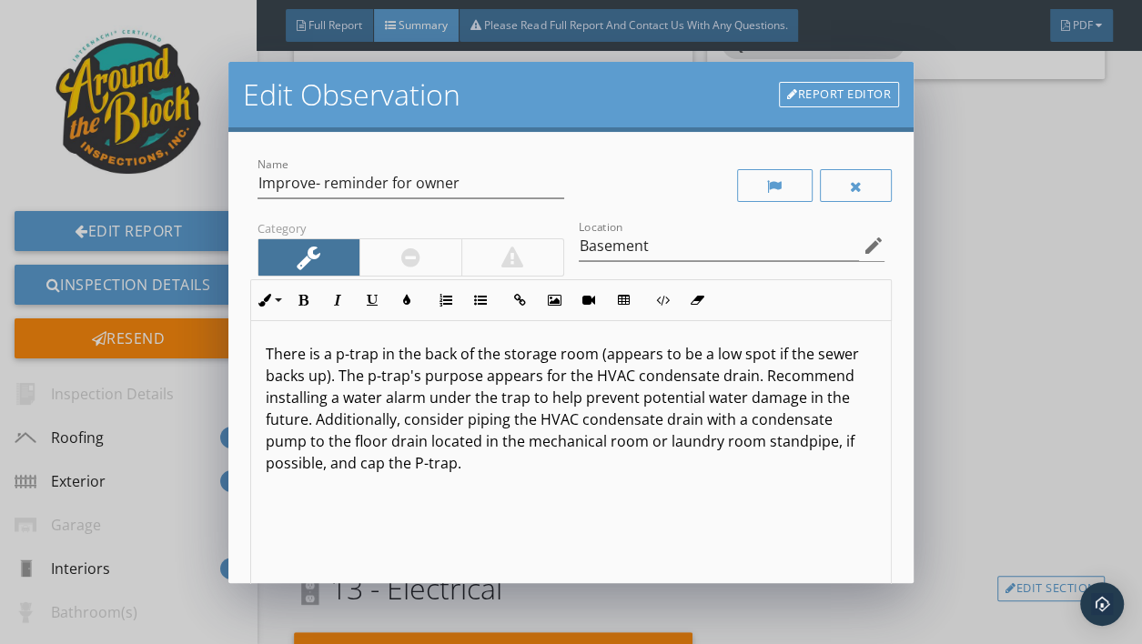
click at [492, 478] on div "There is a p-trap in the back of the storage room (appears to be a low spot if …" at bounding box center [571, 465] width 640 height 289
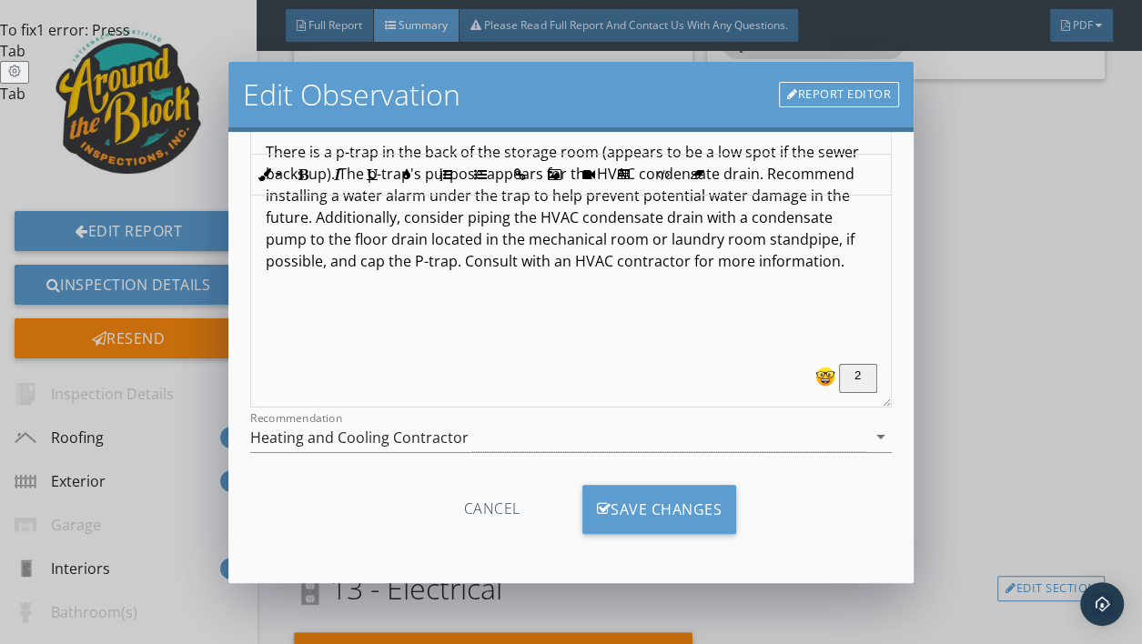
scroll to position [0, 0]
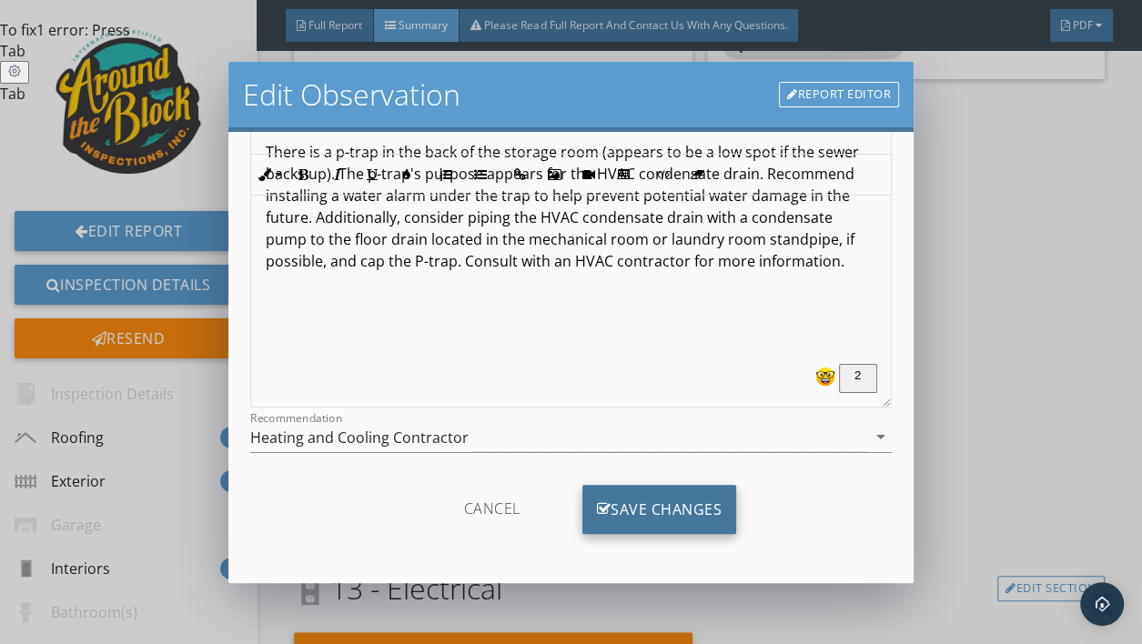
click at [643, 504] on div "Save Changes" at bounding box center [660, 509] width 155 height 49
type input "Basement"
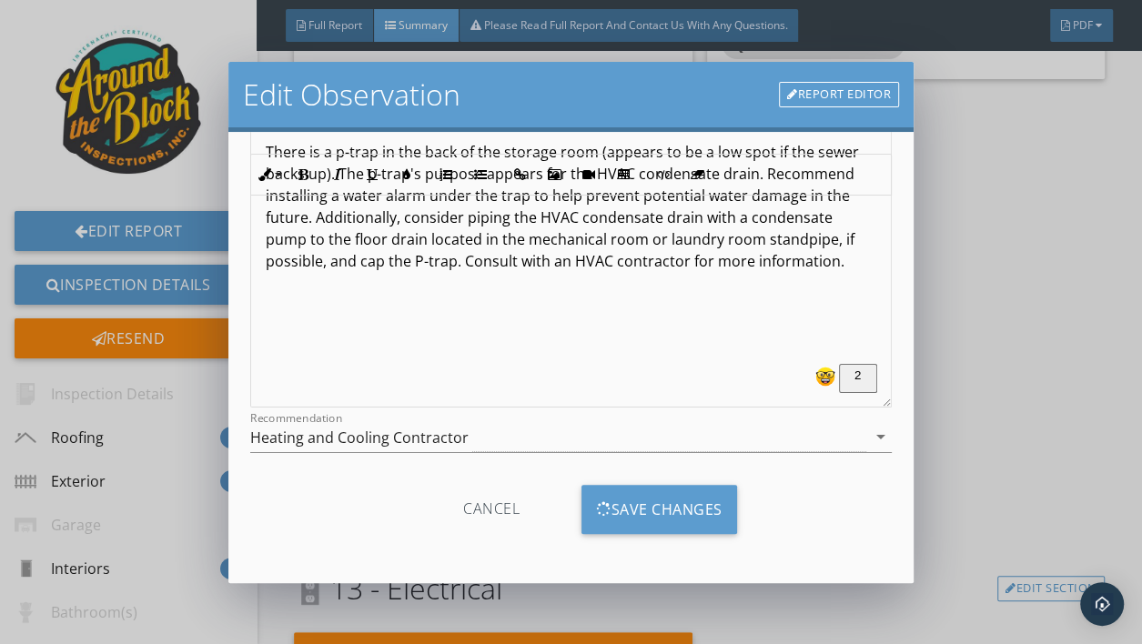
scroll to position [6969, 0]
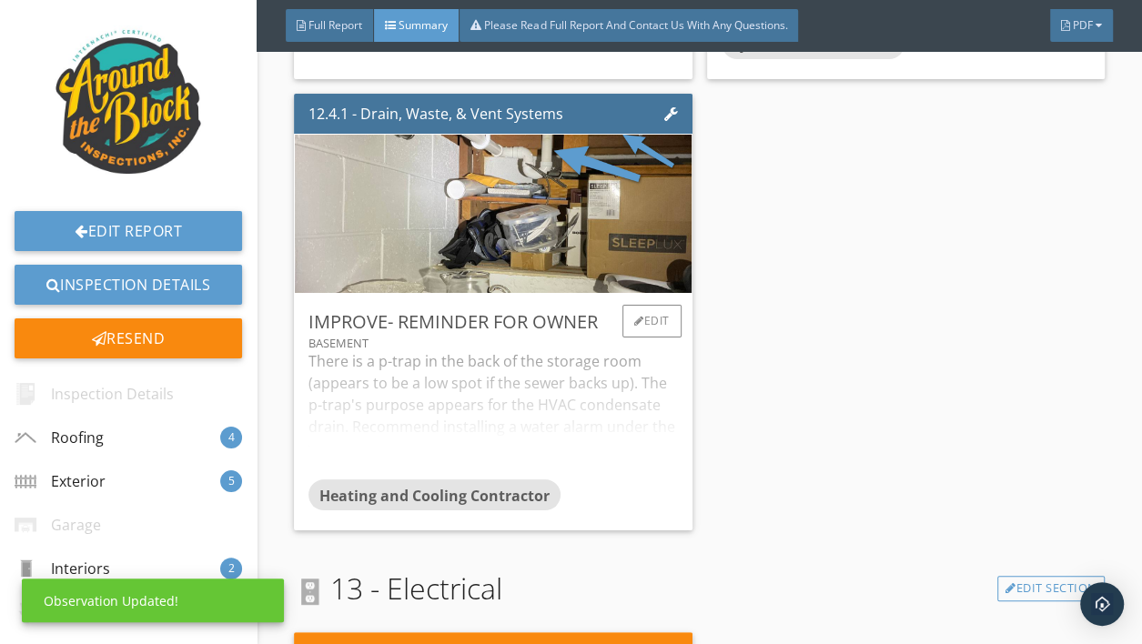
click at [479, 407] on div "There is a p-trap in the back of the storage room (appears to be a low spot if …" at bounding box center [494, 414] width 370 height 129
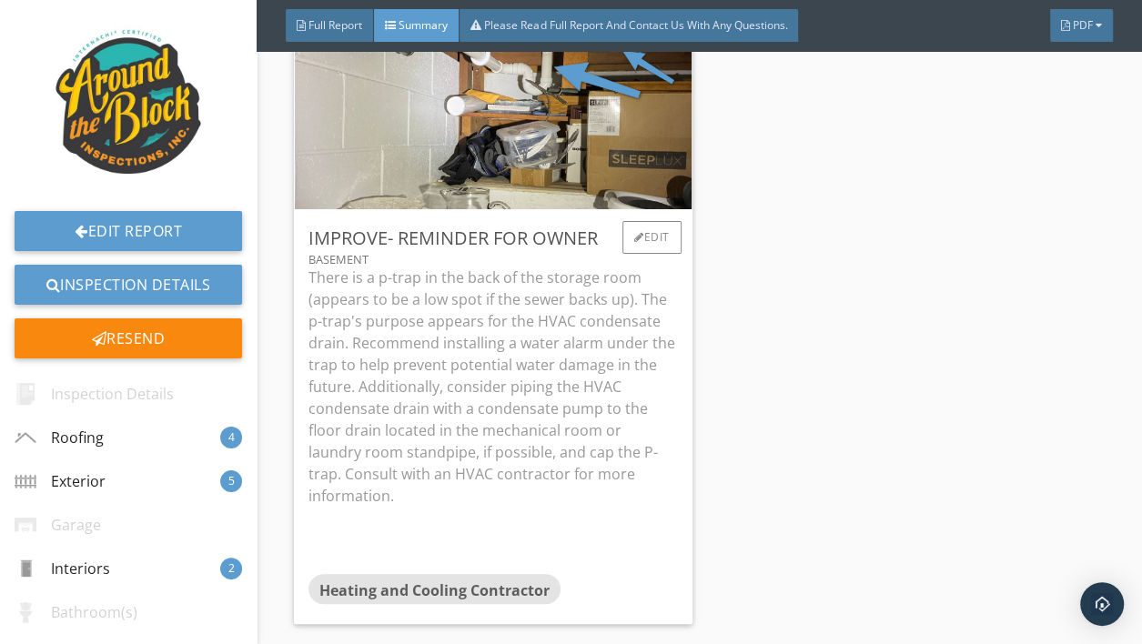
scroll to position [7084, 0]
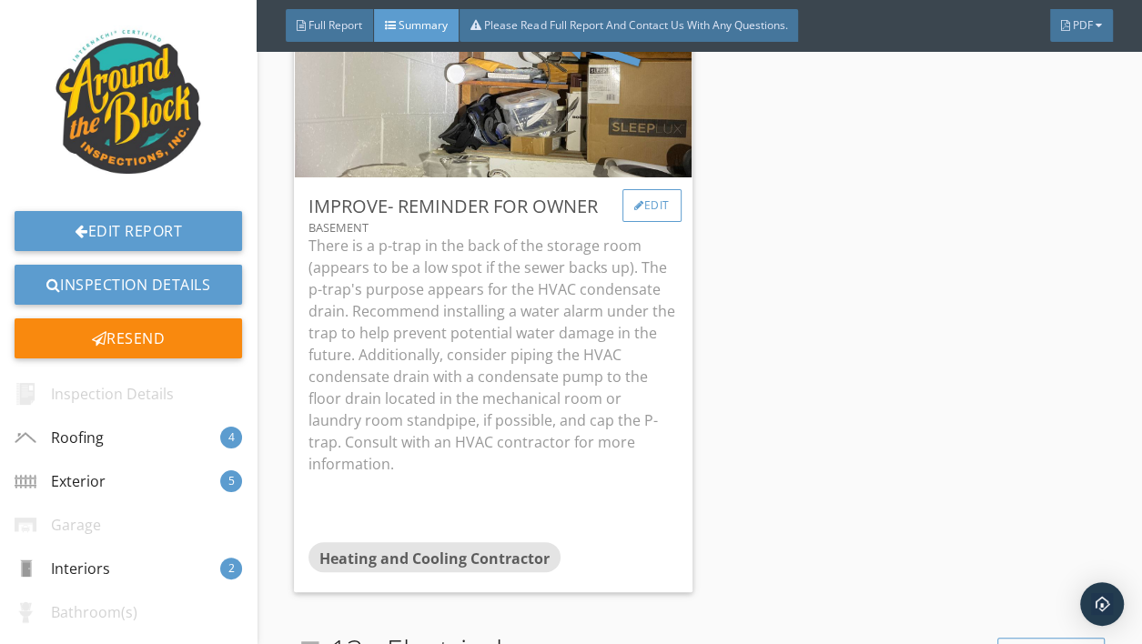
click at [644, 206] on div "Edit" at bounding box center [652, 205] width 59 height 33
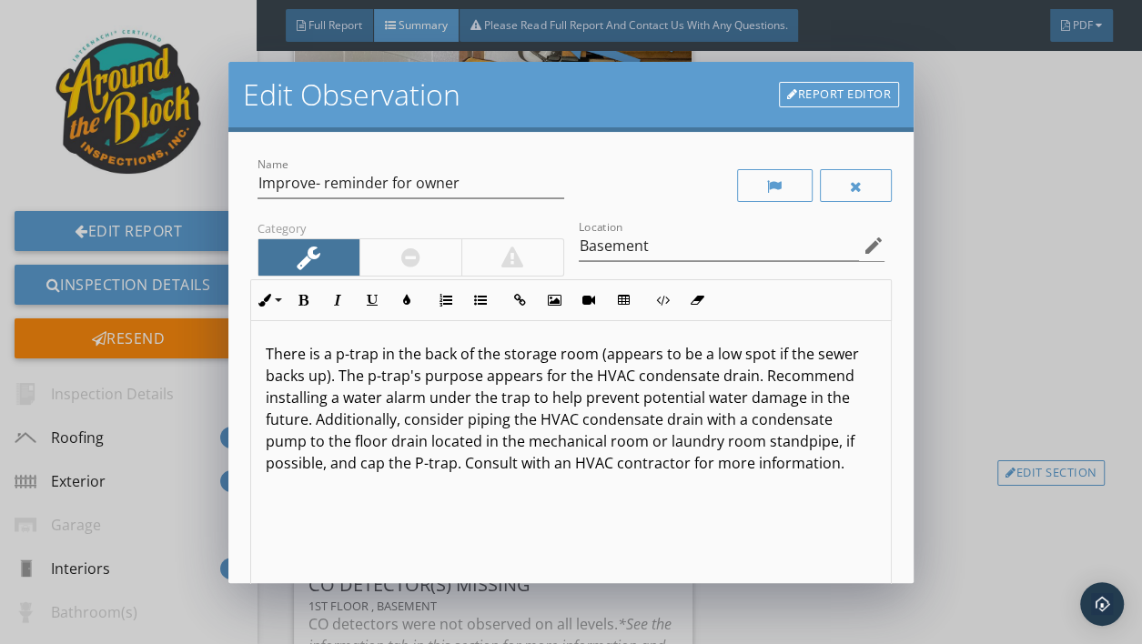
scroll to position [202, 0]
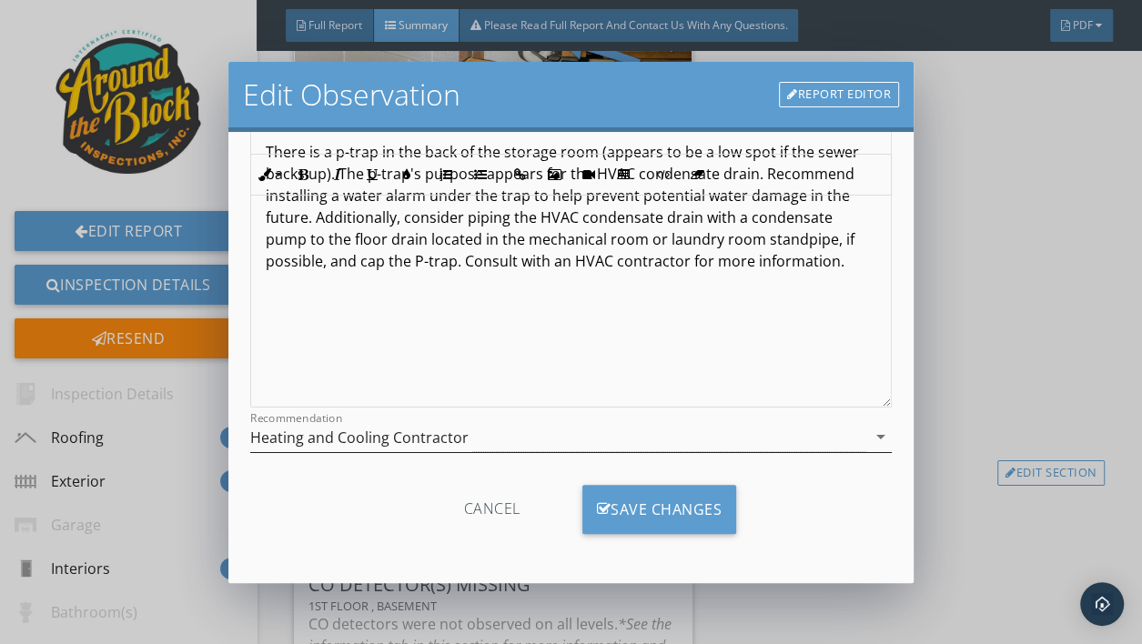
click at [510, 431] on div "Heating and Cooling Contractor" at bounding box center [558, 437] width 616 height 30
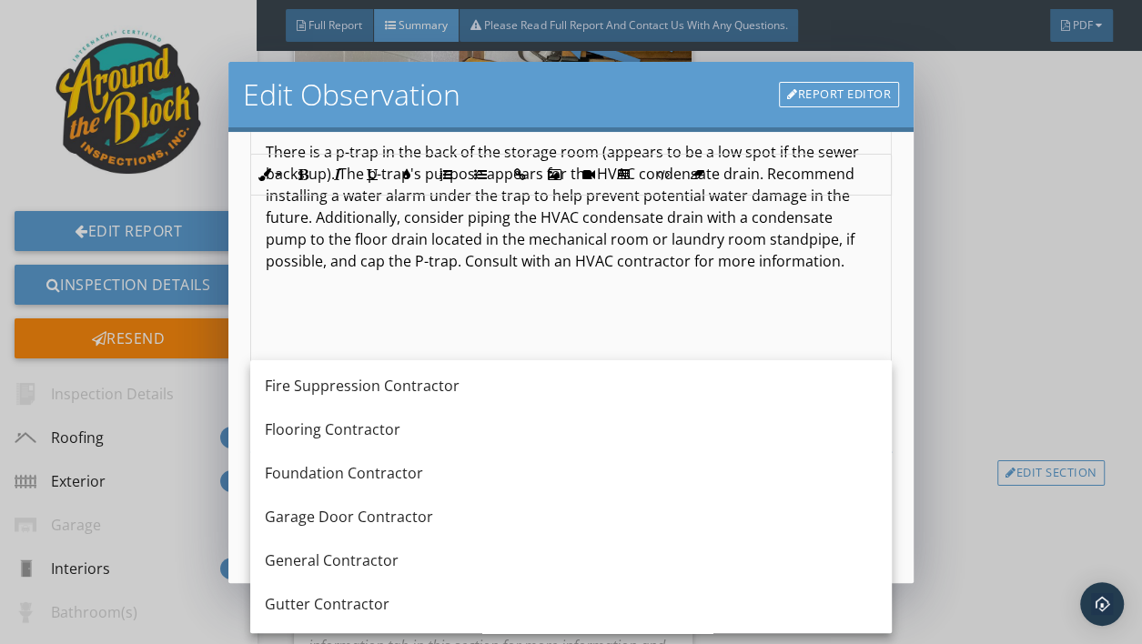
scroll to position [0, 0]
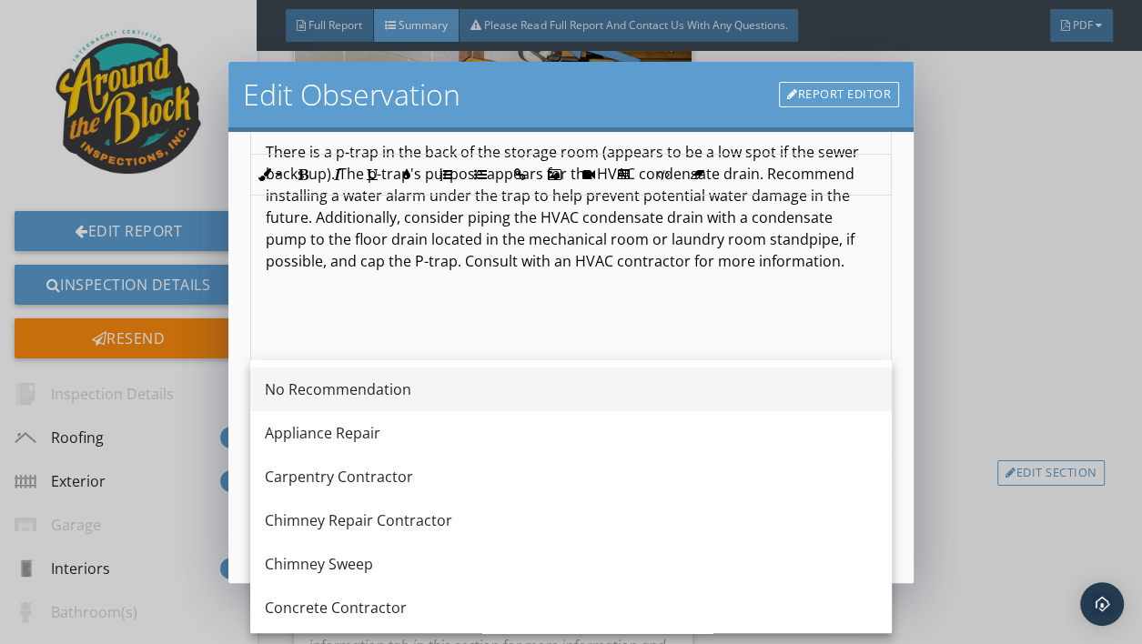
click at [432, 383] on div "No Recommendation" at bounding box center [571, 390] width 613 height 22
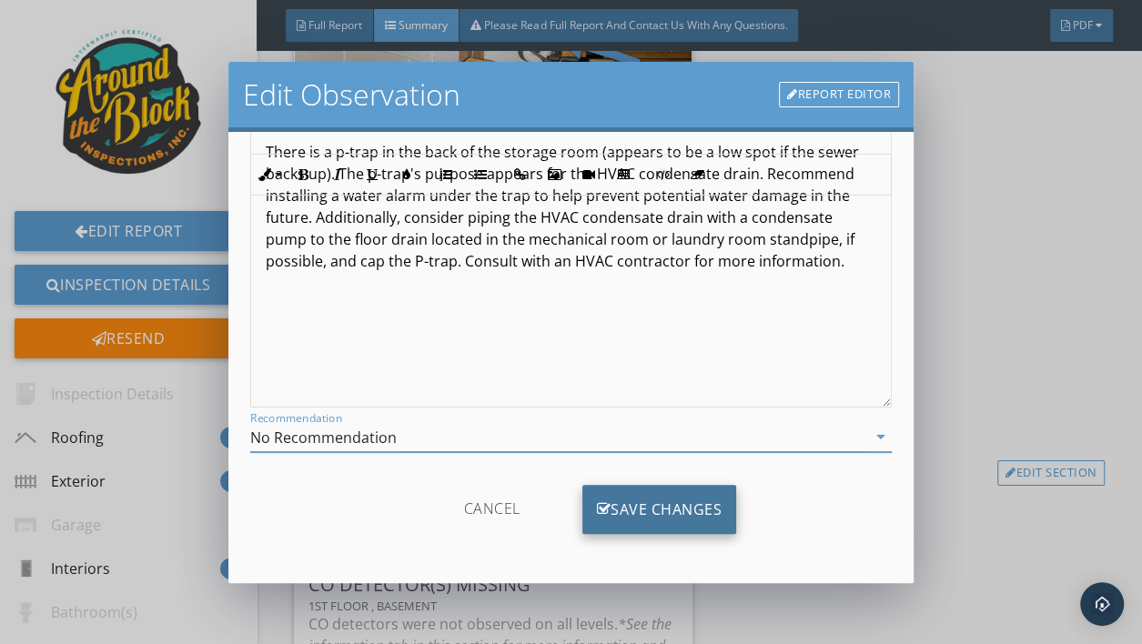
click at [654, 512] on div "Save Changes" at bounding box center [660, 509] width 155 height 49
type input "Basement"
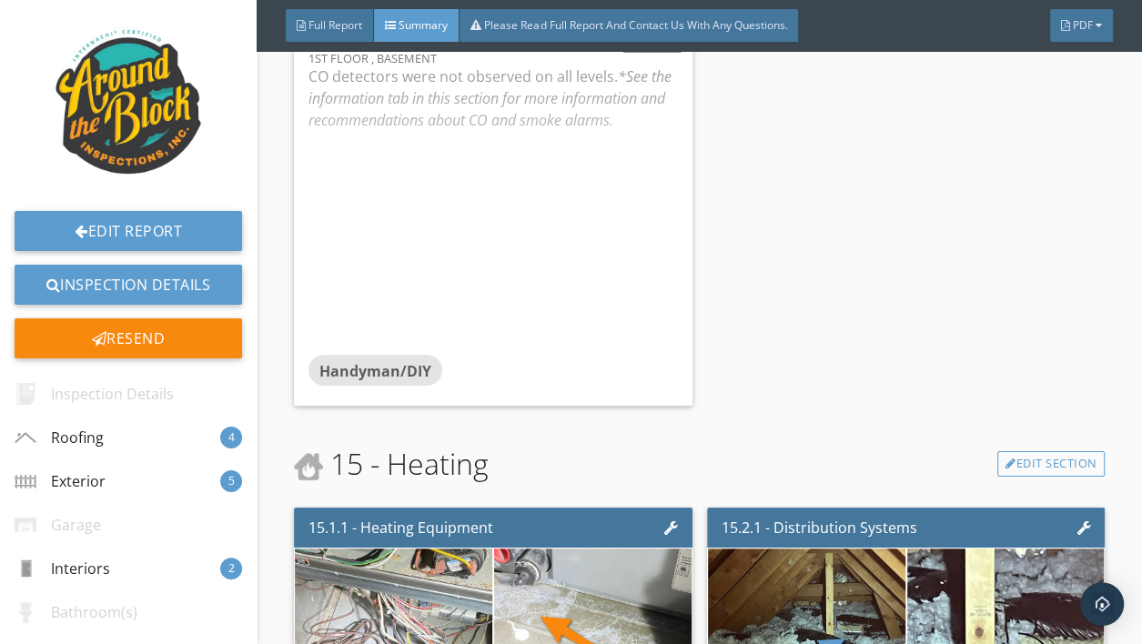
scroll to position [7940, 0]
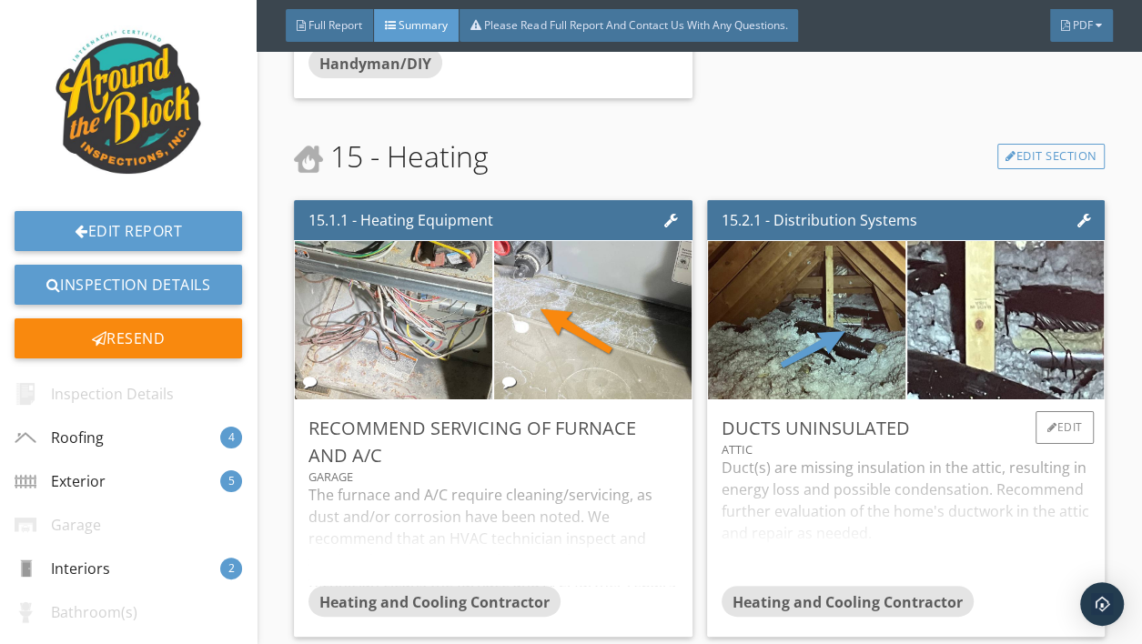
click at [875, 512] on div "Duct(s) are missing insulation in the attic, resulting in energy loss and possi…" at bounding box center [907, 521] width 370 height 129
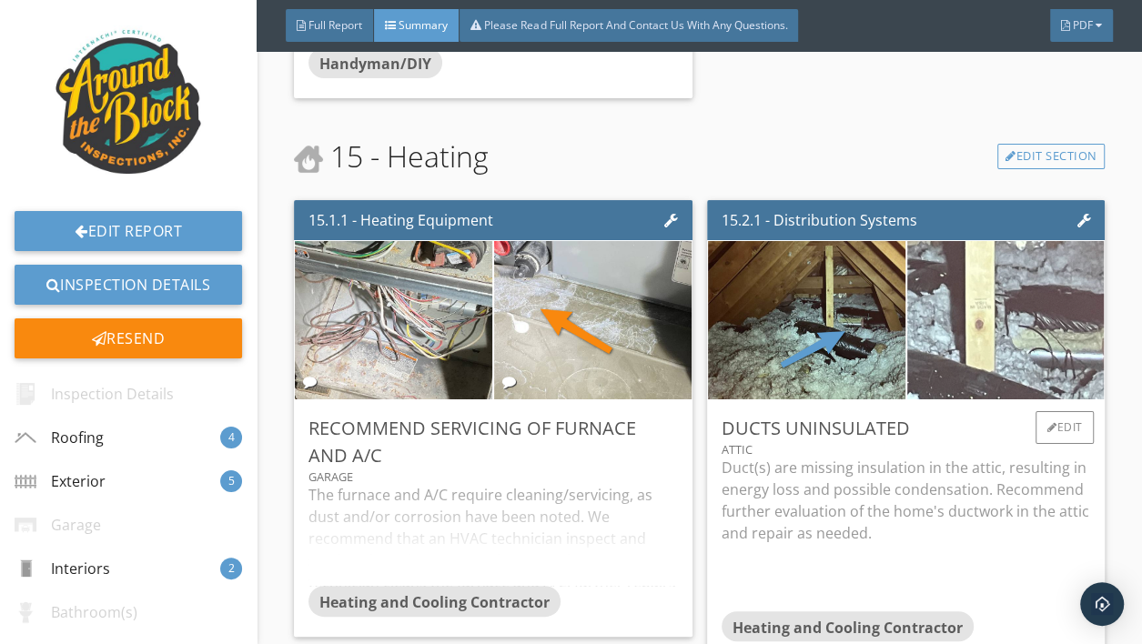
click at [1064, 347] on img at bounding box center [1005, 321] width 493 height 370
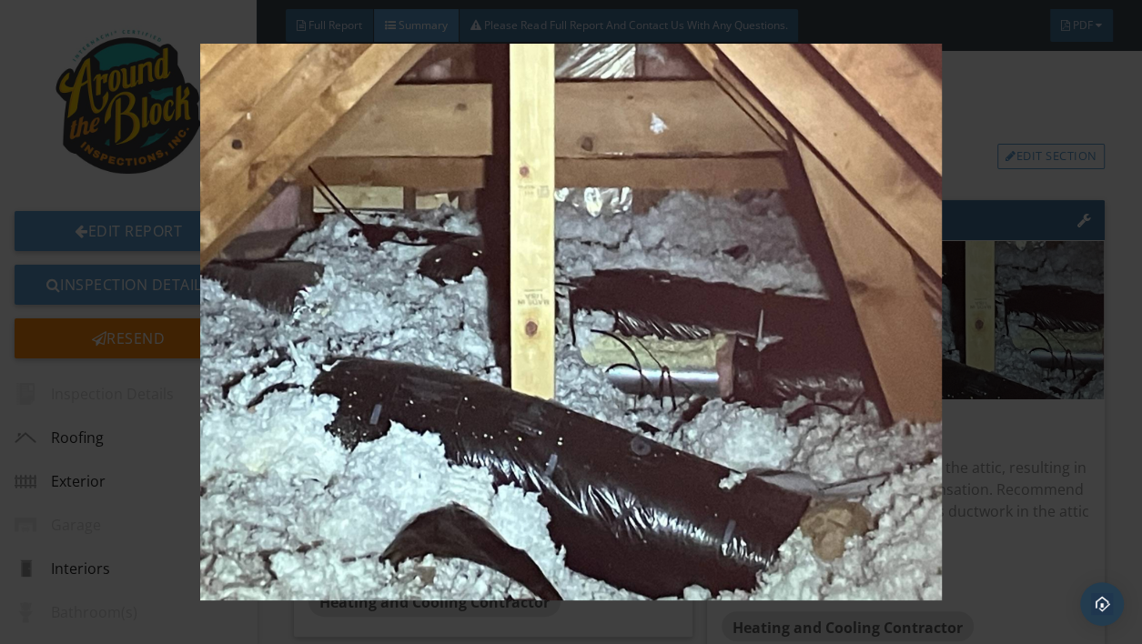
click at [790, 461] on img at bounding box center [570, 322] width 1029 height 557
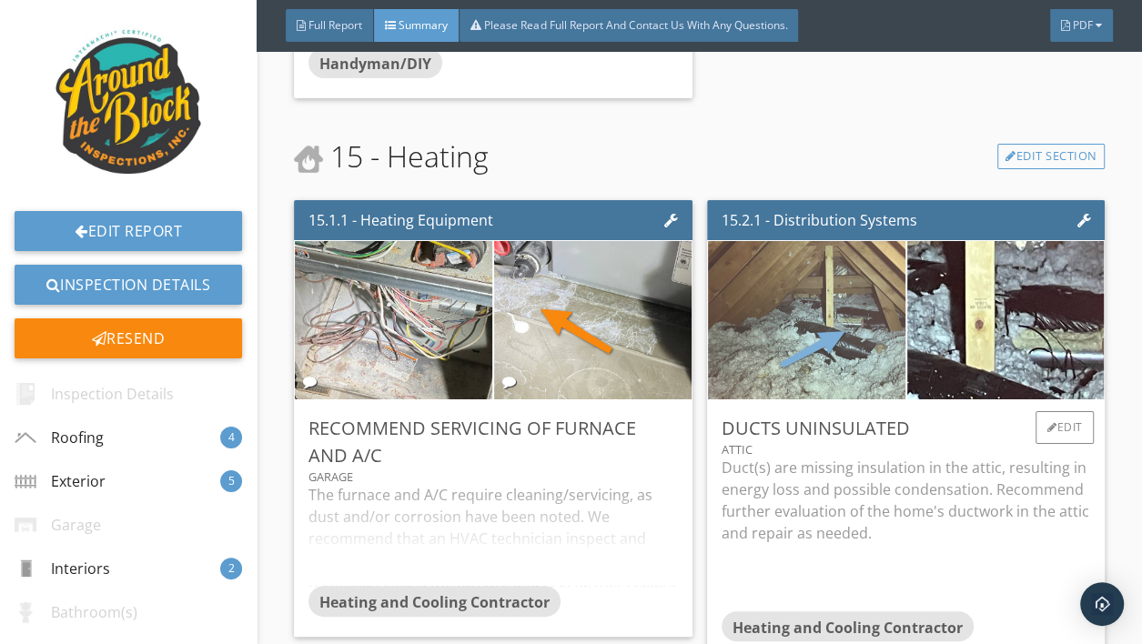
click at [823, 390] on img at bounding box center [806, 321] width 493 height 370
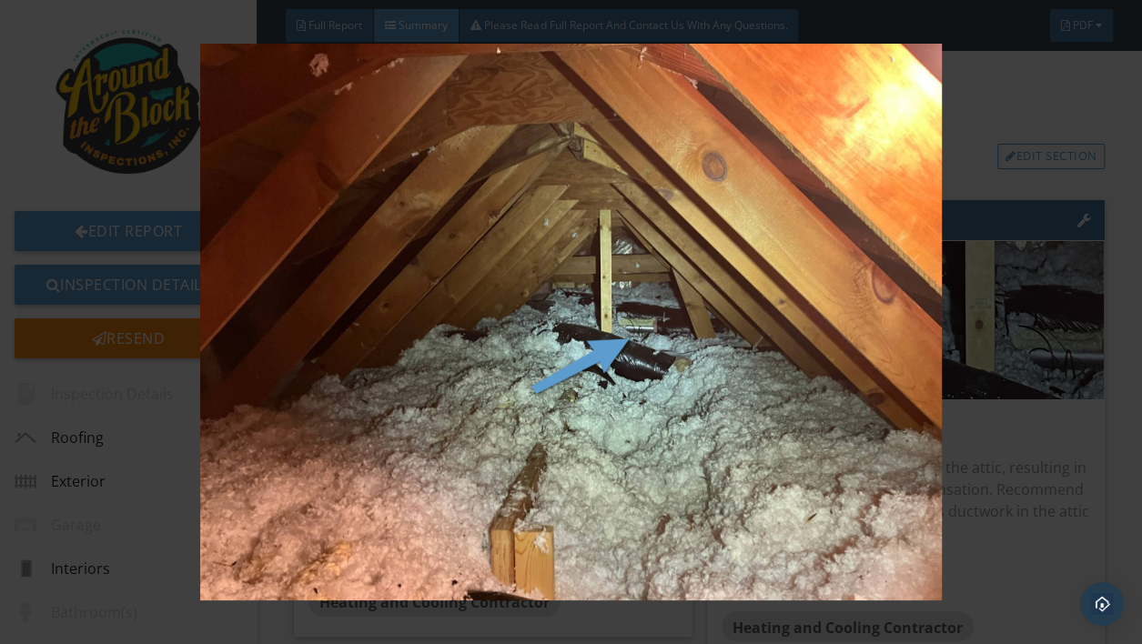
click at [757, 441] on img at bounding box center [570, 322] width 1029 height 557
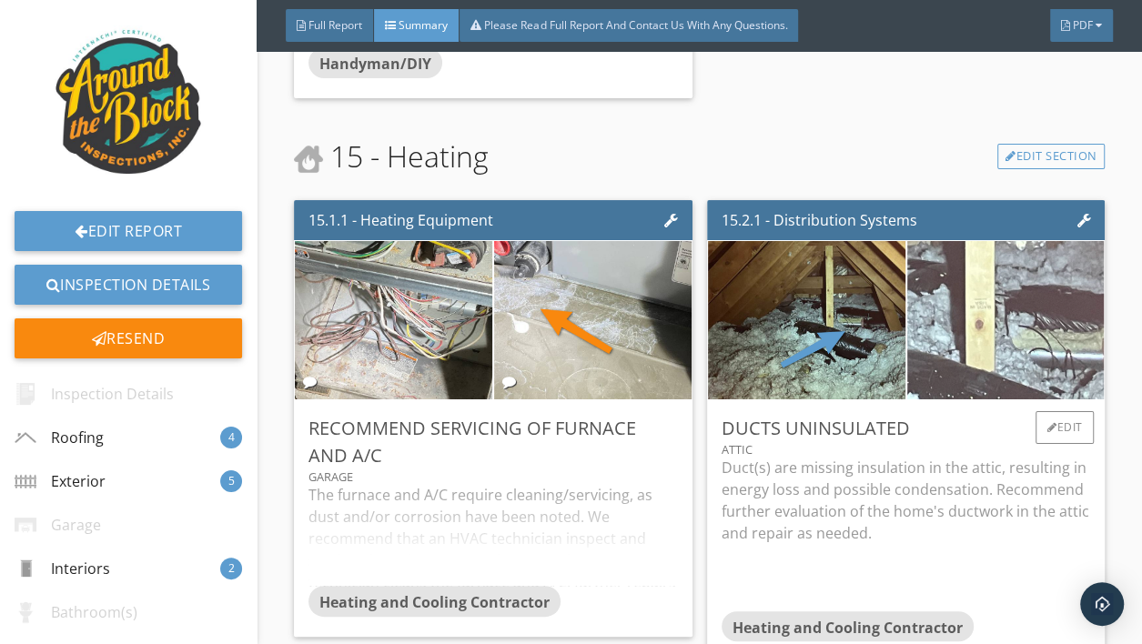
click at [998, 345] on img at bounding box center [1005, 321] width 493 height 370
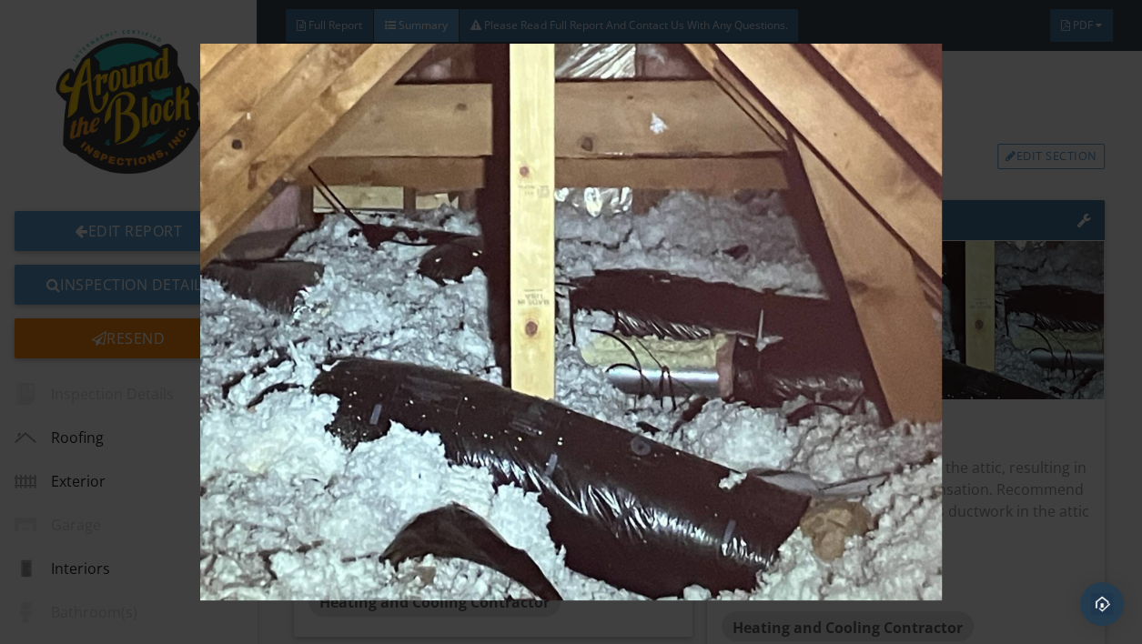
click at [718, 451] on img at bounding box center [570, 322] width 1029 height 557
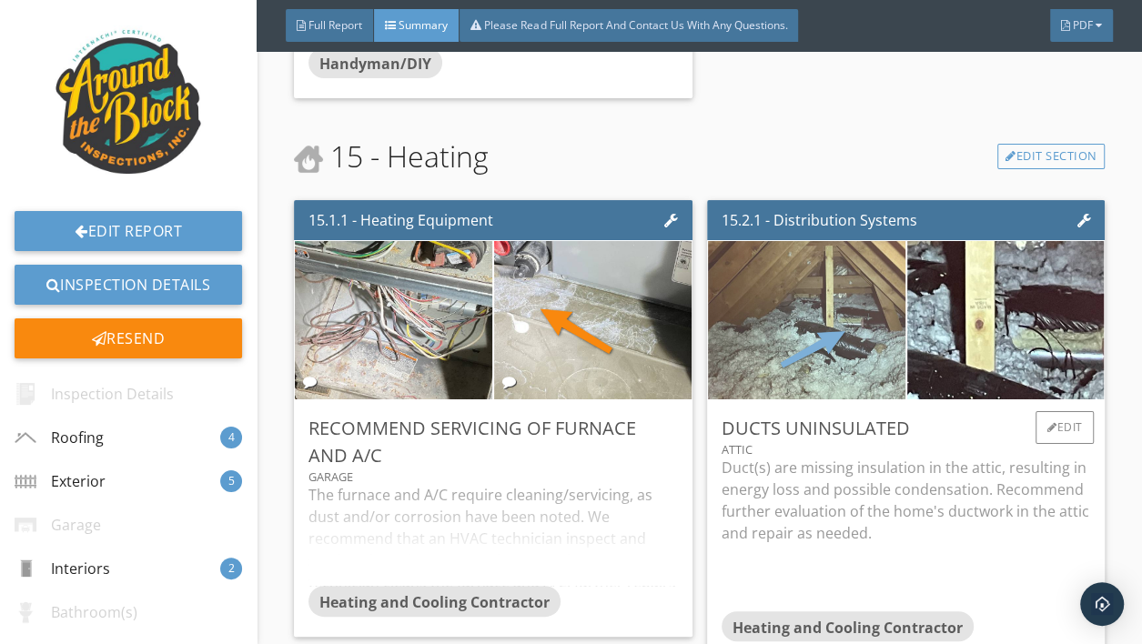
click at [854, 356] on img at bounding box center [806, 321] width 493 height 370
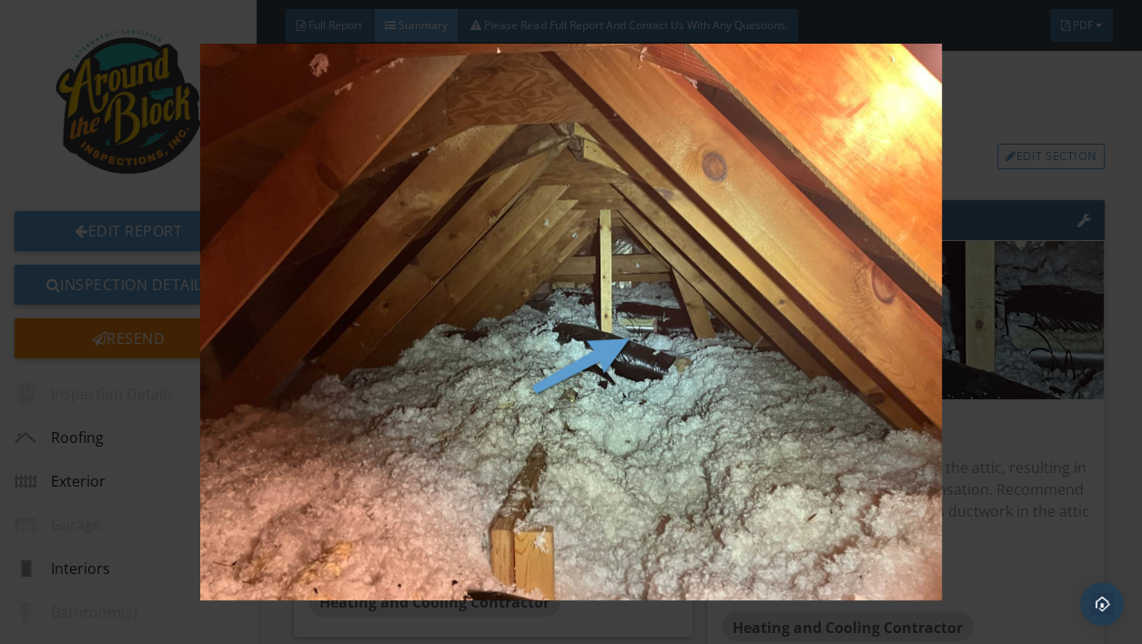
click at [648, 455] on img at bounding box center [570, 322] width 1029 height 557
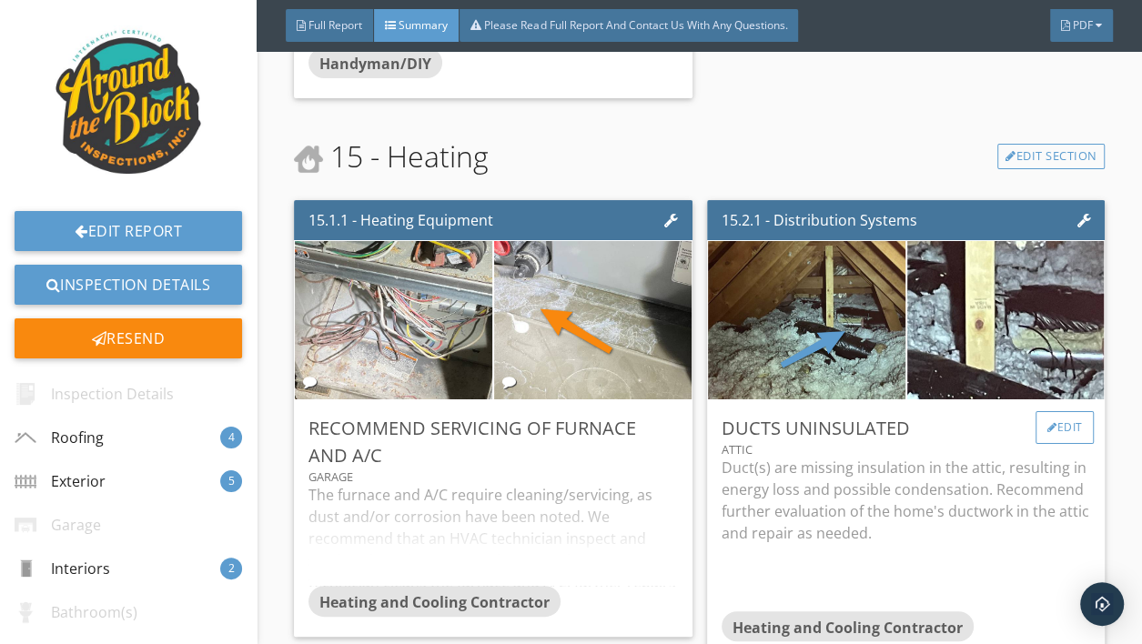
click at [1054, 431] on div at bounding box center [1053, 427] width 10 height 11
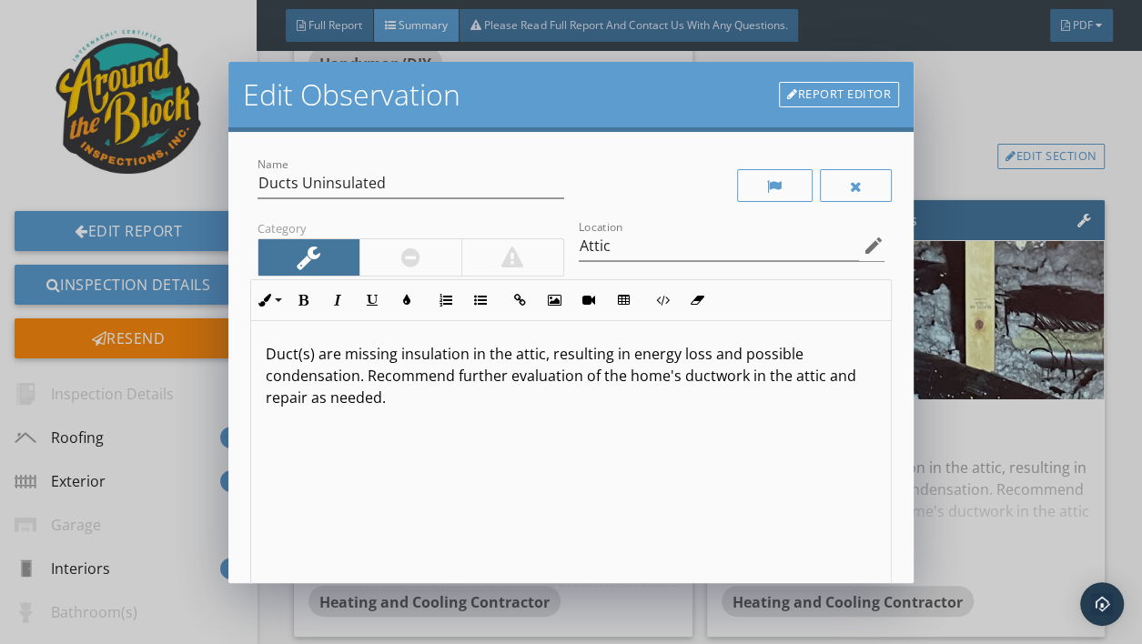
click at [832, 98] on link "Report Editor" at bounding box center [839, 94] width 120 height 25
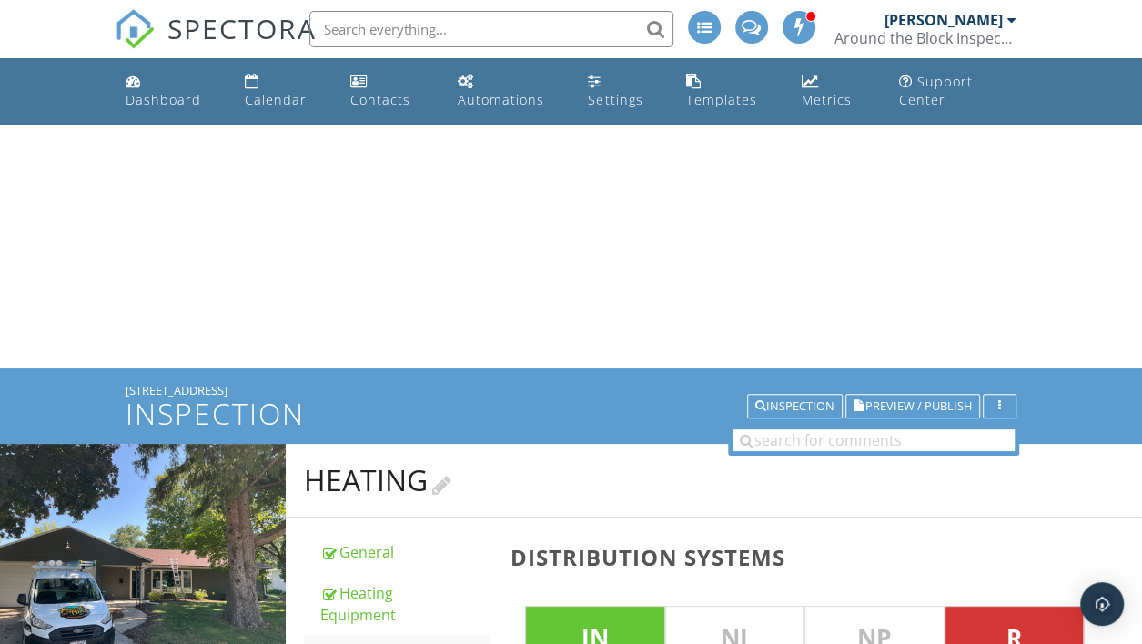
scroll to position [999, 0]
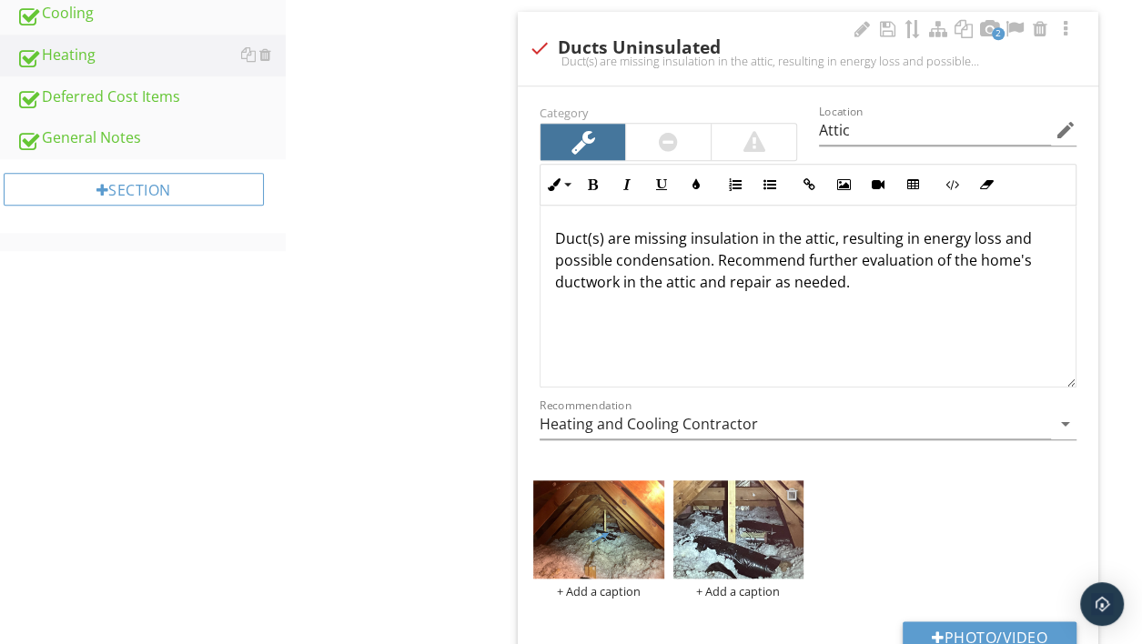
click at [796, 492] on div at bounding box center [792, 494] width 12 height 15
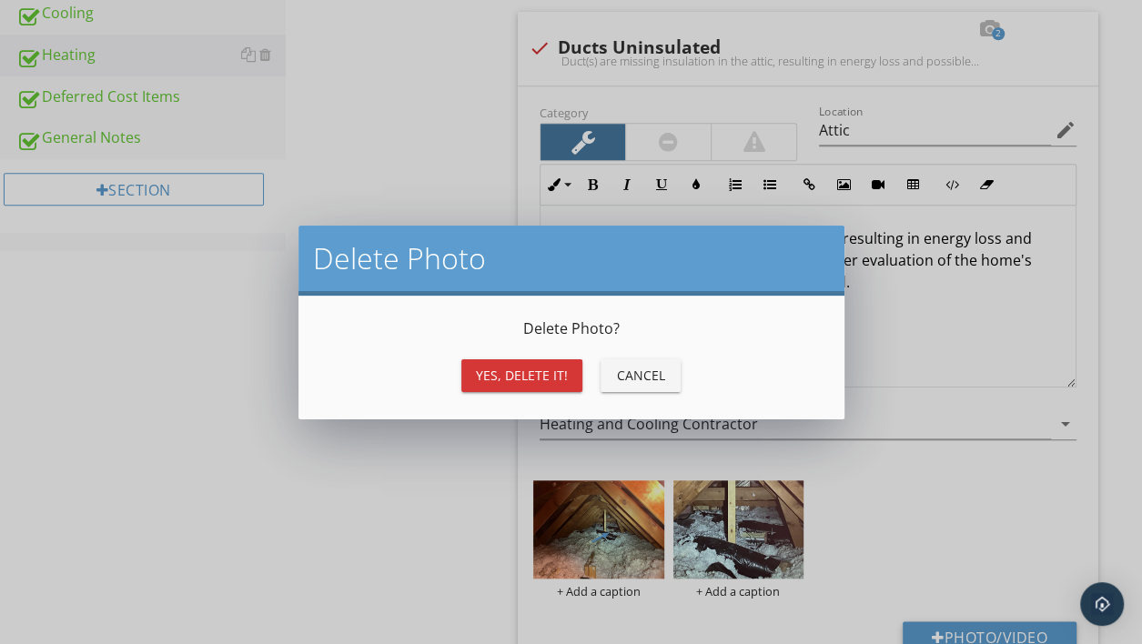
click at [546, 381] on div "Yes, Delete it!" at bounding box center [522, 375] width 92 height 19
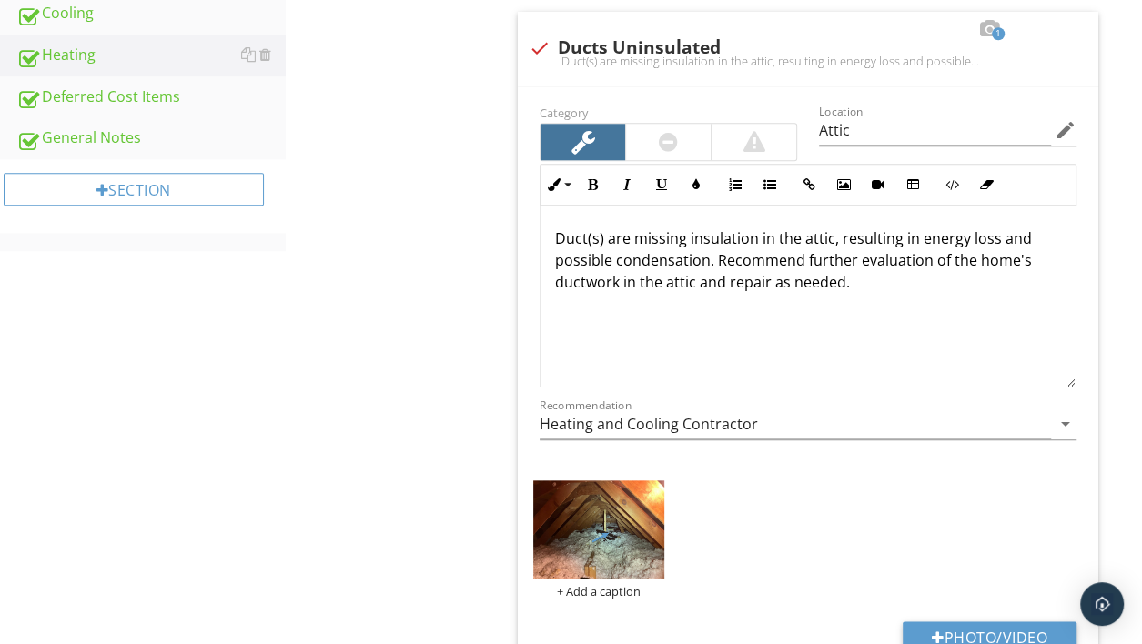
scroll to position [327, 0]
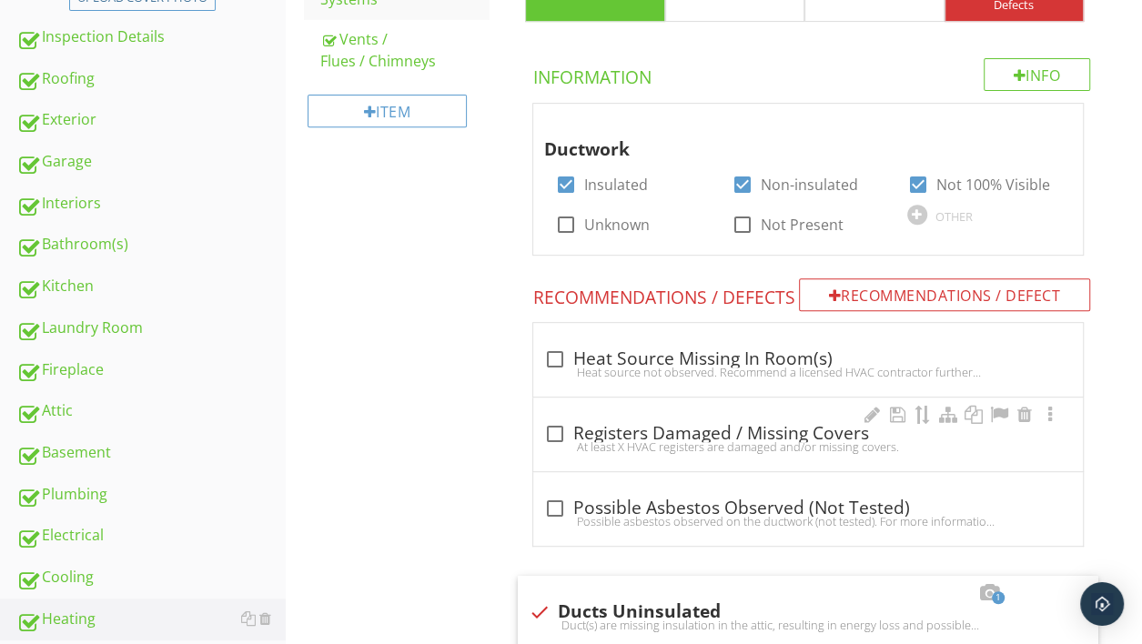
type input "Attic"
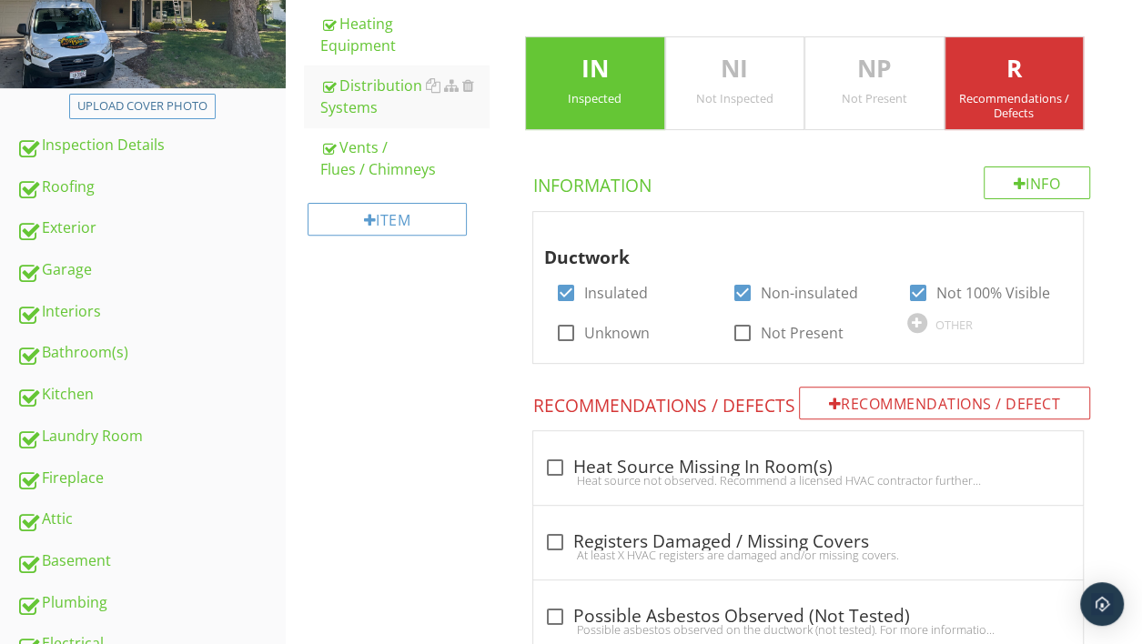
scroll to position [0, 0]
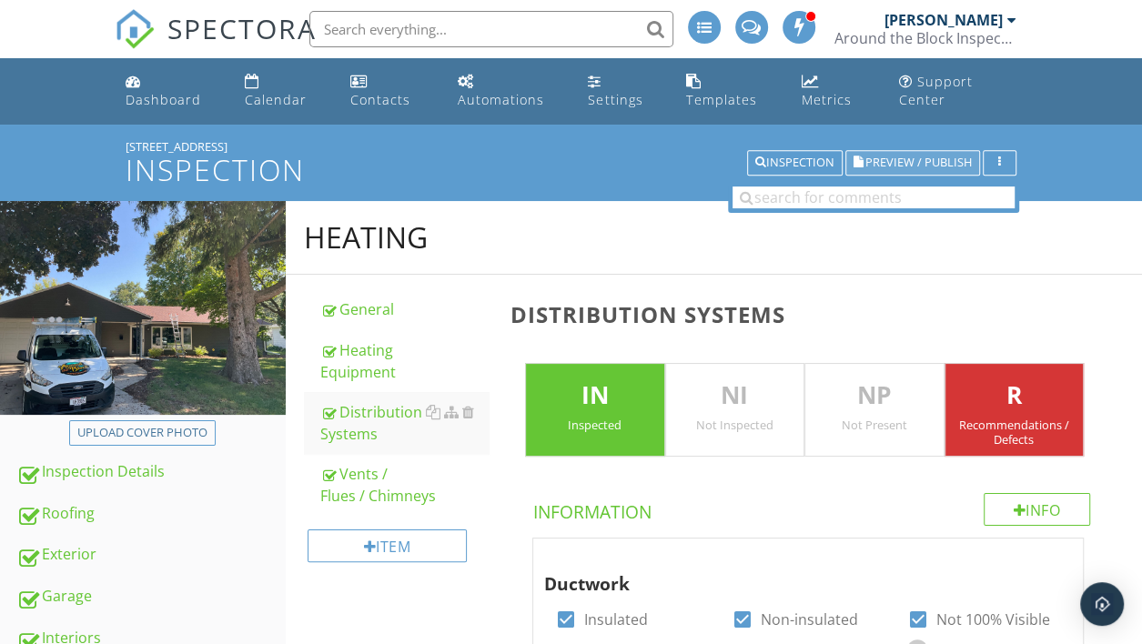
click at [895, 153] on button "Preview / Publish" at bounding box center [913, 162] width 135 height 25
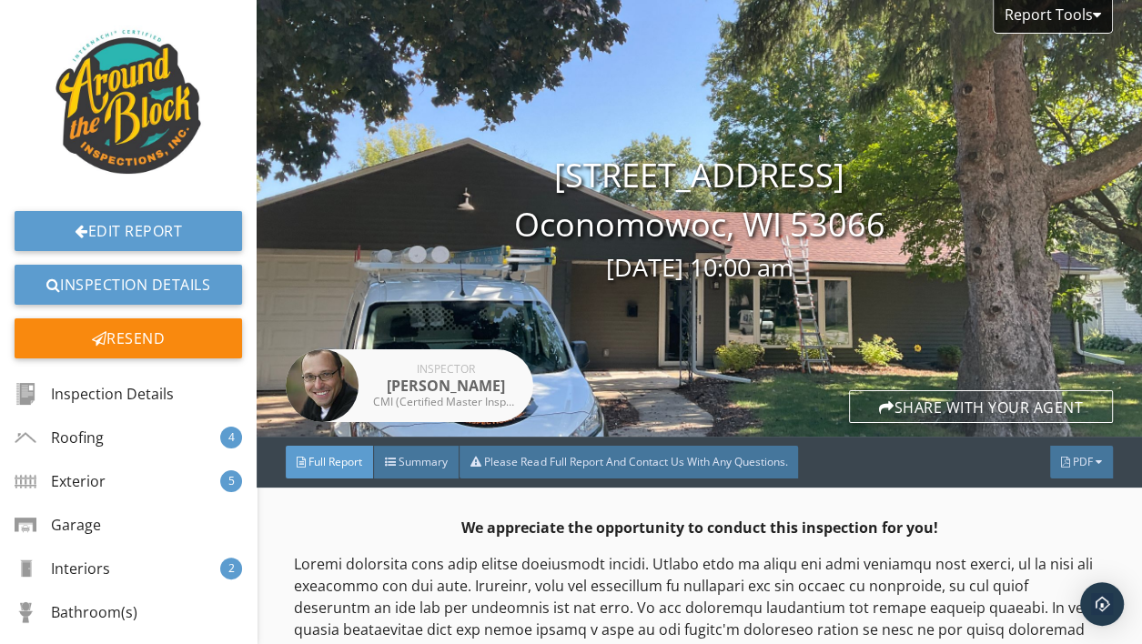
scroll to position [116, 0]
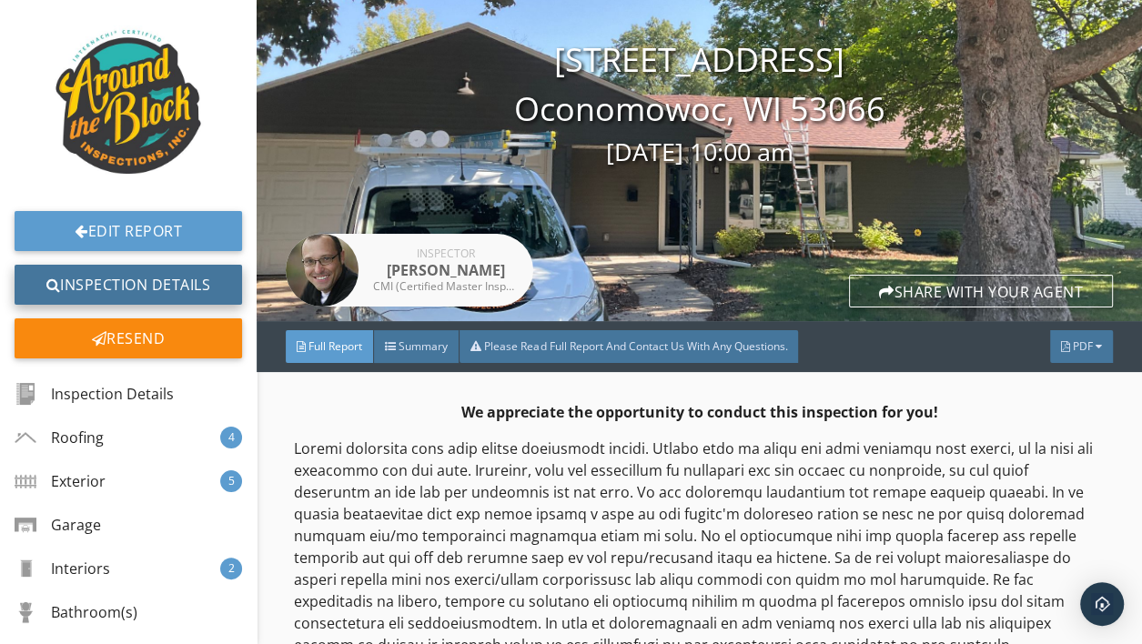
click at [131, 286] on link "Inspection Details" at bounding box center [129, 285] width 228 height 40
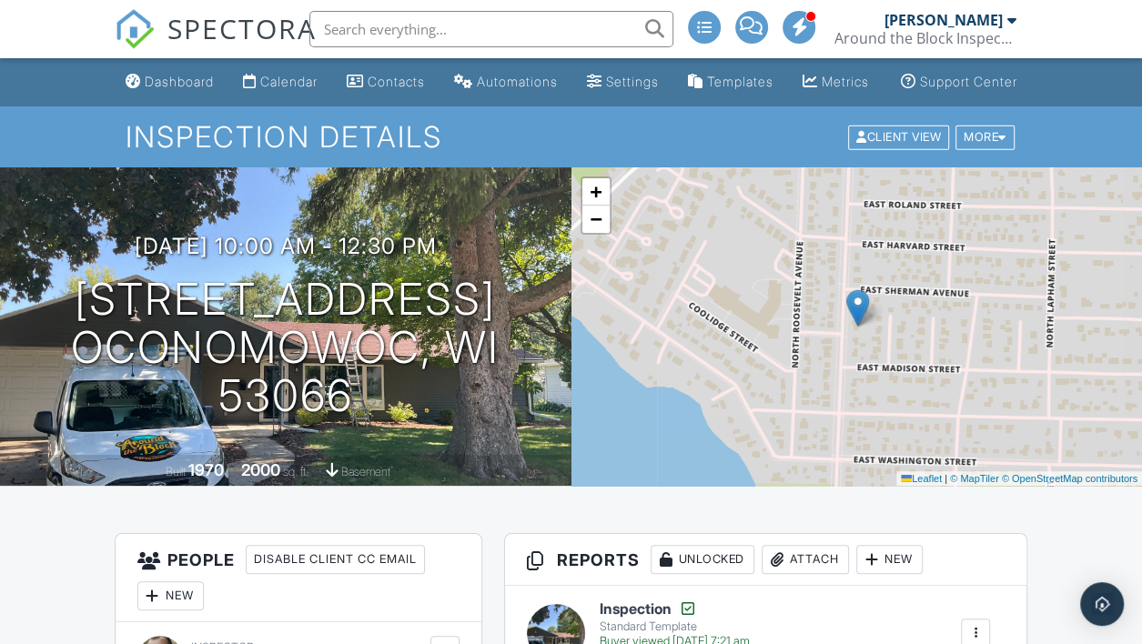
click at [1012, 24] on div at bounding box center [1012, 20] width 9 height 15
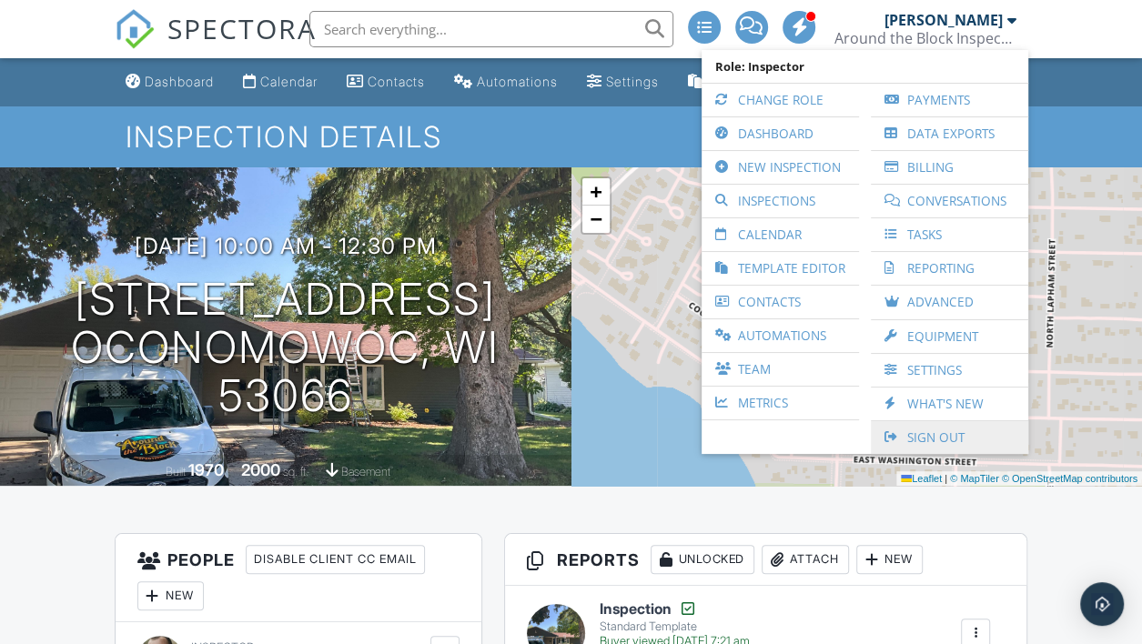
click at [940, 424] on link "Sign Out" at bounding box center [949, 437] width 139 height 33
